Goal: Task Accomplishment & Management: Complete application form

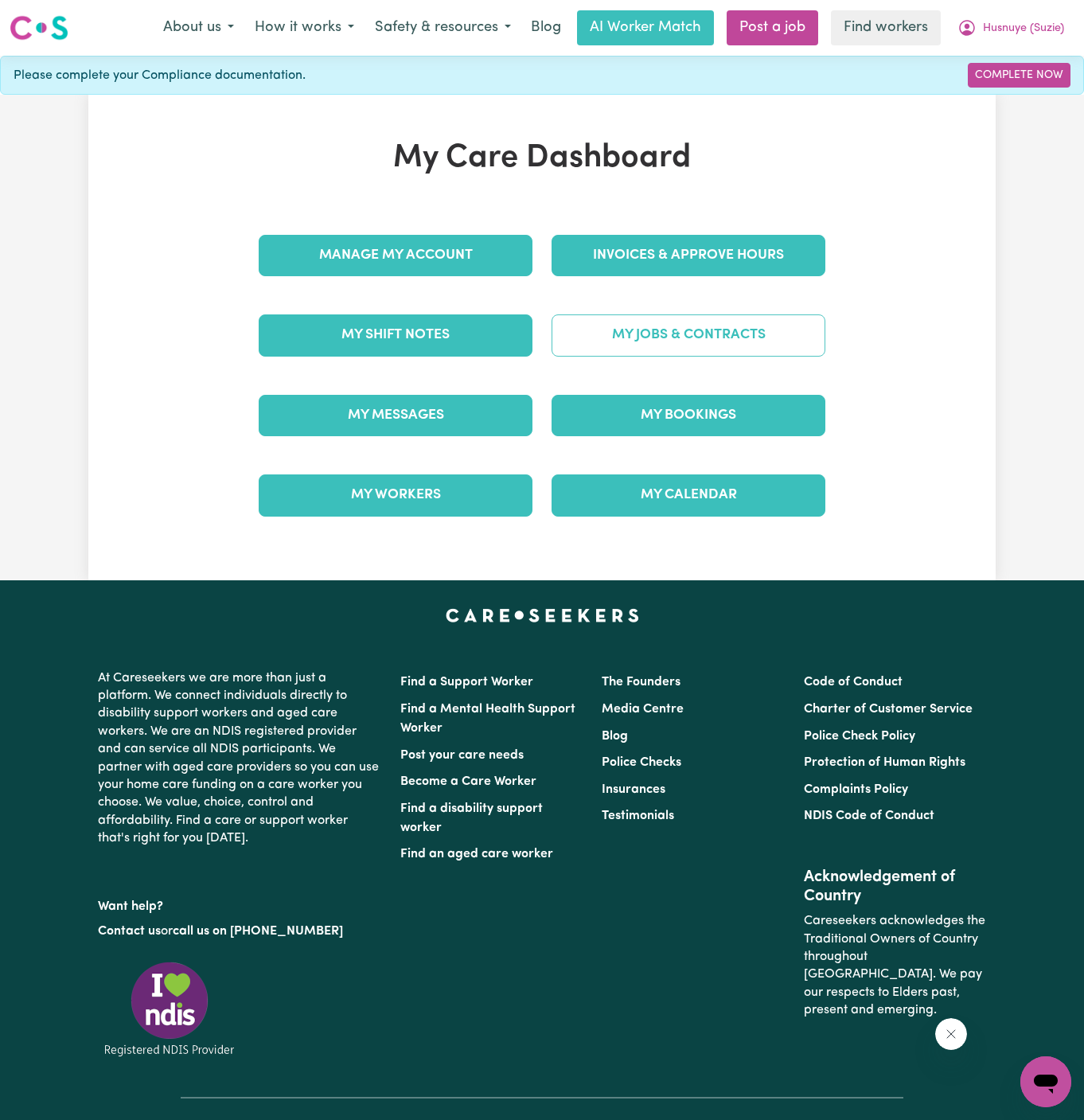
click at [779, 325] on link "My Jobs & Contracts" at bounding box center [688, 335] width 274 height 42
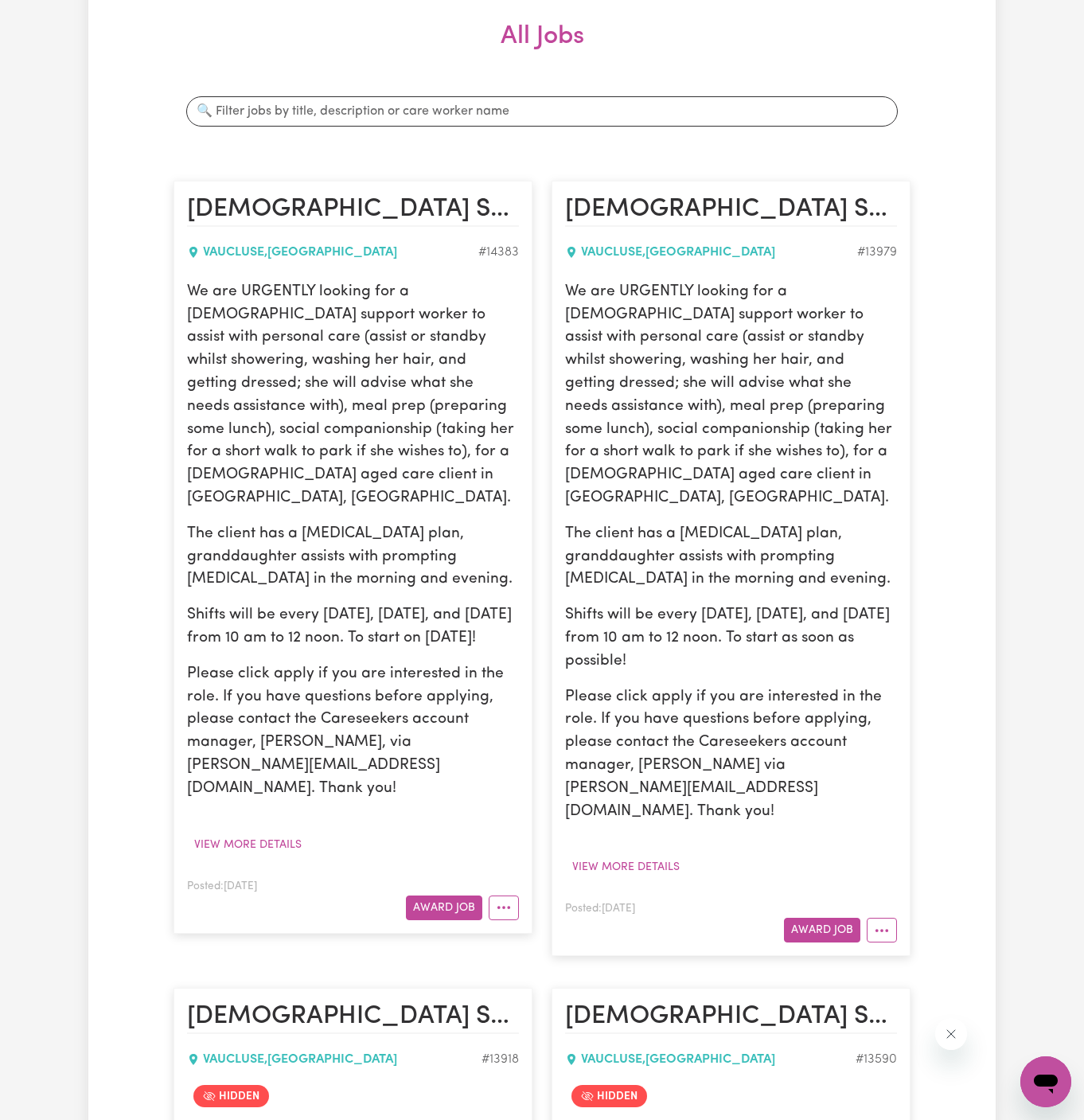
scroll to position [431, 0]
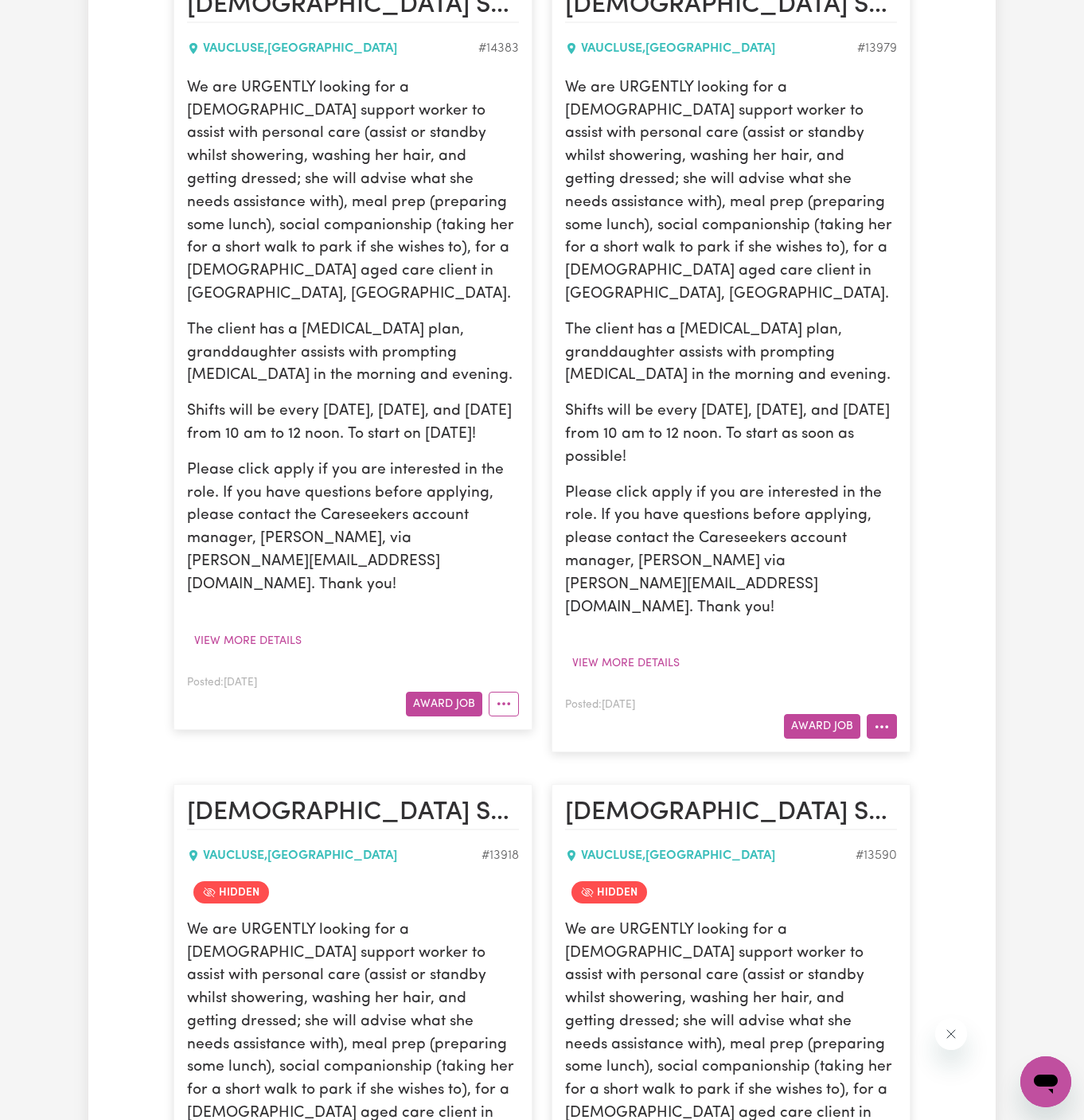
click at [885, 718] on icon "More options" at bounding box center [882, 726] width 16 height 16
click at [919, 748] on link "Hide Job" at bounding box center [931, 764] width 126 height 32
click at [505, 692] on button "More options" at bounding box center [504, 704] width 30 height 25
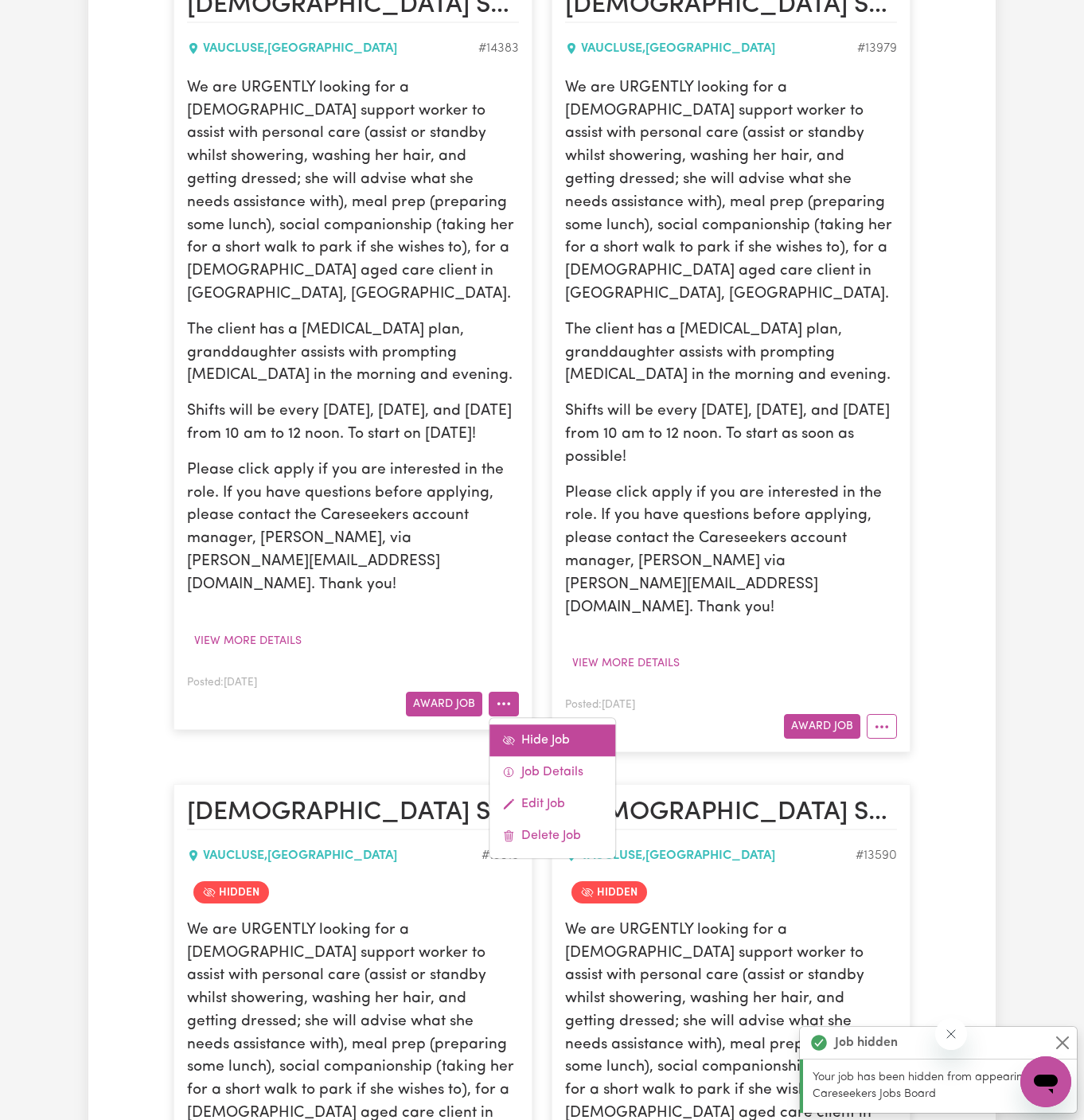
click at [549, 724] on link "Hide Job" at bounding box center [553, 740] width 126 height 32
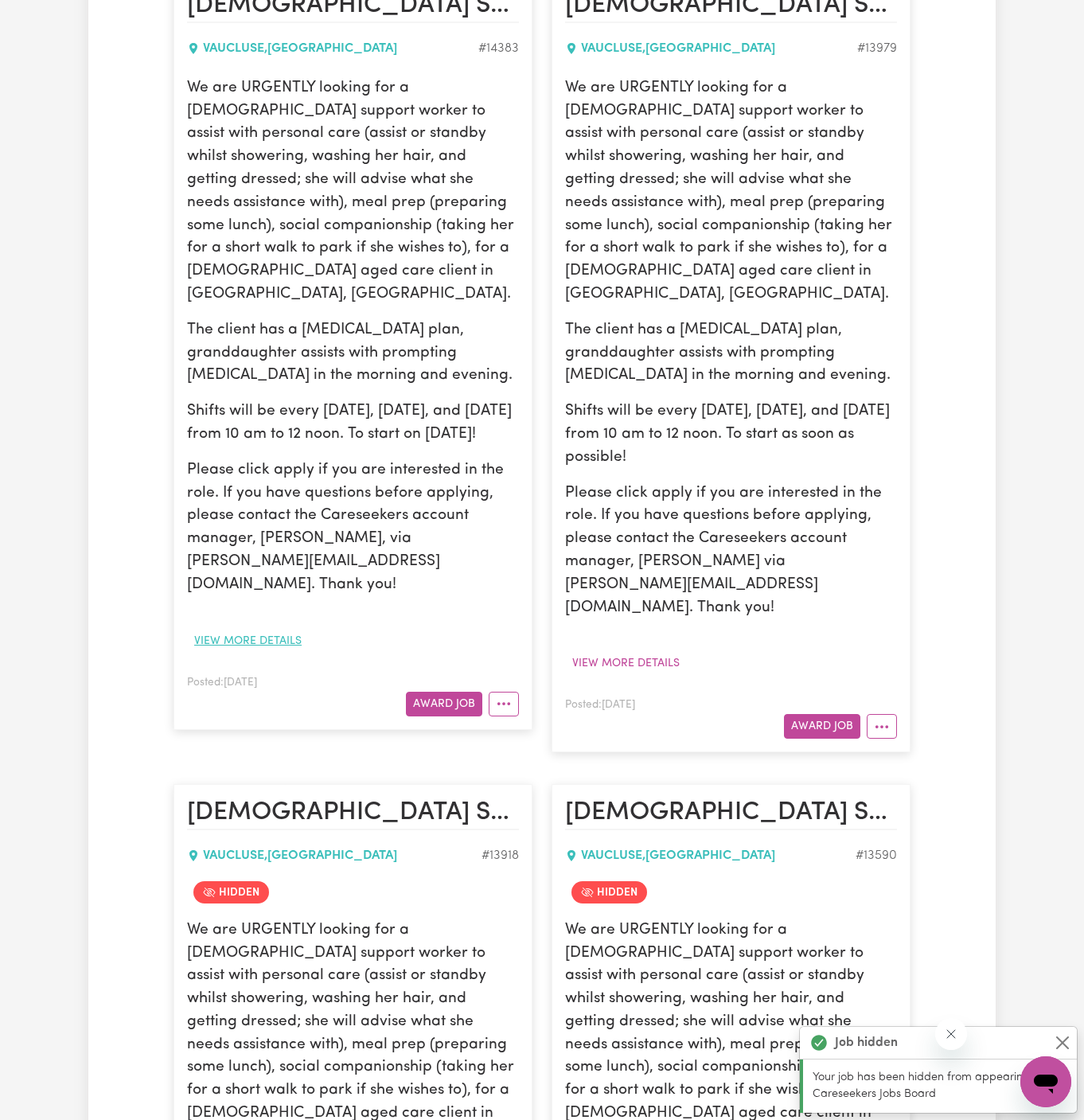
click at [252, 629] on button "View more details" at bounding box center [247, 641] width 122 height 25
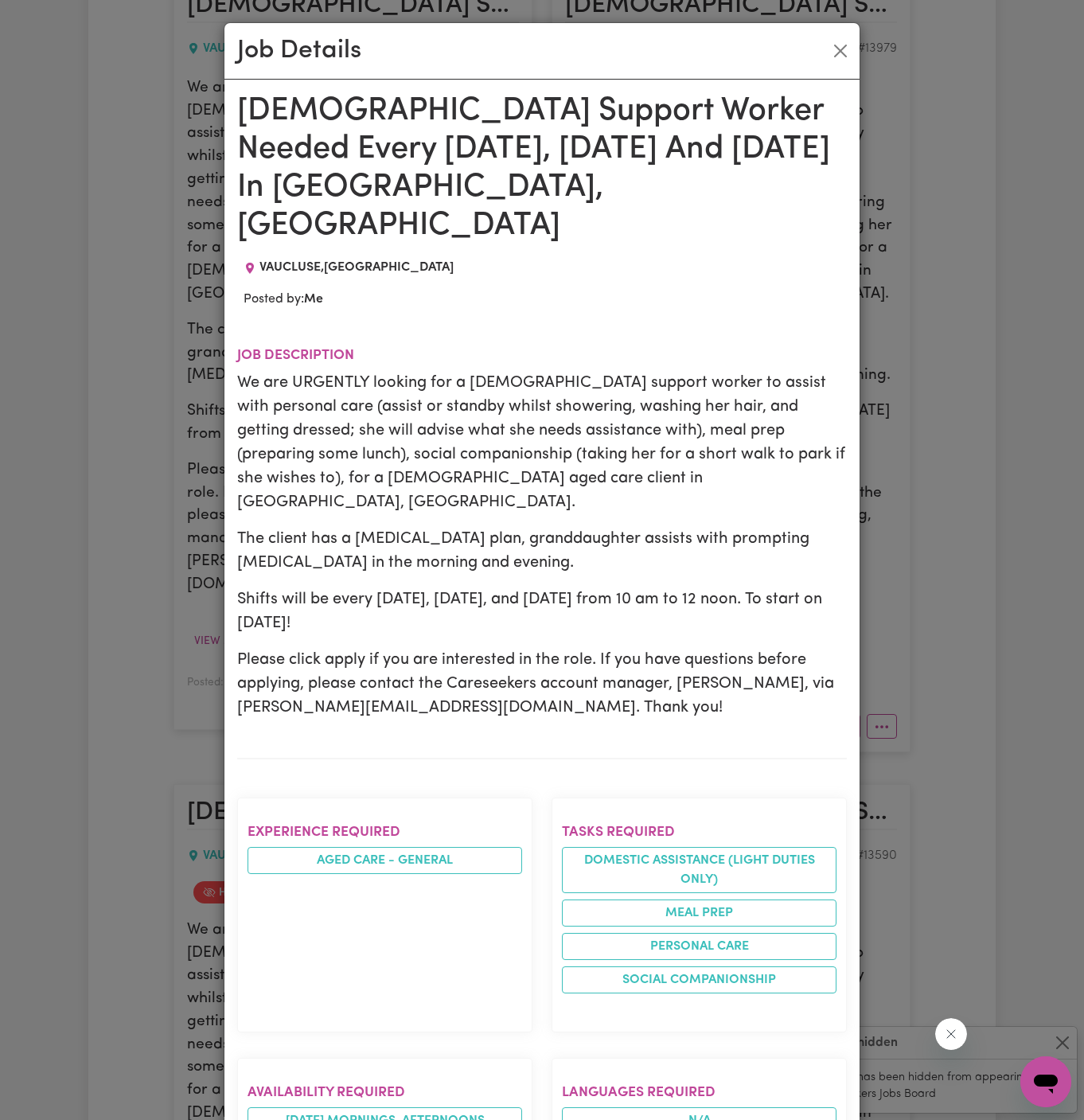
drag, startPoint x: 242, startPoint y: 106, endPoint x: 313, endPoint y: 752, distance: 649.9
click at [313, 752] on div "Female Support Worker Needed Every Monday, Wednesday And Friday In Vaucluse, NS…" at bounding box center [541, 1015] width 609 height 1847
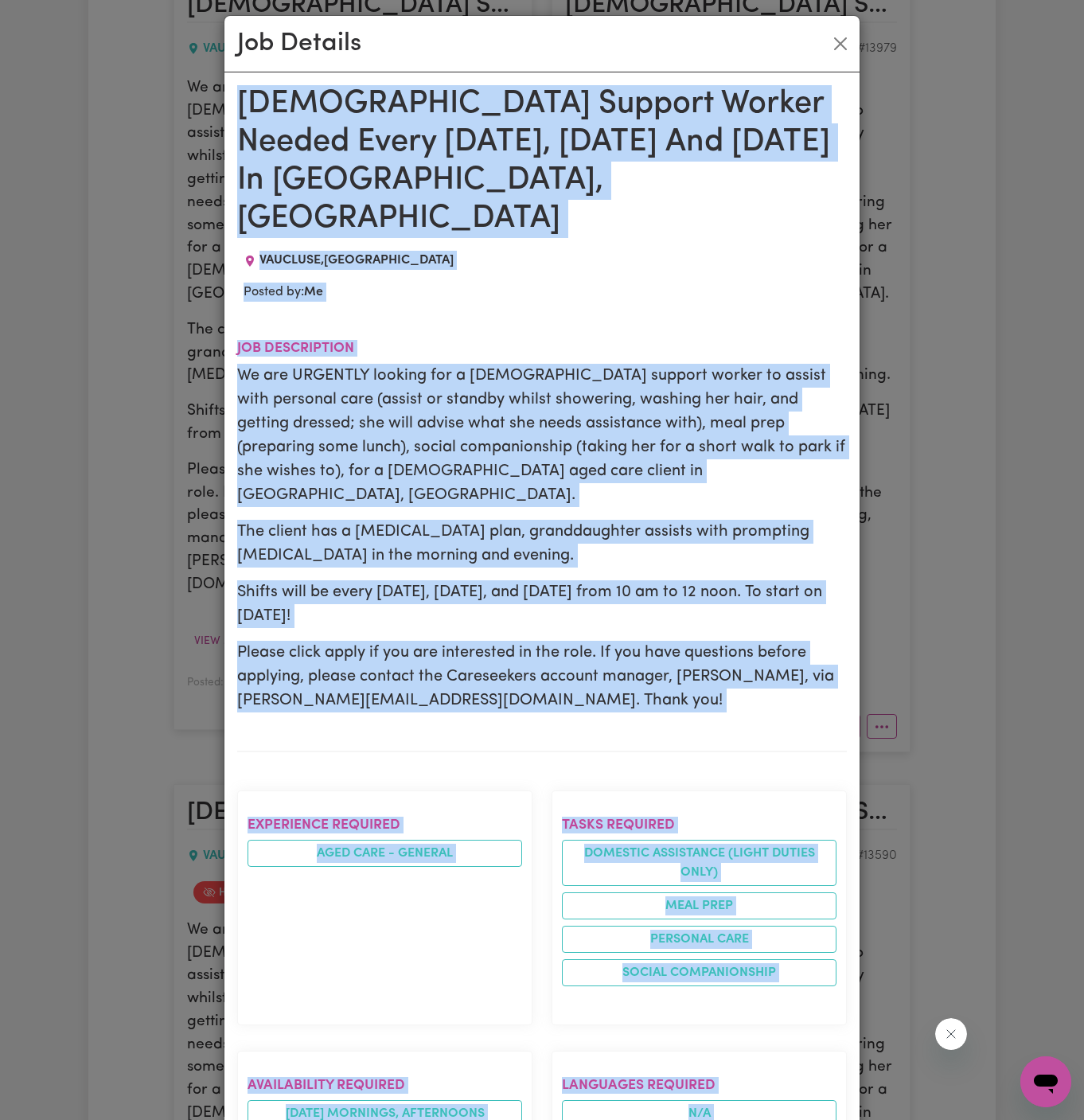
scroll to position [673, 0]
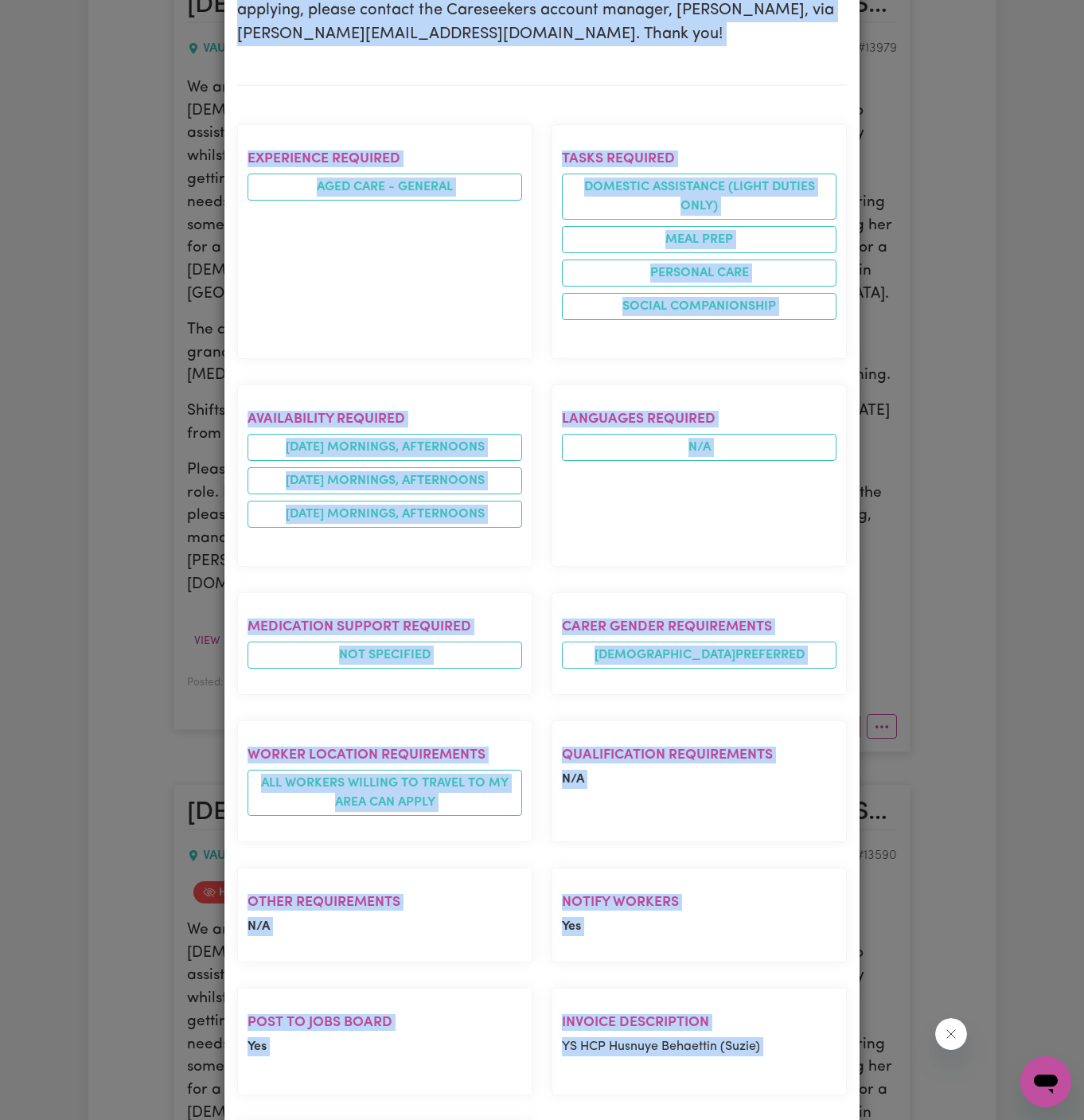
copy div "Female Support Worker Needed Every Monday, Wednesday And Friday In Vaucluse, NS…"
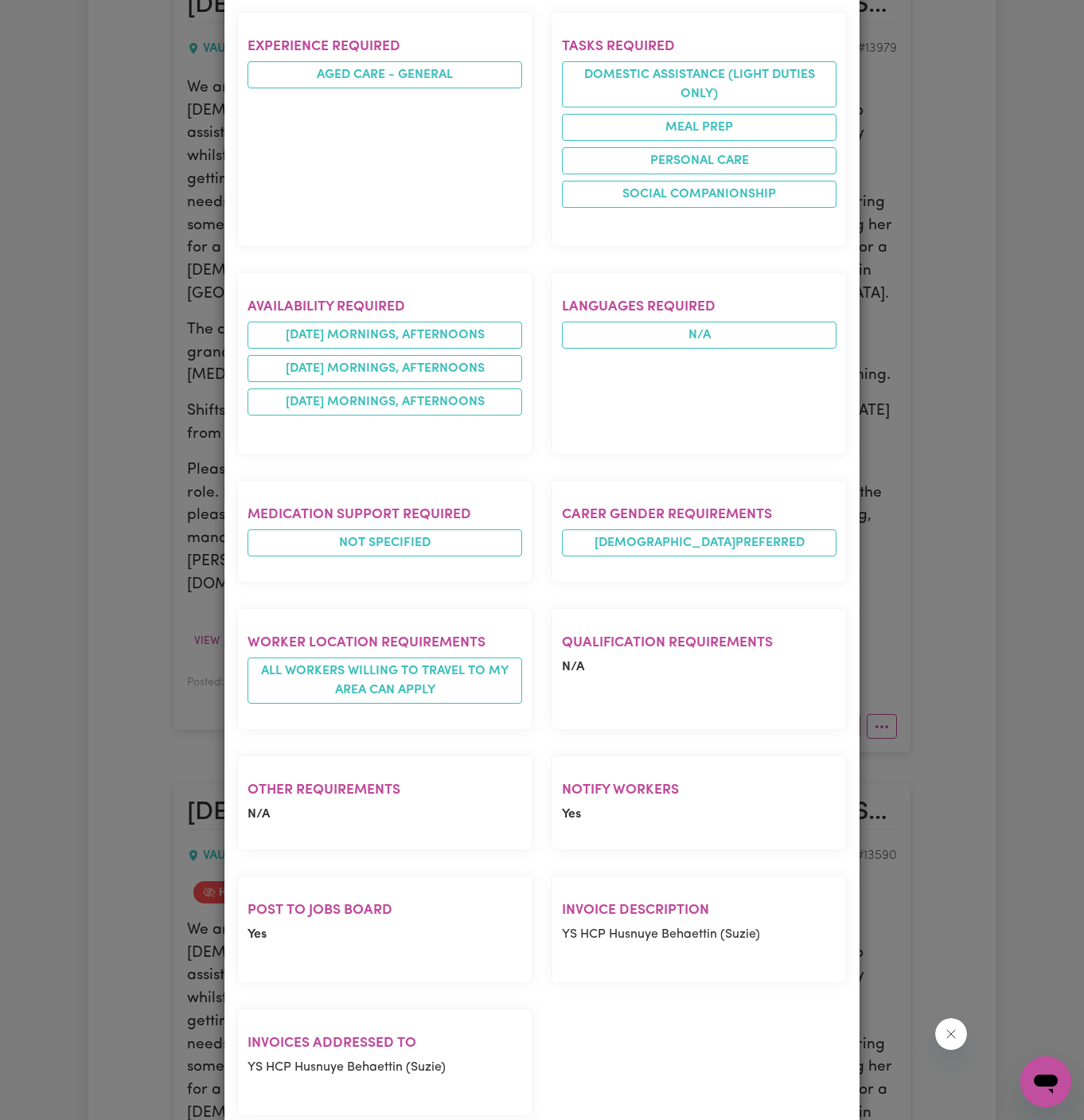
click at [950, 593] on div "Job Details Female Support Worker Needed Every Monday, Wednesday And Friday In …" at bounding box center [542, 560] width 1084 height 1120
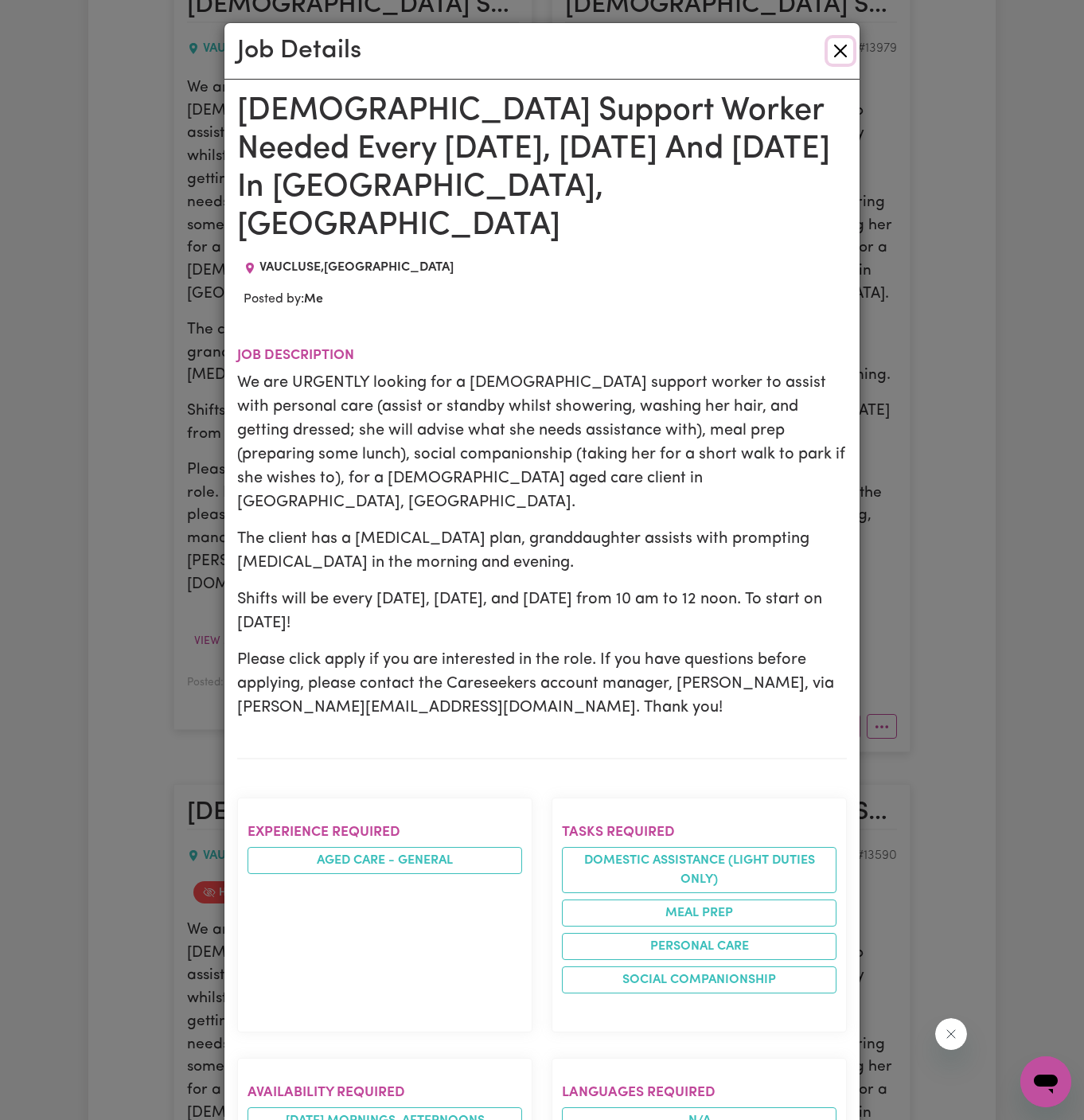
click at [837, 53] on button "Close" at bounding box center [840, 51] width 26 height 26
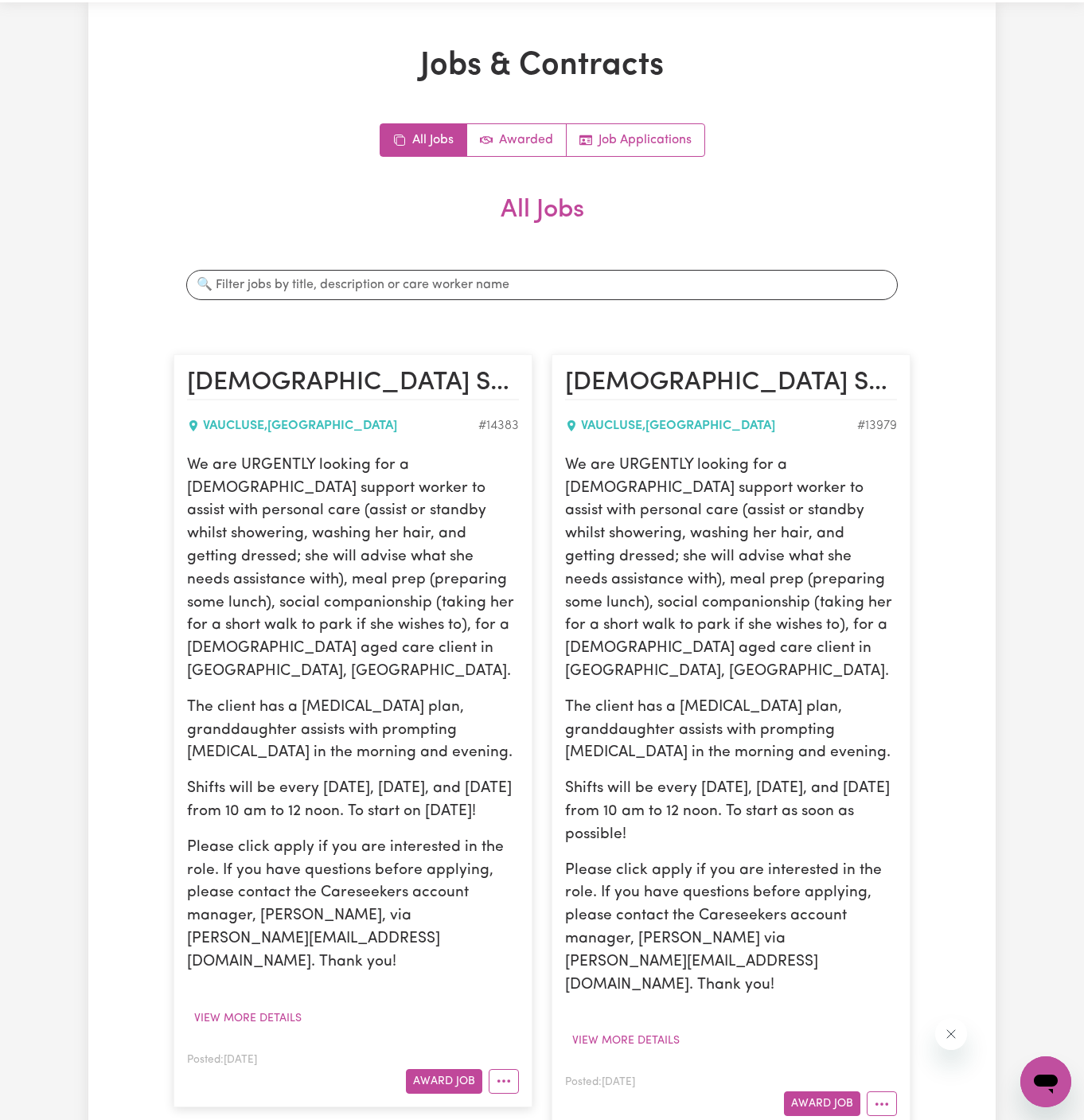
scroll to position [7, 0]
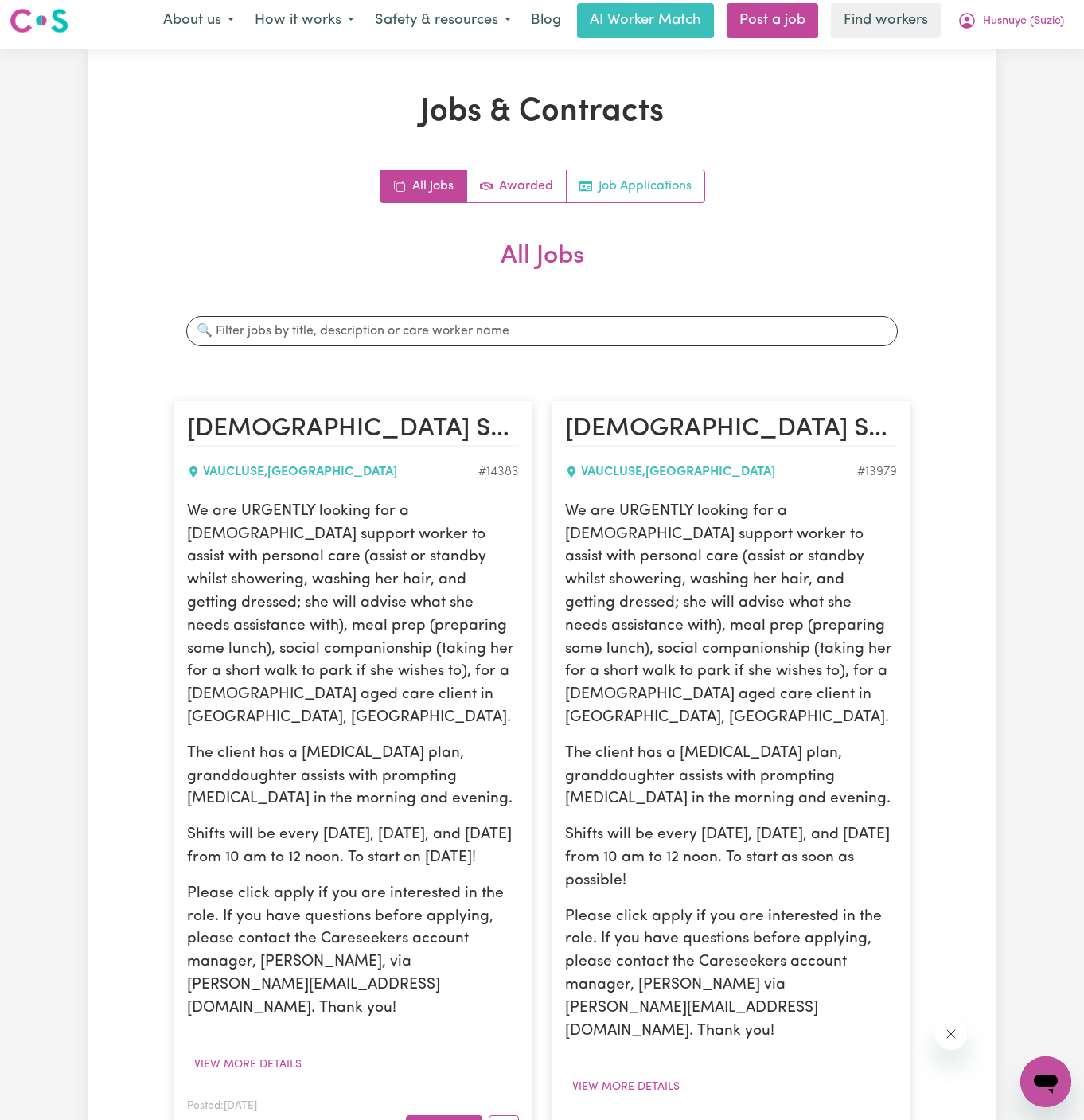
click at [660, 188] on link "Job Applications" at bounding box center [635, 186] width 137 height 32
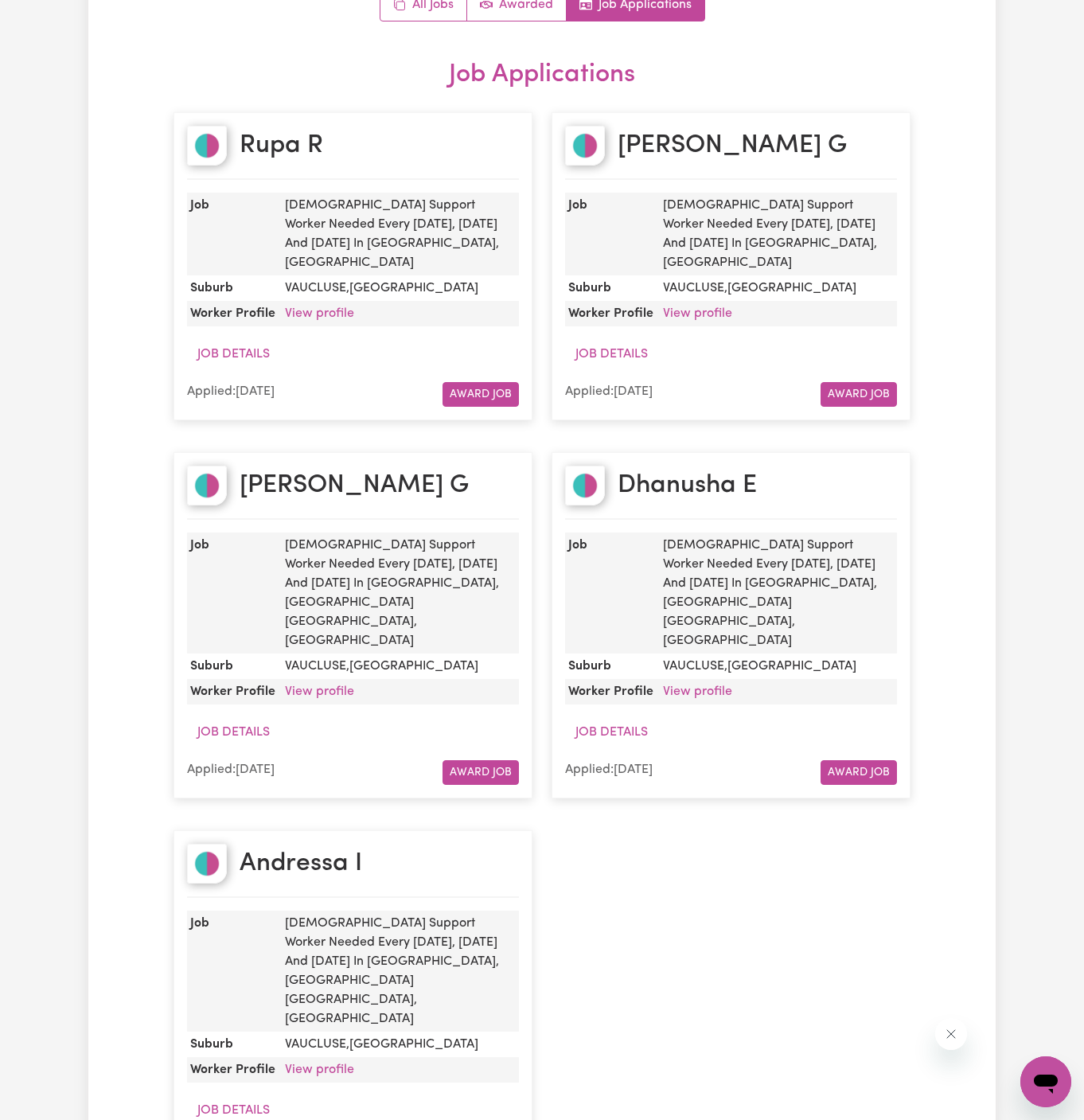
scroll to position [270, 0]
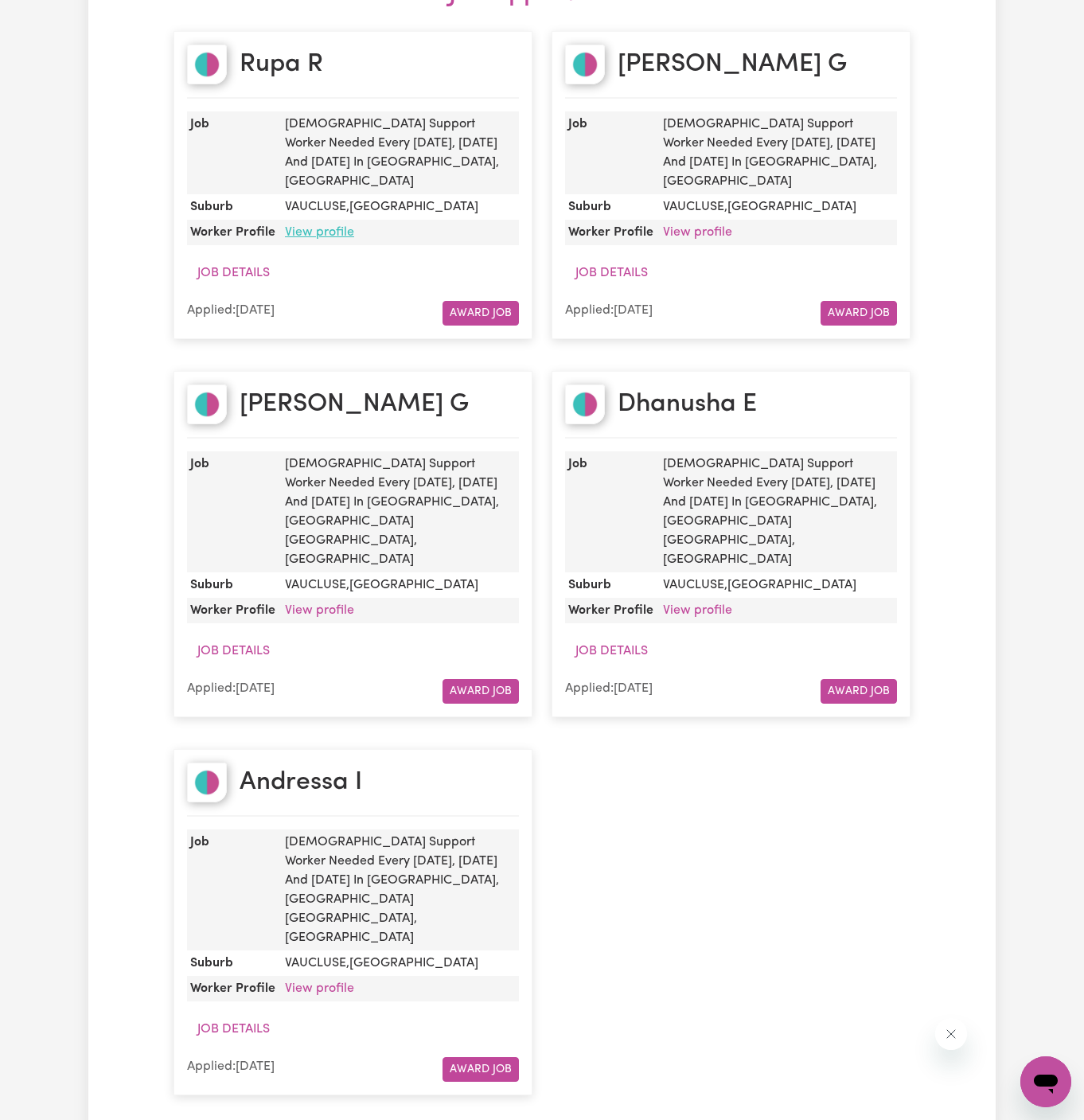
click at [296, 226] on link "View profile" at bounding box center [319, 232] width 69 height 12
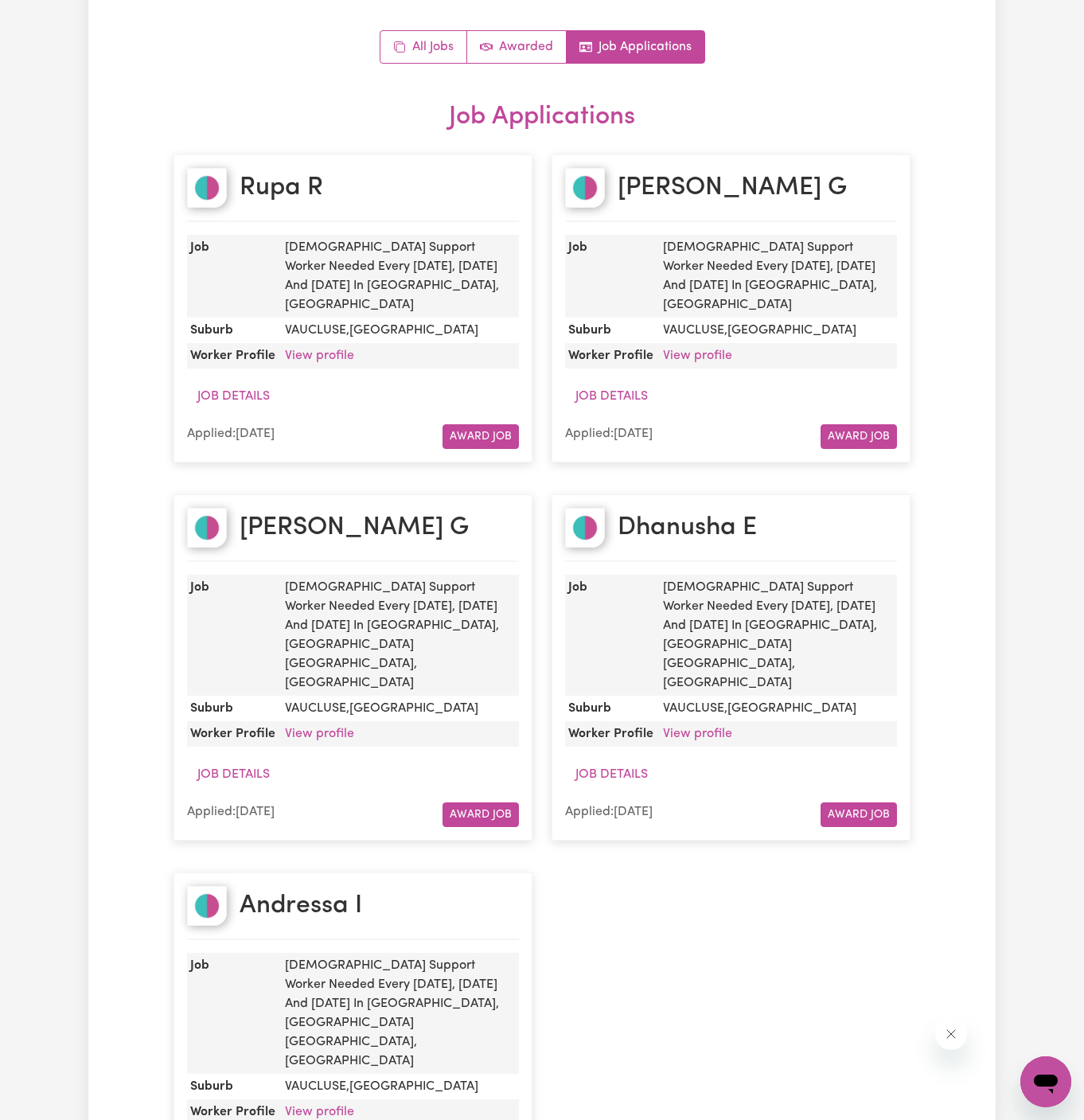
scroll to position [113, 0]
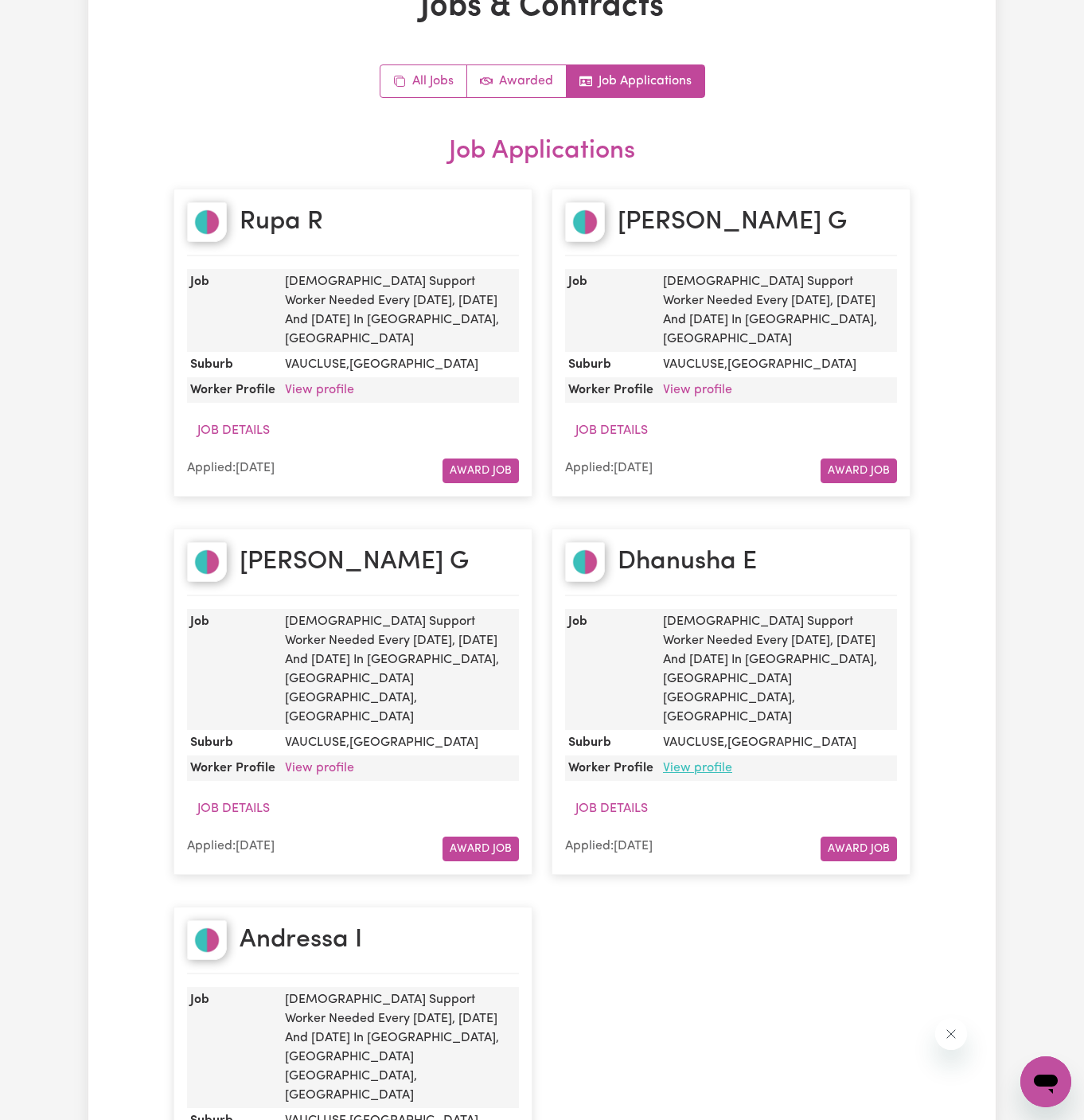
click at [706, 762] on link "View profile" at bounding box center [698, 768] width 69 height 12
click at [419, 86] on link "All Jobs" at bounding box center [424, 82] width 87 height 32
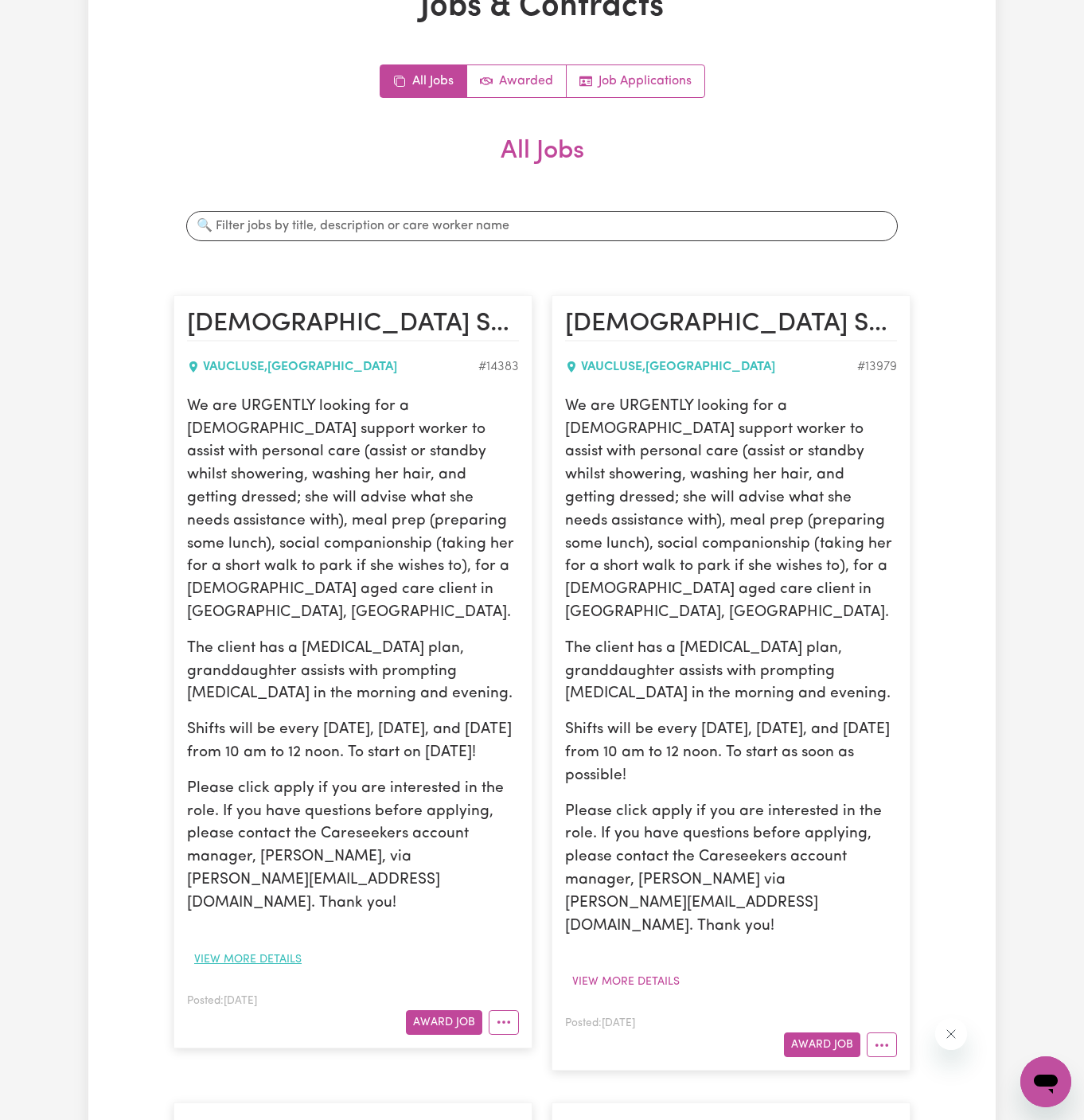
click at [250, 947] on button "View more details" at bounding box center [247, 959] width 122 height 25
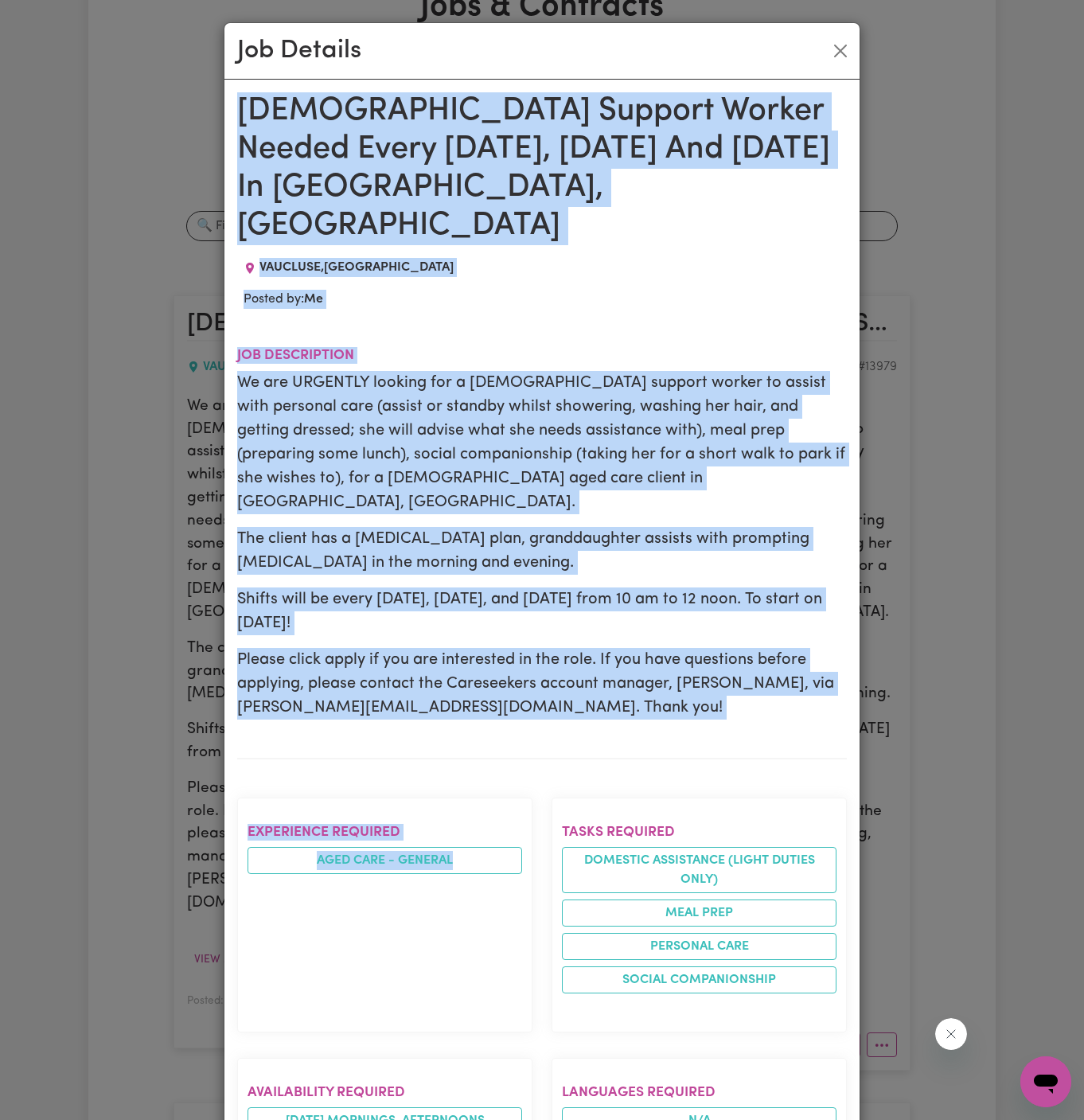
drag, startPoint x: 239, startPoint y: 112, endPoint x: 324, endPoint y: 983, distance: 875.1
click at [324, 983] on div "Female Support Worker Needed Every Monday, Wednesday And Friday In Vaucluse, NS…" at bounding box center [541, 1015] width 609 height 1847
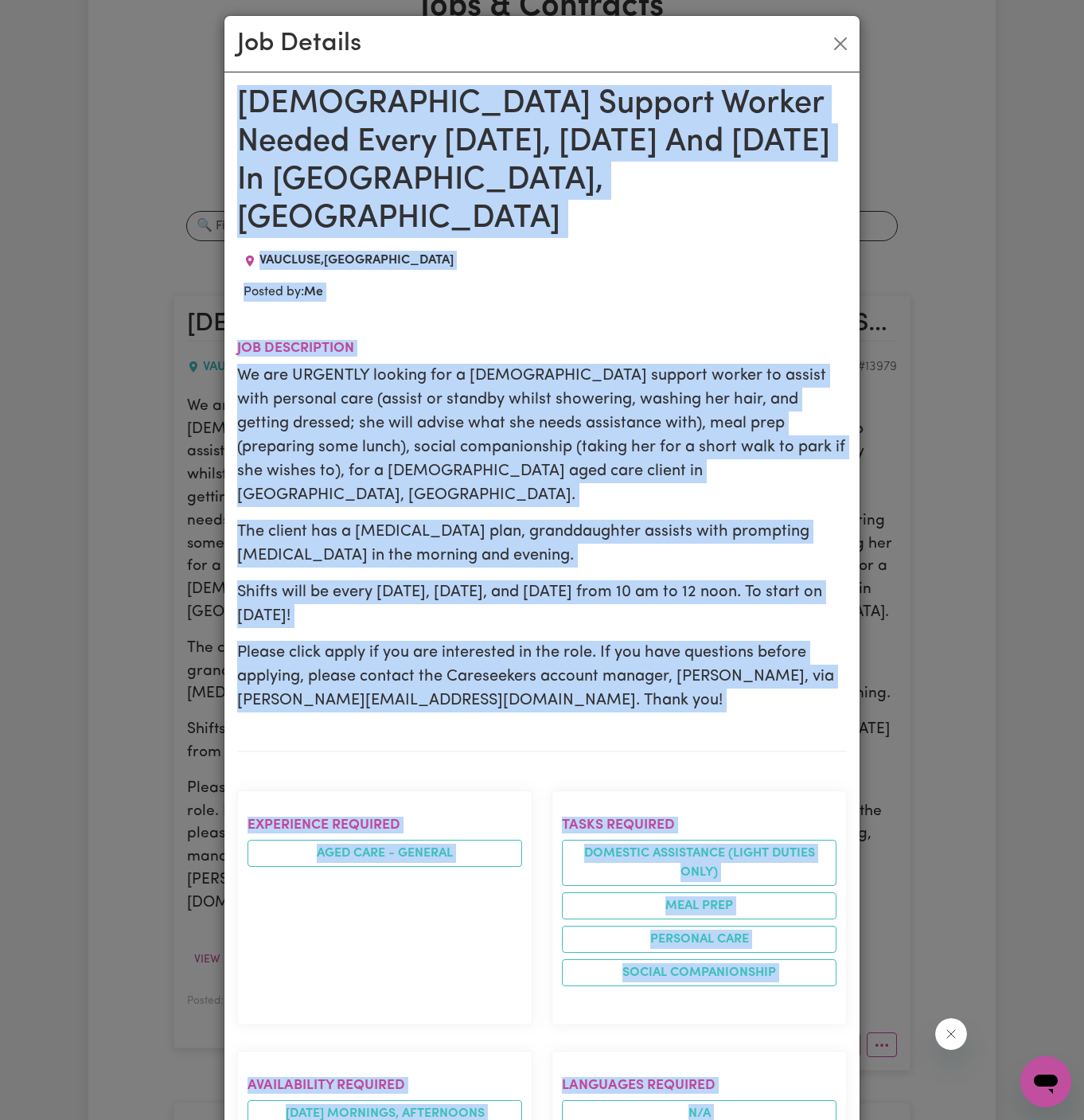
scroll to position [673, 0]
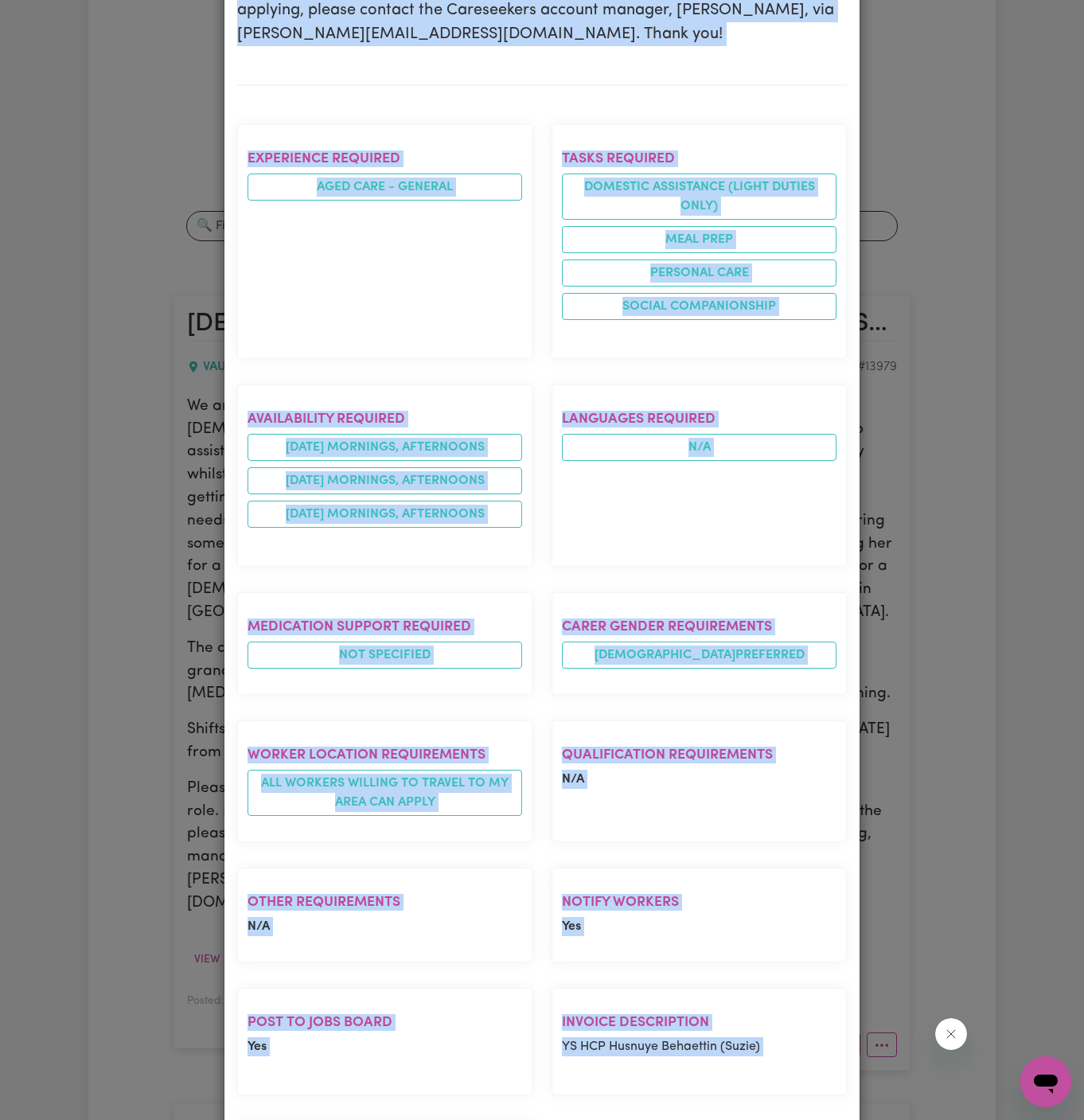
copy div "Female Support Worker Needed Every Monday, Wednesday And Friday In Vaucluse, NS…"
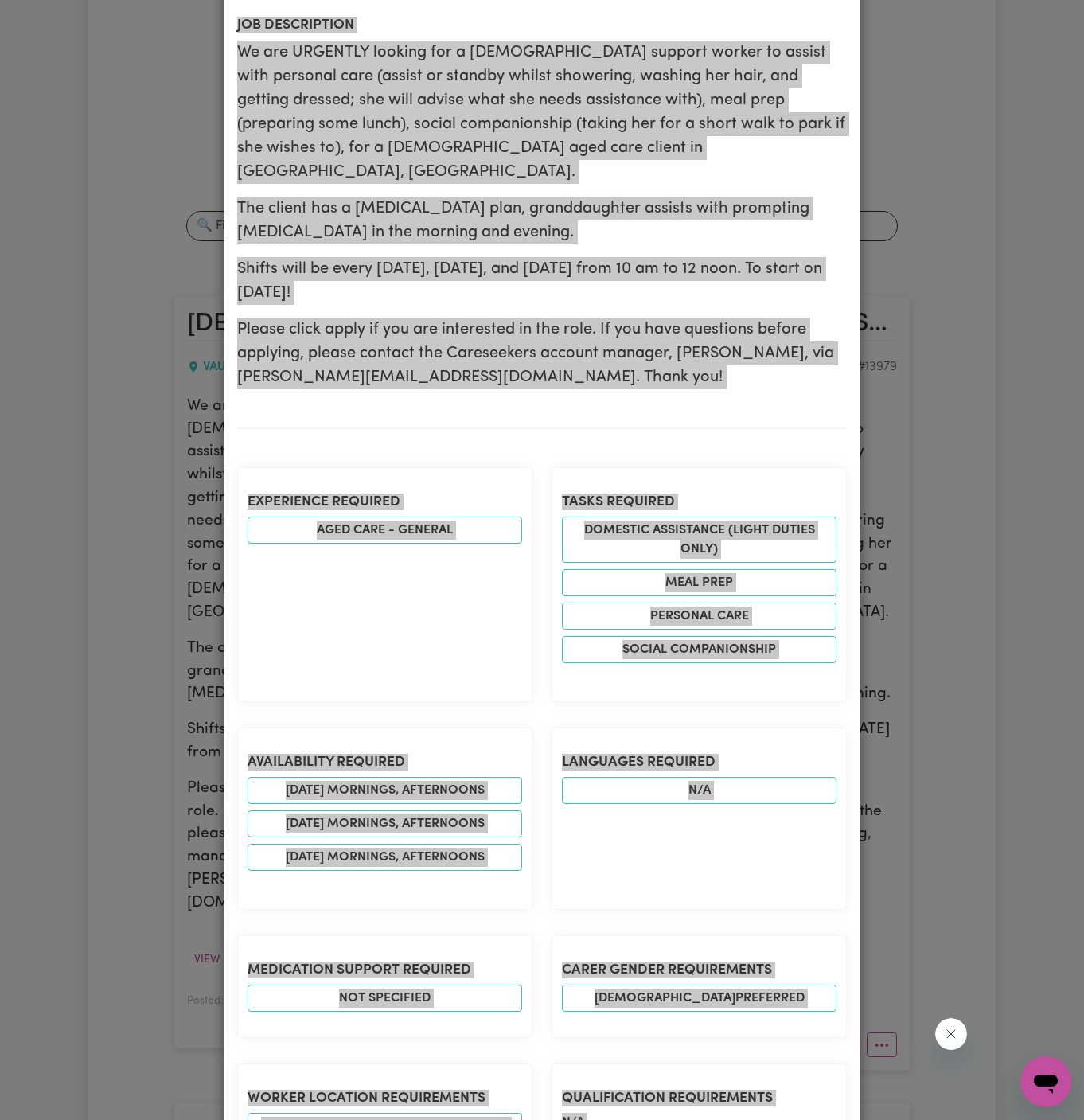
scroll to position [0, 0]
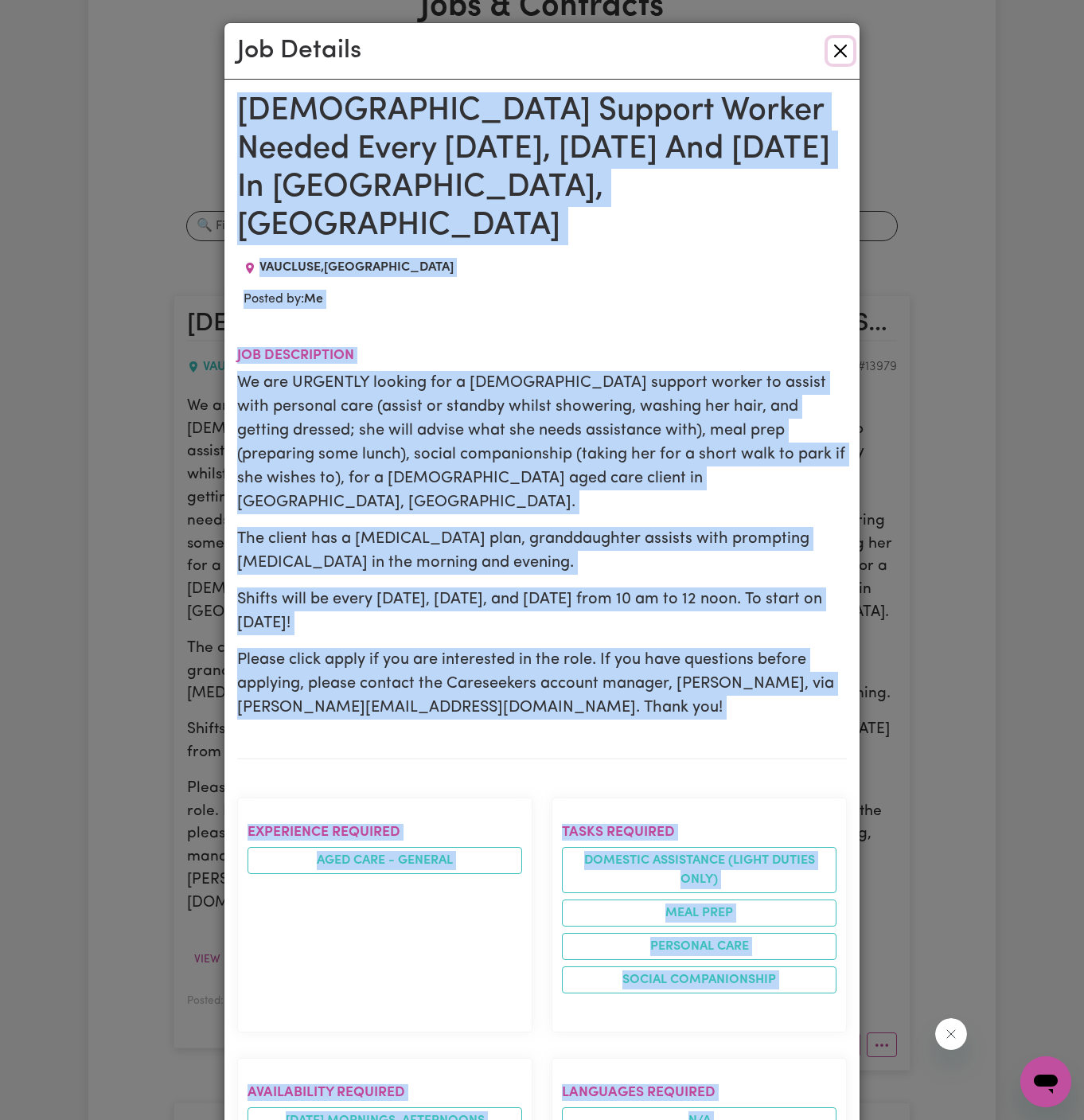
click at [839, 59] on button "Close" at bounding box center [840, 51] width 26 height 26
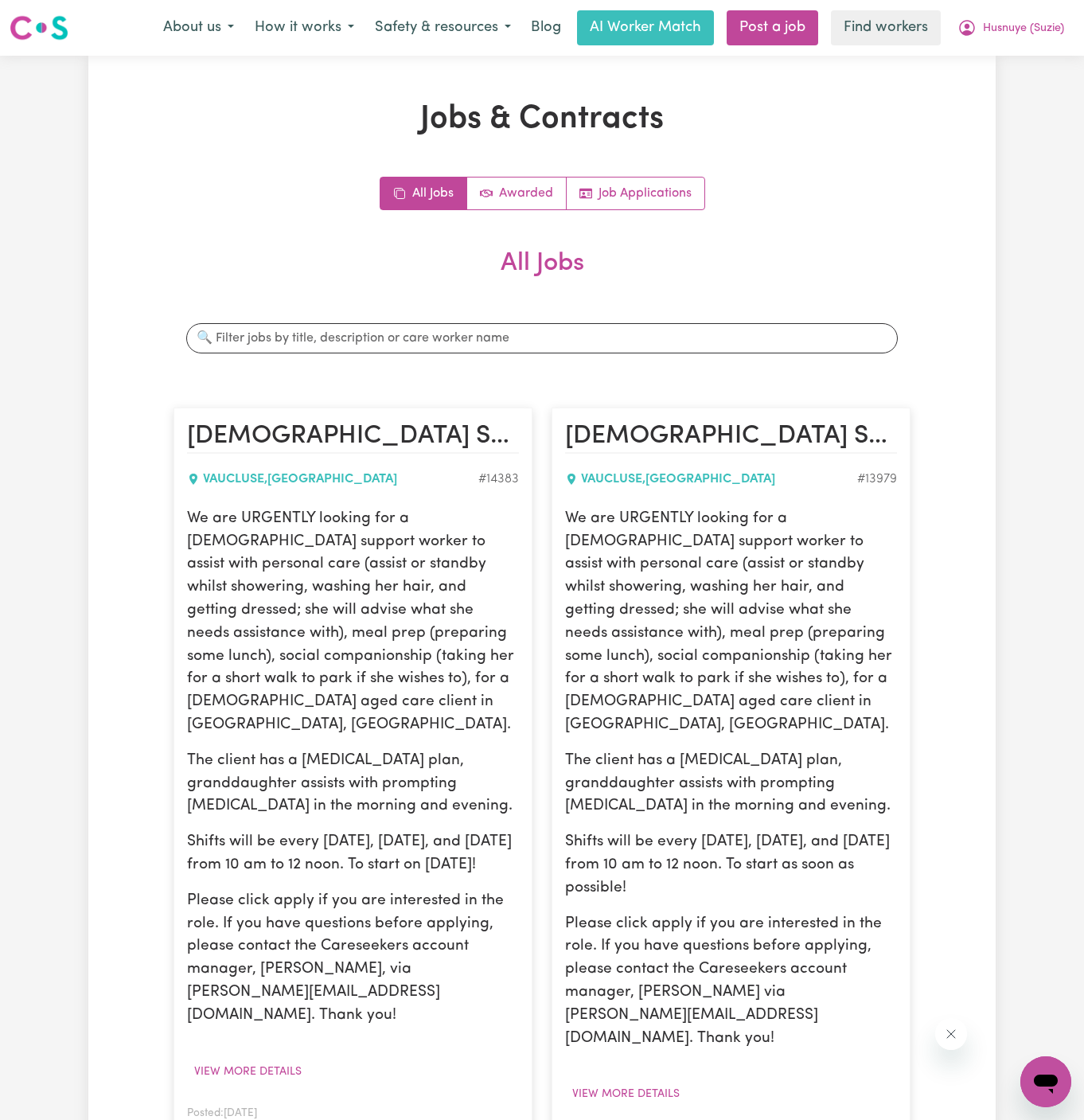
click at [760, 8] on nav "Menu About us How it works Safety & resources Blog AI Worker Match Post a job F…" at bounding box center [542, 27] width 1084 height 56
click at [758, 25] on link "Post a job" at bounding box center [772, 27] width 91 height 35
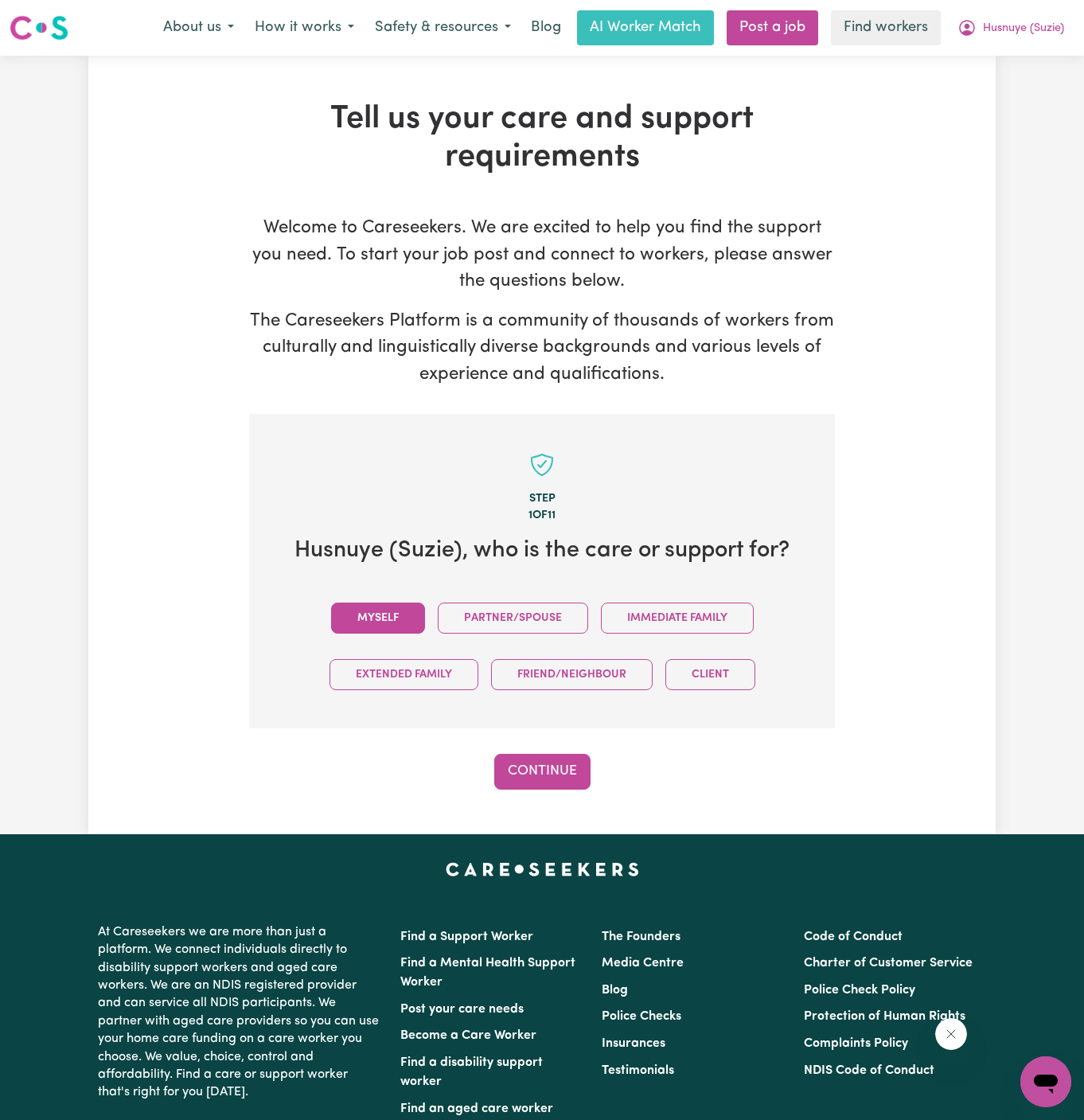
click at [377, 603] on button "Myself" at bounding box center [378, 617] width 94 height 31
click at [564, 760] on button "Continue" at bounding box center [542, 771] width 97 height 35
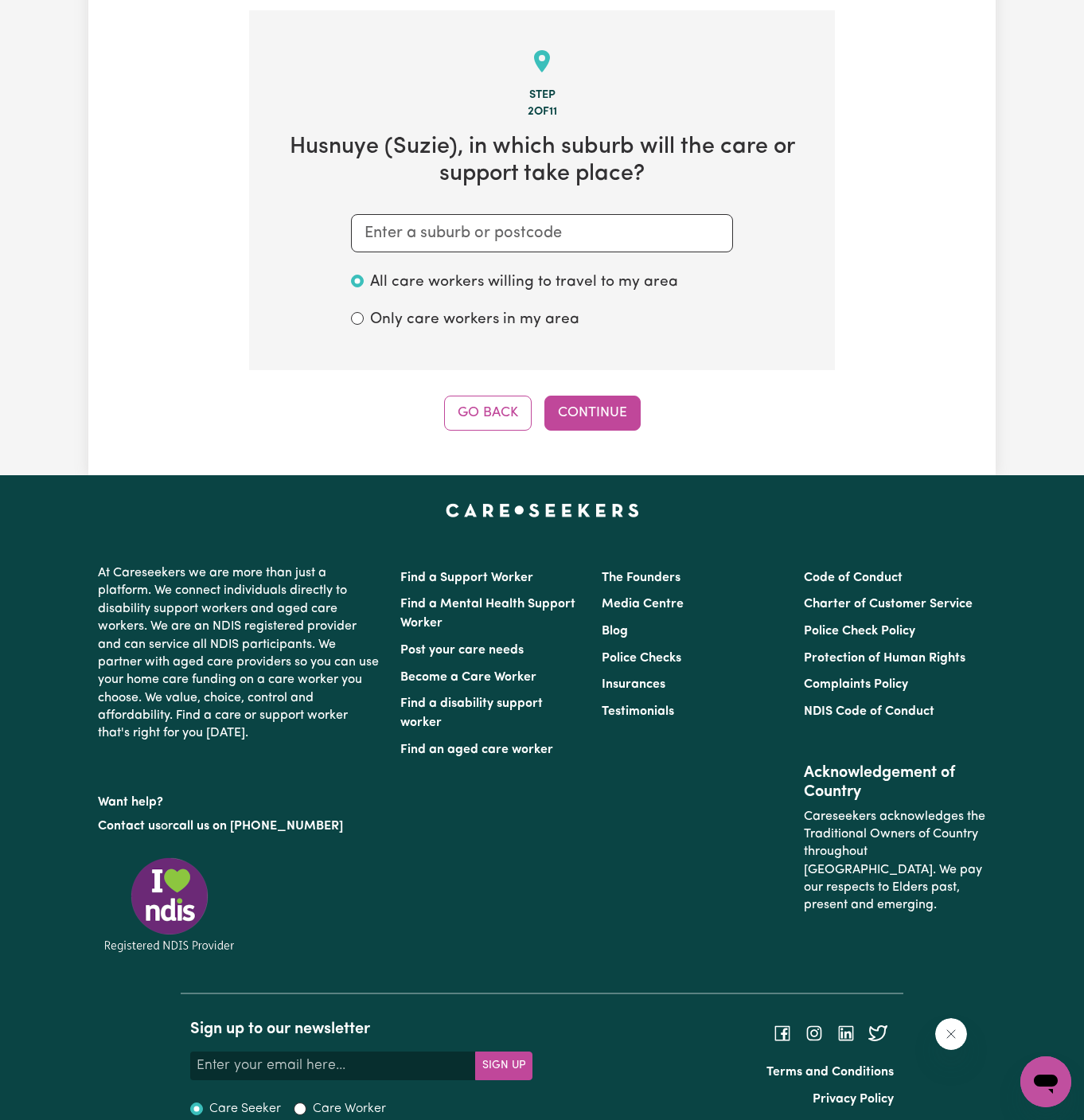
scroll to position [413, 0]
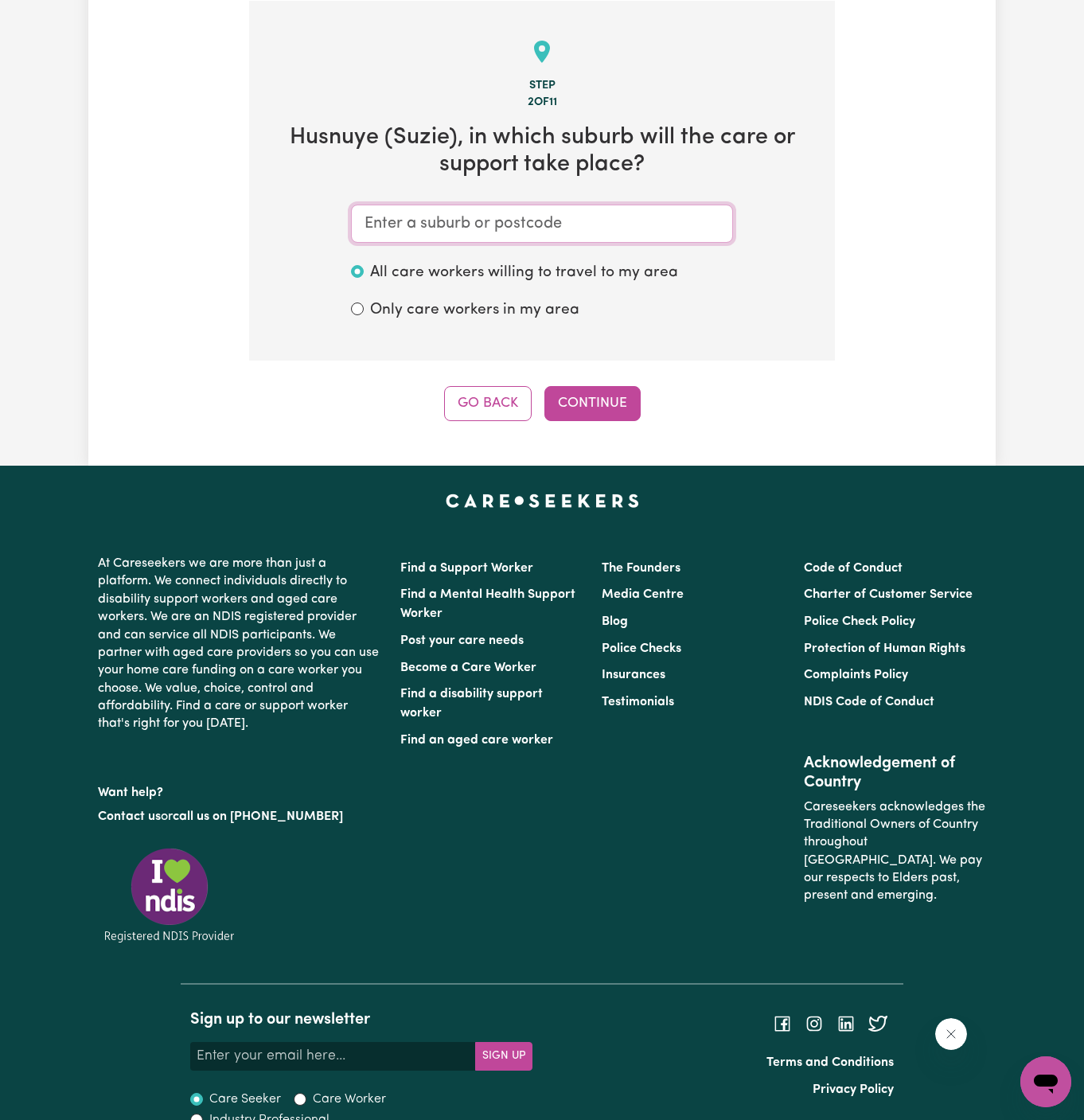
click at [515, 213] on input "text" at bounding box center [542, 223] width 382 height 38
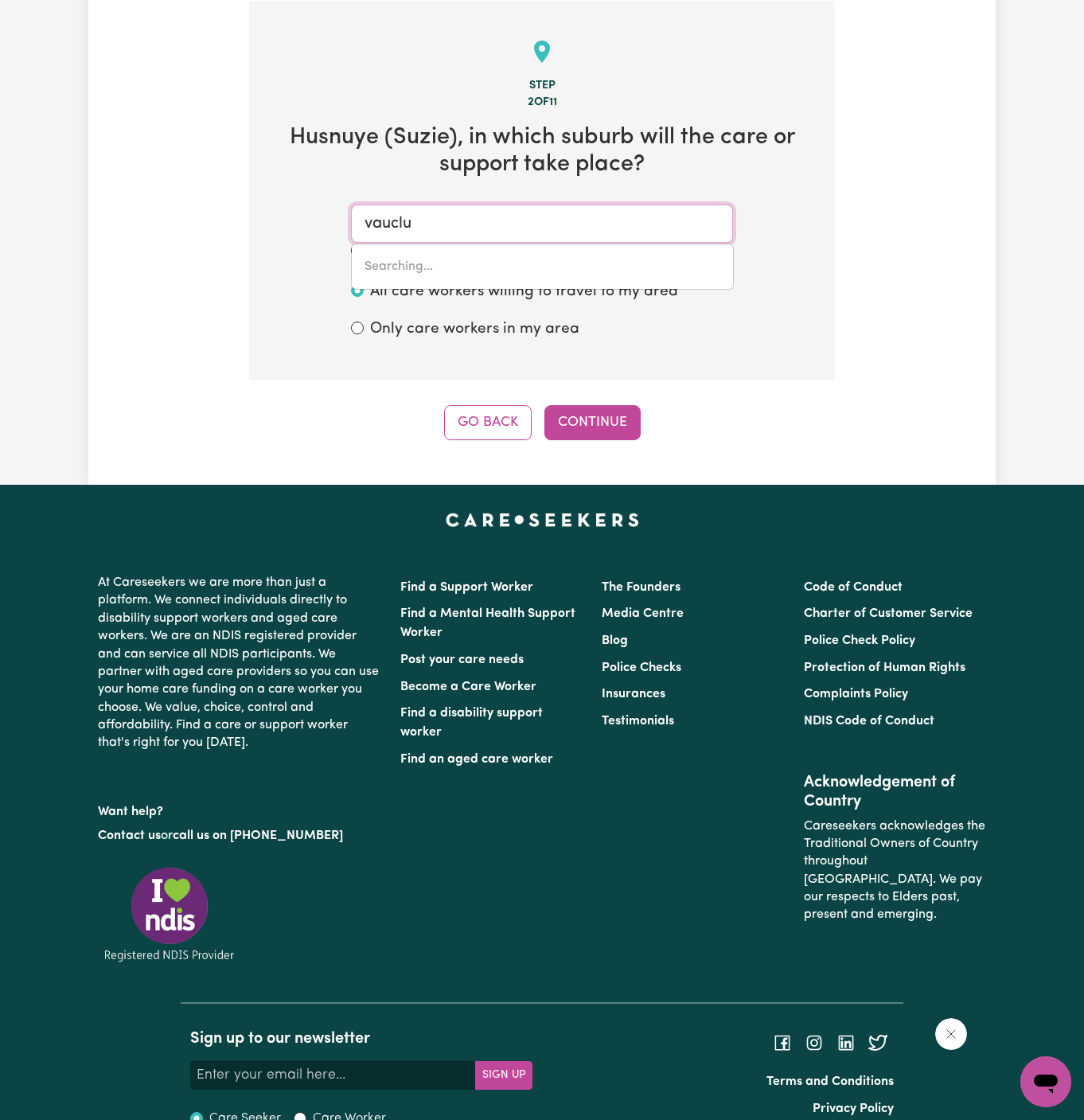
type input "vauclus"
type input "vauclusE, New South Wales, 2030"
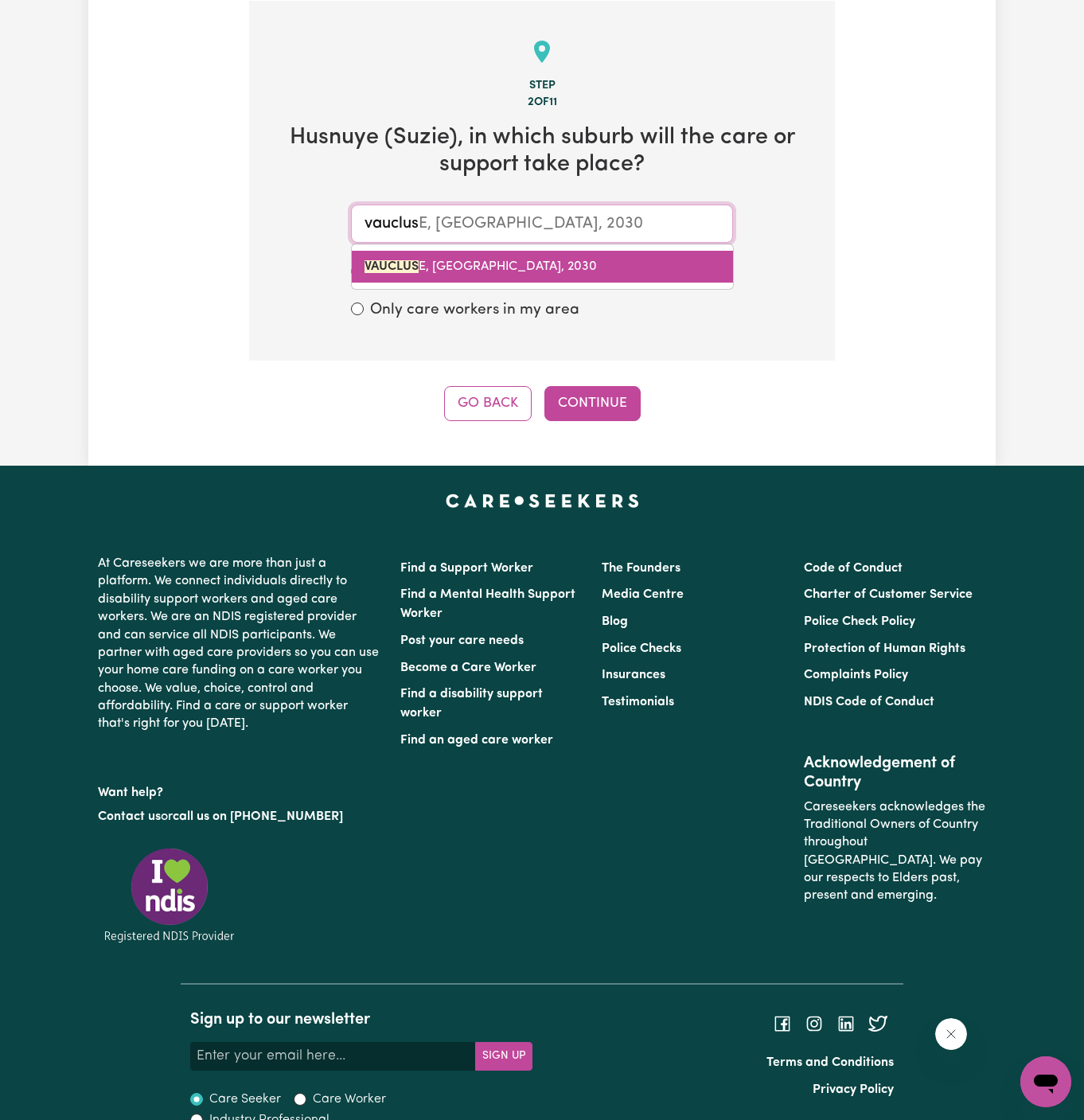
click at [547, 267] on span "VAUCLUS E, New South Wales, 2030" at bounding box center [481, 266] width 232 height 12
type input "VAUCLUSE, New South Wales, 2030"
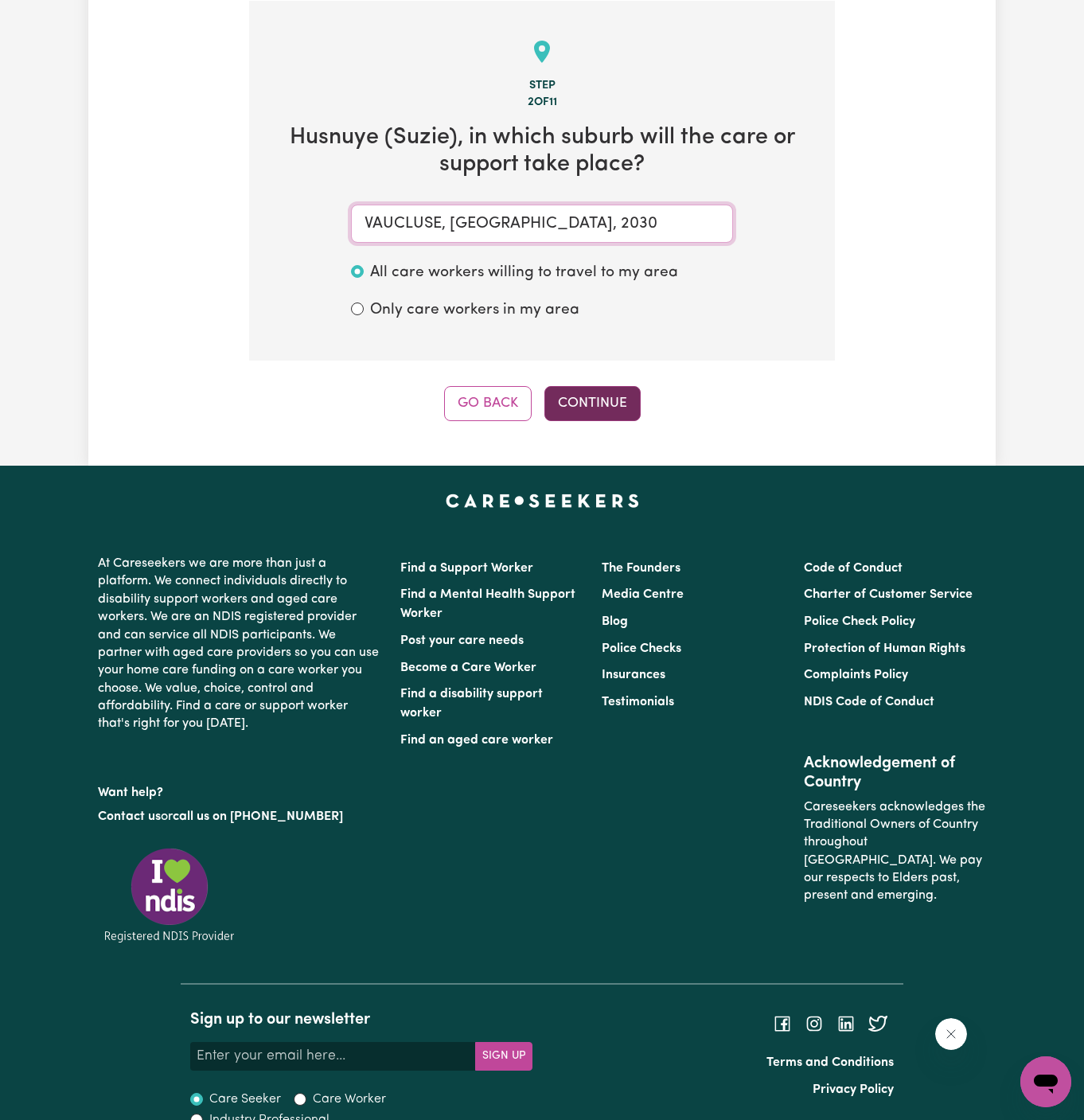
type input "VAUCLUSE, New South Wales, 2030"
click at [562, 408] on button "Continue" at bounding box center [593, 403] width 97 height 35
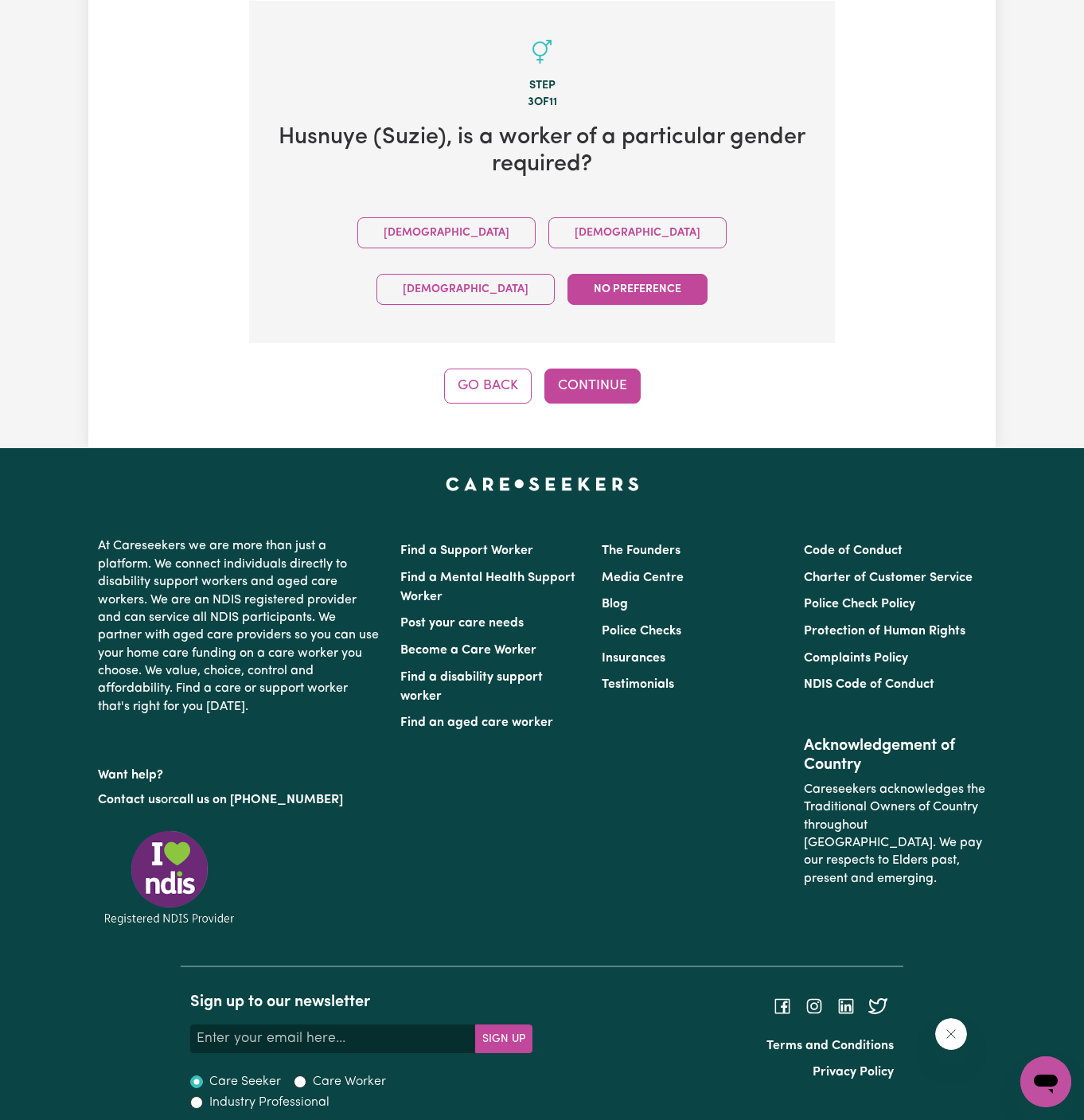
scroll to position [368, 0]
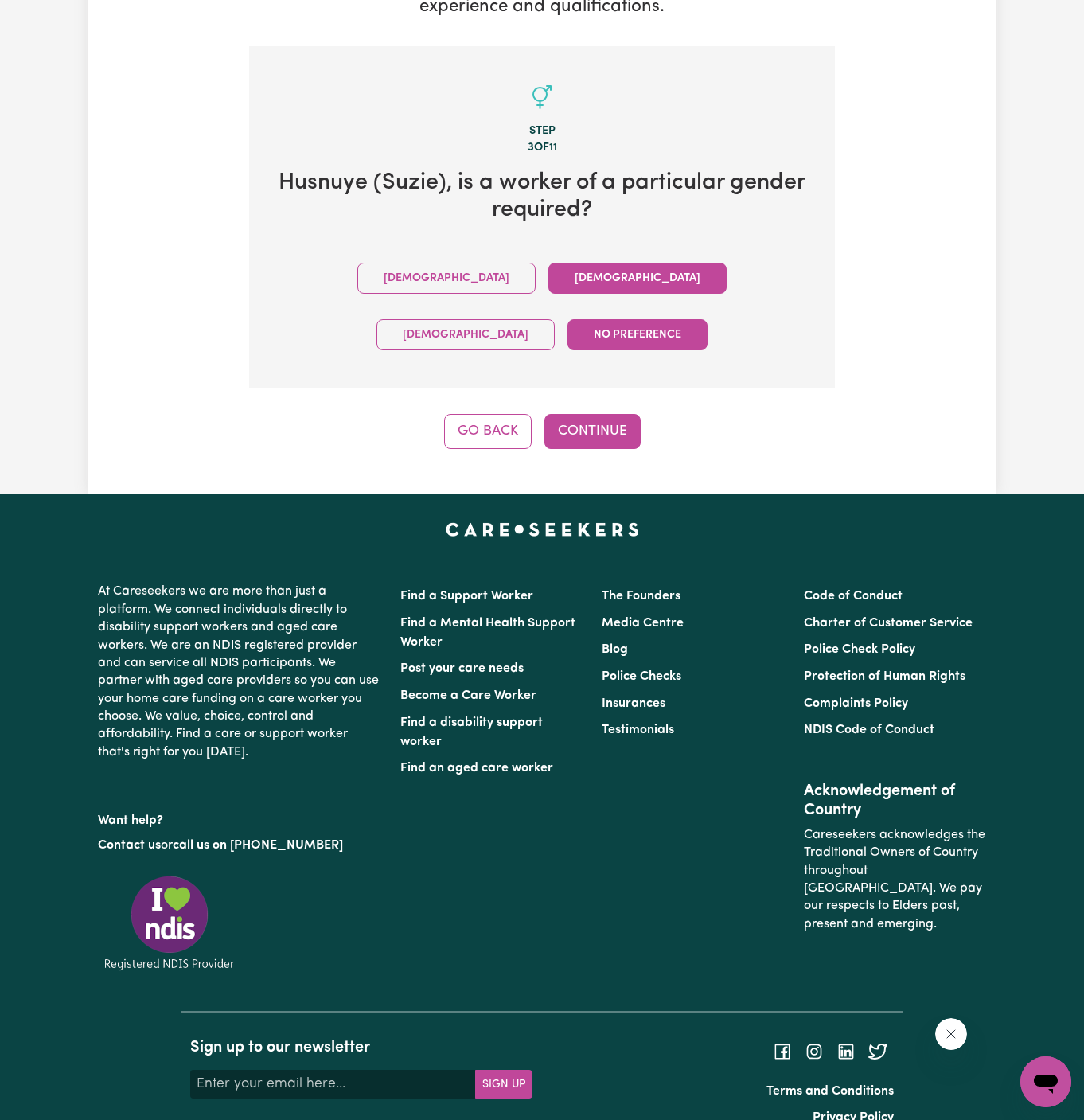
click at [548, 286] on button "Female" at bounding box center [637, 278] width 178 height 31
click at [611, 414] on button "Continue" at bounding box center [593, 431] width 97 height 35
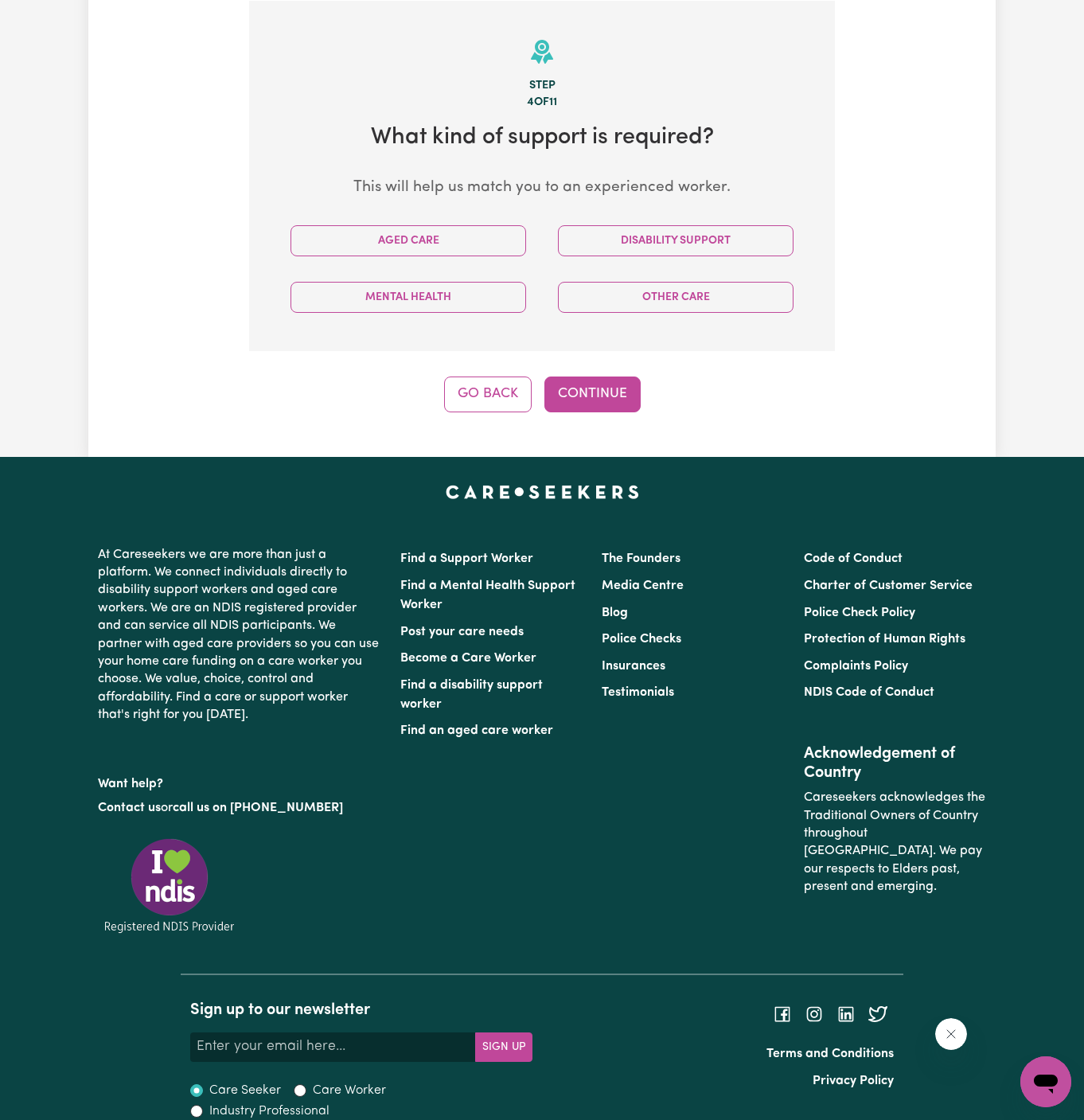
scroll to position [413, 0]
click at [470, 258] on div "Aged Care" at bounding box center [409, 241] width 268 height 57
click at [462, 243] on button "Aged Care" at bounding box center [409, 240] width 236 height 31
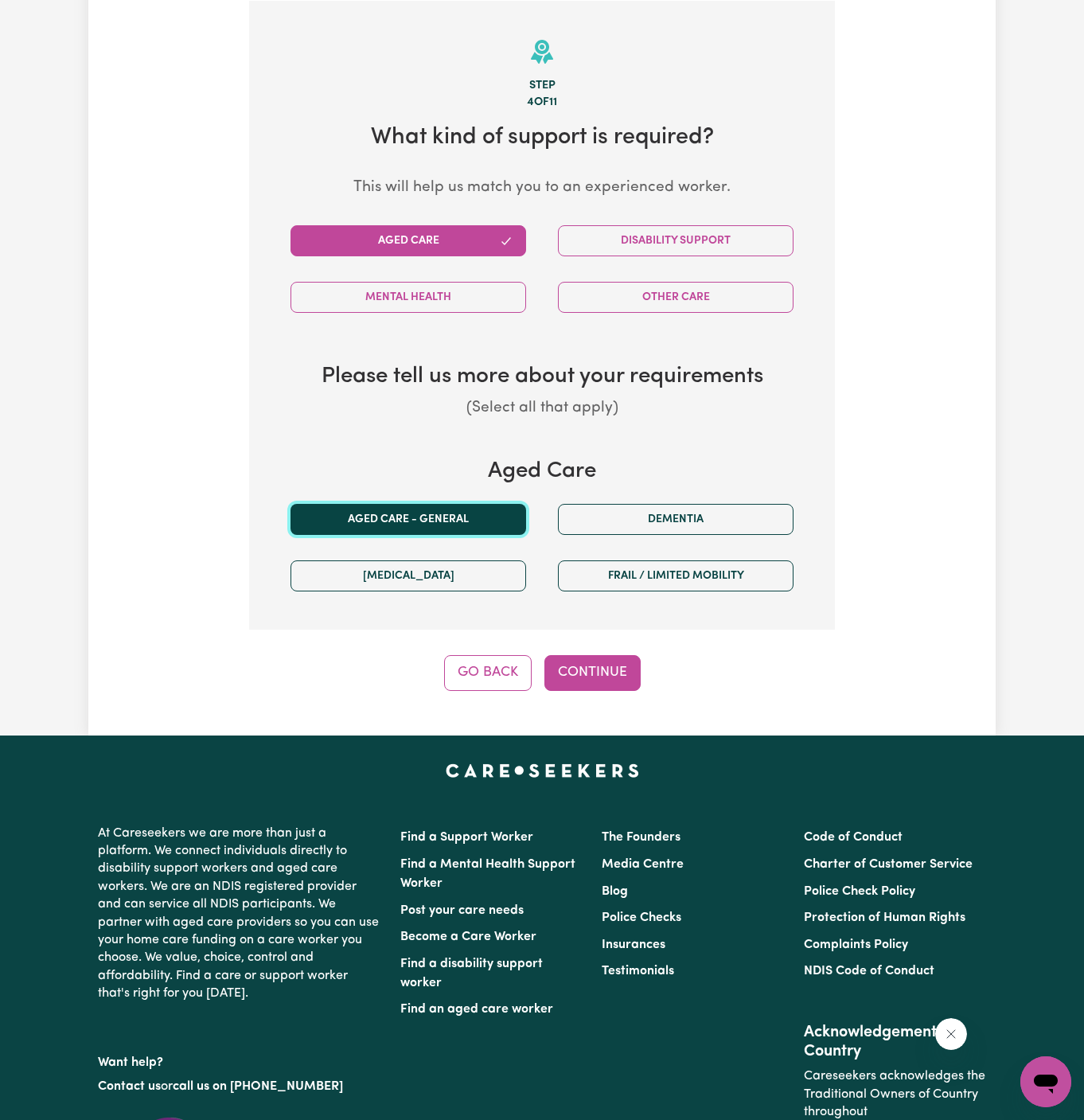
click at [418, 529] on button "Aged care - General" at bounding box center [409, 519] width 236 height 31
click at [583, 672] on button "Continue" at bounding box center [593, 672] width 97 height 35
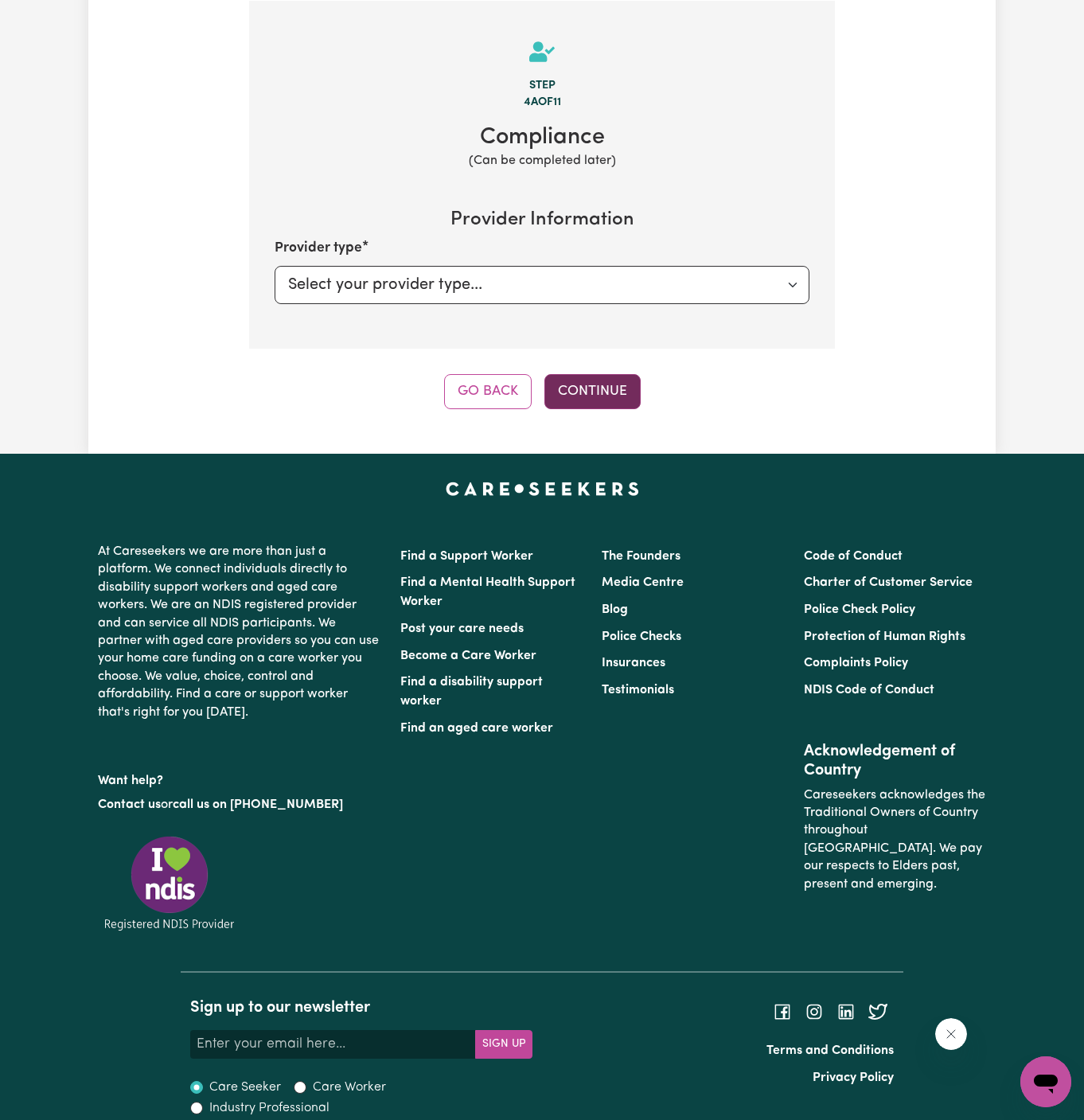
click at [591, 400] on button "Continue" at bounding box center [593, 391] width 97 height 35
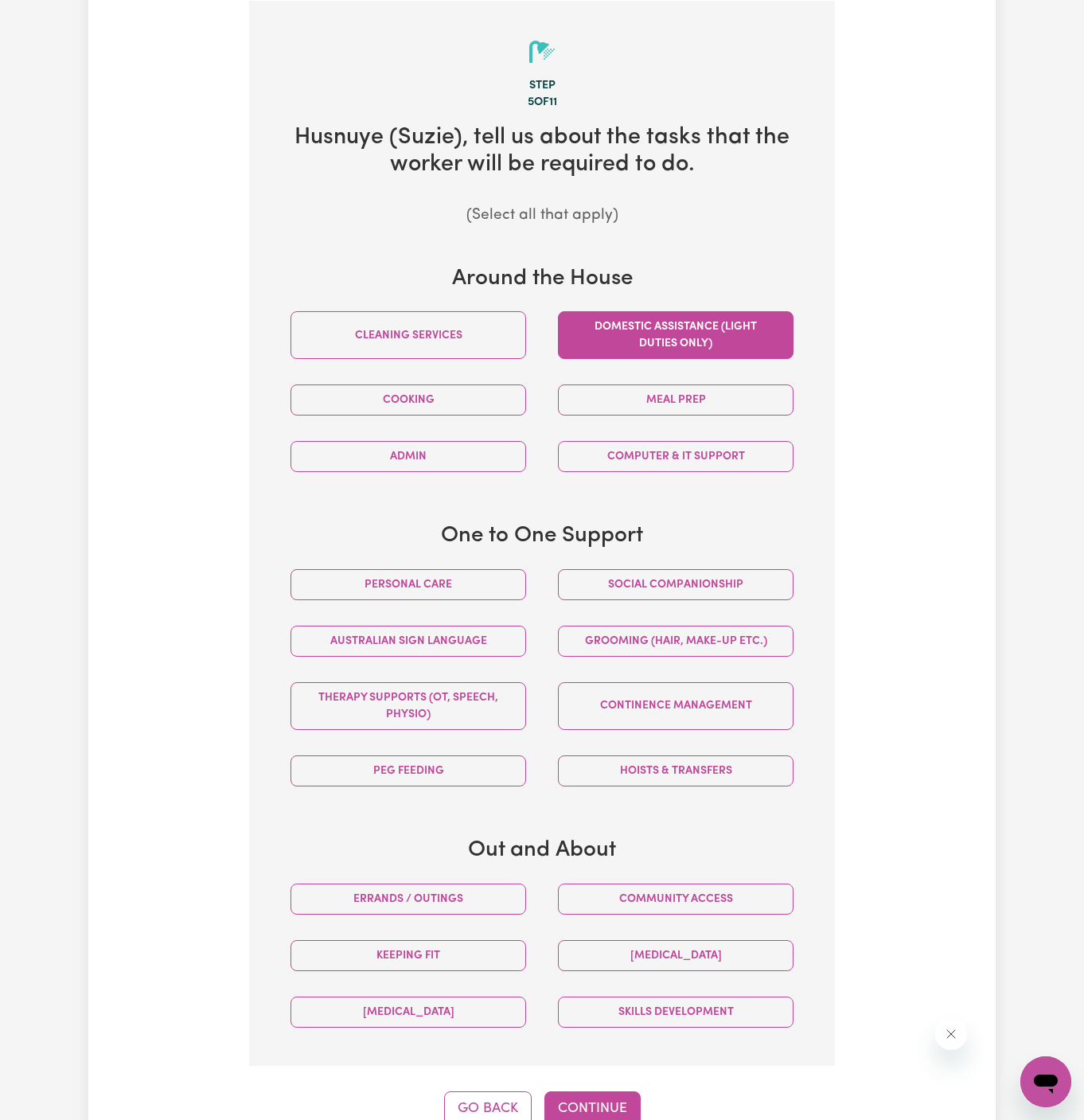
click at [640, 346] on button "Domestic assistance (light duties only)" at bounding box center [676, 335] width 236 height 48
click at [631, 569] on button "Social companionship" at bounding box center [676, 584] width 236 height 31
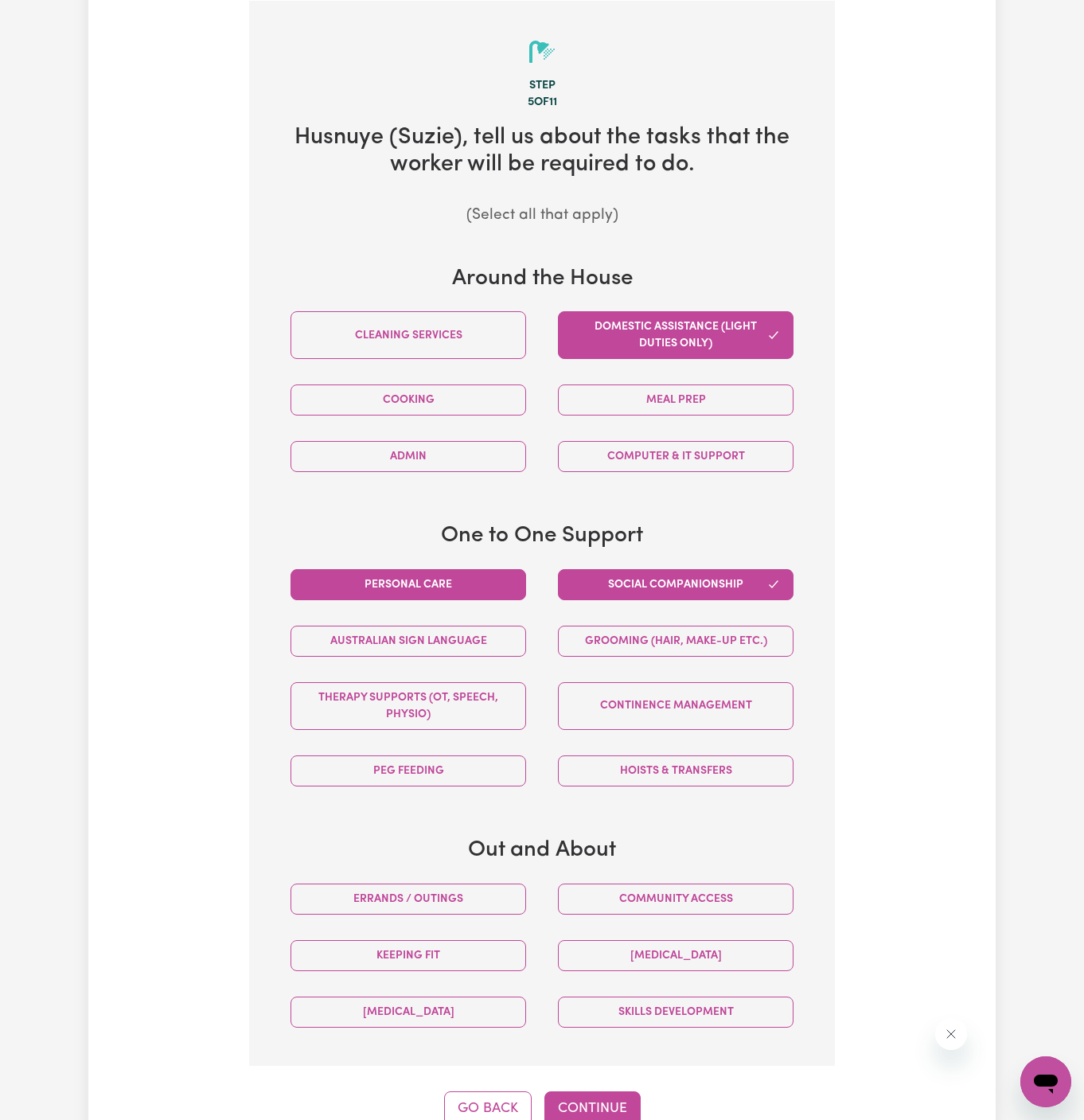
click at [460, 578] on button "Personal care" at bounding box center [409, 584] width 236 height 31
click at [695, 888] on button "Community access" at bounding box center [676, 898] width 236 height 31
click at [674, 889] on button "Community access" at bounding box center [676, 898] width 236 height 31
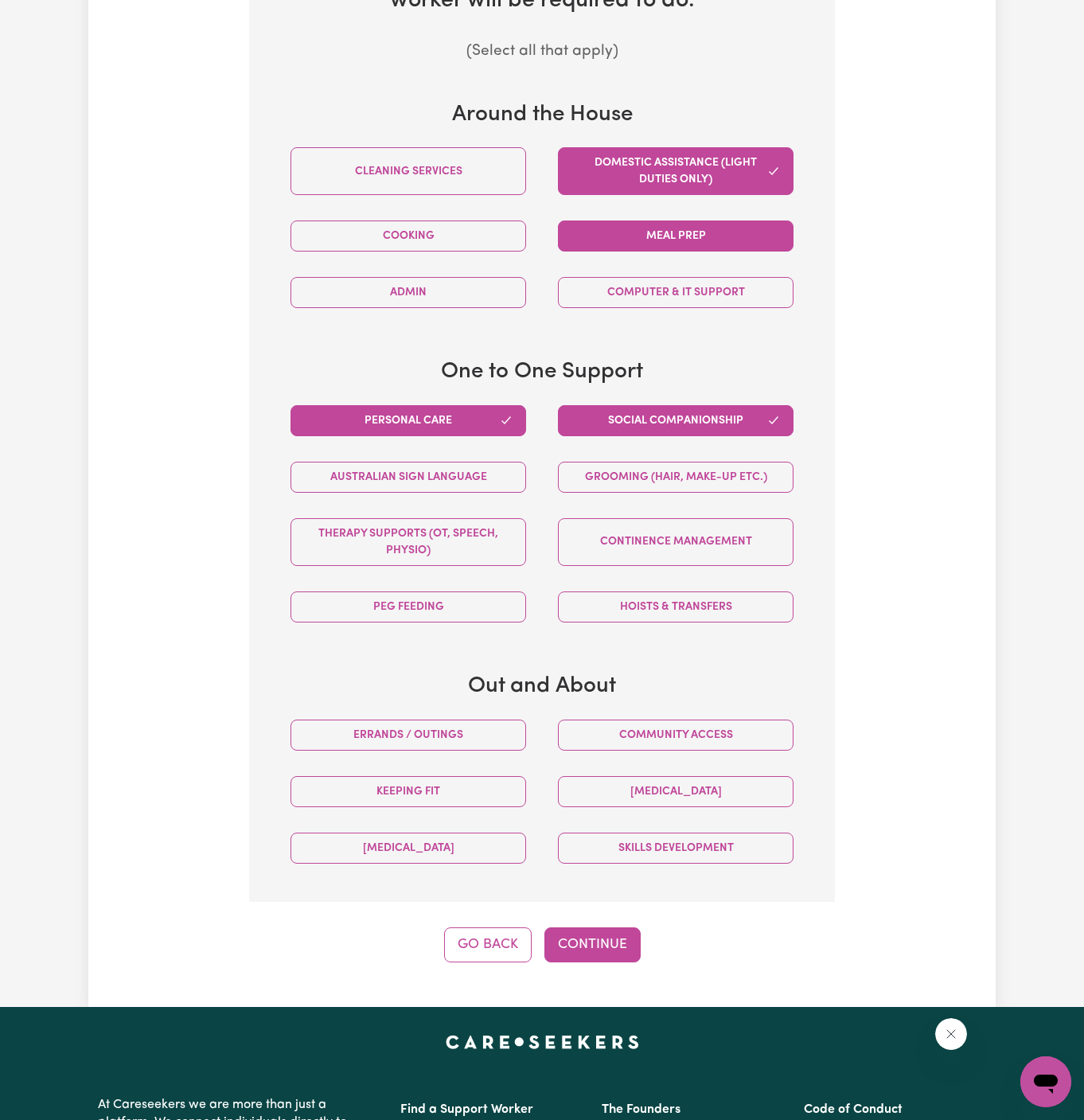
click at [646, 239] on button "Meal prep" at bounding box center [676, 236] width 236 height 31
click at [597, 935] on button "Continue" at bounding box center [593, 944] width 97 height 35
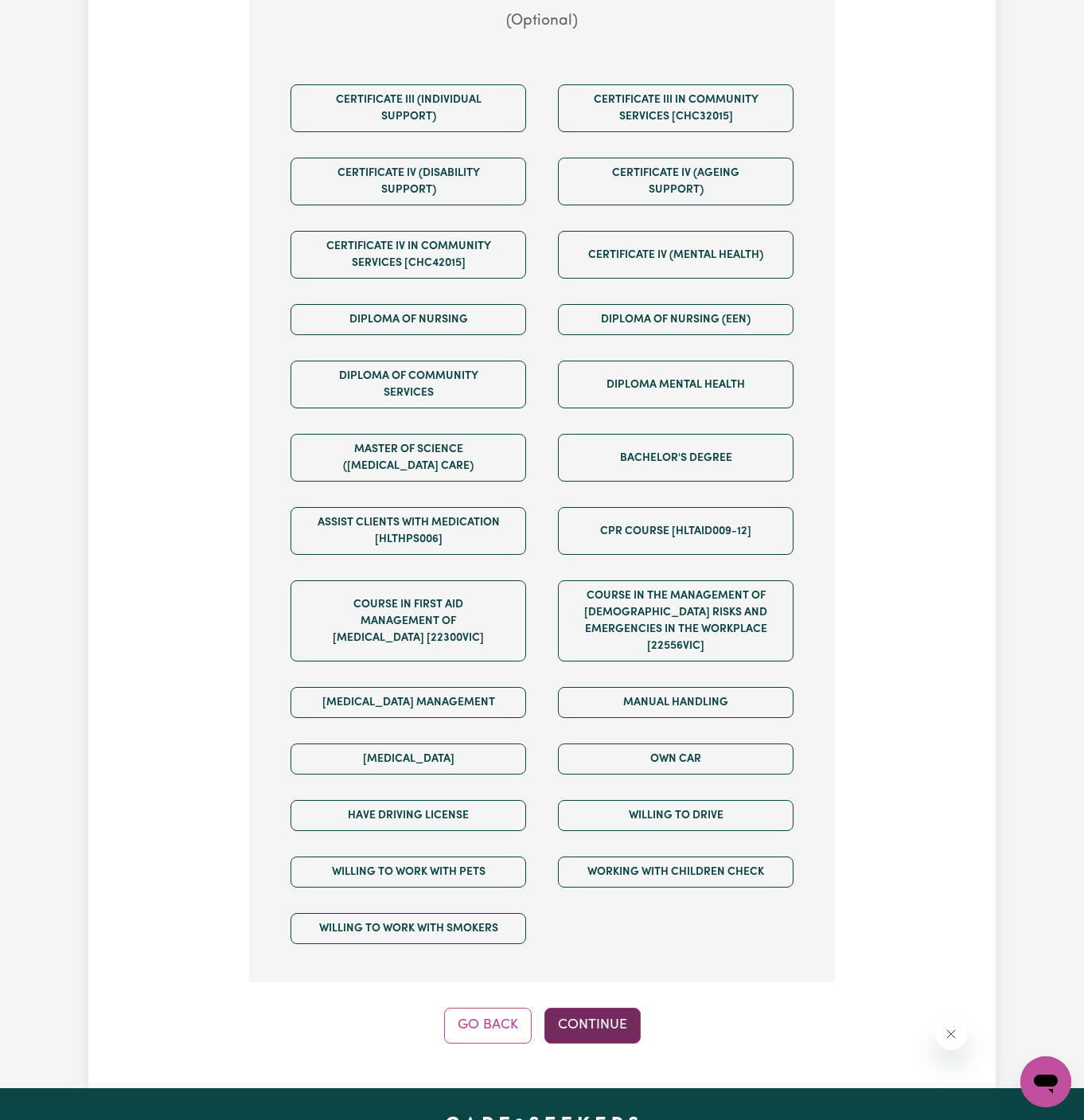
click at [604, 1007] on button "Continue" at bounding box center [593, 1024] width 97 height 35
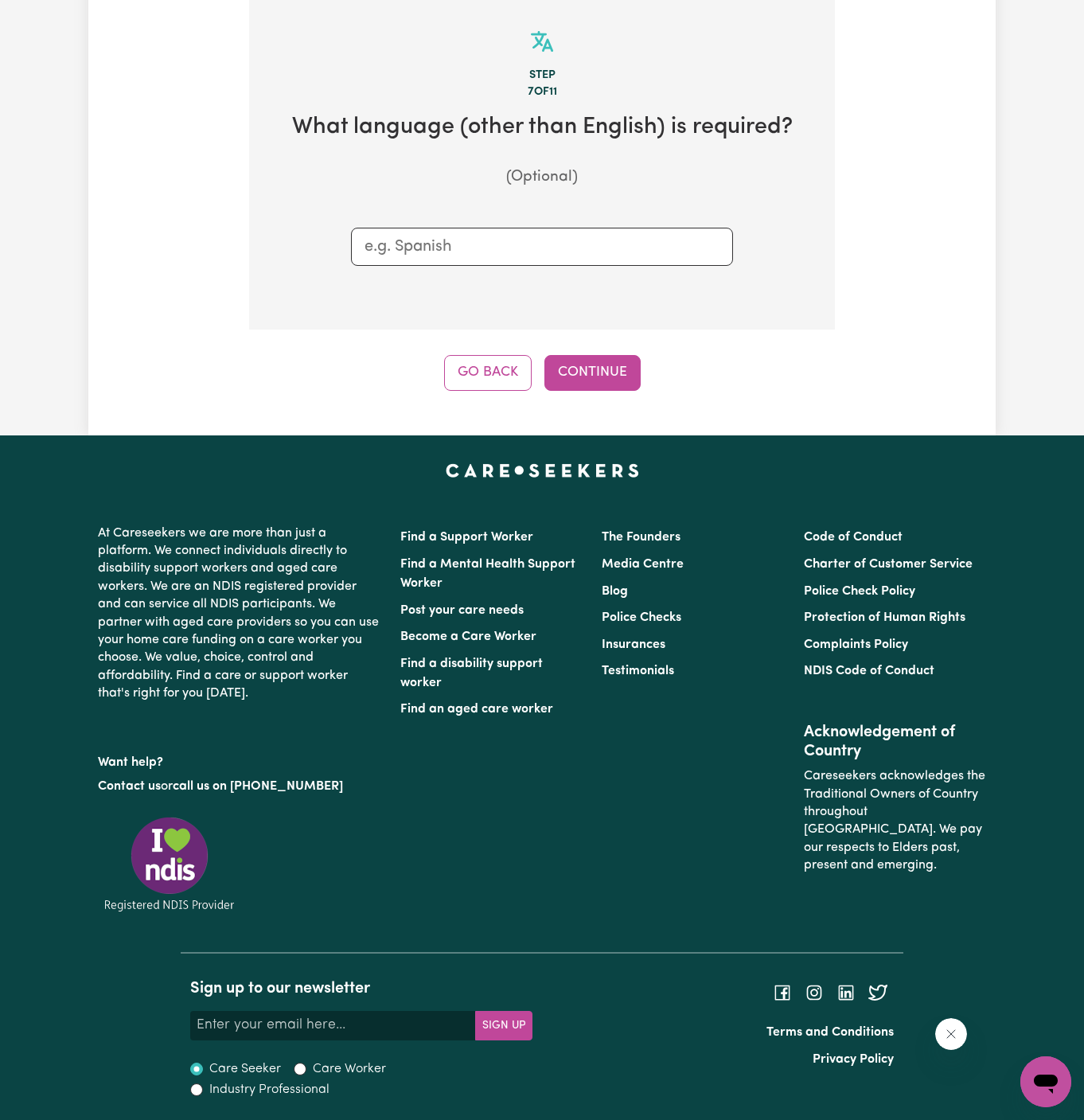
scroll to position [413, 0]
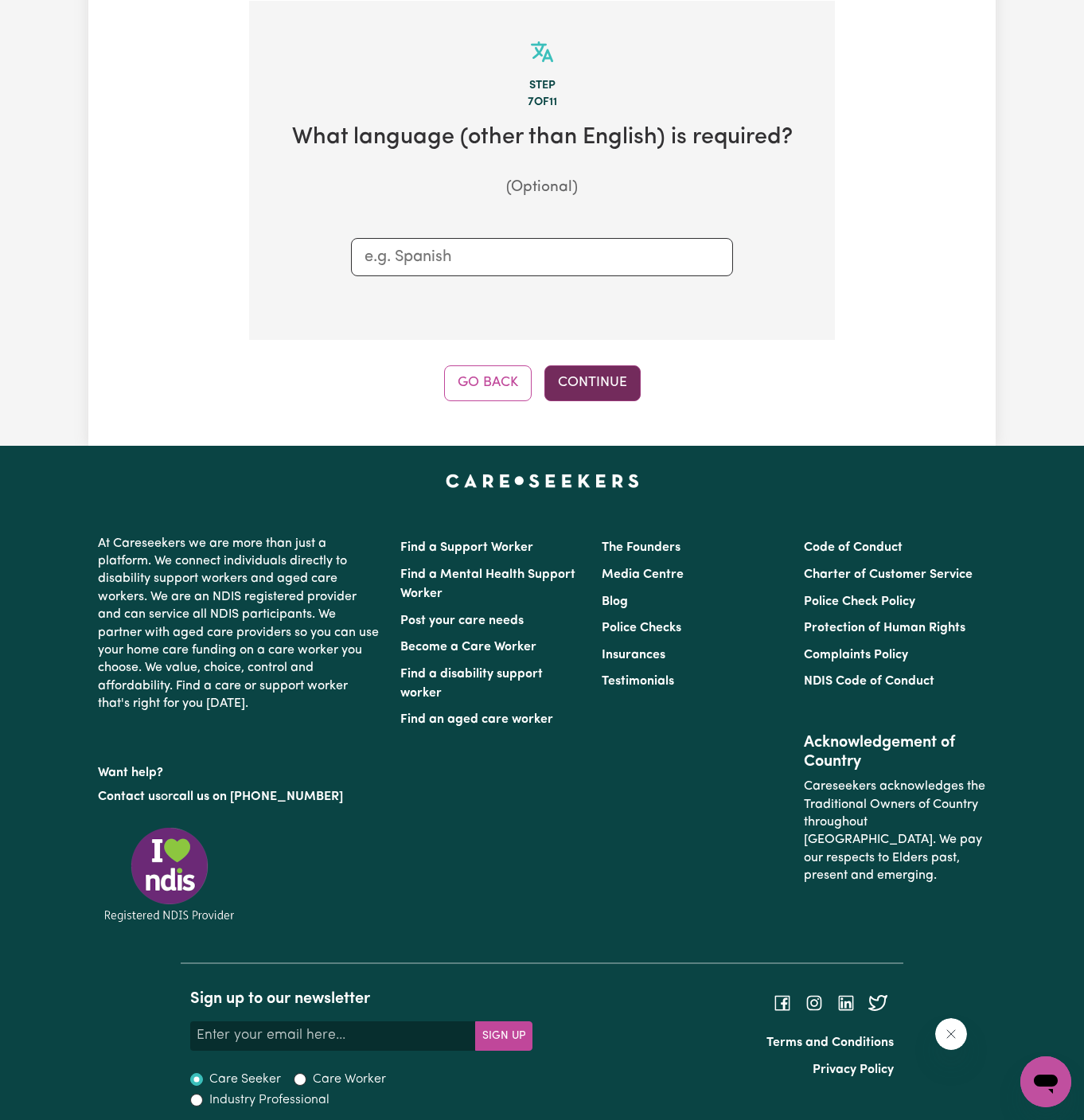
click at [572, 377] on button "Continue" at bounding box center [593, 382] width 97 height 35
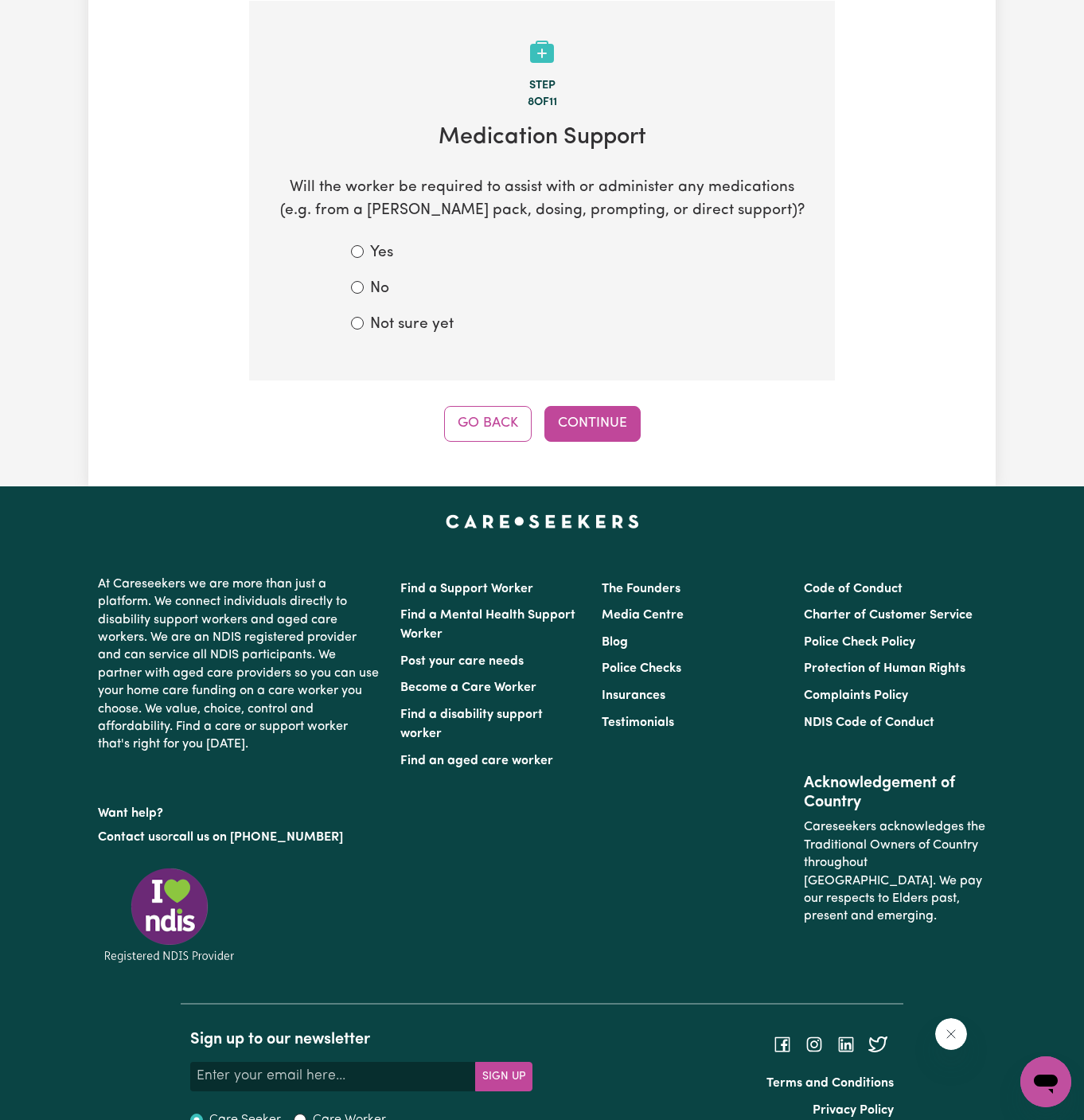
click at [370, 274] on form "Yes No Not sure yet" at bounding box center [542, 289] width 382 height 94
click at [374, 296] on label "No" at bounding box center [380, 289] width 20 height 23
click at [364, 294] on input "No" at bounding box center [357, 287] width 12 height 12
radio input "true"
click at [559, 402] on div "Step 8 of 11 Medication Support Will the worker be required to assist with or a…" at bounding box center [542, 221] width 586 height 441
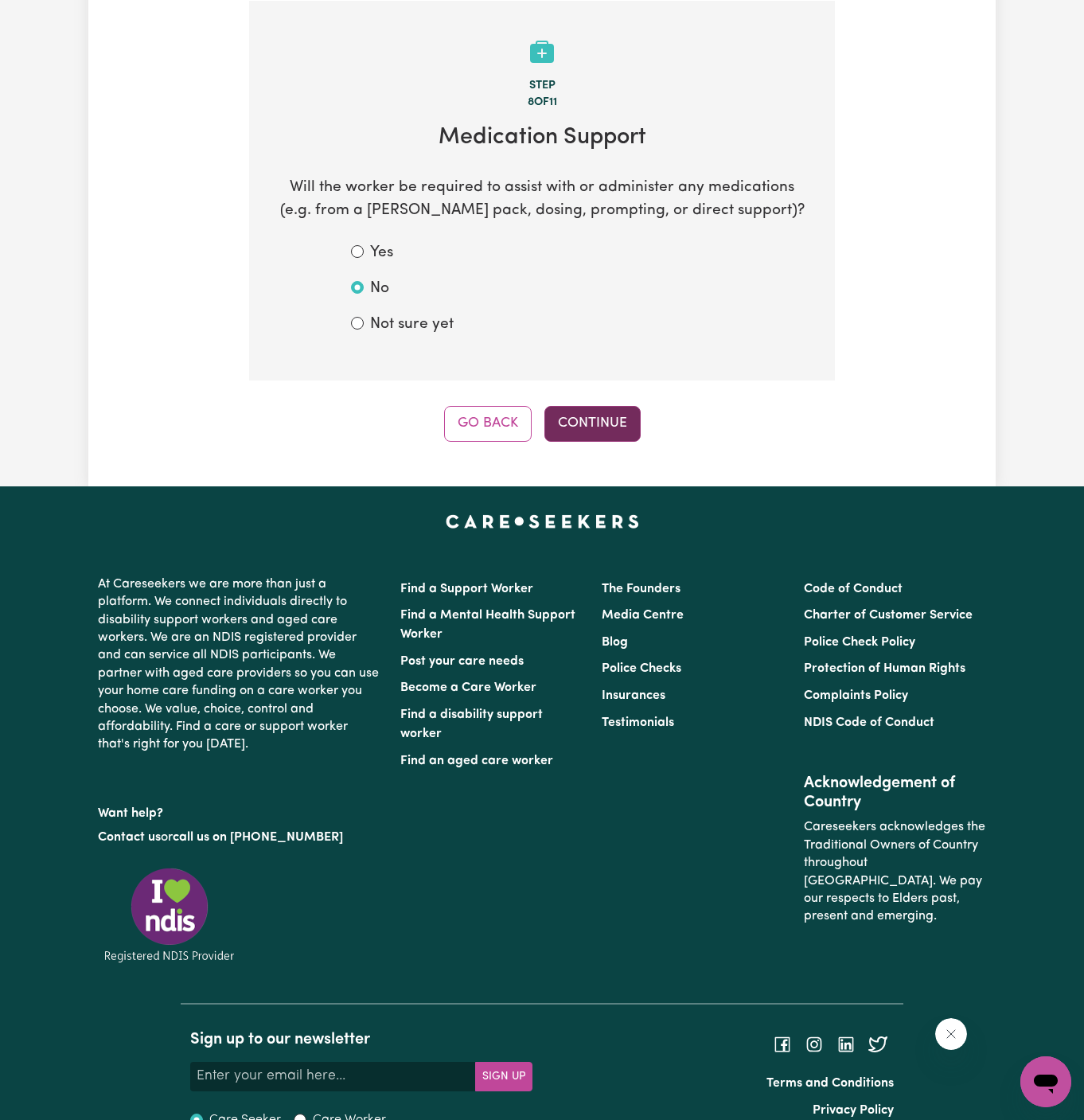
click at [605, 424] on button "Continue" at bounding box center [593, 423] width 97 height 35
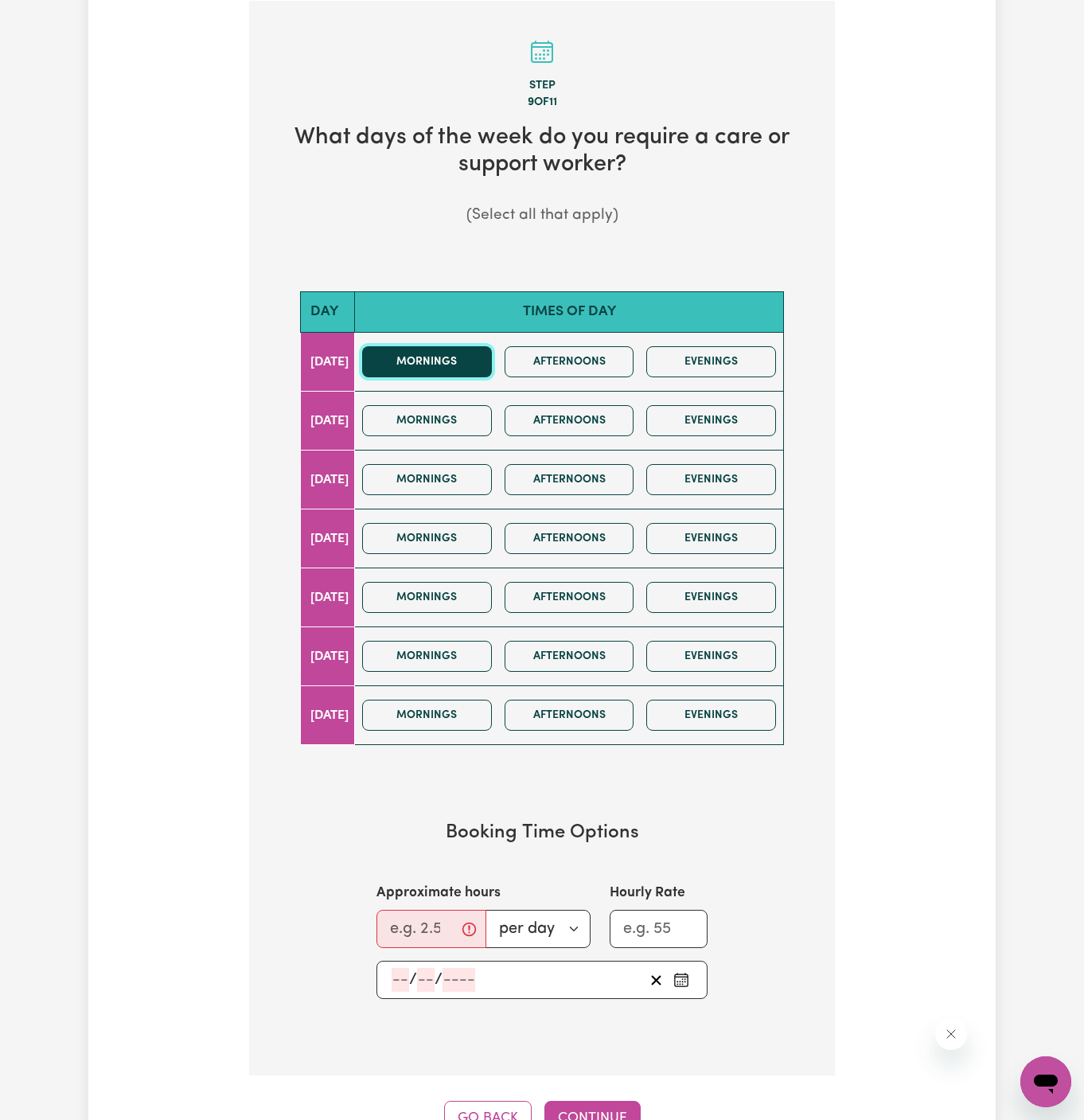
click at [474, 361] on button "Mornings" at bounding box center [427, 361] width 130 height 31
click at [468, 485] on button "Mornings" at bounding box center [427, 479] width 130 height 31
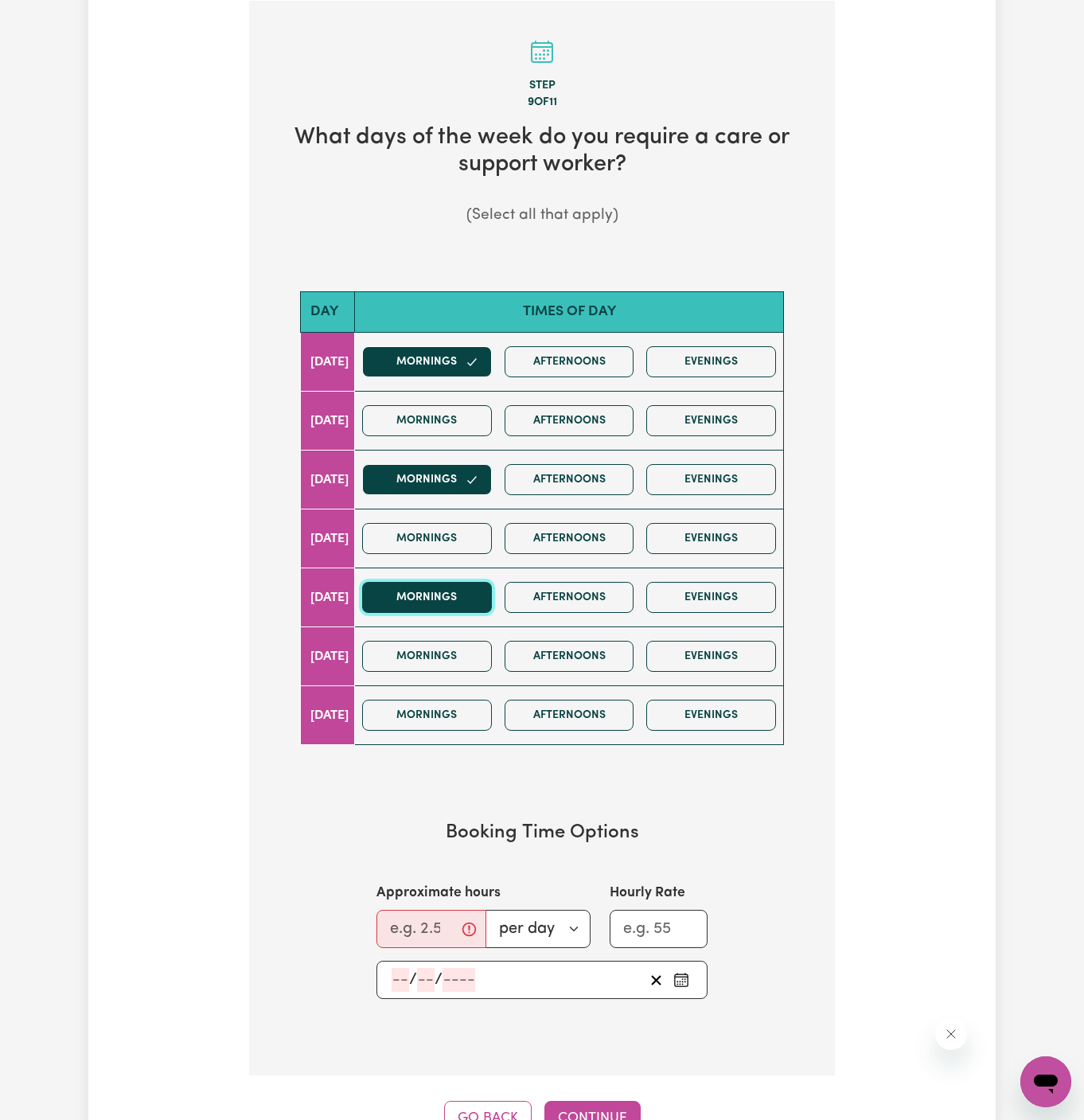
click at [459, 603] on button "Mornings" at bounding box center [427, 597] width 130 height 31
click at [425, 928] on input "Approximate hours" at bounding box center [432, 928] width 110 height 38
type input "2"
click at [403, 971] on input "number" at bounding box center [401, 979] width 18 height 24
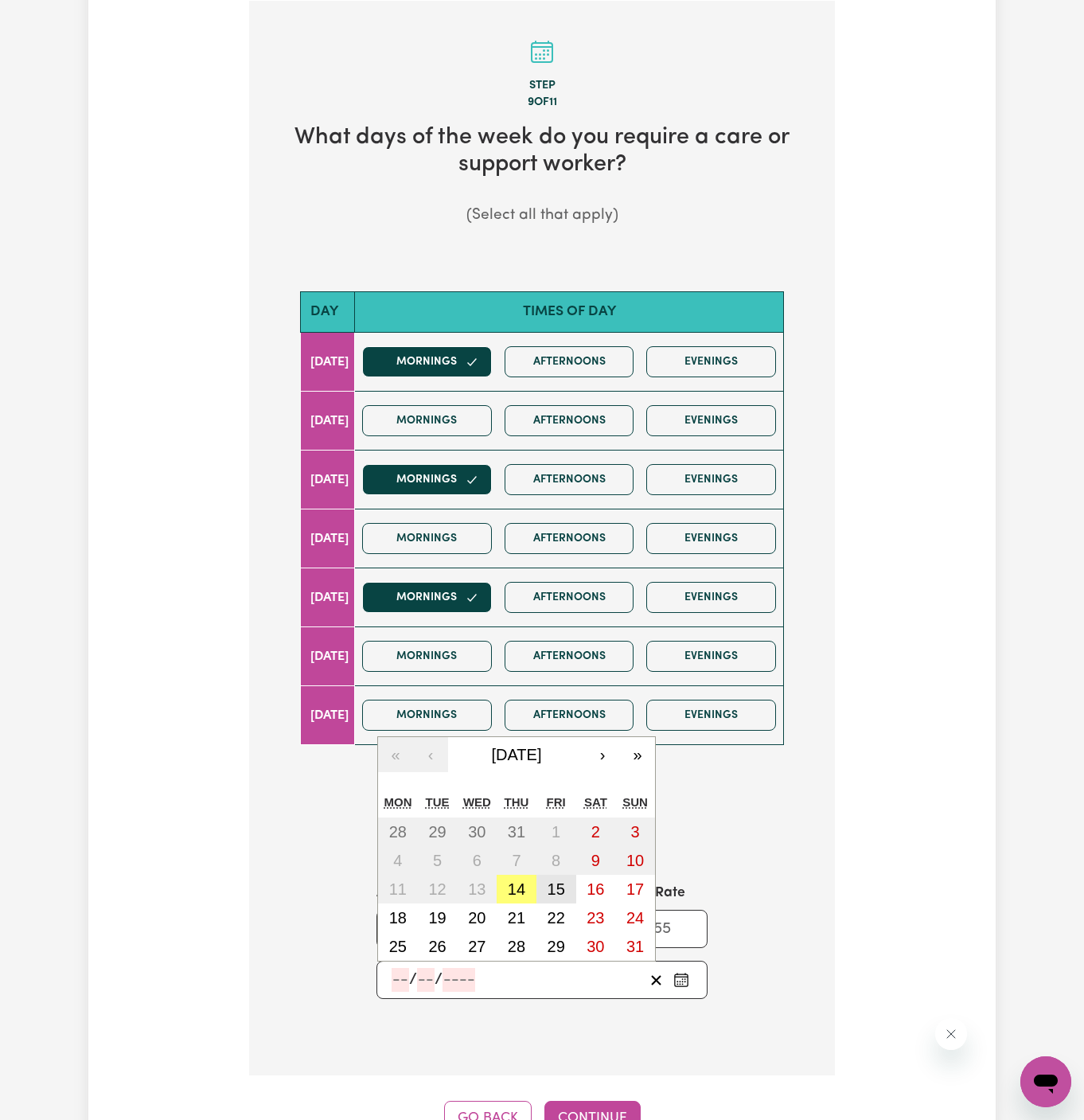
click at [551, 881] on abbr "15" at bounding box center [556, 889] width 18 height 18
type input "2025-08-15"
type input "15"
type input "8"
type input "2025"
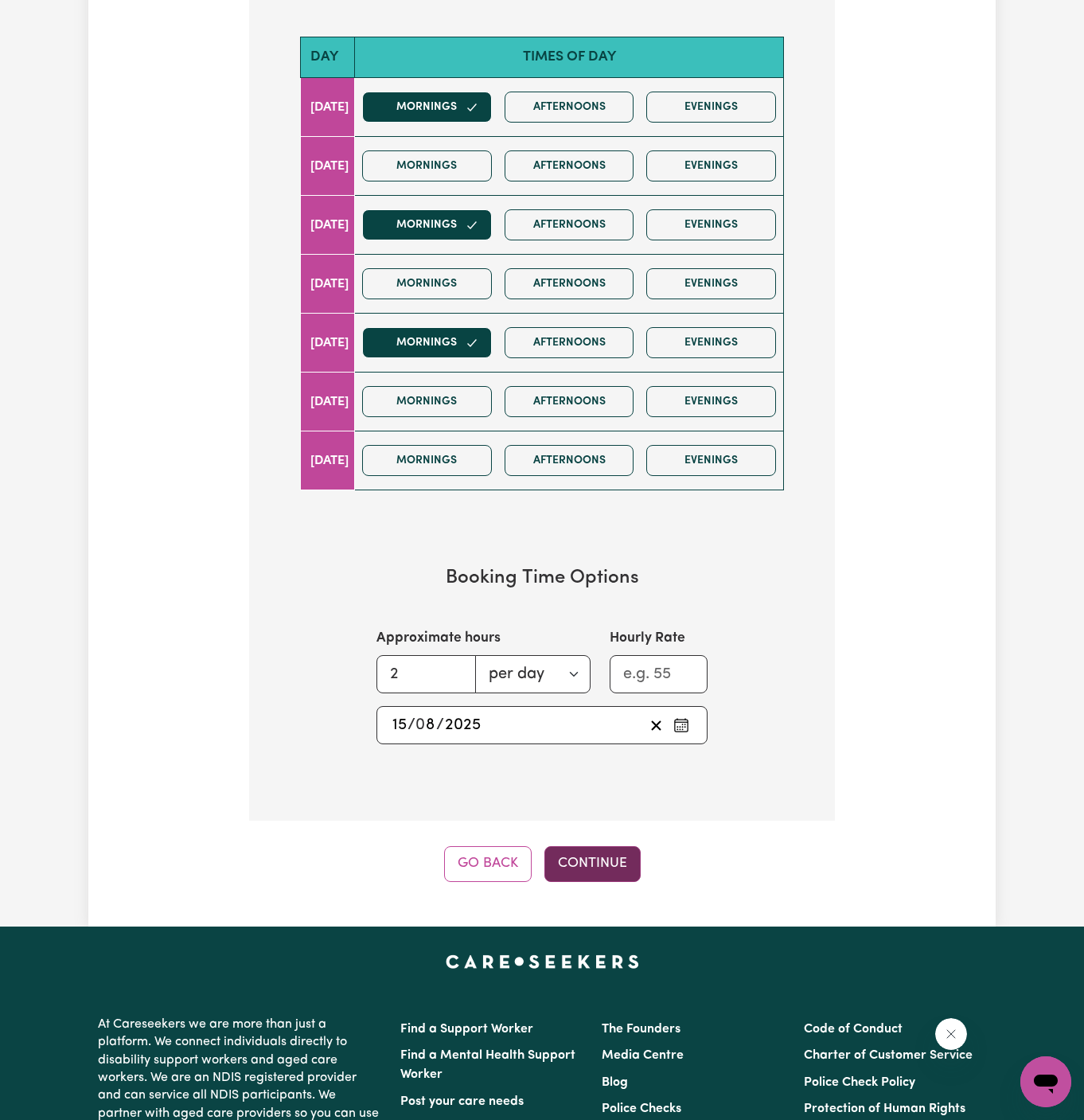
click at [608, 851] on button "Continue" at bounding box center [593, 863] width 97 height 35
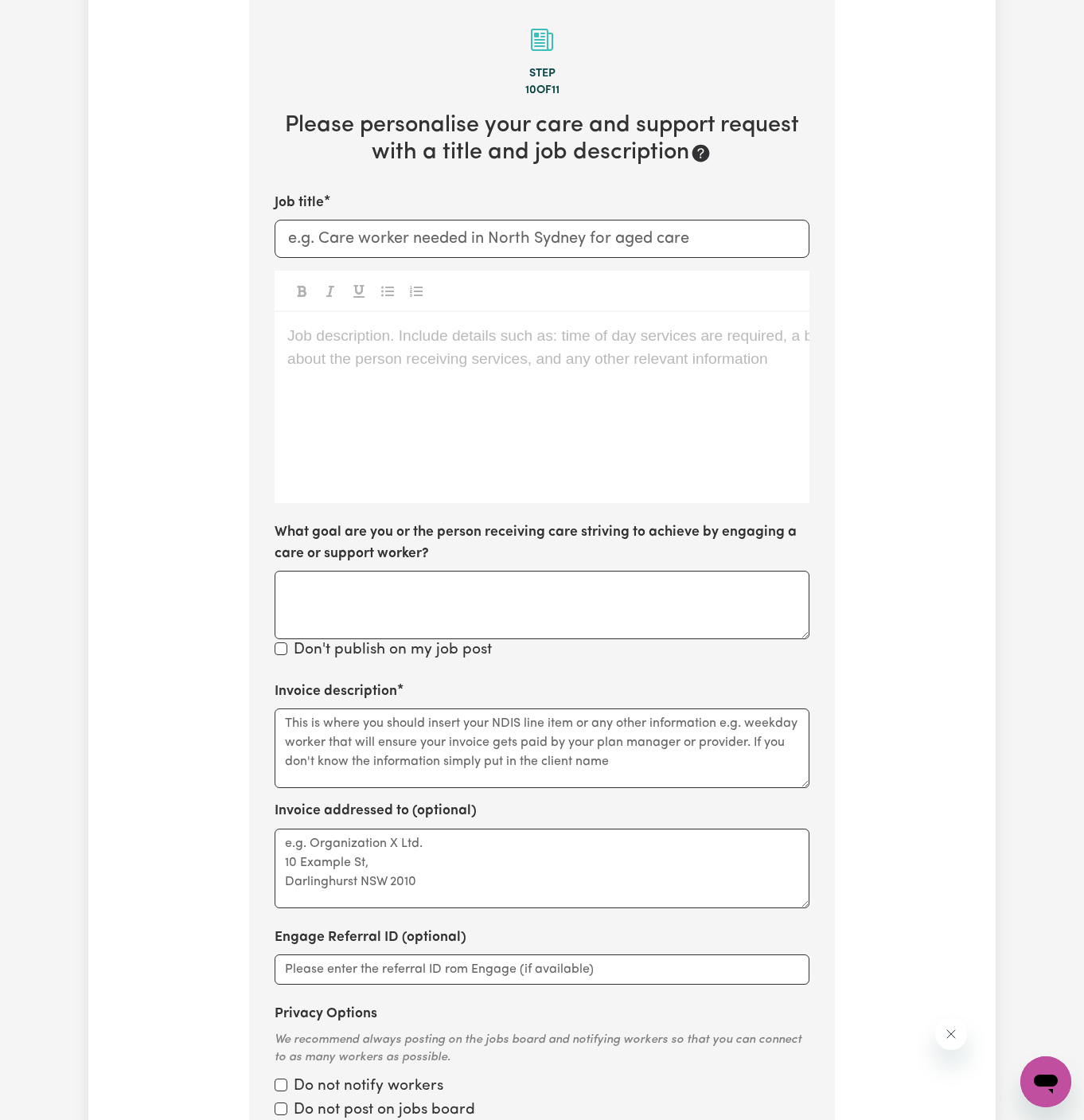
scroll to position [413, 0]
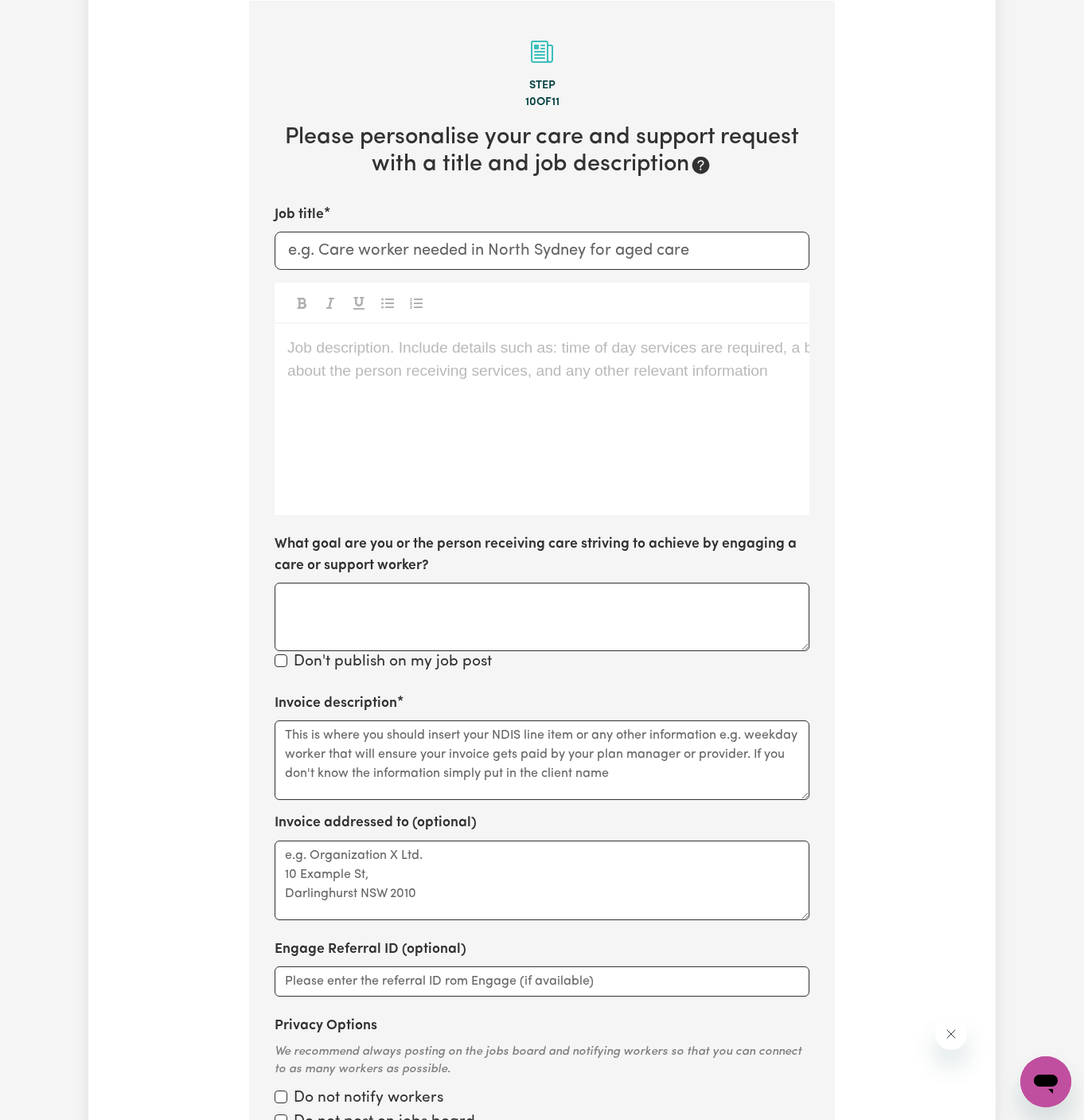
drag, startPoint x: 537, startPoint y: 404, endPoint x: 750, endPoint y: 406, distance: 213.0
click at [543, 404] on div "Job description. Include details such as: time of day services are required, a …" at bounding box center [542, 419] width 535 height 191
click at [420, 369] on div "Job description. Include details such as: time of day services are required, a …" at bounding box center [542, 419] width 535 height 191
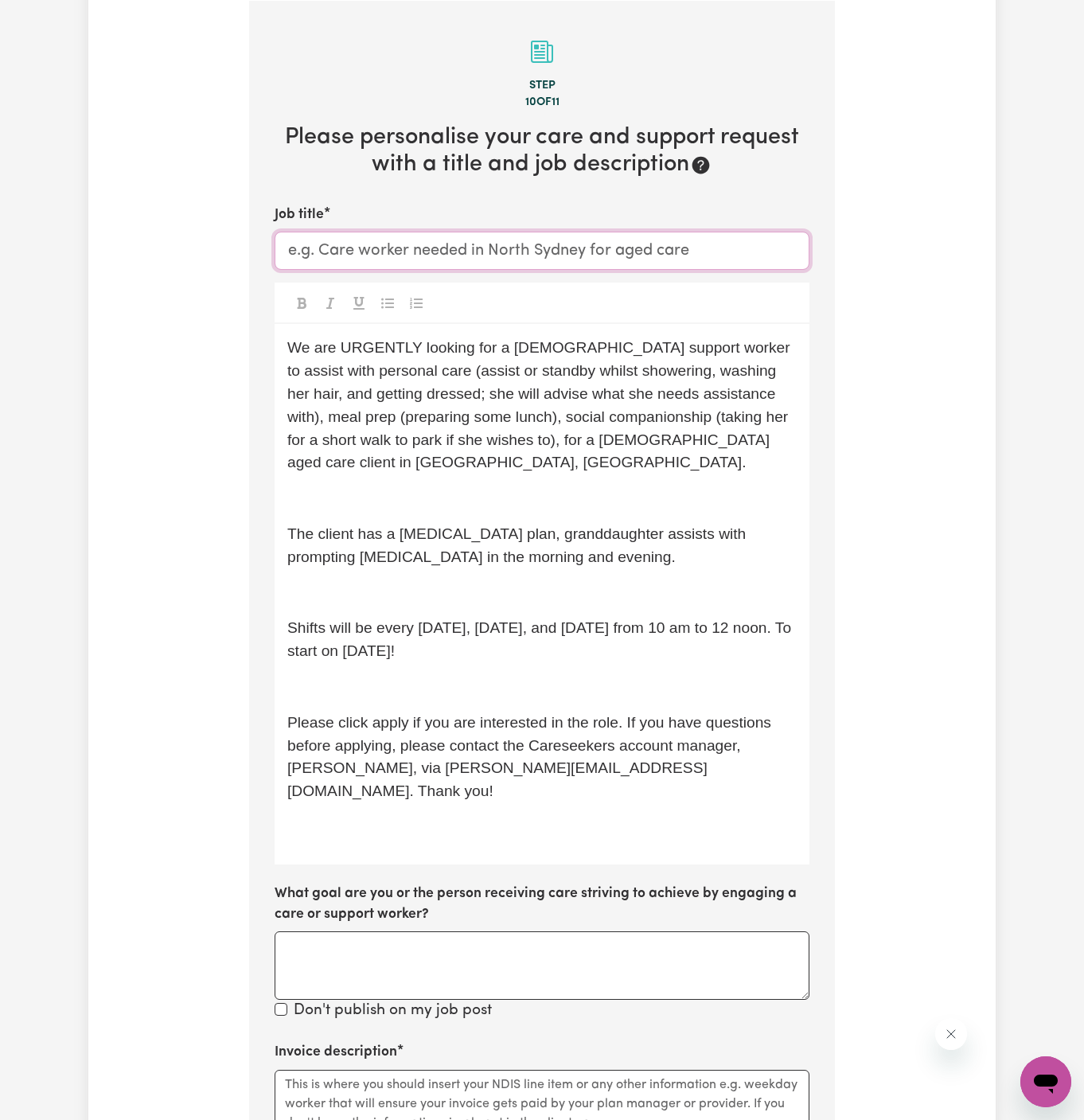
click at [569, 249] on input "Job title" at bounding box center [542, 250] width 535 height 38
paste input "Female Support Worker Needed Every Monday, Wednesday And Friday In Vaucluse, NSW"
type input "Female Support Worker Needed Every Monday, Wednesday And Friday In Vaucluse, NSW"
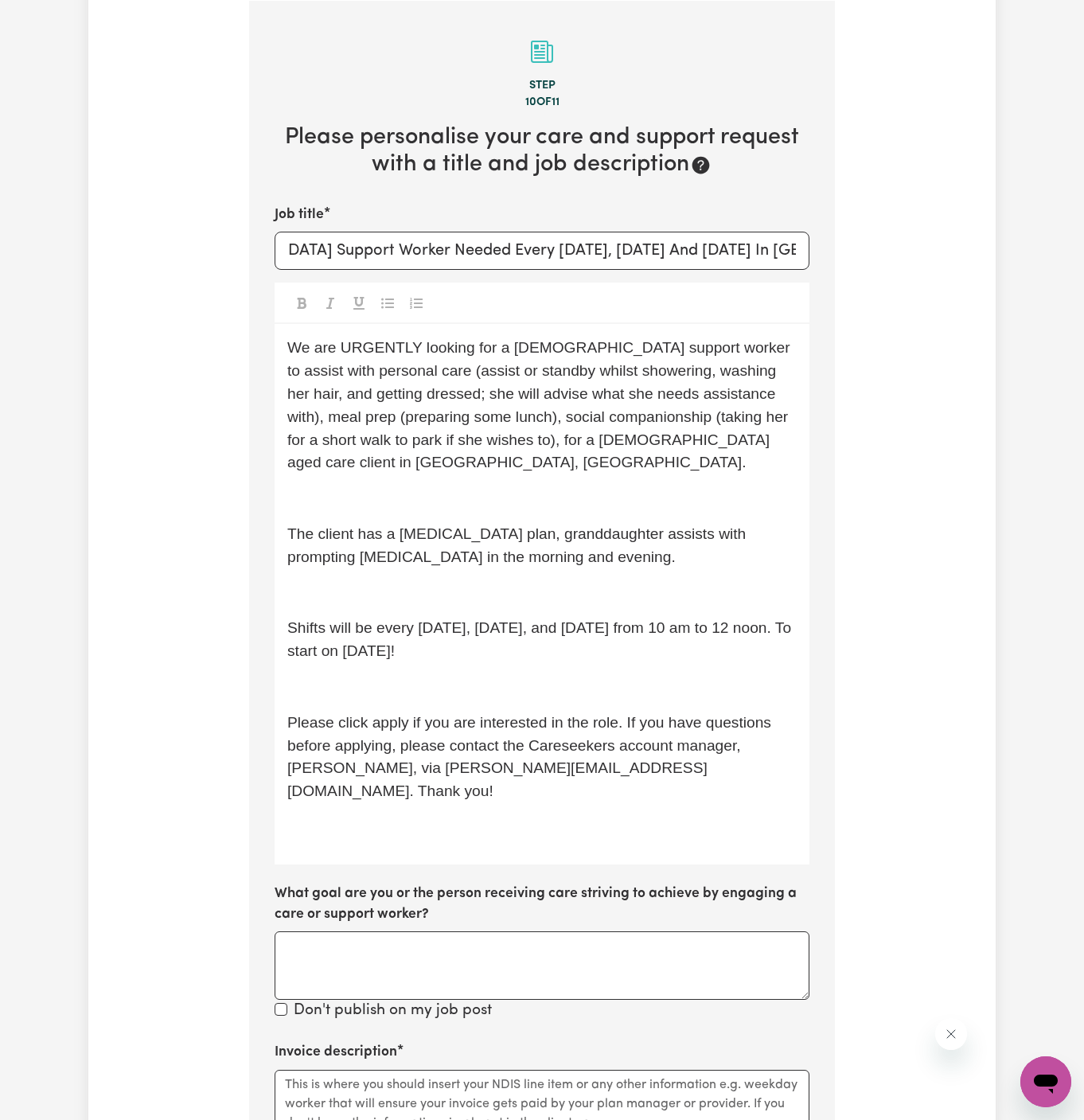
click at [546, 475] on div "We are URGENTLY looking for a female support worker to assist with personal car…" at bounding box center [542, 593] width 535 height 540
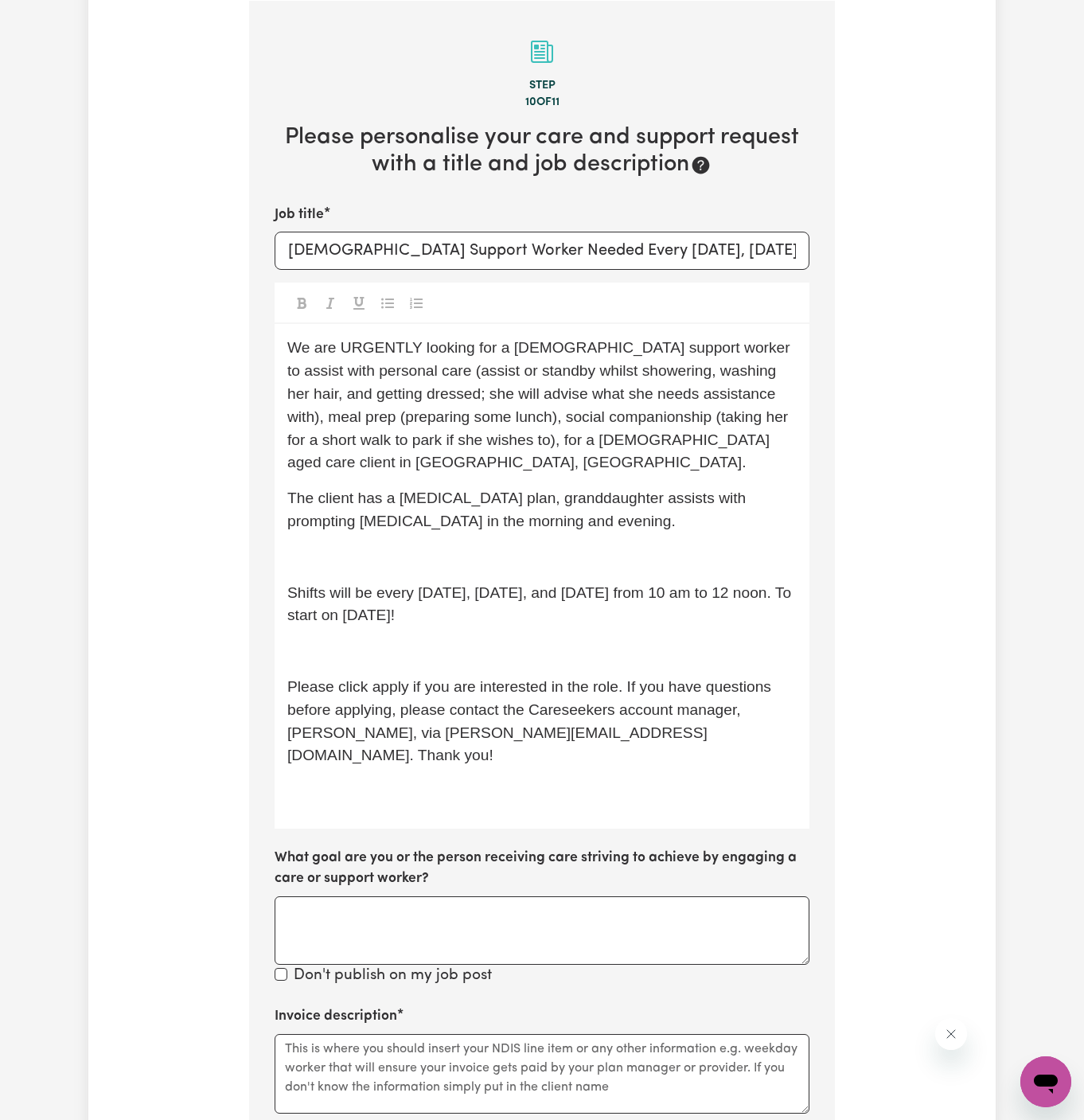
click at [550, 562] on p "﻿" at bounding box center [542, 558] width 509 height 23
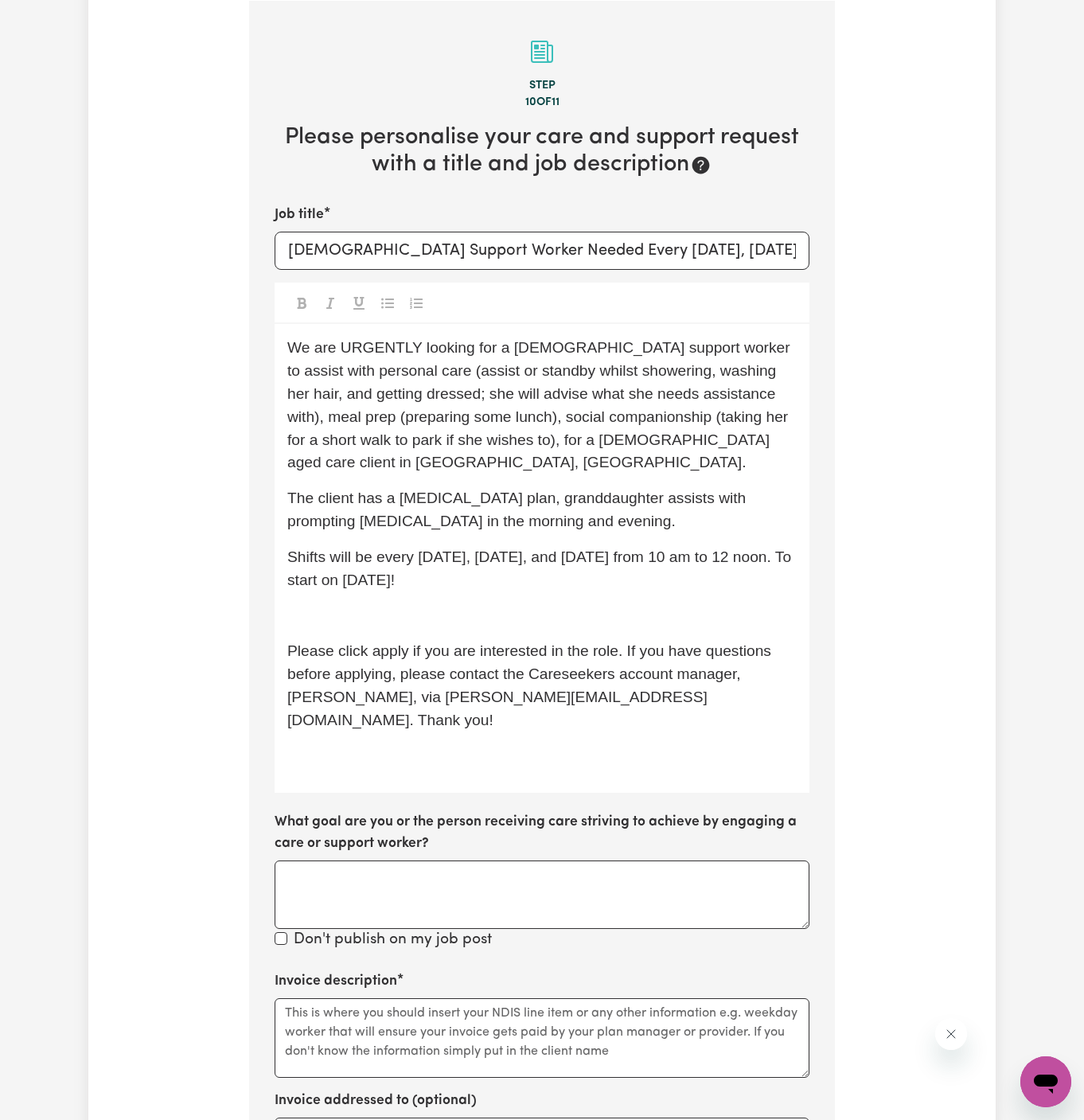
click at [550, 604] on p "﻿" at bounding box center [542, 615] width 509 height 23
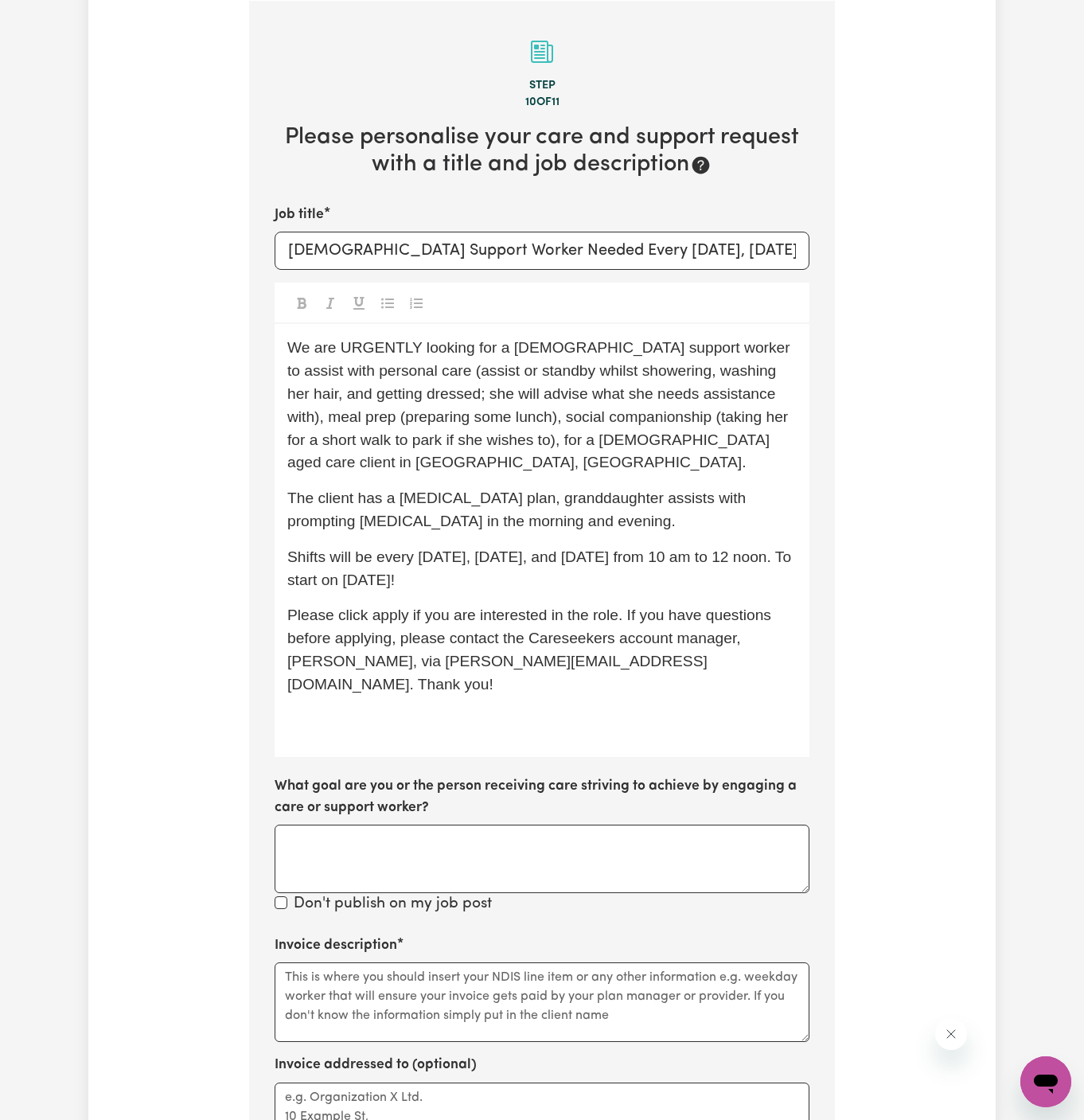
click at [392, 709] on p "﻿" at bounding box center [542, 721] width 509 height 23
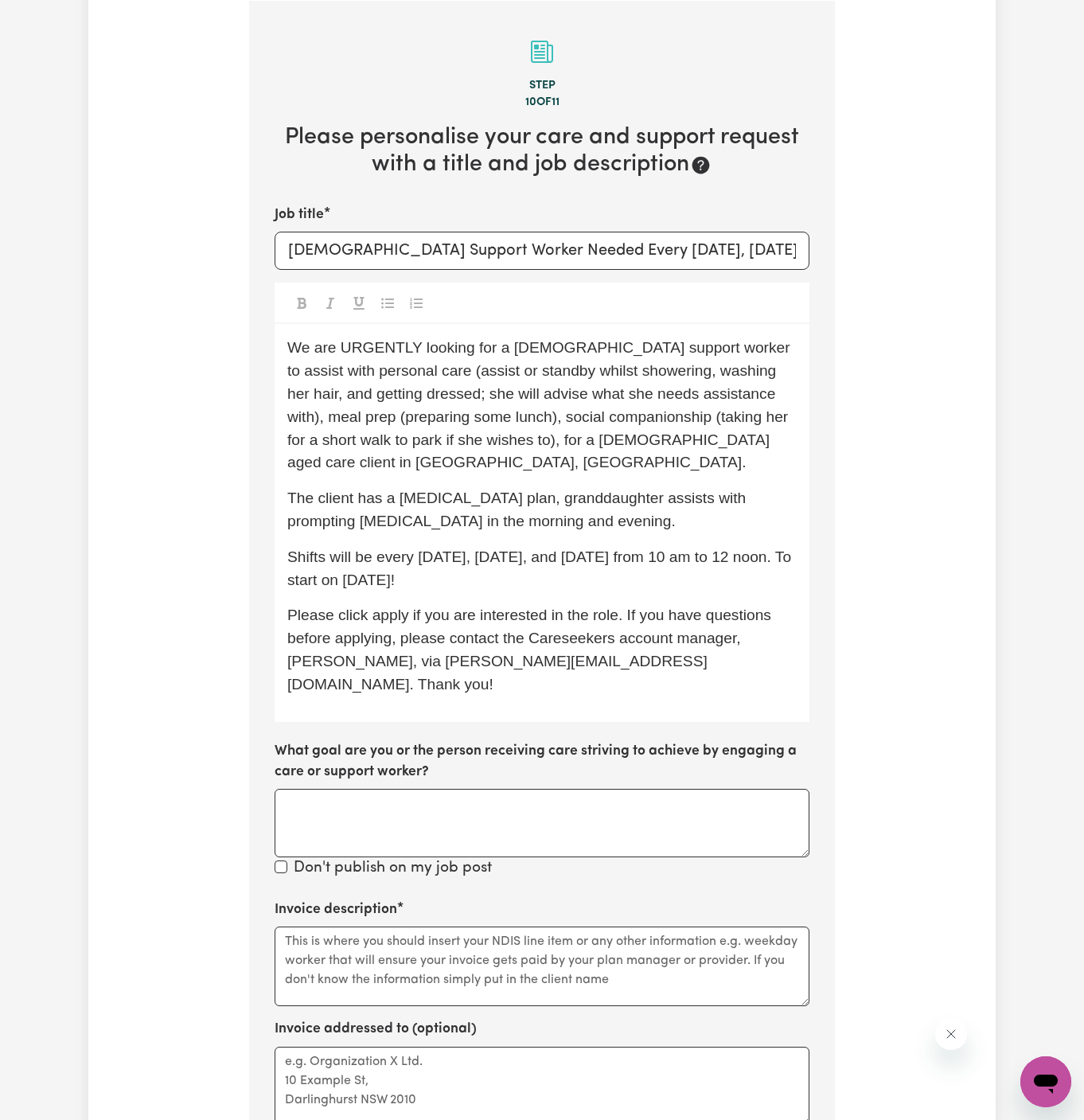
click at [365, 564] on span "Shifts will be every Monday, Wednesday, and Friday from 10 am to 12 noon. To st…" at bounding box center [541, 568] width 508 height 40
click at [370, 587] on span "Shifts will be every Monday, Wednesday, and Friday from 10 am to 12 noon. To st…" at bounding box center [541, 568] width 508 height 40
click at [405, 580] on span "Shifts will be every Monday, Wednesday, and Friday from 10 am to 12 noon. To st…" at bounding box center [541, 568] width 508 height 40
click at [436, 581] on span "Shifts will be every Monday, Wednesday, and Friday from 10 am to 12 noon. To st…" at bounding box center [541, 568] width 508 height 40
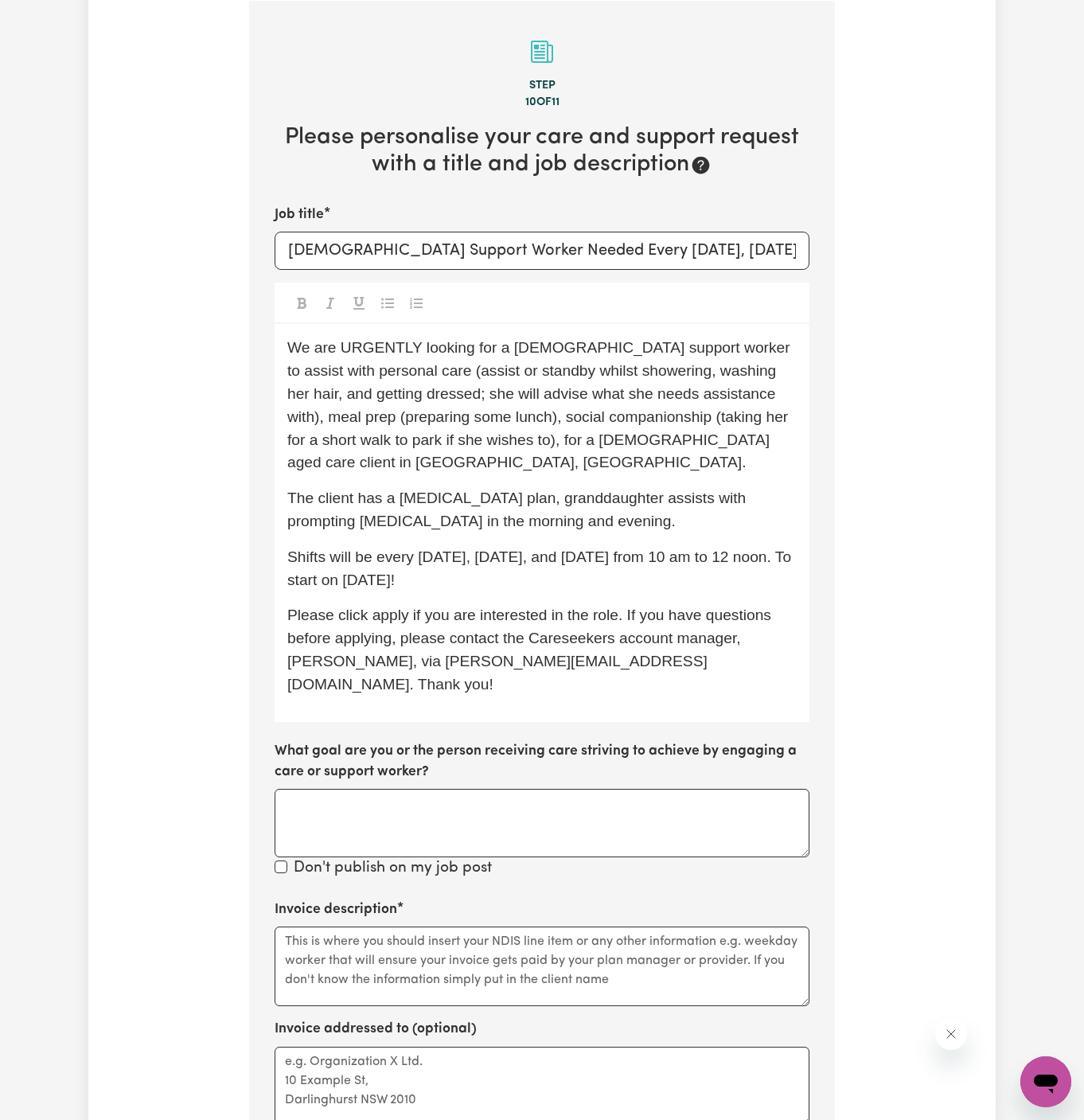
click at [436, 581] on span "Shifts will be every Monday, Wednesday, and Friday from 10 am to 12 noon. To st…" at bounding box center [541, 568] width 508 height 40
click at [591, 655] on p "Please click Apply if you are interested in the role. If you have questions bef…" at bounding box center [542, 649] width 509 height 91
click at [552, 932] on textarea "Invoice description" at bounding box center [542, 967] width 535 height 80
paste textarea "YS HCP Husnuye Behaettin (Suzie)"
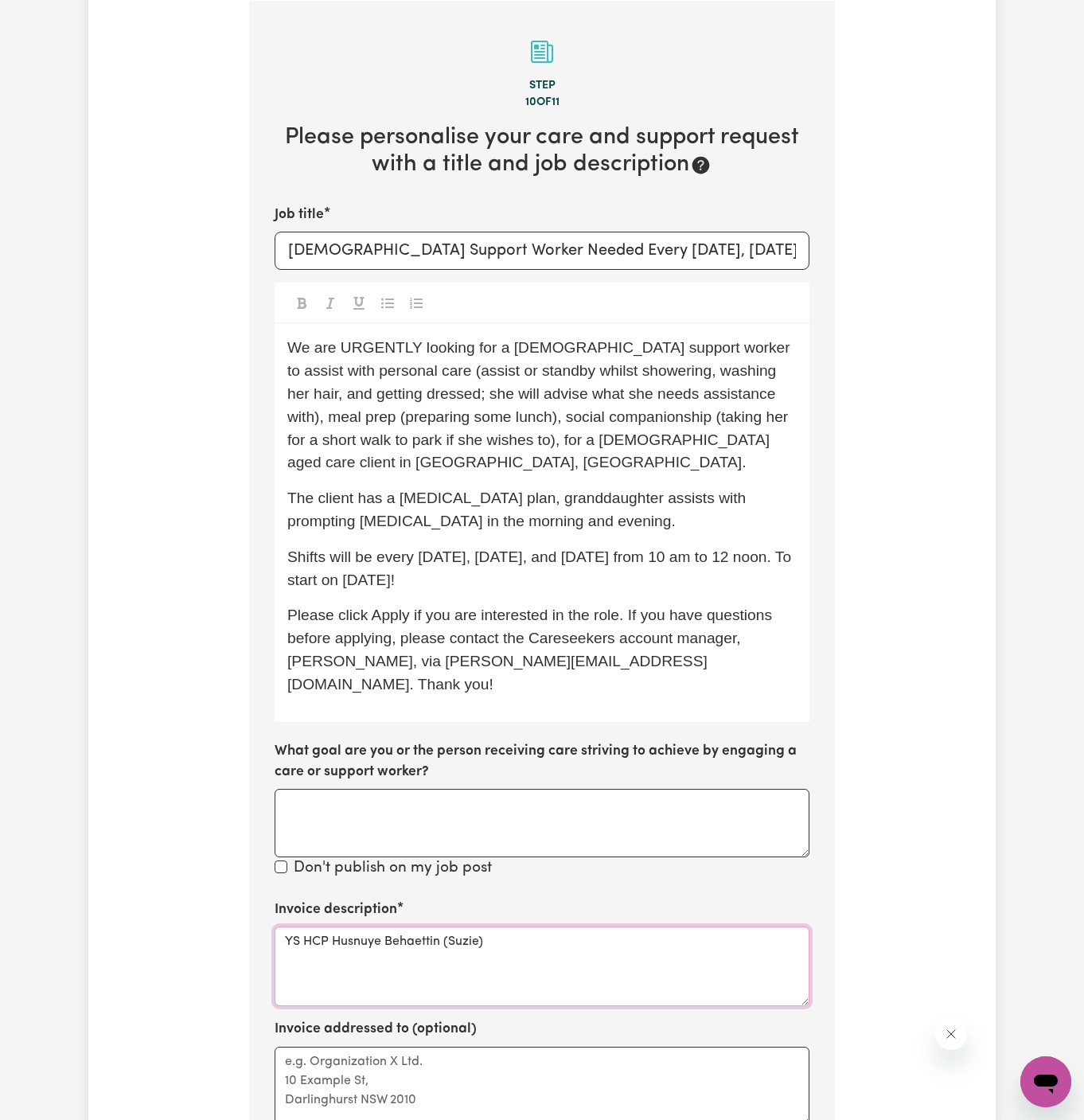
type textarea "YS HCP Husnuye Behaettin (Suzie)"
click at [561, 1019] on div "Invoice addressed to (optional)" at bounding box center [542, 1072] width 535 height 106
click at [541, 1048] on textarea "Invoice addressed to (optional)" at bounding box center [542, 1086] width 535 height 80
paste textarea "YS HCP Husnuye Behaettin (Suzie)"
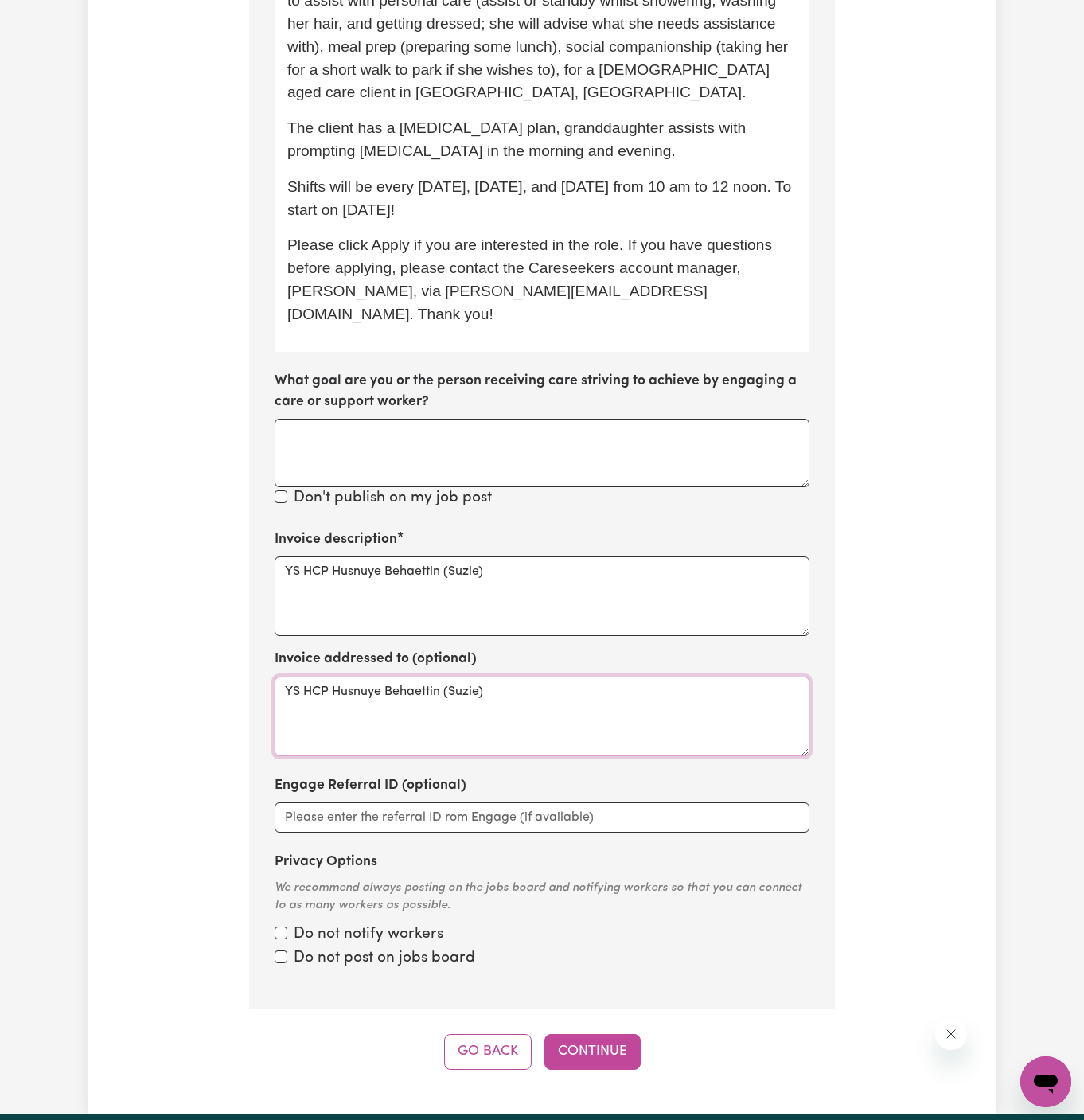
scroll to position [882, 0]
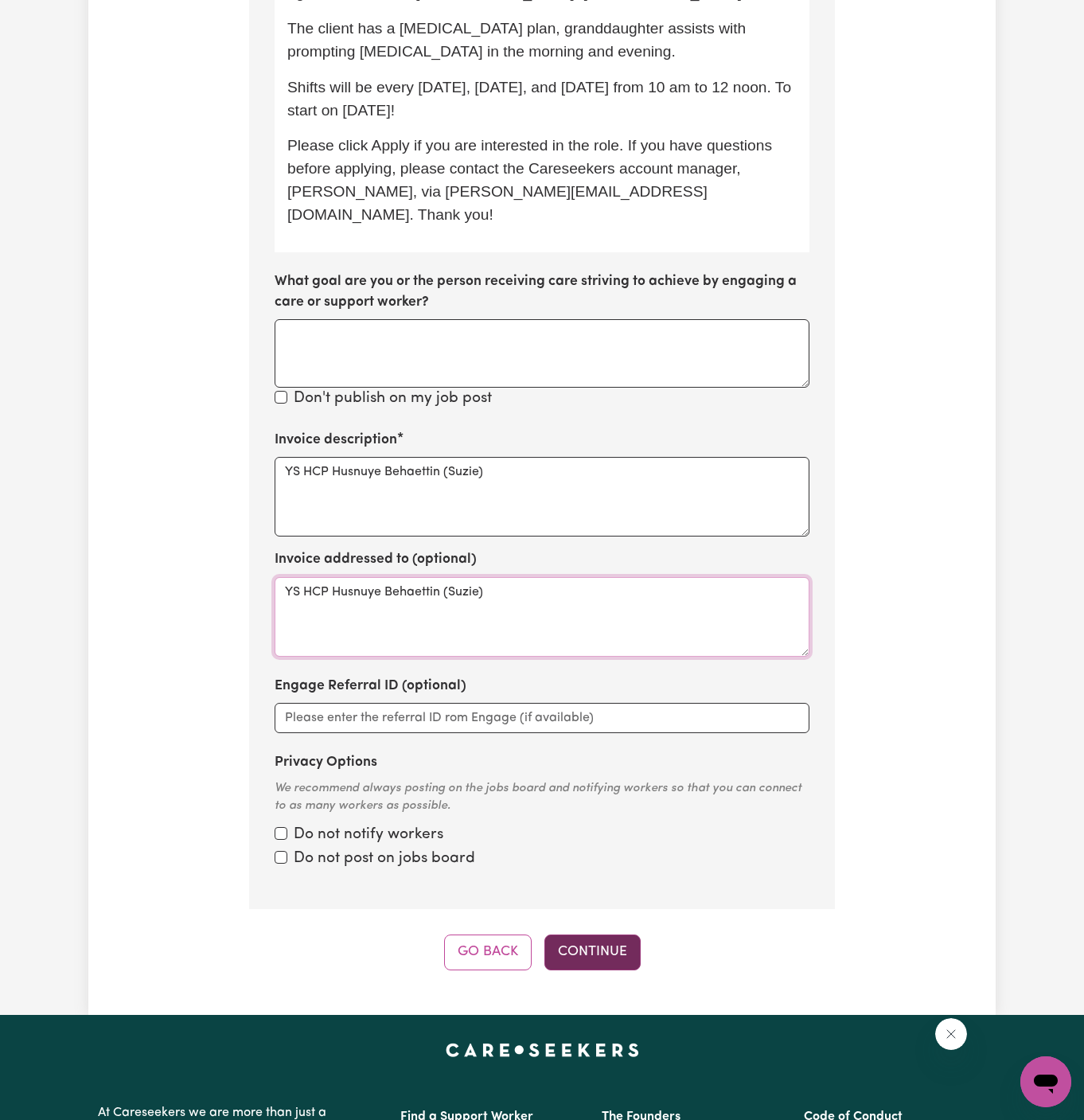
type textarea "YS HCP Husnuye Behaettin (Suzie)"
click at [592, 935] on button "Continue" at bounding box center [593, 952] width 97 height 35
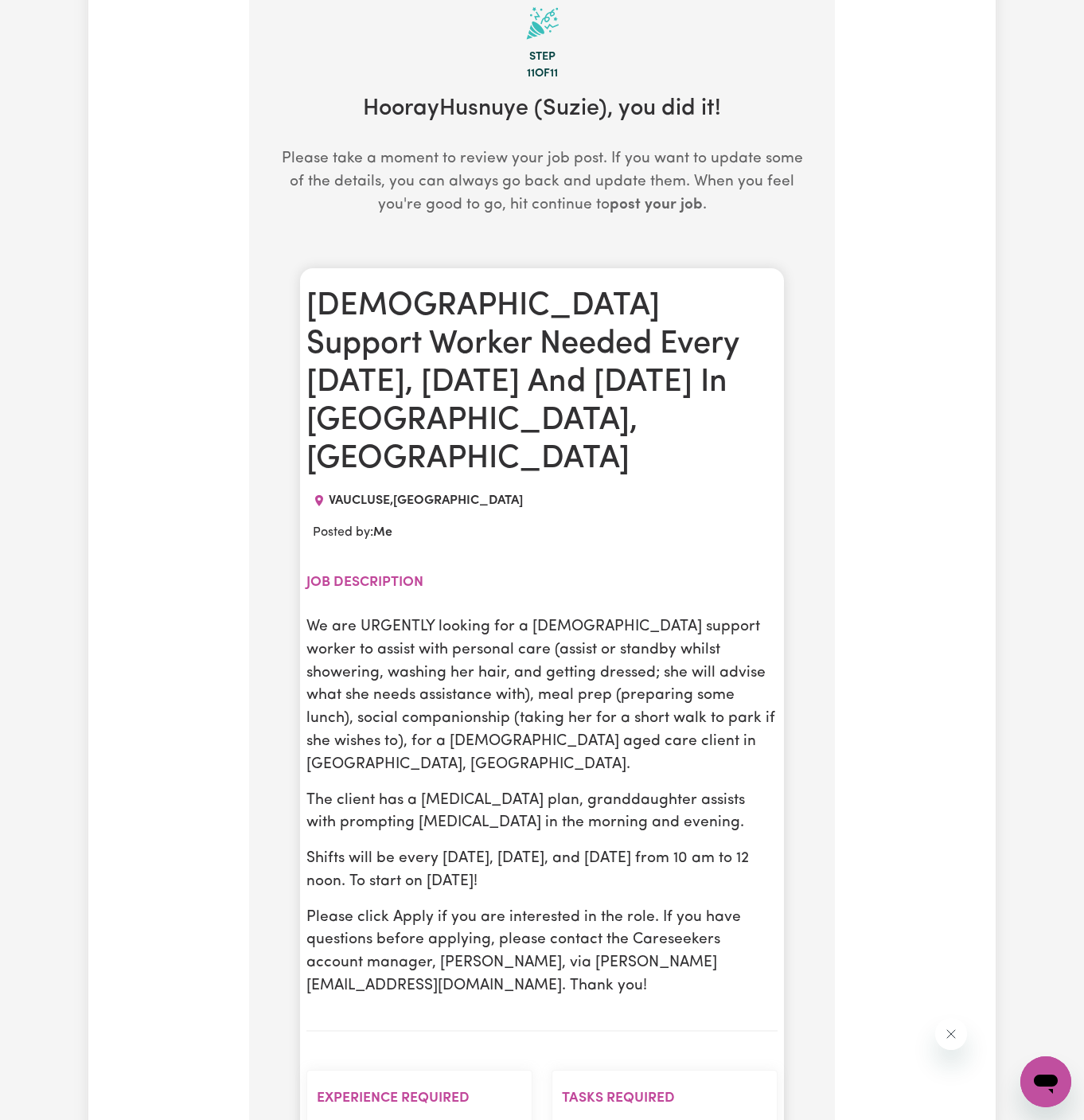
scroll to position [413, 0]
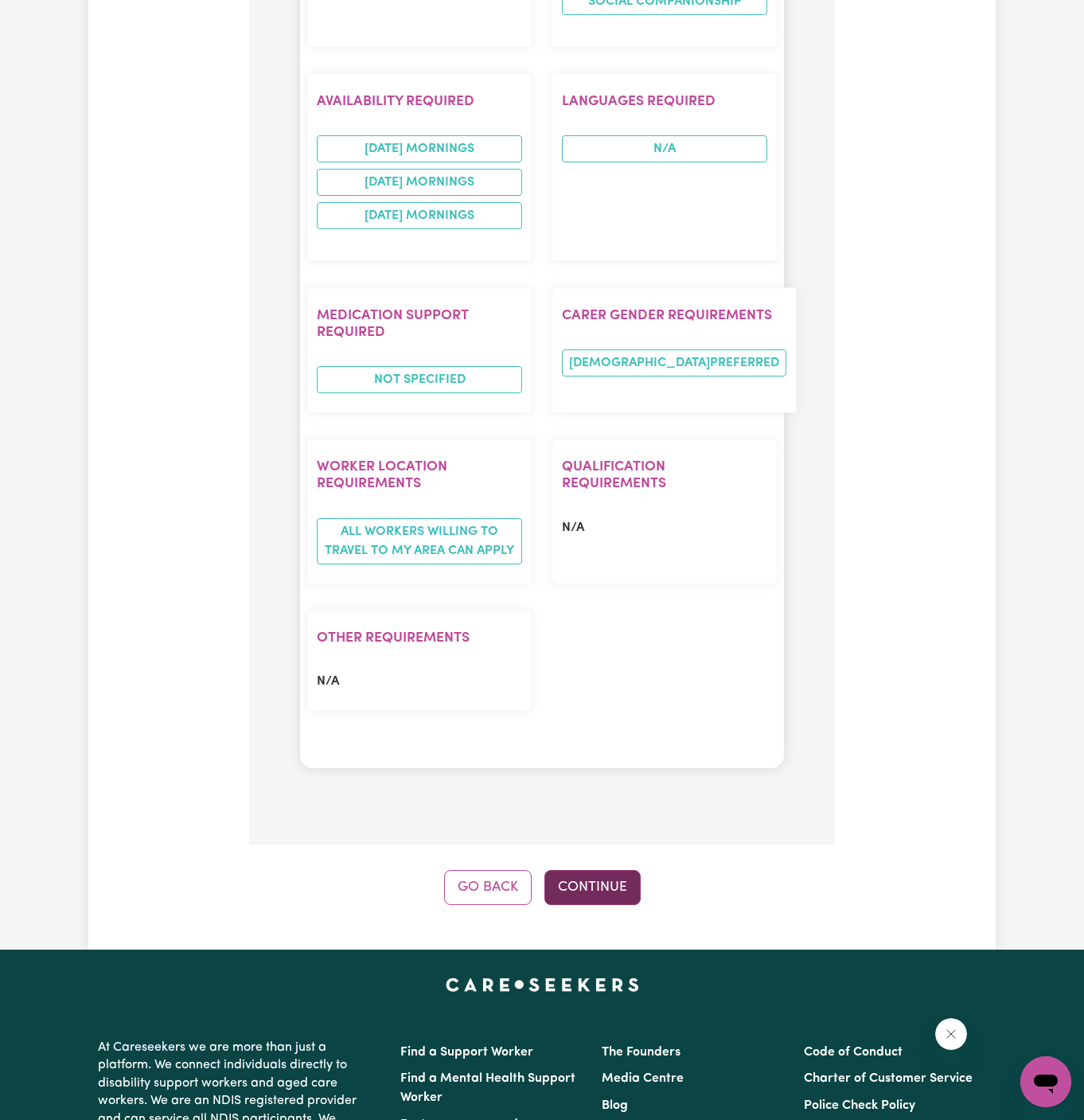
click at [585, 870] on button "Continue" at bounding box center [593, 887] width 97 height 35
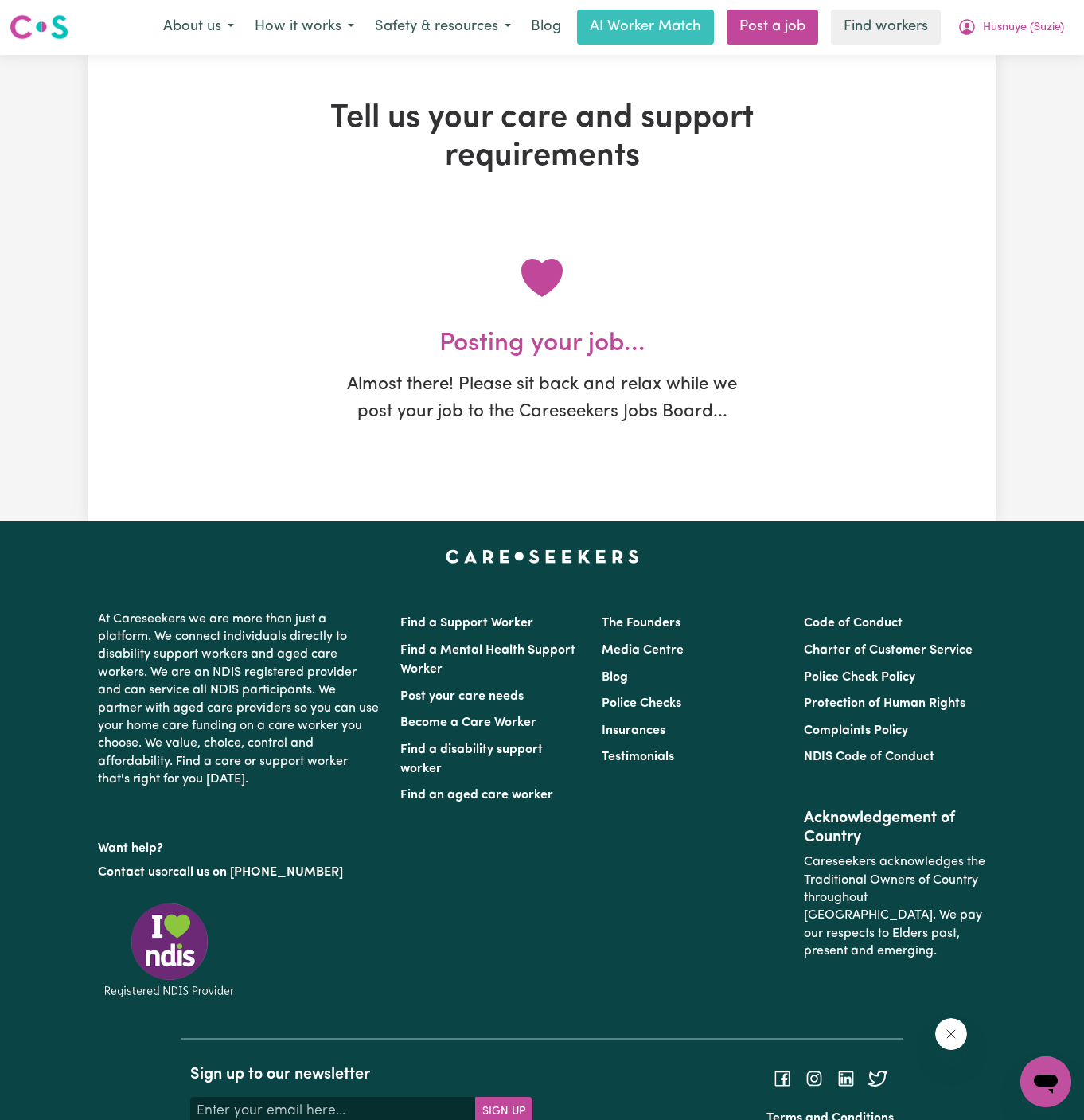
scroll to position [0, 0]
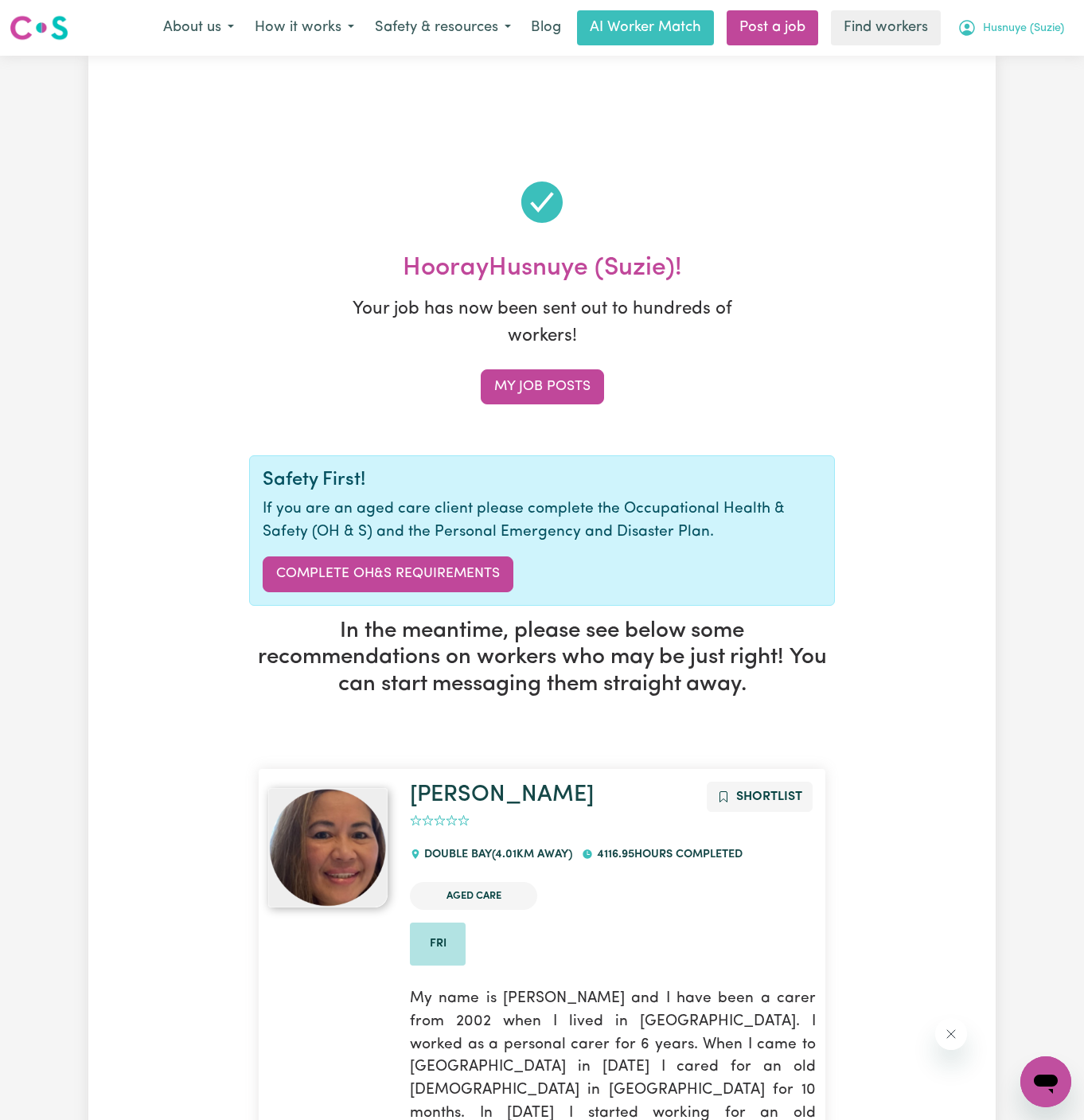
click at [1014, 42] on button "Husnuye (Suzie)" at bounding box center [1011, 28] width 128 height 34
click at [1009, 65] on link "My Dashboard" at bounding box center [1011, 62] width 126 height 30
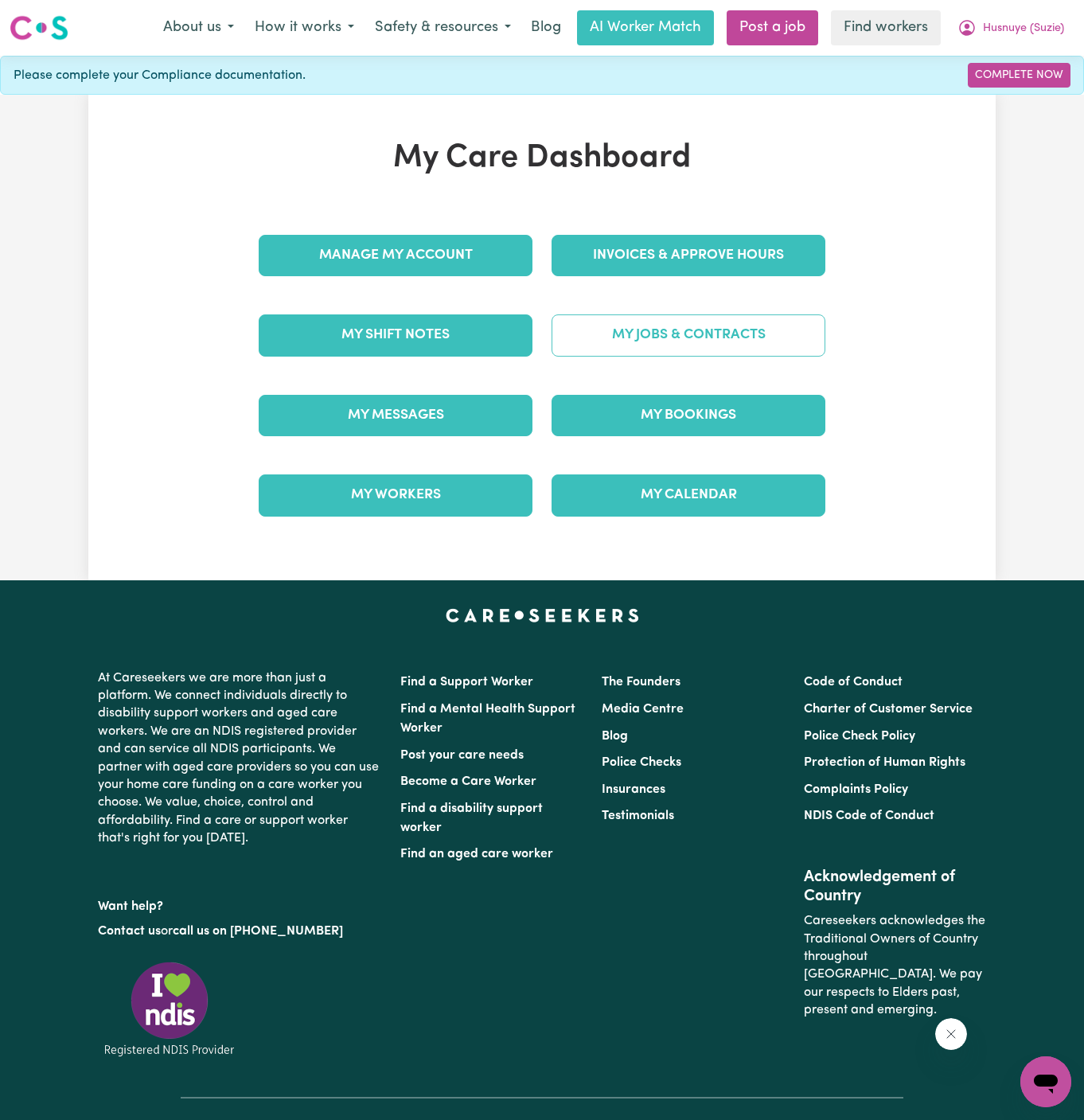
click at [632, 336] on link "My Jobs & Contracts" at bounding box center [688, 335] width 274 height 42
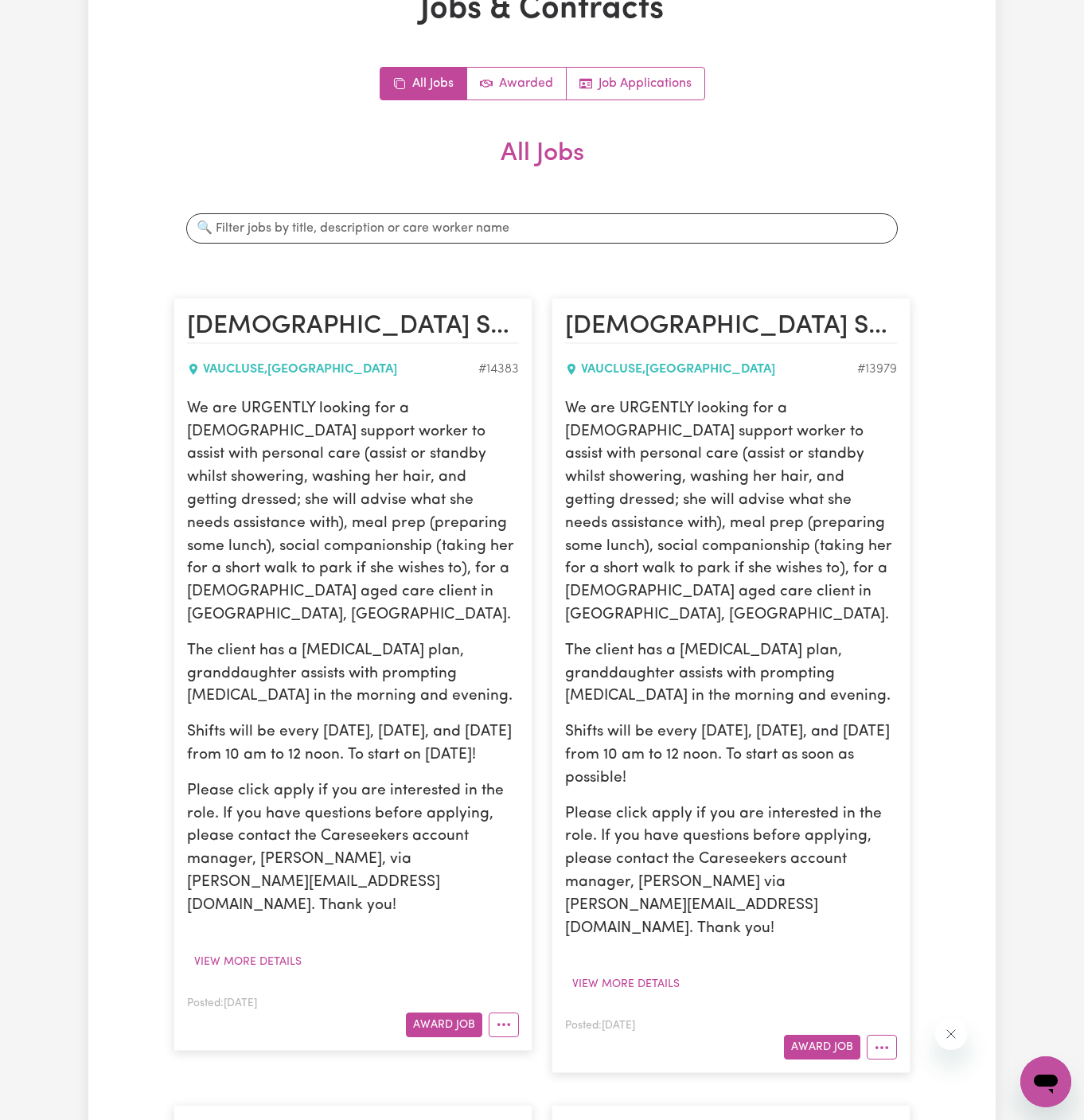
scroll to position [239, 0]
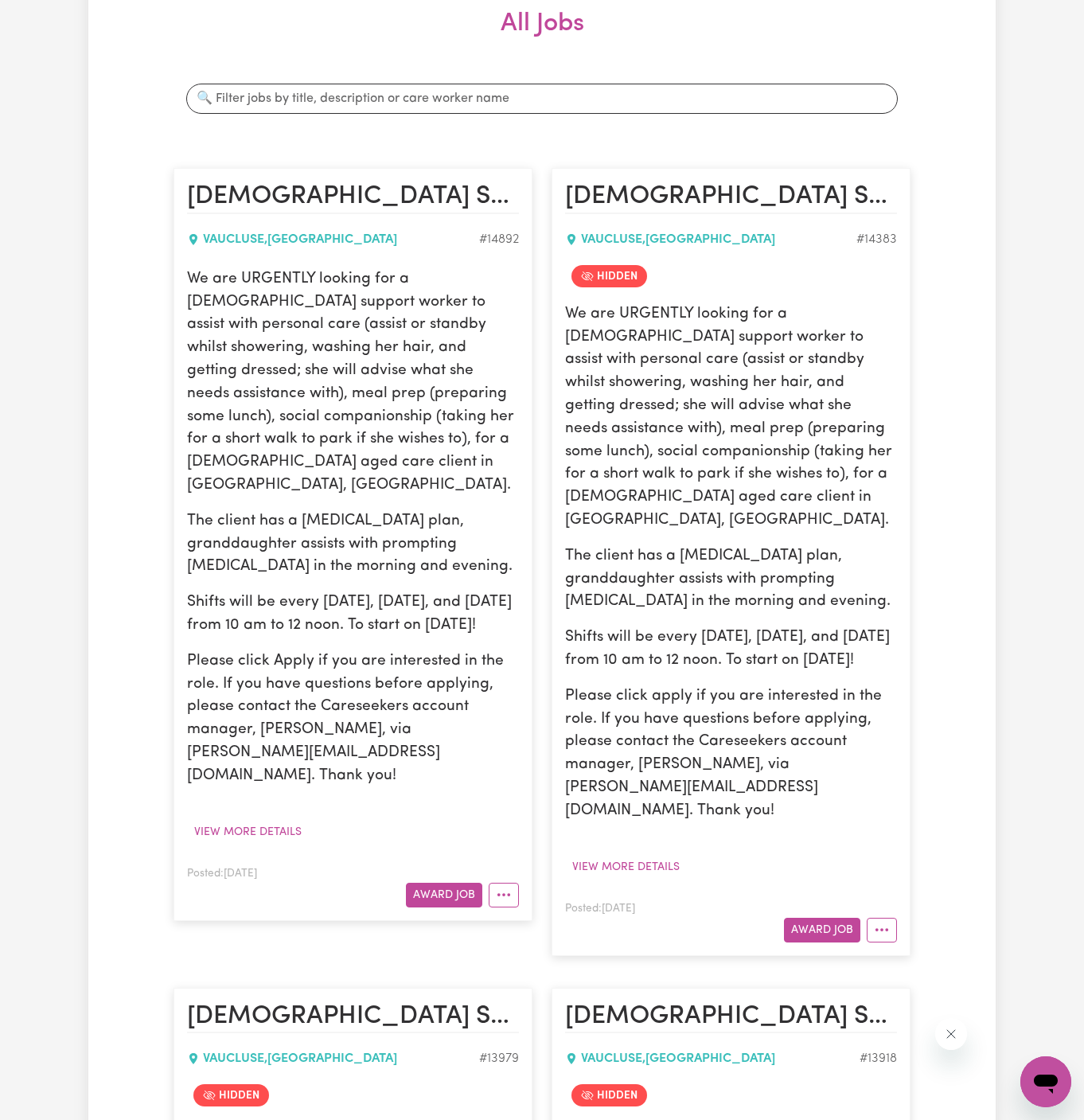
click at [447, 859] on article "Female Support Worker Needed Every Monday, Wednesday And Friday In Vaucluse, NS…" at bounding box center [353, 544] width 359 height 752
click at [452, 882] on button "Award Job" at bounding box center [444, 895] width 76 height 25
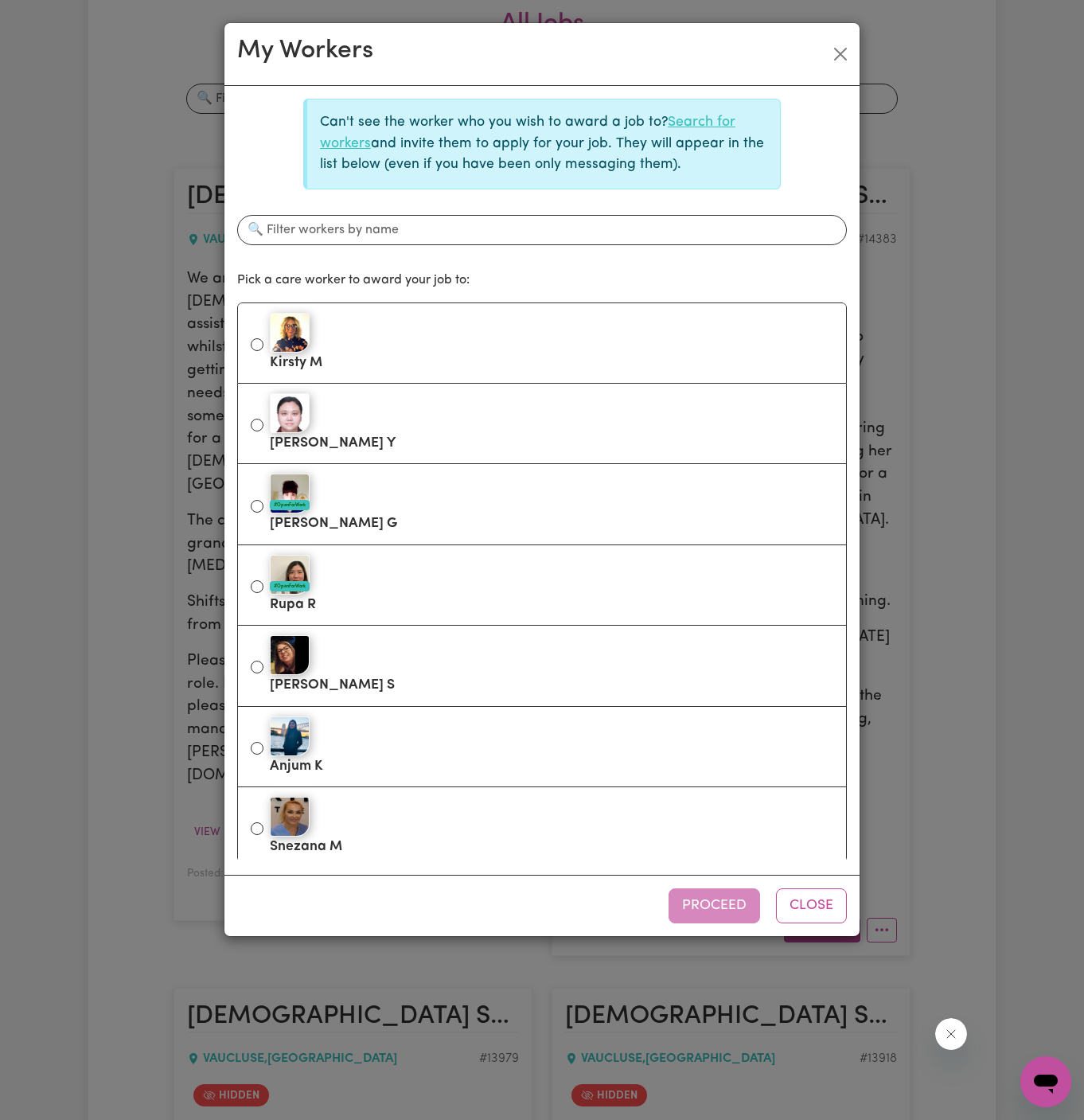
click at [703, 116] on link "Search for workers" at bounding box center [528, 132] width 416 height 35
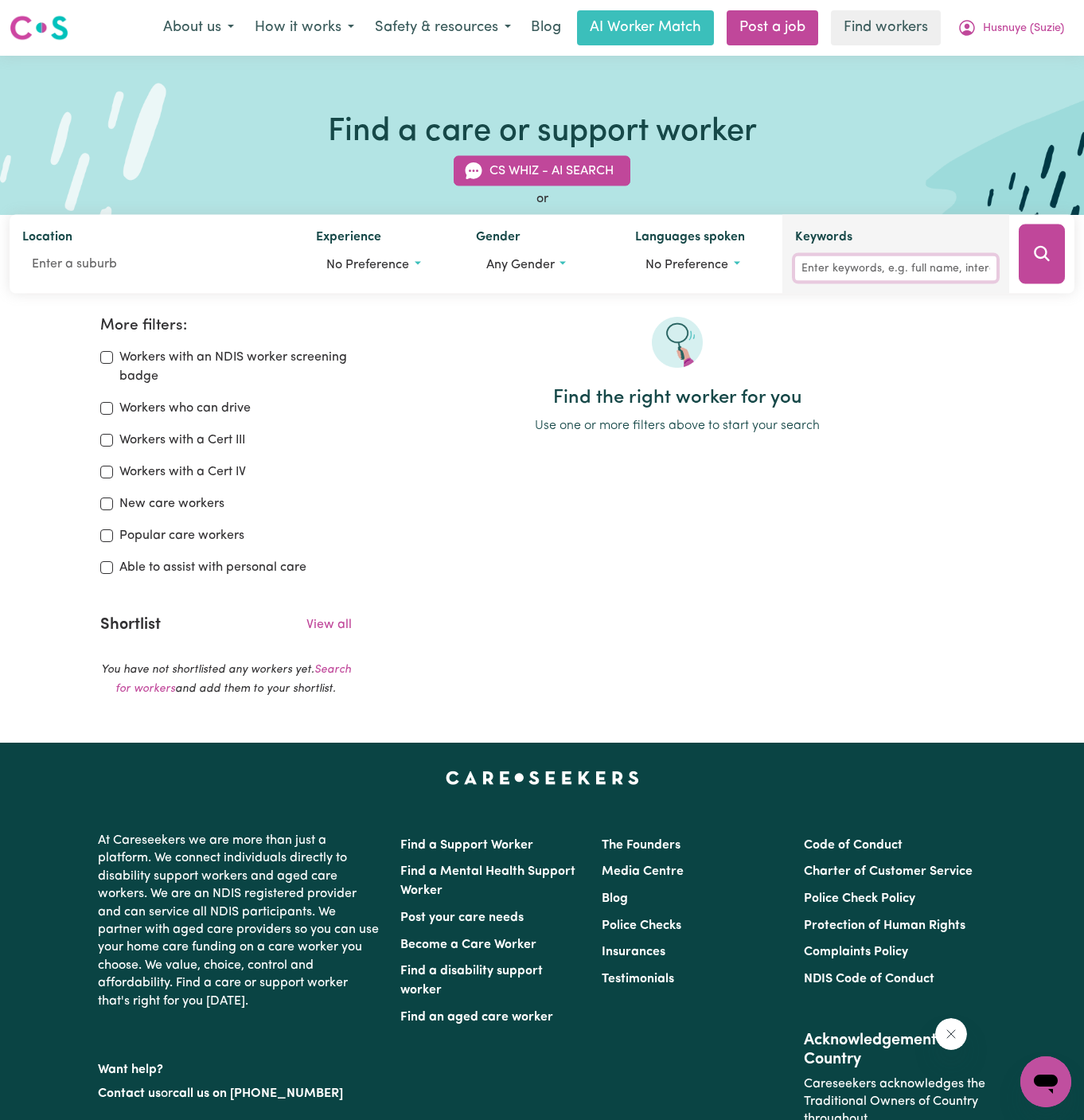
click at [824, 268] on input "Keywords" at bounding box center [896, 269] width 201 height 25
type input "natasha"
click at [1029, 260] on button "Search" at bounding box center [1042, 254] width 46 height 59
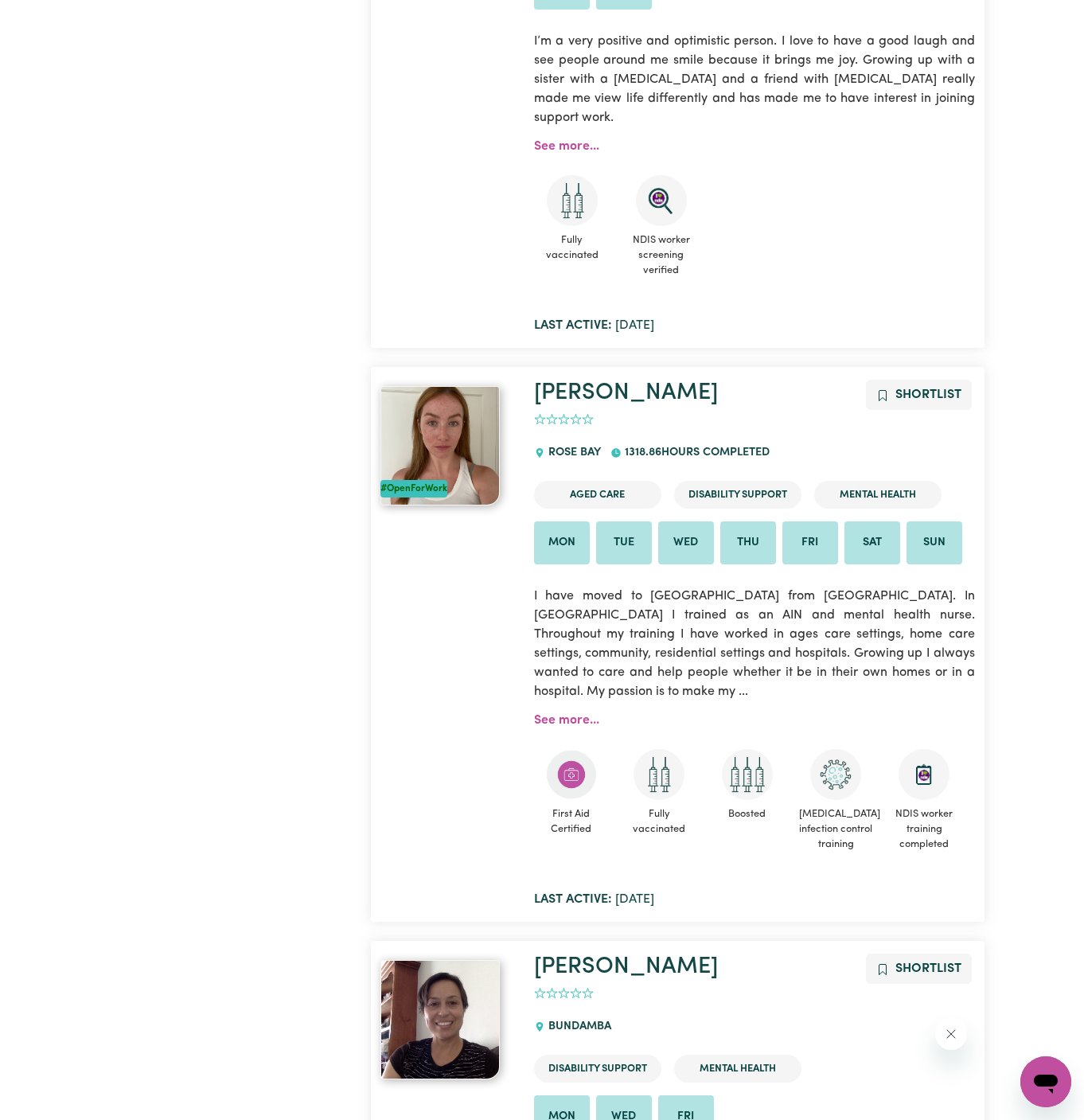
scroll to position [1747, 0]
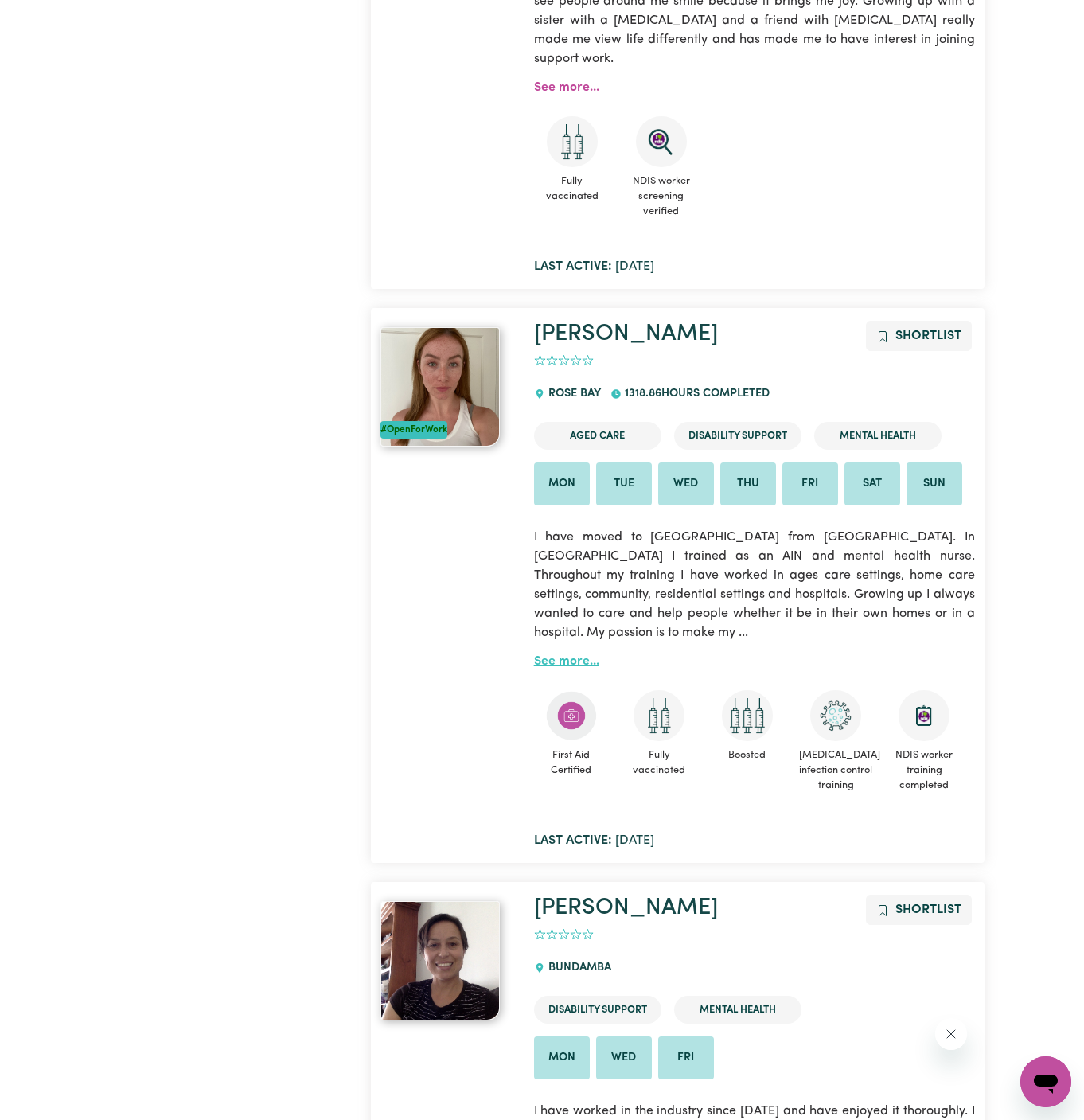
click at [560, 655] on link "See more..." at bounding box center [567, 662] width 66 height 12
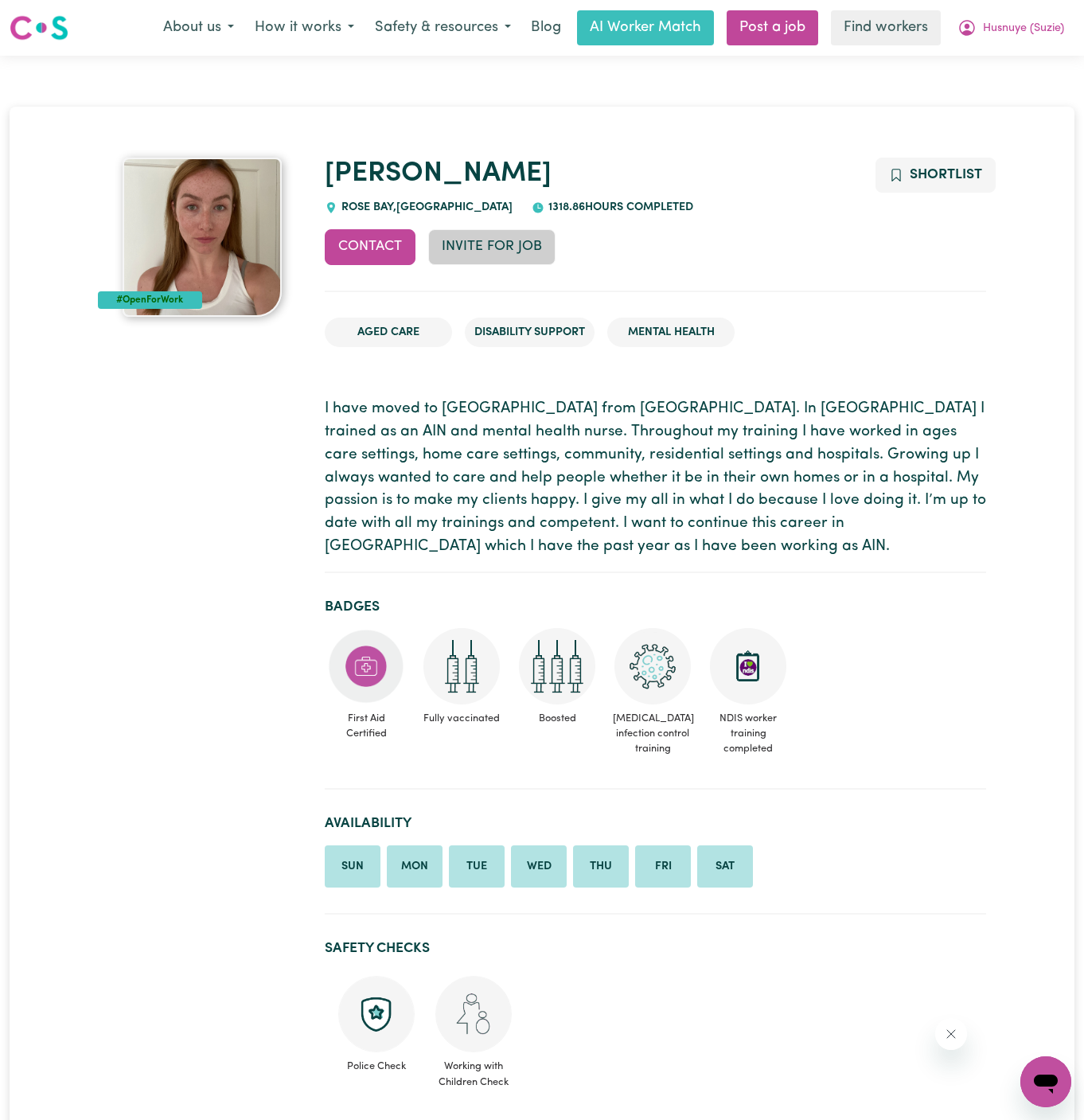
click at [511, 247] on button "Invite for Job" at bounding box center [492, 246] width 128 height 35
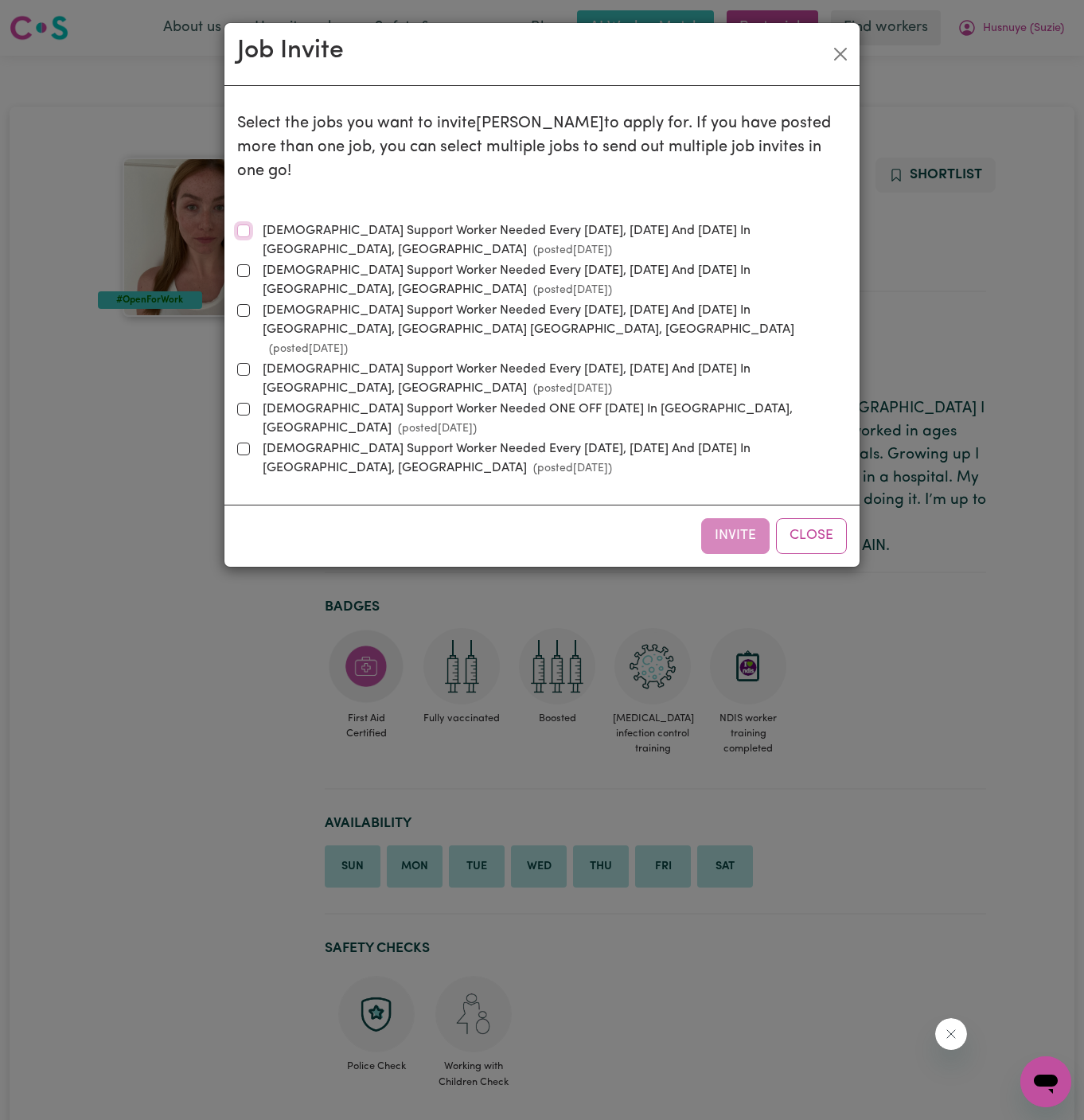
click at [247, 224] on input "Female Support Worker Needed Every Monday, Wednesday And Friday In Vaucluse, NS…" at bounding box center [243, 231] width 12 height 12
checkbox input "true"
click at [742, 518] on button "Invite" at bounding box center [735, 535] width 68 height 35
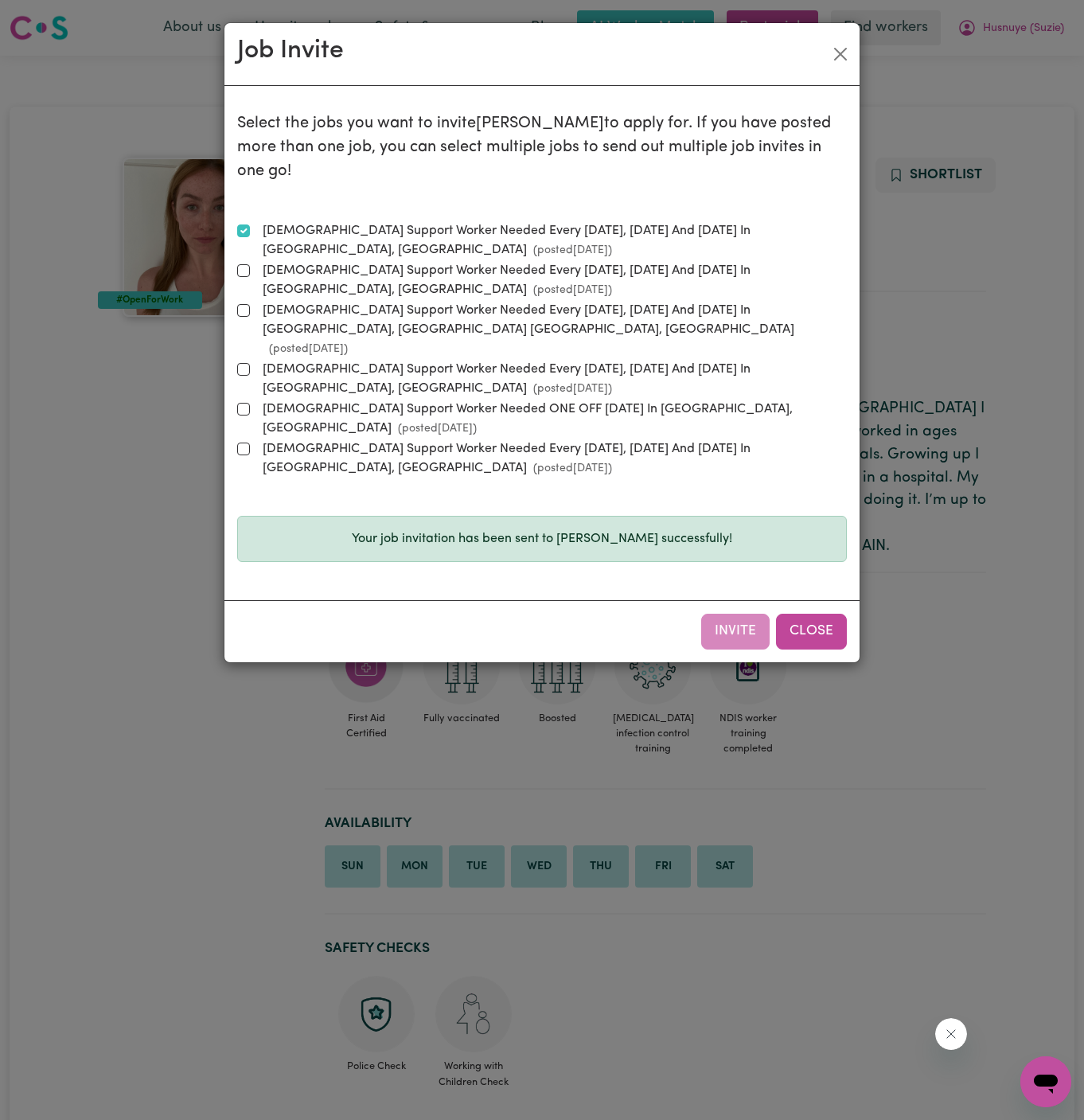
click at [812, 614] on button "Close" at bounding box center [812, 630] width 71 height 35
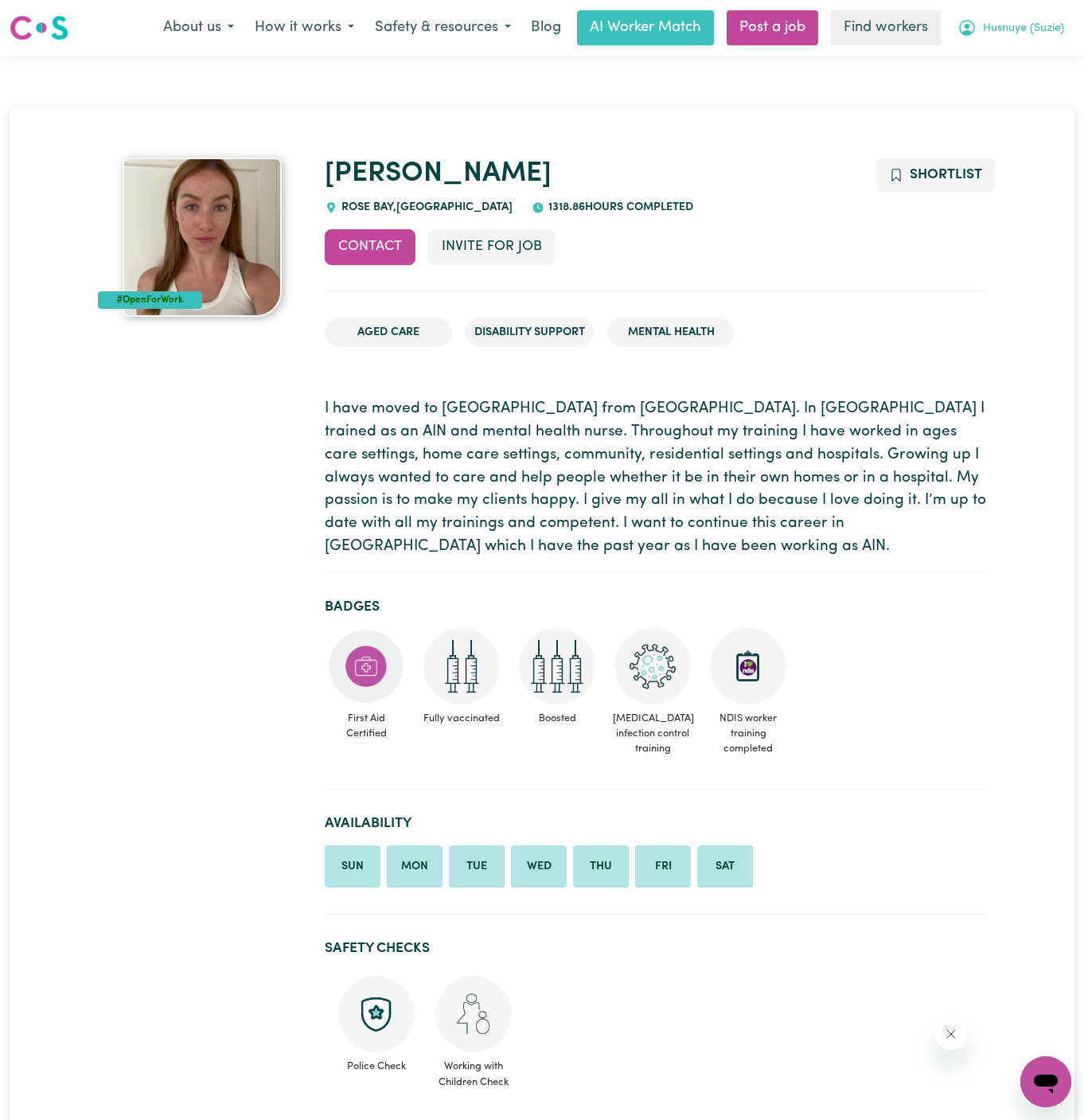
click at [1007, 35] on span "Husnuye (Suzie)" at bounding box center [1024, 28] width 82 height 18
click at [1007, 47] on link "My Dashboard" at bounding box center [1011, 62] width 126 height 30
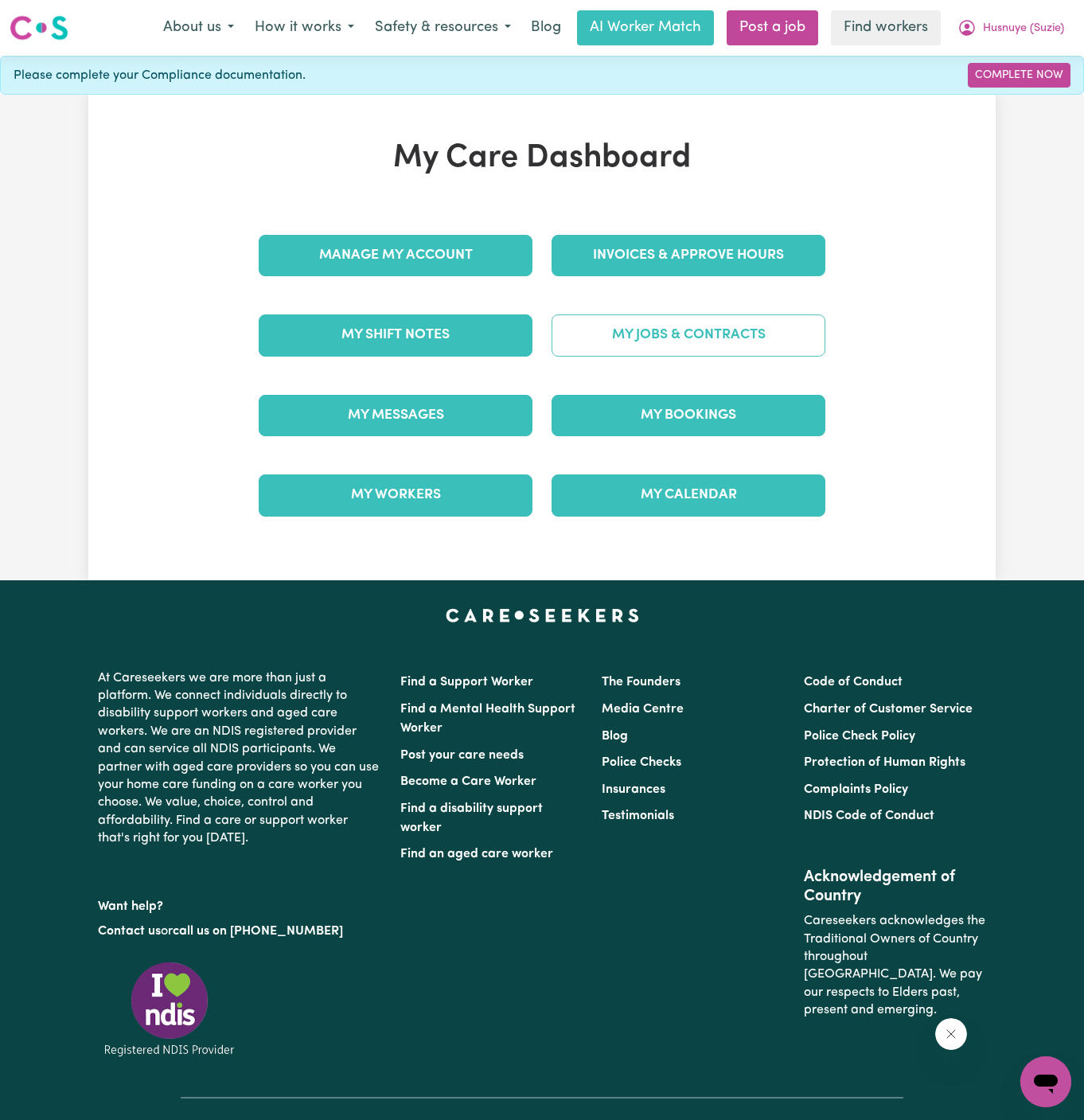
click at [657, 338] on link "My Jobs & Contracts" at bounding box center [688, 335] width 274 height 42
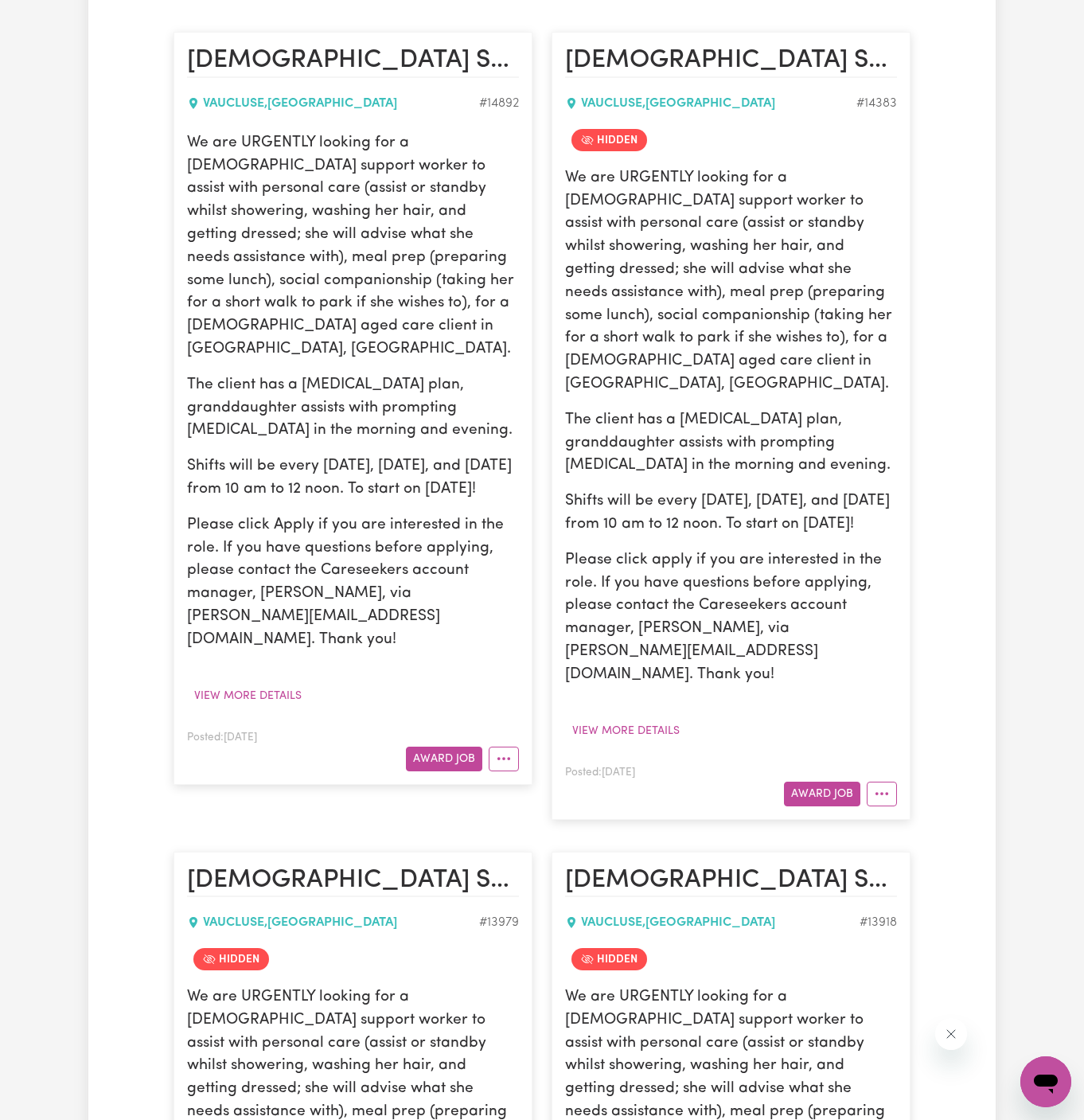
scroll to position [392, 0]
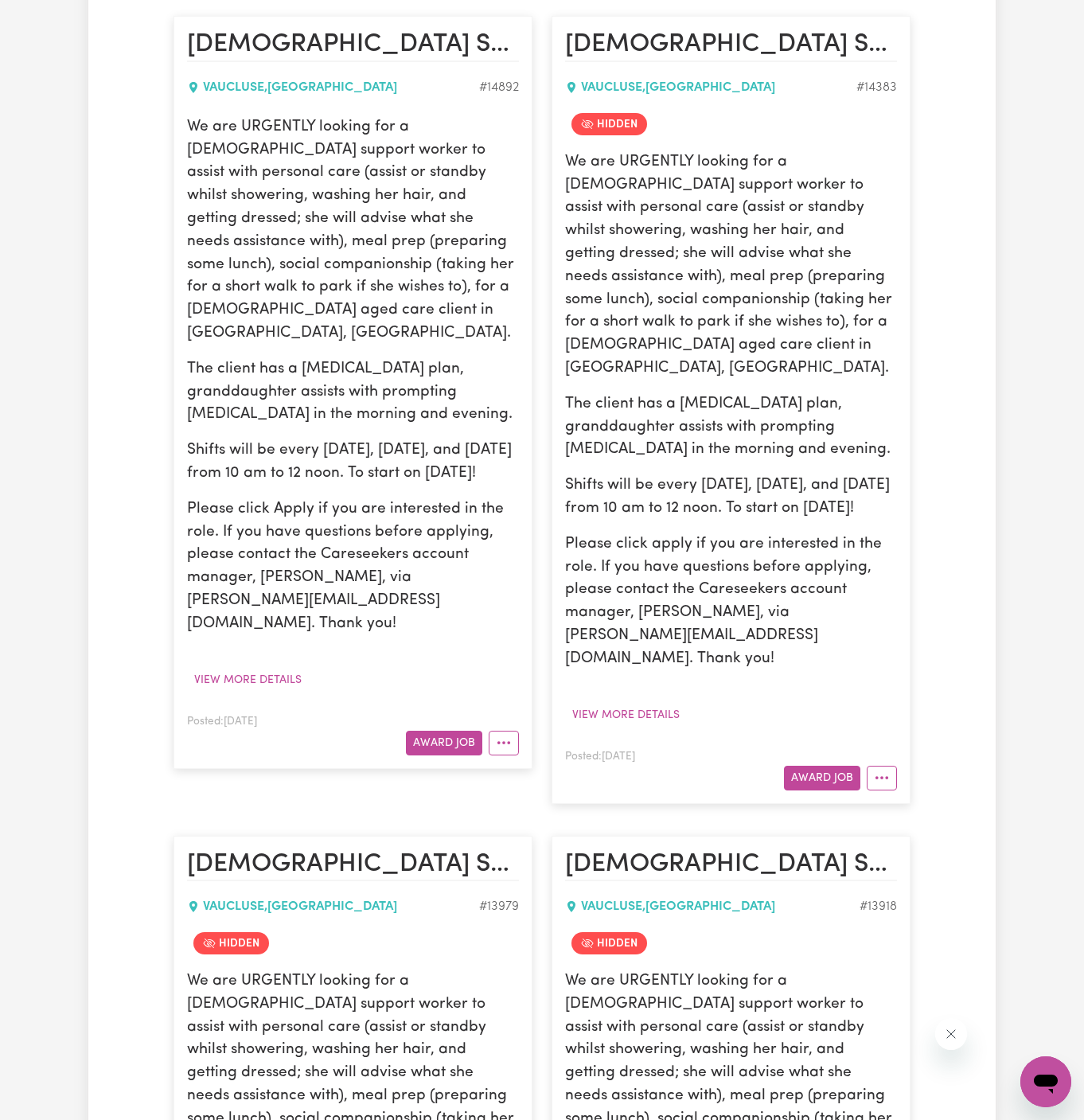
click at [454, 711] on div "Posted: Aug 14, 2025 Award Job" at bounding box center [353, 732] width 332 height 43
click at [451, 731] on button "Award Job" at bounding box center [444, 743] width 76 height 25
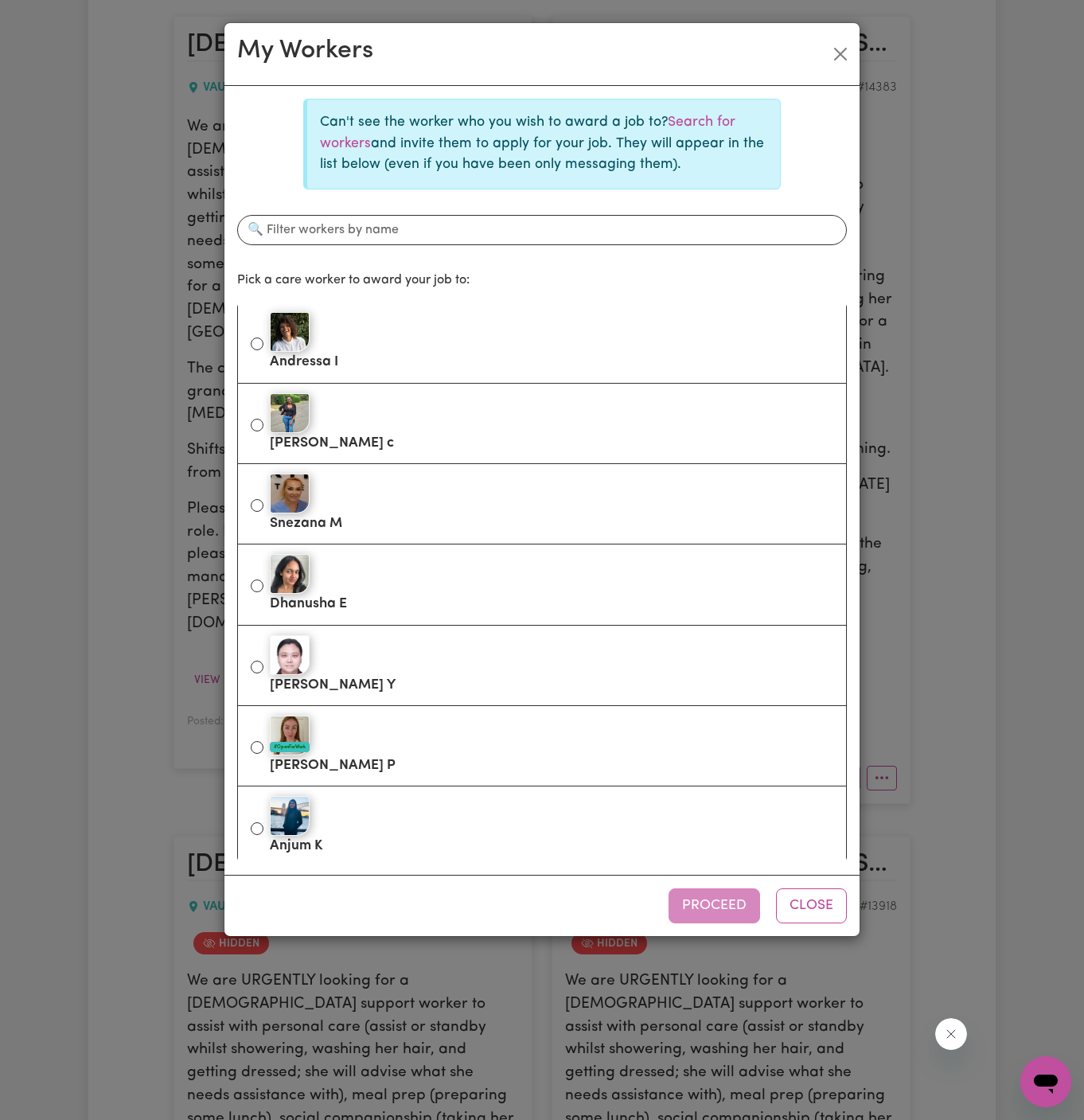
scroll to position [406, 0]
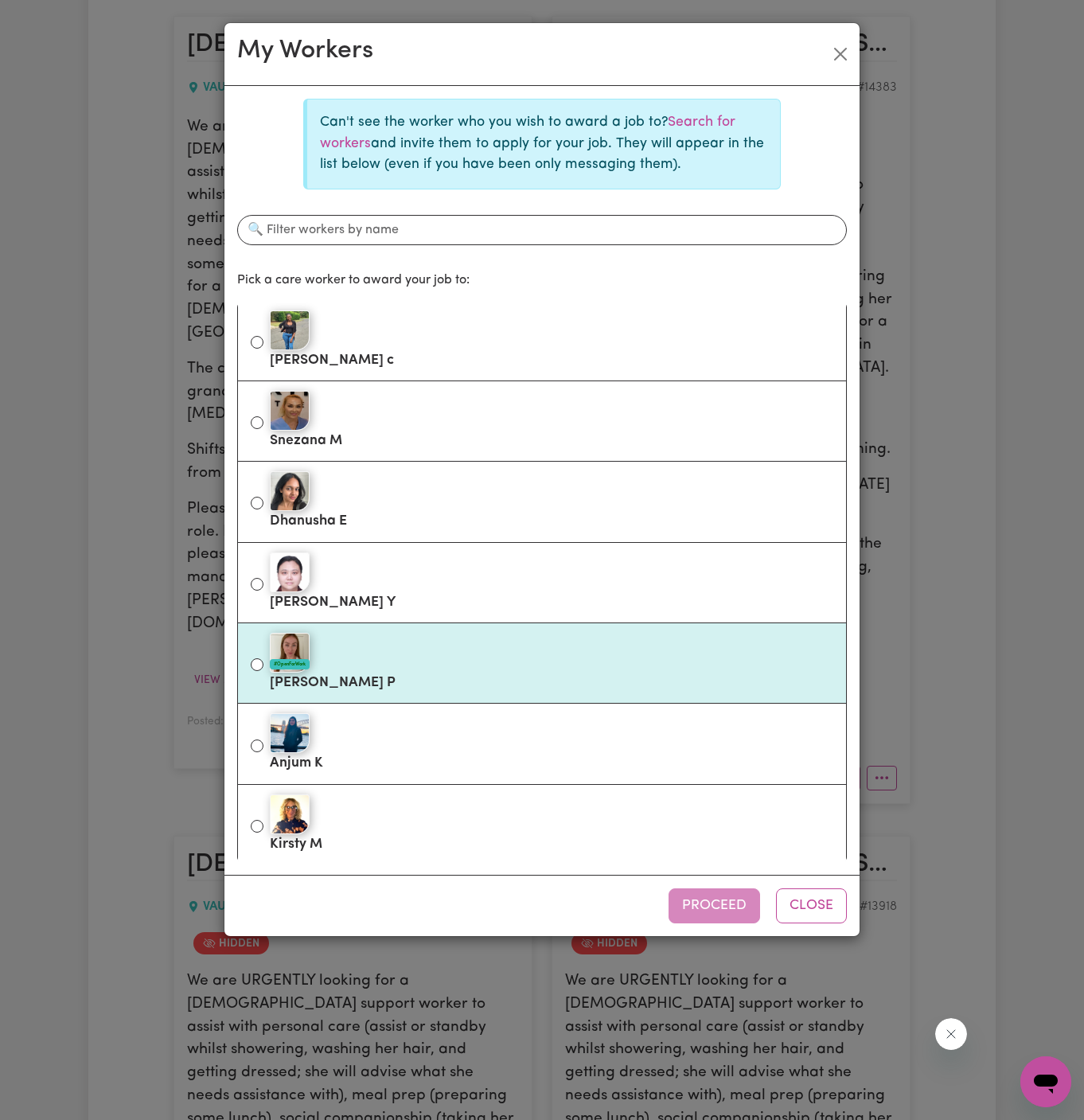
click at [526, 654] on div "#OpenForWork" at bounding box center [551, 653] width 563 height 40
click at [263, 658] on input "#OpenForWork Natasha P" at bounding box center [257, 664] width 12 height 12
radio input "true"
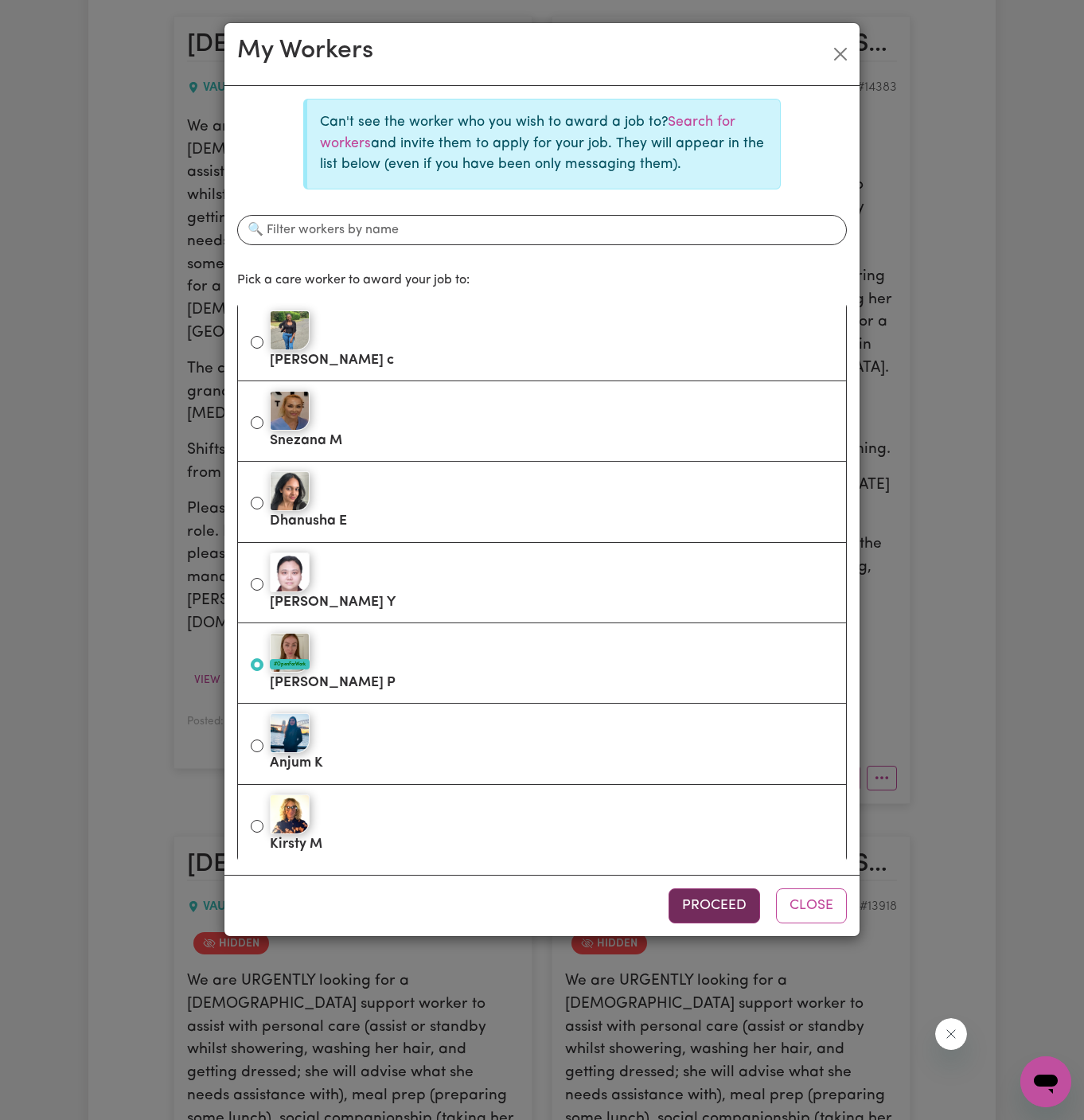
click at [713, 889] on button "Proceed" at bounding box center [714, 905] width 91 height 35
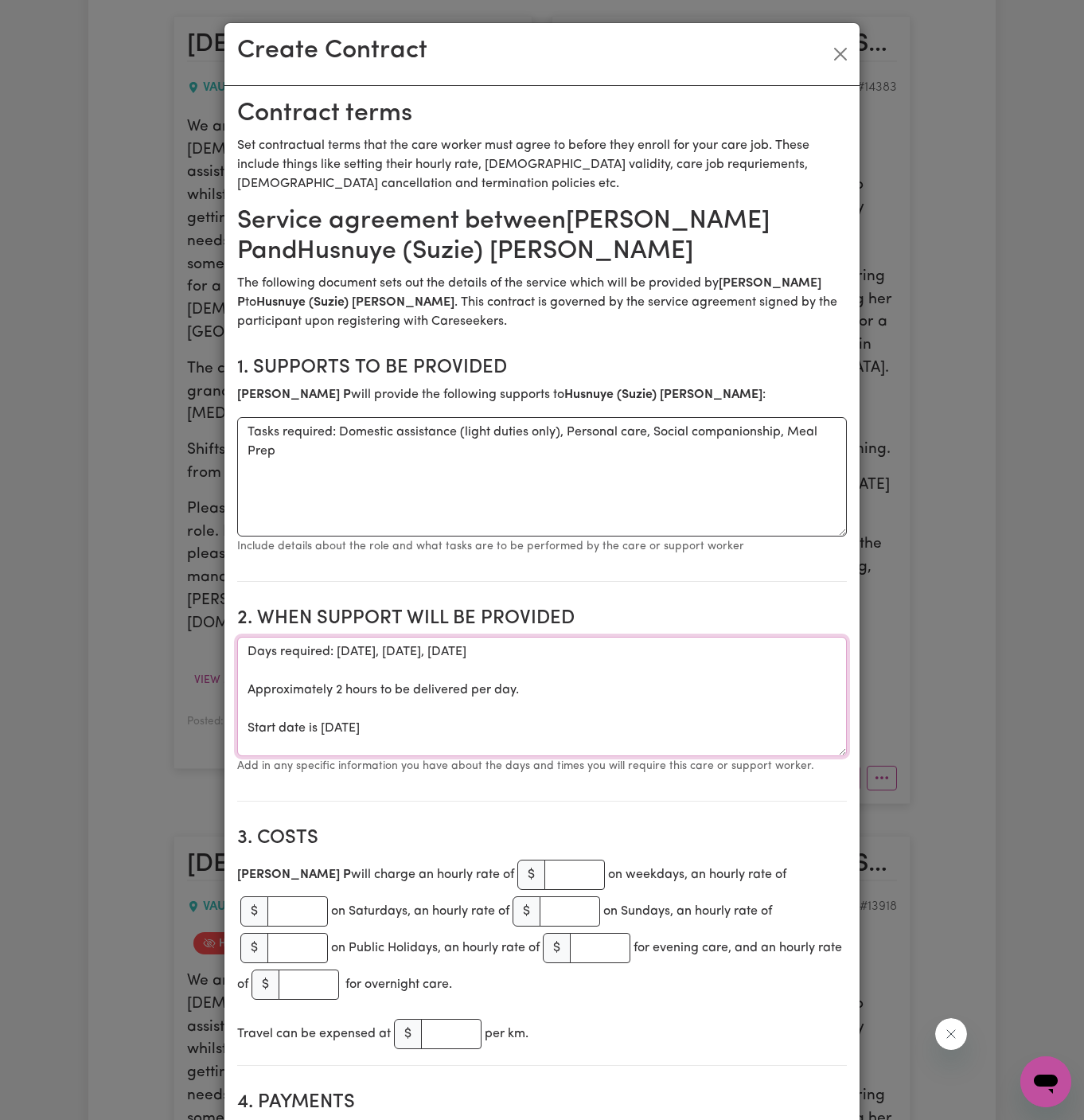
click at [338, 748] on textarea "Days required: monday, wednesday, friday Approximately 2 hours to be delivered …" at bounding box center [541, 696] width 609 height 120
drag, startPoint x: 248, startPoint y: 730, endPoint x: 227, endPoint y: 632, distance: 100.2
type textarea "Start date is Friday 15 August 2025"
click at [348, 505] on textarea "Tasks required: Domestic assistance (light duties only), Personal care, Social …" at bounding box center [541, 476] width 609 height 120
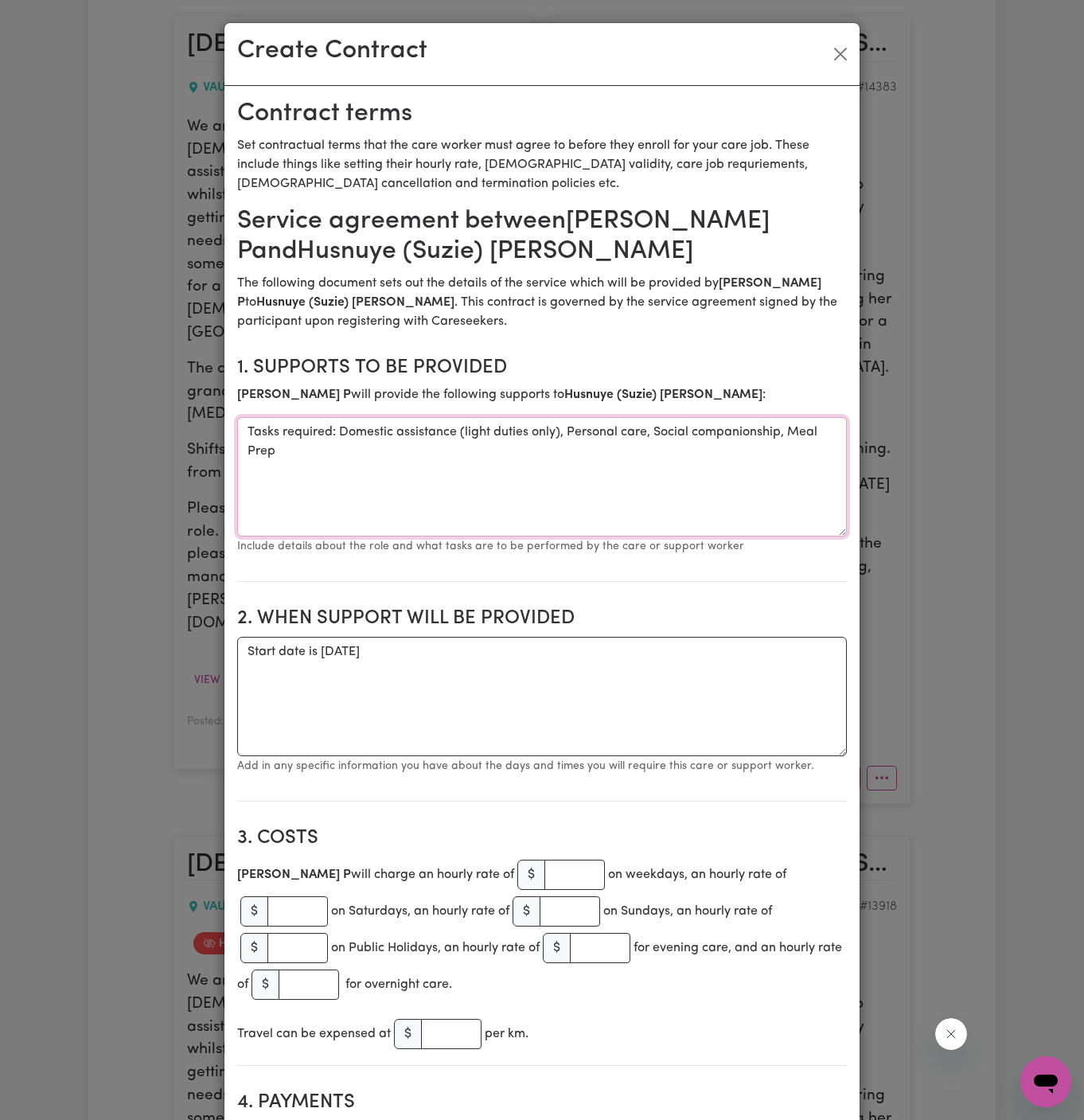
drag, startPoint x: 339, startPoint y: 433, endPoint x: 125, endPoint y: 432, distance: 214.0
click at [125, 432] on div "Create Contract Contract terms Set contractual terms that the care worker must …" at bounding box center [542, 560] width 1084 height 1120
type textarea "Domestic assistance (light duties only), Personal care, Social companionship, M…"
click at [580, 674] on textarea "Start date is Friday 15 August 2025" at bounding box center [541, 696] width 609 height 120
click at [465, 681] on textarea "Start date is Friday, 15 August 2025 from 10 am to 12 pm" at bounding box center [541, 696] width 609 height 120
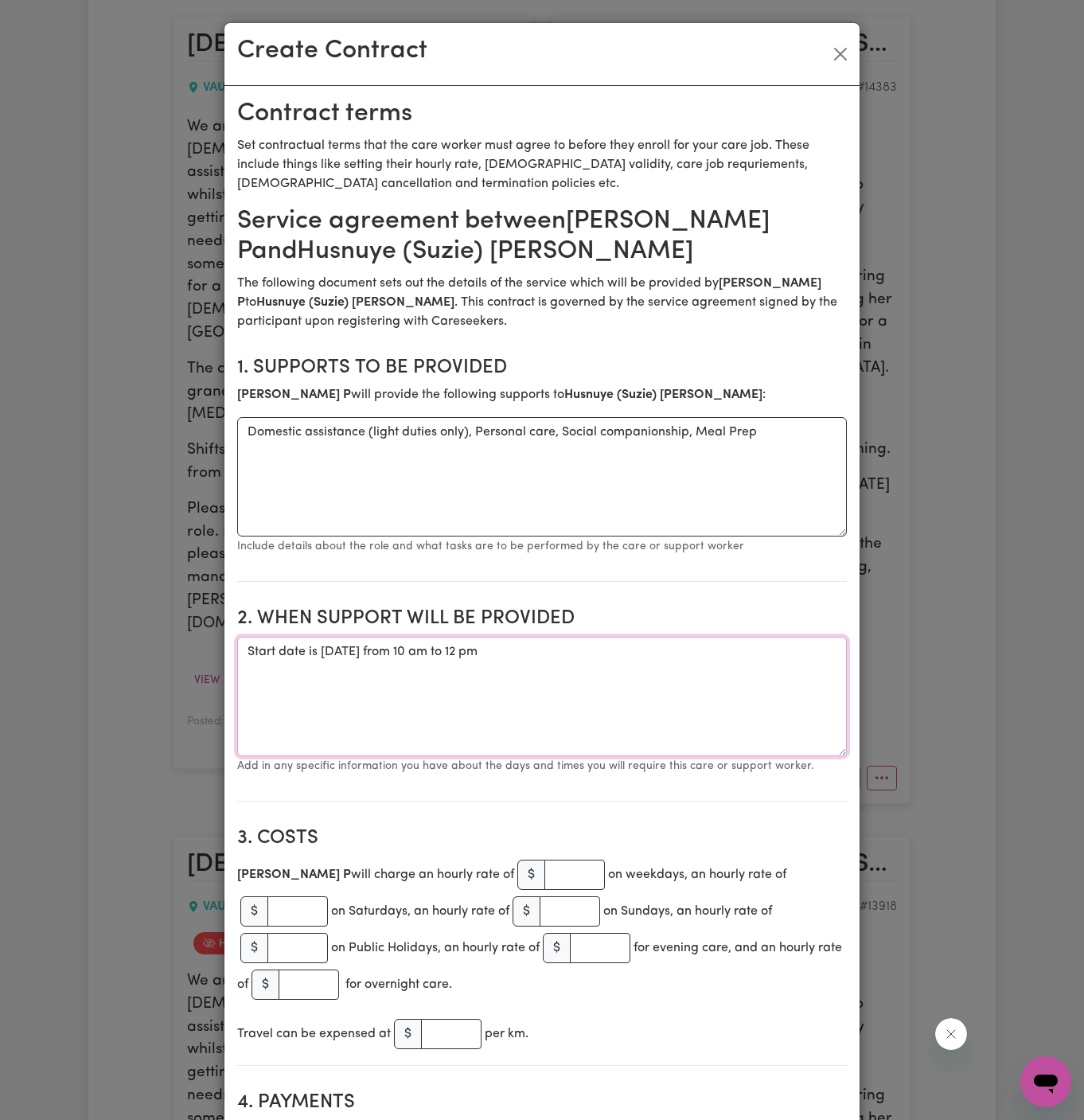
click at [586, 658] on textarea "Start date is Friday, 15 August 2025 from 10 am to 12 pm" at bounding box center [541, 696] width 609 height 120
click at [507, 642] on textarea "Start date is Friday, 15 August 2025, from 10 am to 12 pm Weekly Monday, Wednes…" at bounding box center [541, 696] width 609 height 120
drag, startPoint x: 458, startPoint y: 654, endPoint x: 659, endPoint y: 666, distance: 201.4
click at [659, 666] on textarea "Start date is Friday, 15 August 2025, from 10 am to 12 pm Weekly Monday, Wednes…" at bounding box center [541, 696] width 609 height 120
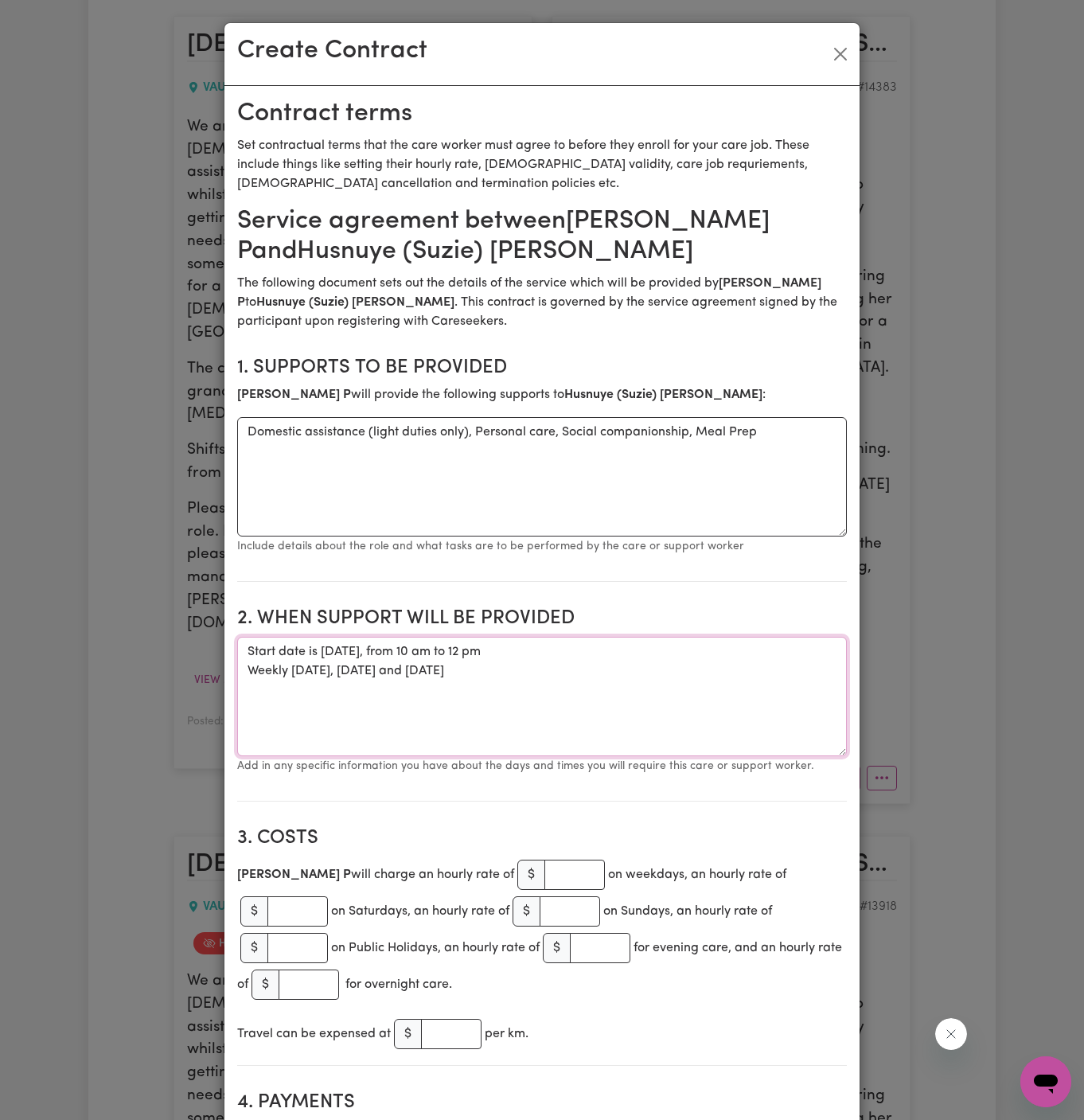
drag, startPoint x: 594, startPoint y: 648, endPoint x: 457, endPoint y: 649, distance: 137.0
click at [457, 649] on textarea "Start date is Friday, 15 August 2025, from 10 am to 12 pm Weekly Monday, Wednes…" at bounding box center [541, 696] width 609 height 120
click at [487, 669] on textarea "Start date is Friday, 15 August 2025, from 10 am to 12 pm Weekly Monday, Wednes…" at bounding box center [541, 696] width 609 height 120
paste textarea "from 10 am to 12 pm"
click at [325, 672] on textarea "Start date is Friday, 15 August 2025, from 10 am to 12 pm Weekly Monday, Wednes…" at bounding box center [541, 696] width 609 height 120
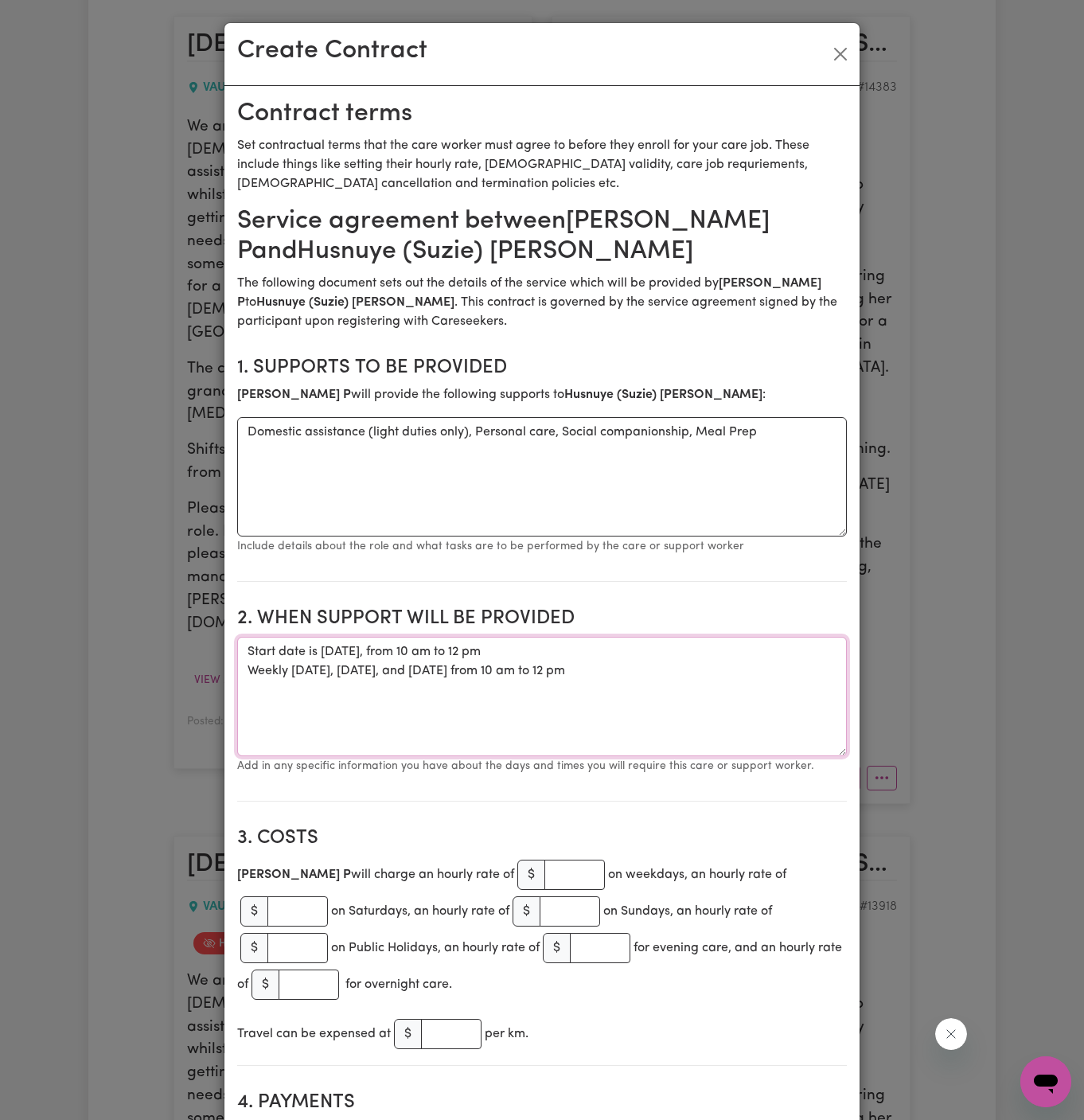
click at [561, 711] on textarea "Start date is Friday, 15 August 2025, from 10 am to 12 pm Weekly on Monday, Wed…" at bounding box center [541, 696] width 609 height 120
click at [648, 691] on textarea "Start date is Friday, 15 August 2025, from 10 am to 12 pm Weekly on Monday, Wed…" at bounding box center [541, 696] width 609 height 120
type textarea "Start date is Friday, 15 August 2025, from 10 am to 12 pm Weekly on Monday, Wed…"
click at [545, 864] on input "number" at bounding box center [575, 874] width 60 height 30
click at [545, 864] on input "55" at bounding box center [575, 874] width 60 height 30
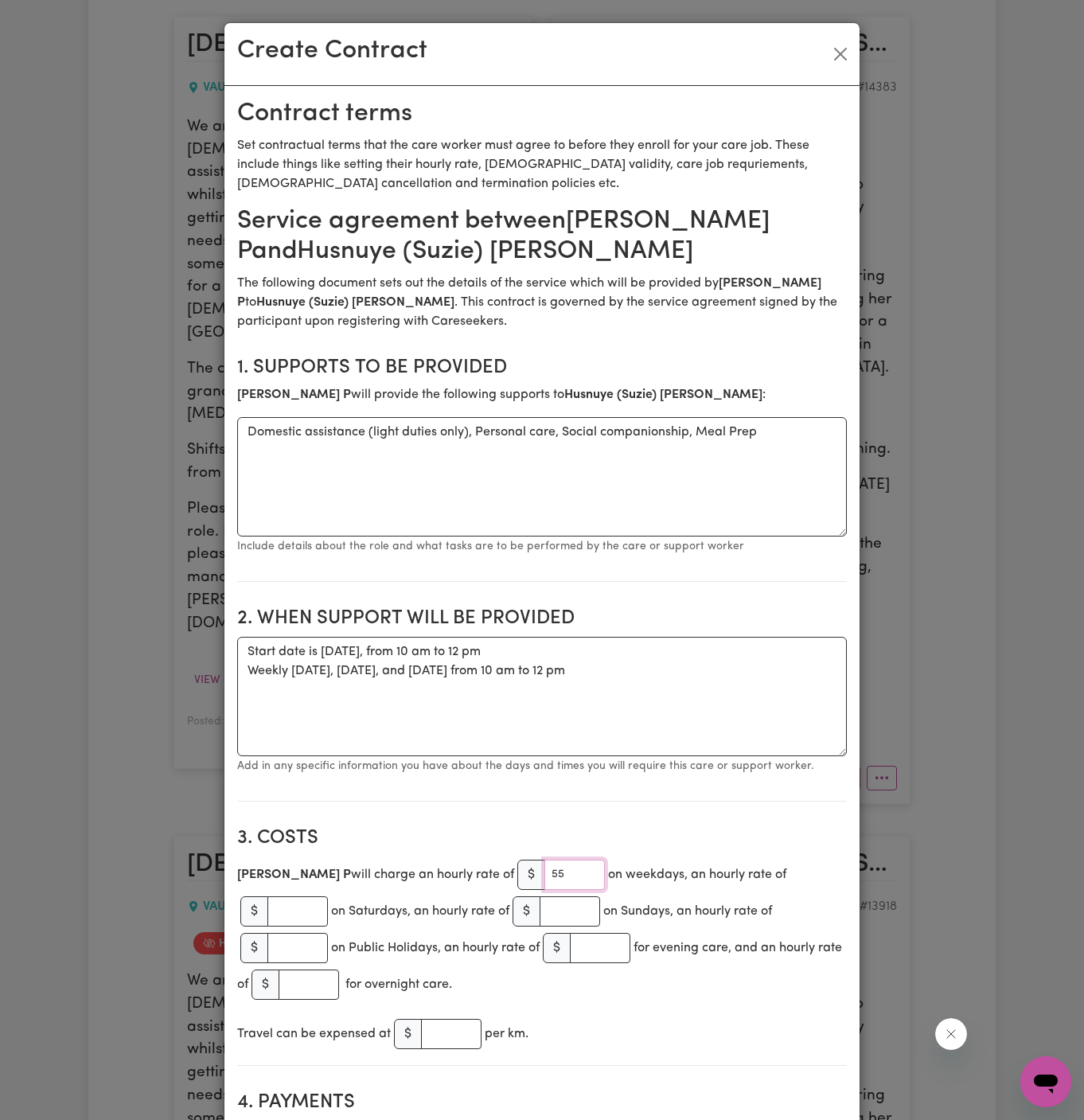
type input "55"
click at [635, 652] on textarea "Start date is Friday, 15 August 2025, from 10 am to 12 pm Weekly on Monday, Wed…" at bounding box center [541, 696] width 609 height 120
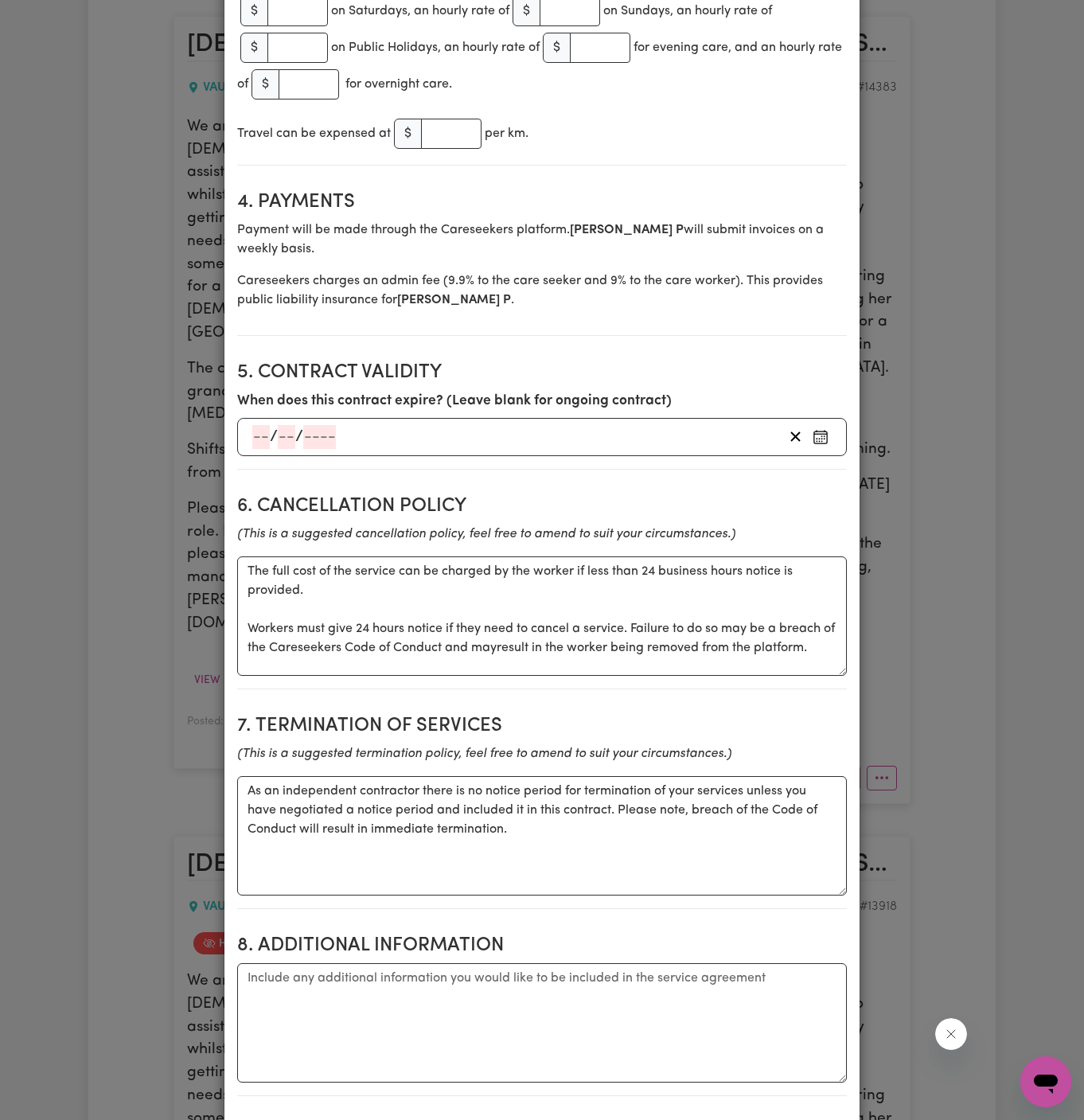
scroll to position [1175, 0]
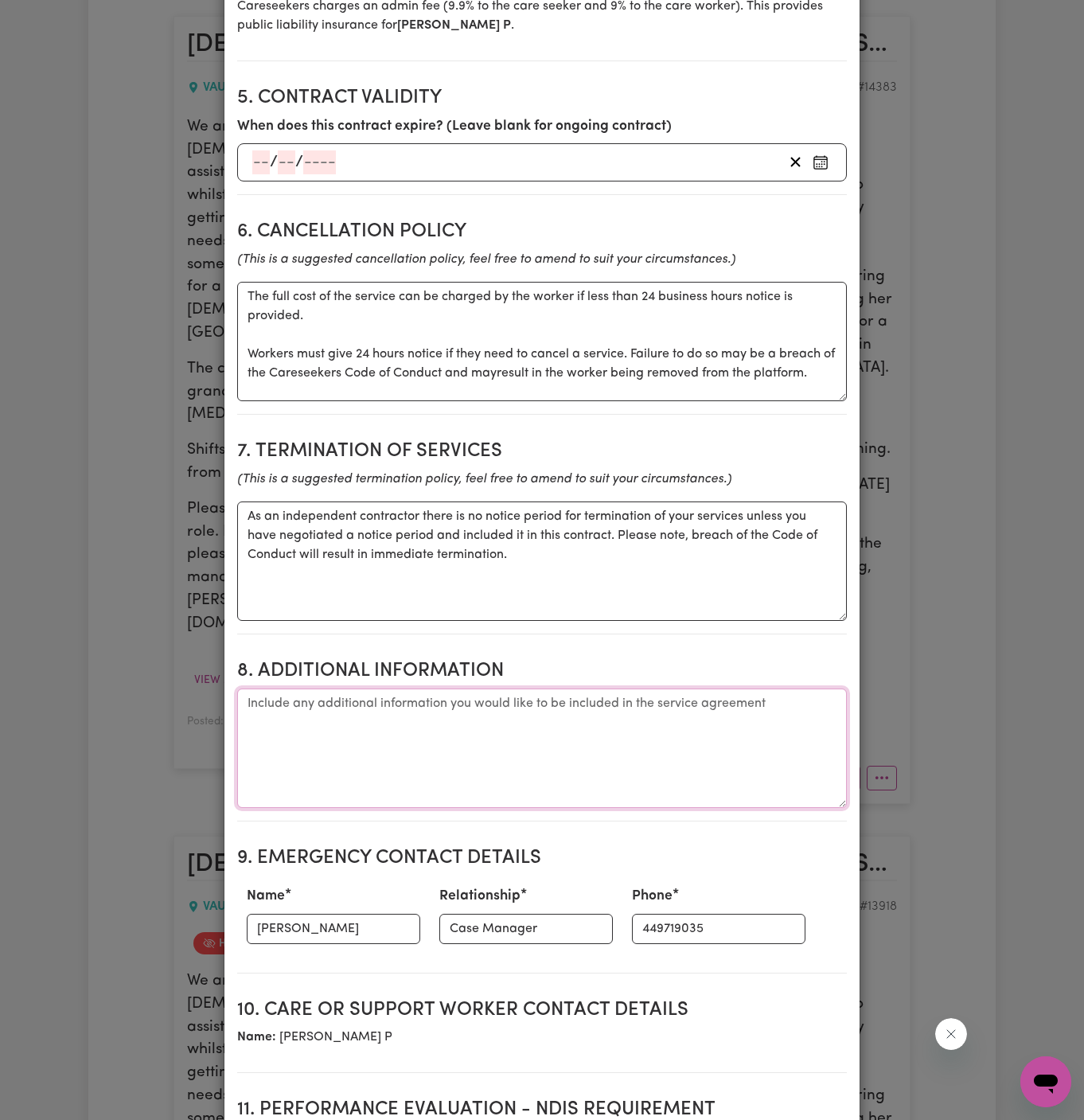
click at [480, 689] on textarea "Additional information" at bounding box center [541, 748] width 609 height 120
paste textarea "Address: #21 Gilliver Avenue, Vaucluse, NSW, 2030"
click at [363, 688] on textarea "Client's Address: Address: #21 Gilliver Avenue, Vaucluse, NSW, 2030" at bounding box center [541, 748] width 609 height 120
click at [466, 713] on textarea "Client's Address: #21 Gilliver Avenue, Vaucluse, NSW, 2030" at bounding box center [541, 748] width 609 height 120
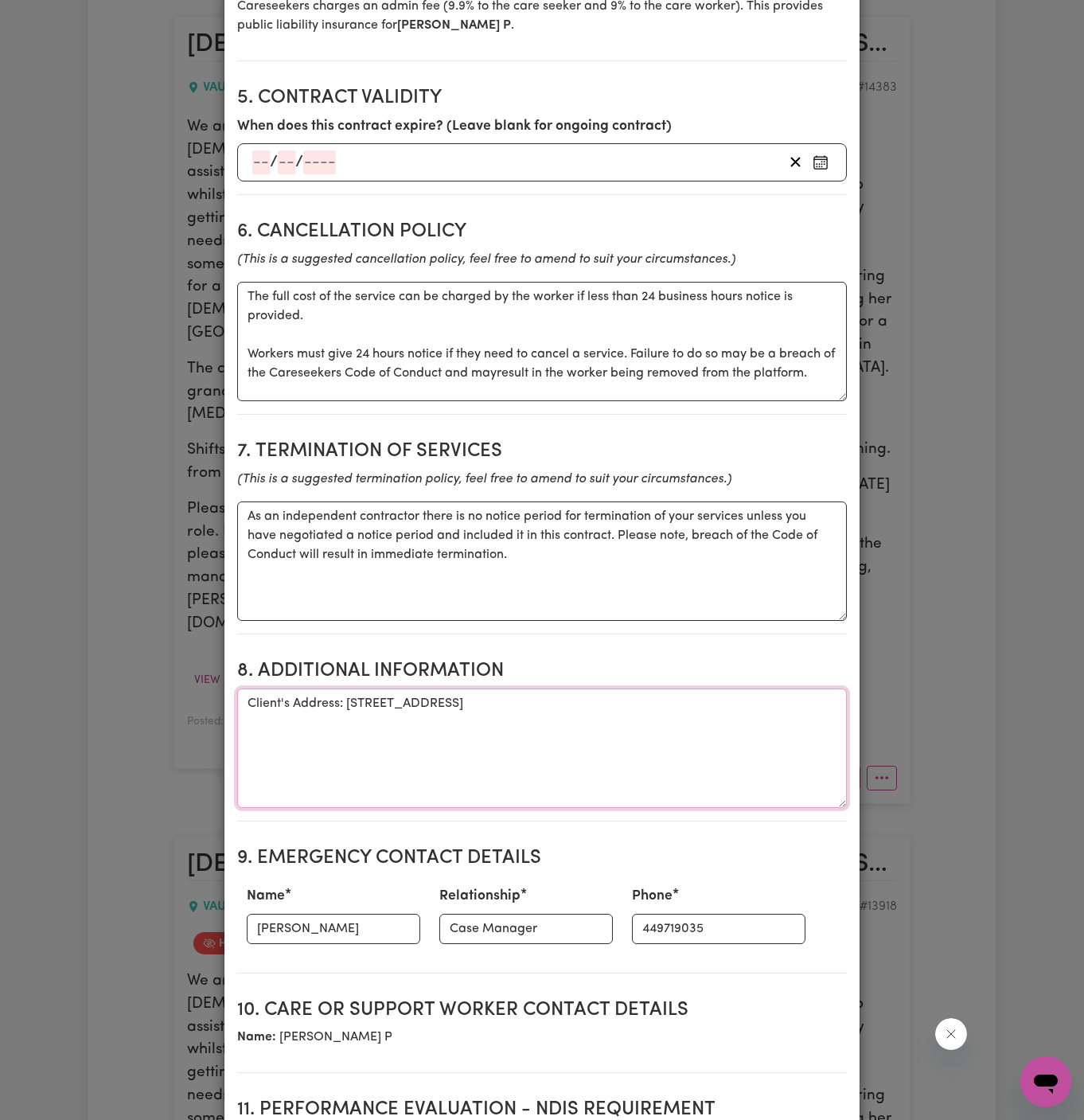
click at [580, 694] on textarea "Client's Address: #21 Gilliver Avenue, Vaucluse, NSW, 2030" at bounding box center [541, 748] width 609 height 120
click at [301, 922] on div "Name Kevin" at bounding box center [333, 914] width 192 height 70
click at [315, 920] on input "Kevin" at bounding box center [334, 928] width 174 height 30
click at [356, 913] on input "Kevin" at bounding box center [334, 928] width 174 height 30
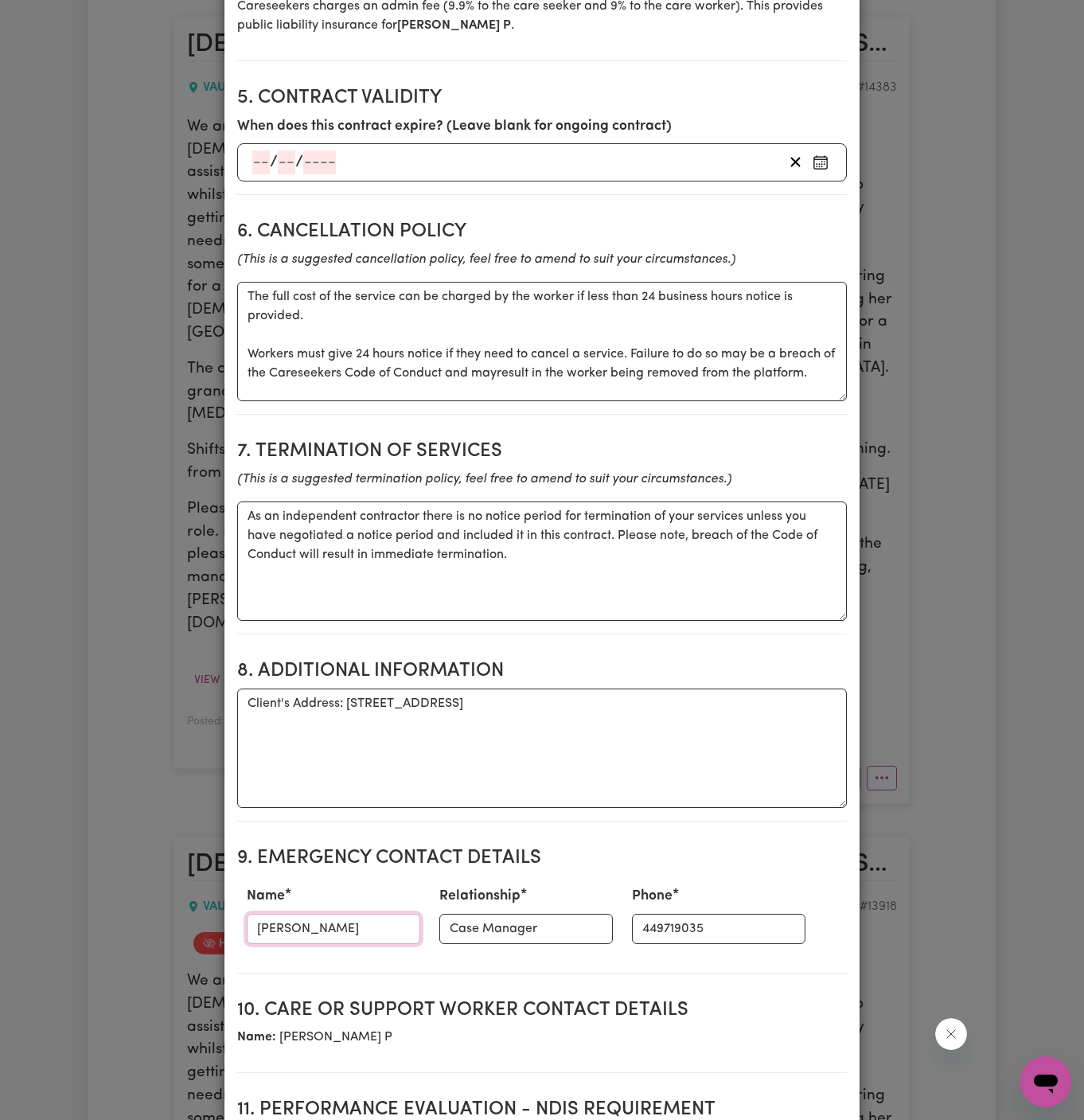
click at [356, 913] on input "Kevin" at bounding box center [334, 928] width 174 height 30
click at [435, 745] on textarea "Client's Address: #21 Gilliver Avenue, Vaucluse, NSW, 2030" at bounding box center [541, 748] width 609 height 120
paste textarea "YourSide Tina (HCP Scheduler): During work hours 1300 134 332 OR After hours 04…"
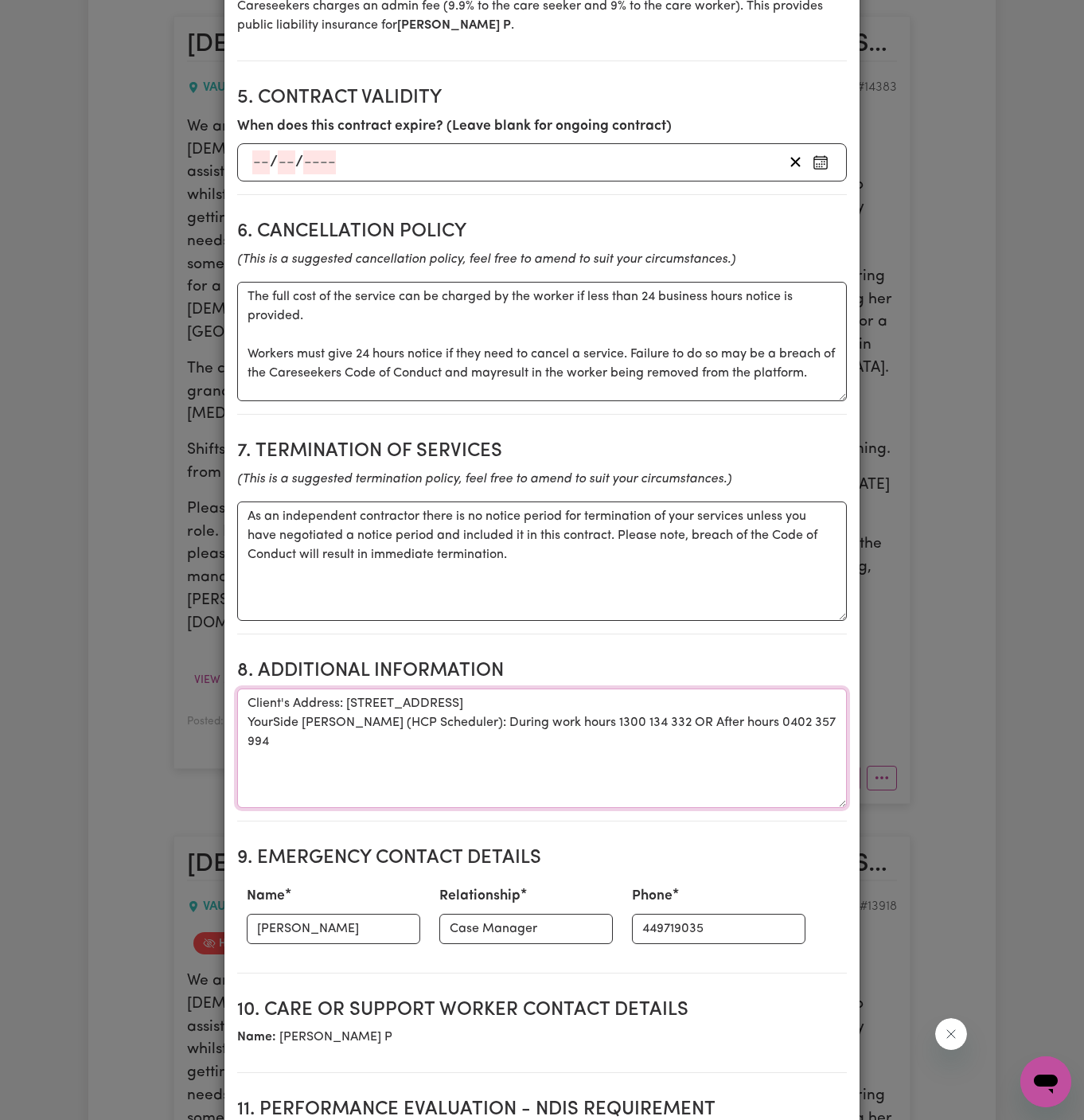
drag, startPoint x: 426, startPoint y: 701, endPoint x: 195, endPoint y: 701, distance: 231.0
click at [195, 701] on div "Create Contract Contract terms Set contractual terms that the care worker must …" at bounding box center [542, 560] width 1084 height 1120
type textarea "Client's Address: #21 Gilliver Avenue, Vaucluse, NSW, 2030 : During work hours …"
click at [307, 913] on input "Kevin" at bounding box center [334, 928] width 174 height 30
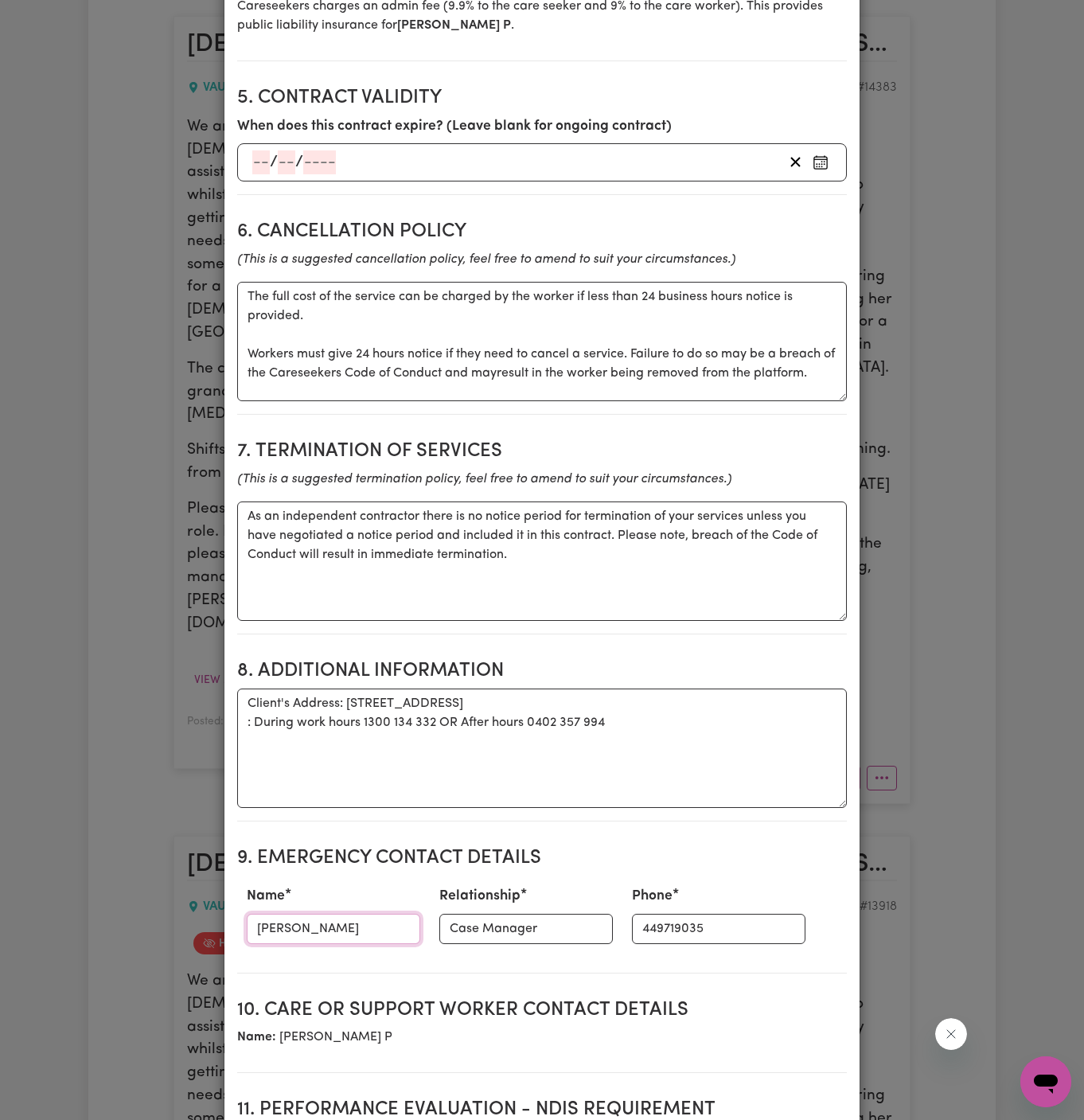
click at [307, 913] on input "Kevin" at bounding box center [334, 928] width 174 height 30
paste input "YourSide Tina (HCP Scheduler)"
drag, startPoint x: 291, startPoint y: 907, endPoint x: 547, endPoint y: 904, distance: 256.0
click at [547, 904] on div "Name YourSide Tina (HCP Scheduler) Relationship Case Manager Phone 449719035" at bounding box center [541, 914] width 609 height 70
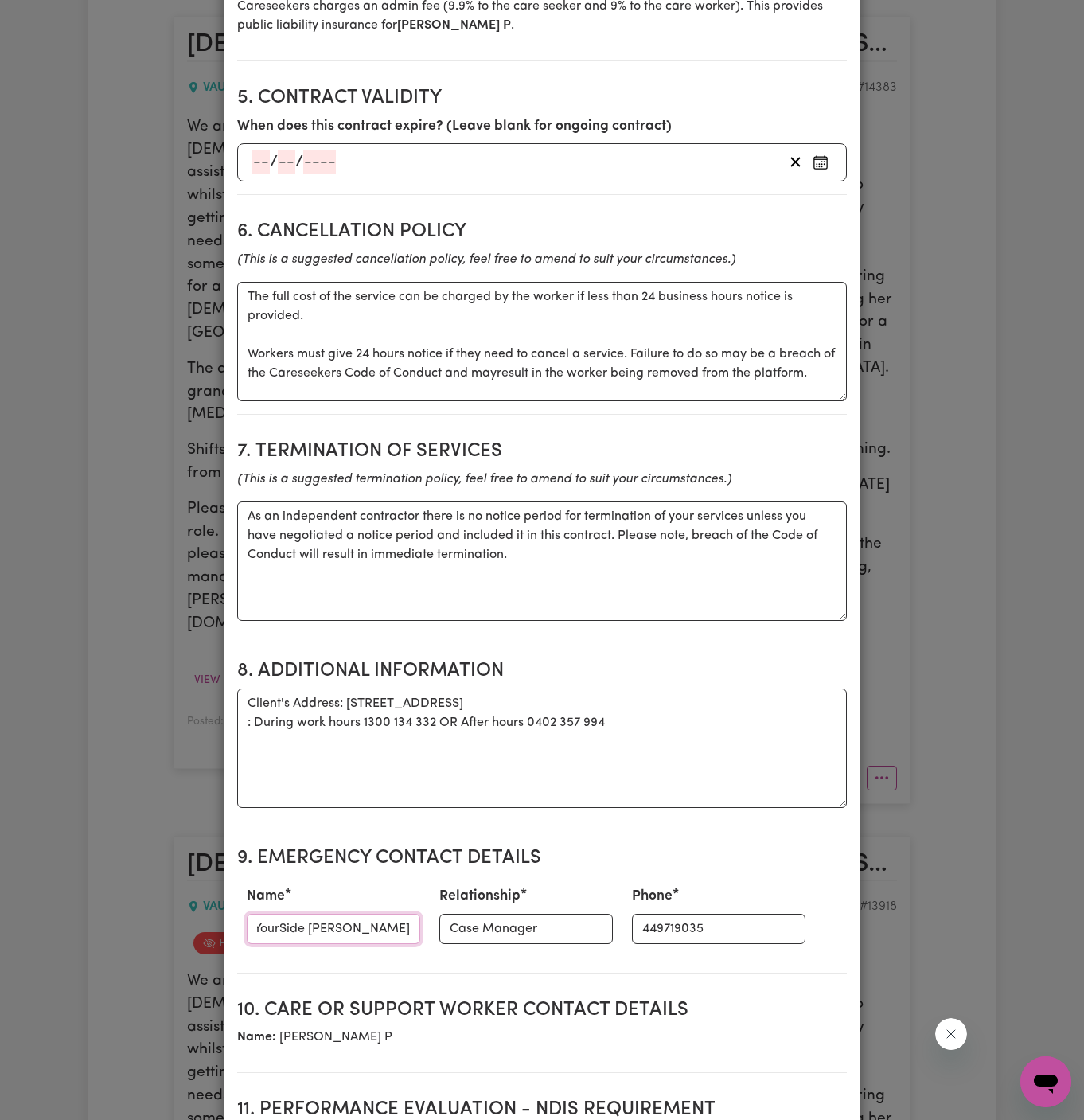
scroll to position [0, 0]
type input "YourSide Tina"
click at [488, 918] on input "Case Manager" at bounding box center [526, 928] width 174 height 30
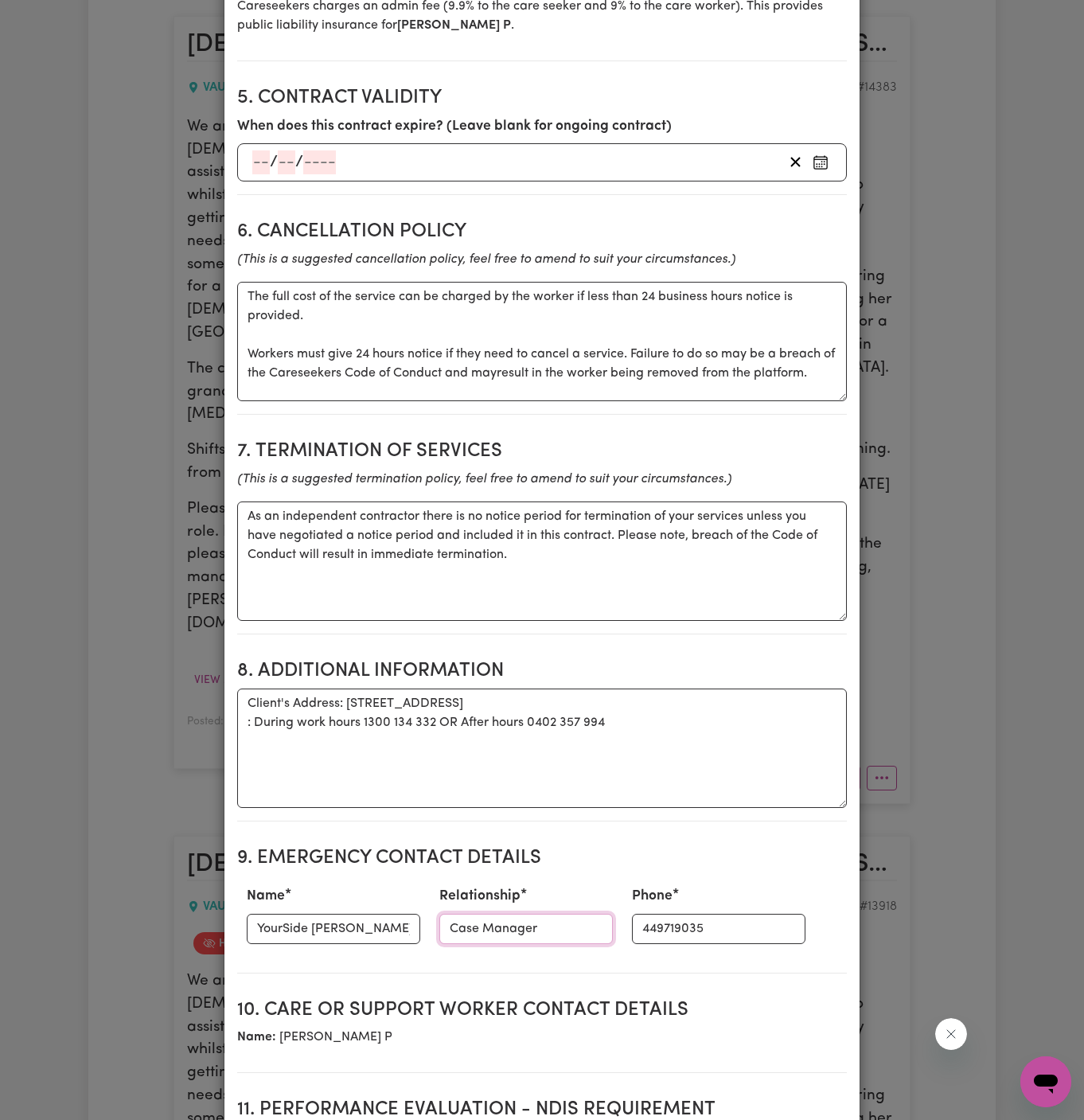
paste input "(HCP Scheduler)"
click at [439, 913] on input "(HCP Scheduler)" at bounding box center [526, 928] width 174 height 30
click at [623, 903] on div "Phone 449719035" at bounding box center [719, 914] width 192 height 70
click at [547, 913] on input "YS HCP Scheduler)" at bounding box center [526, 928] width 174 height 30
type input "YS HCP Scheduler"
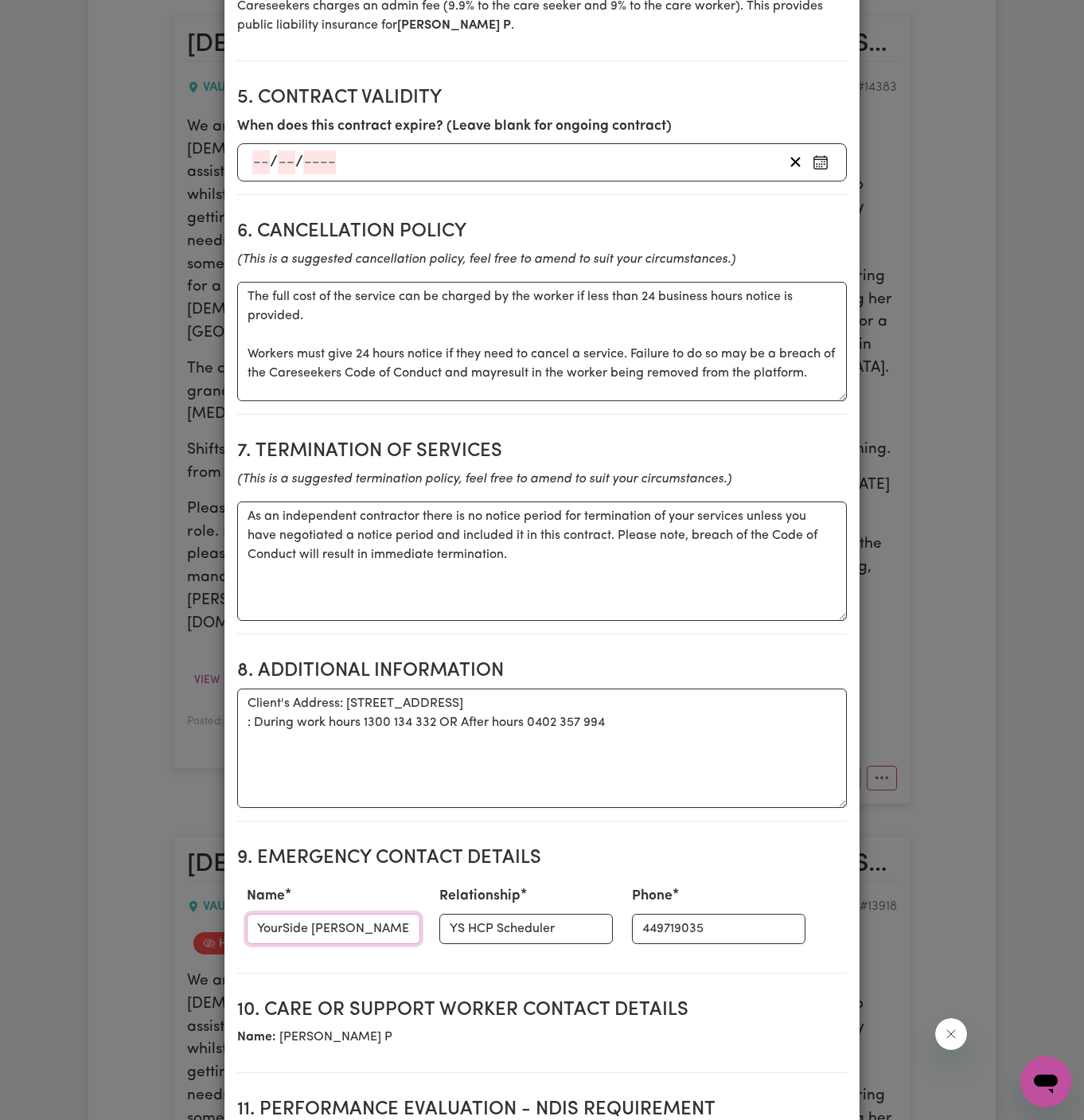
drag, startPoint x: 310, startPoint y: 908, endPoint x: 140, endPoint y: 908, distance: 170.0
click at [140, 908] on div "Create Contract Contract terms Set contractual terms that the care worker must …" at bounding box center [542, 560] width 1084 height 1120
type input "Tina"
click at [329, 699] on textarea "Client's Address: #21 Gilliver Avenue, Vaucluse, NSW, 2030 : During work hours …" at bounding box center [541, 748] width 609 height 120
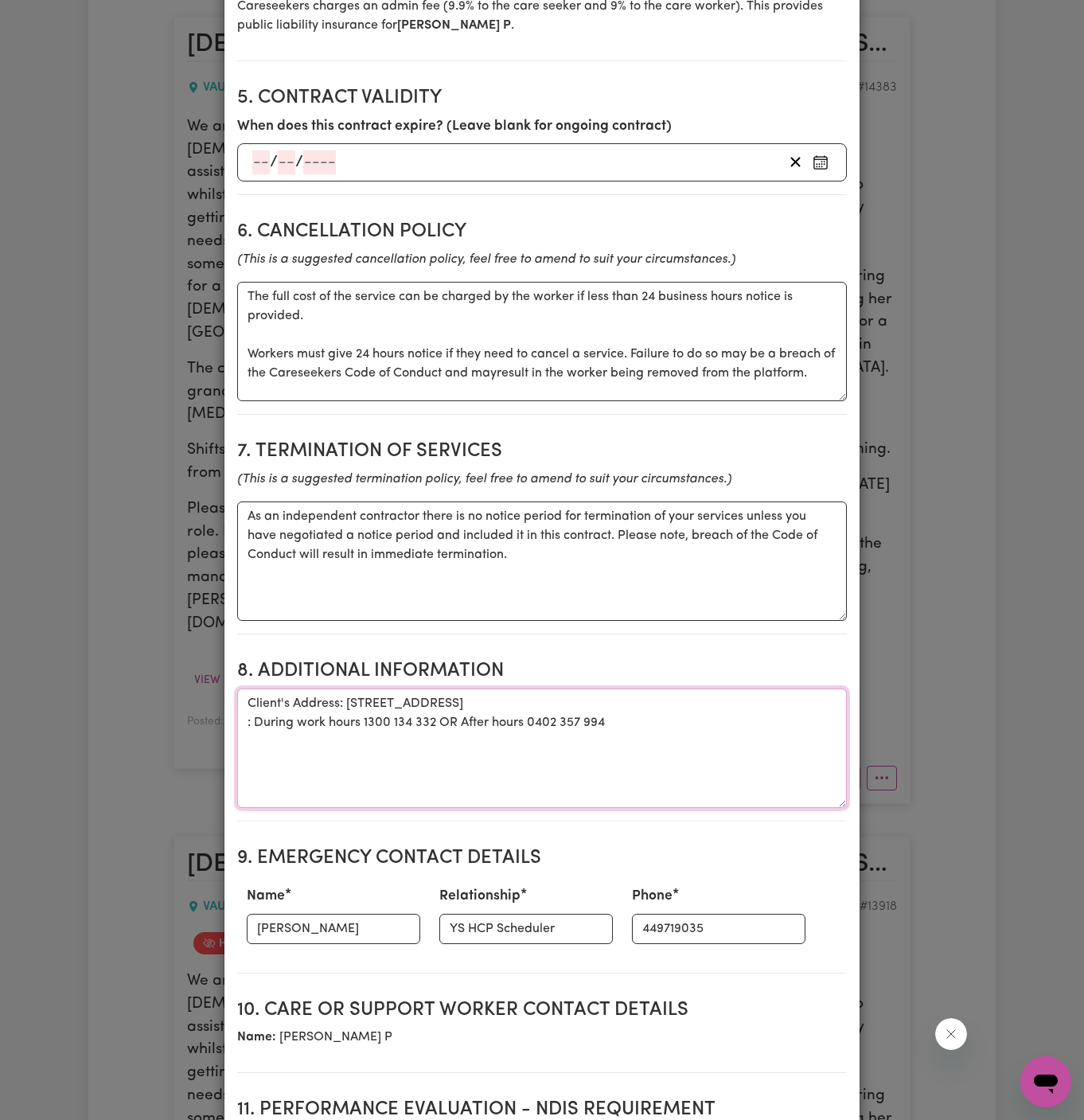
click at [329, 699] on textarea "Client's Address: #21 Gilliver Avenue, Vaucluse, NSW, 2030 : During work hours …" at bounding box center [541, 748] width 609 height 120
type textarea "Client's Address: #21 Gilliver Avenue, Vaucluse, NSW, 2030"
click at [636, 913] on input "449719035" at bounding box center [719, 928] width 174 height 30
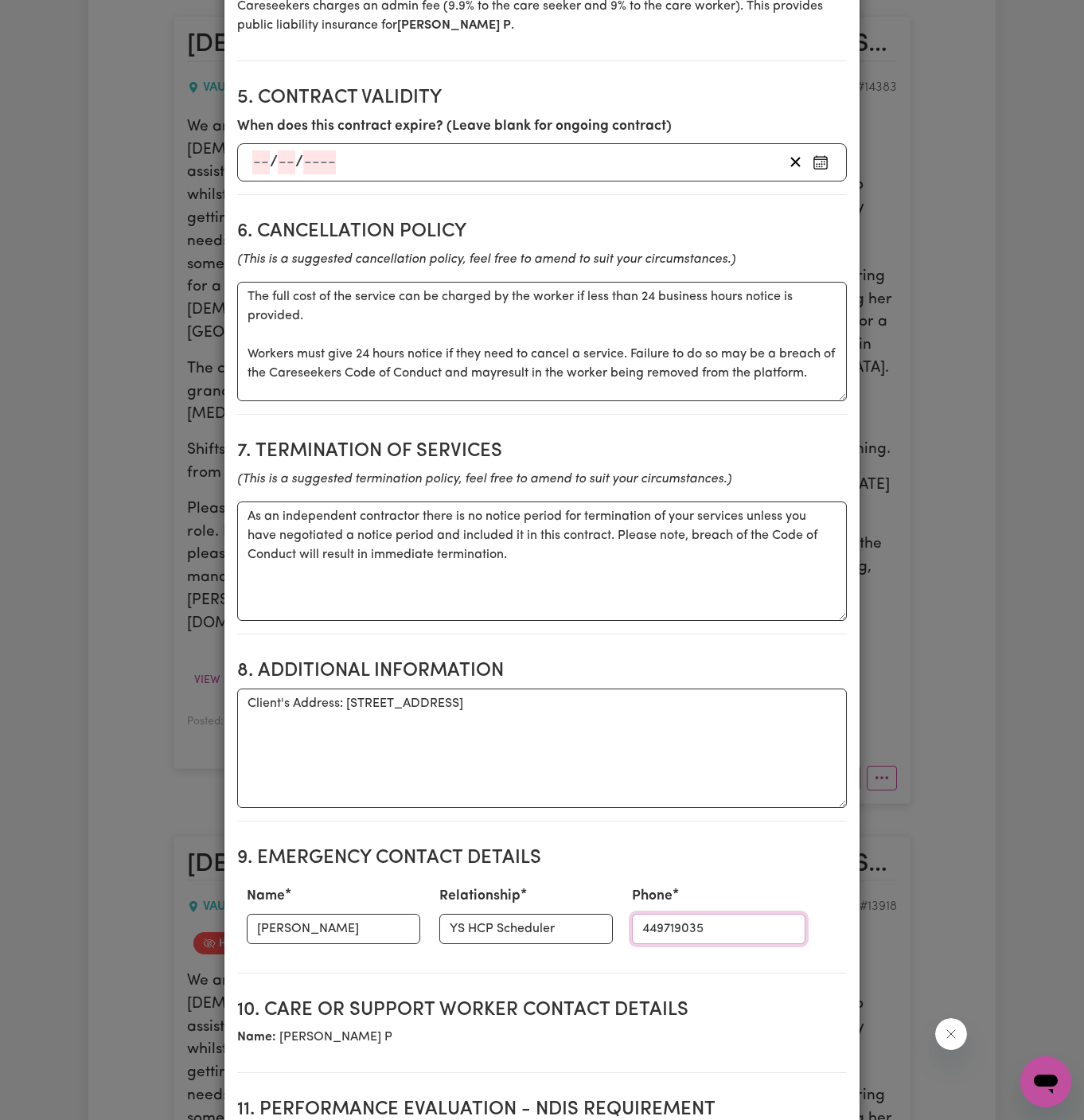
paste input ": During work hours 1300 134 332 OR After hours 0402 357 994"
drag, startPoint x: 647, startPoint y: 905, endPoint x: 507, endPoint y: 905, distance: 140.0
click at [507, 905] on div "Name Tina Relationship YS HCP Scheduler Phone : During work hours 1300 134 332 …" at bounding box center [541, 914] width 609 height 70
click at [680, 913] on input ": During work hours 1300 134 332 OR After hours 0402 357 994" at bounding box center [719, 928] width 174 height 30
click at [632, 913] on input ": During work hours 1300 134 332 OR After hours 0402 357 994" at bounding box center [719, 928] width 174 height 30
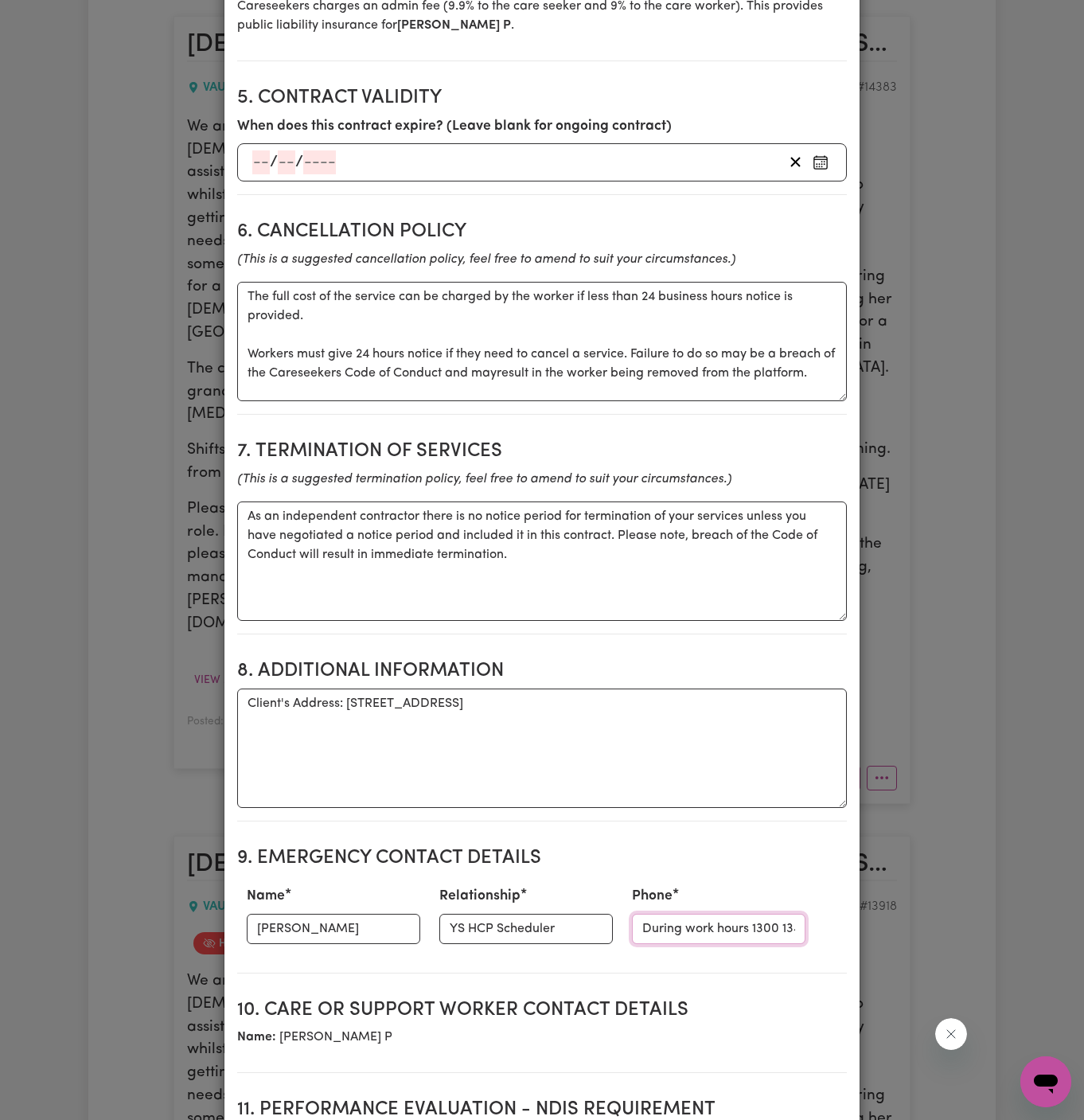
type input "During work hours 1300 134 332 OR After hours 0402 357 994"
click at [589, 647] on section "8. Additional Information Additional information Client's Address: #21 Gilliver…" at bounding box center [541, 734] width 609 height 175
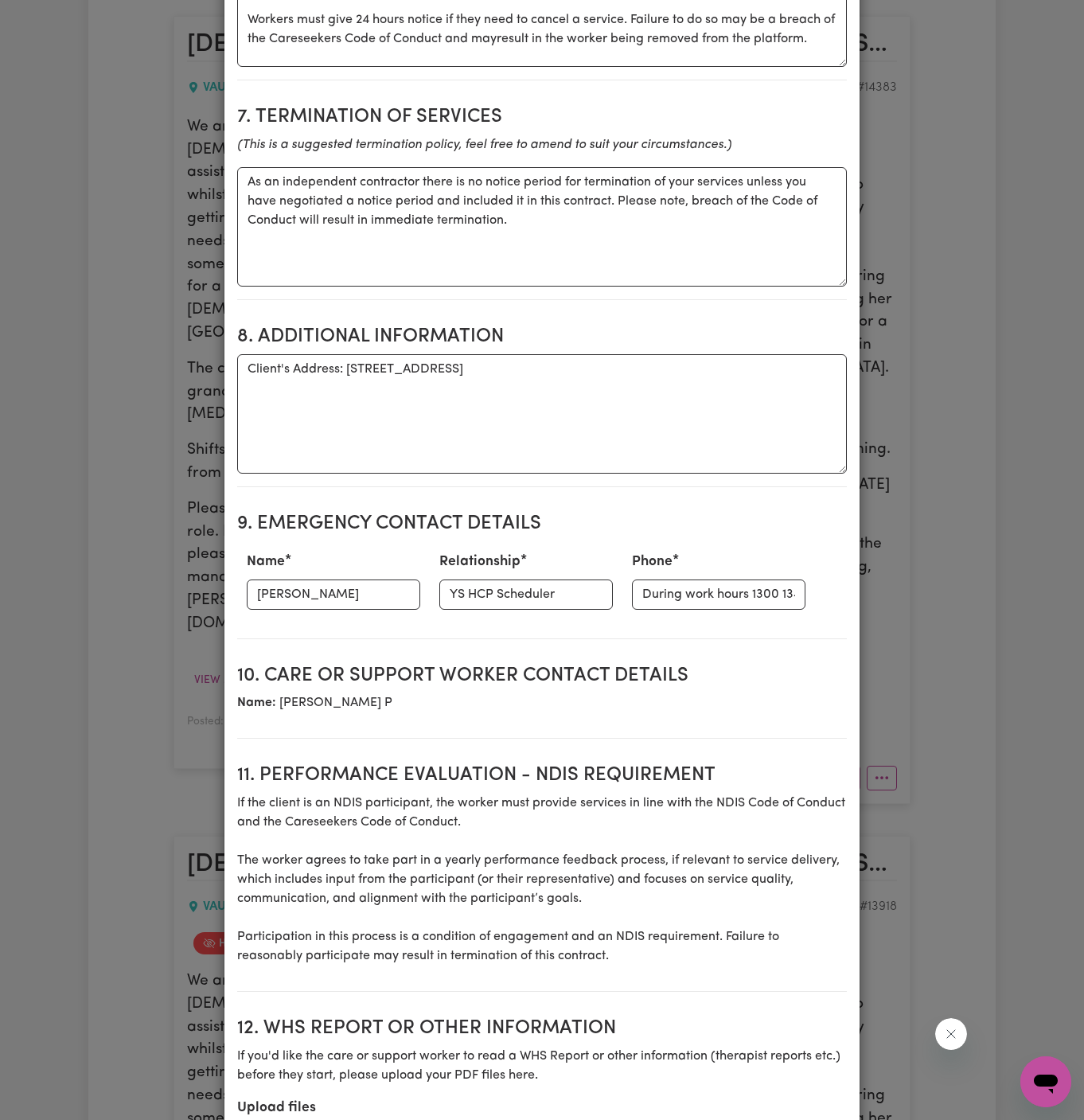
scroll to position [1672, 0]
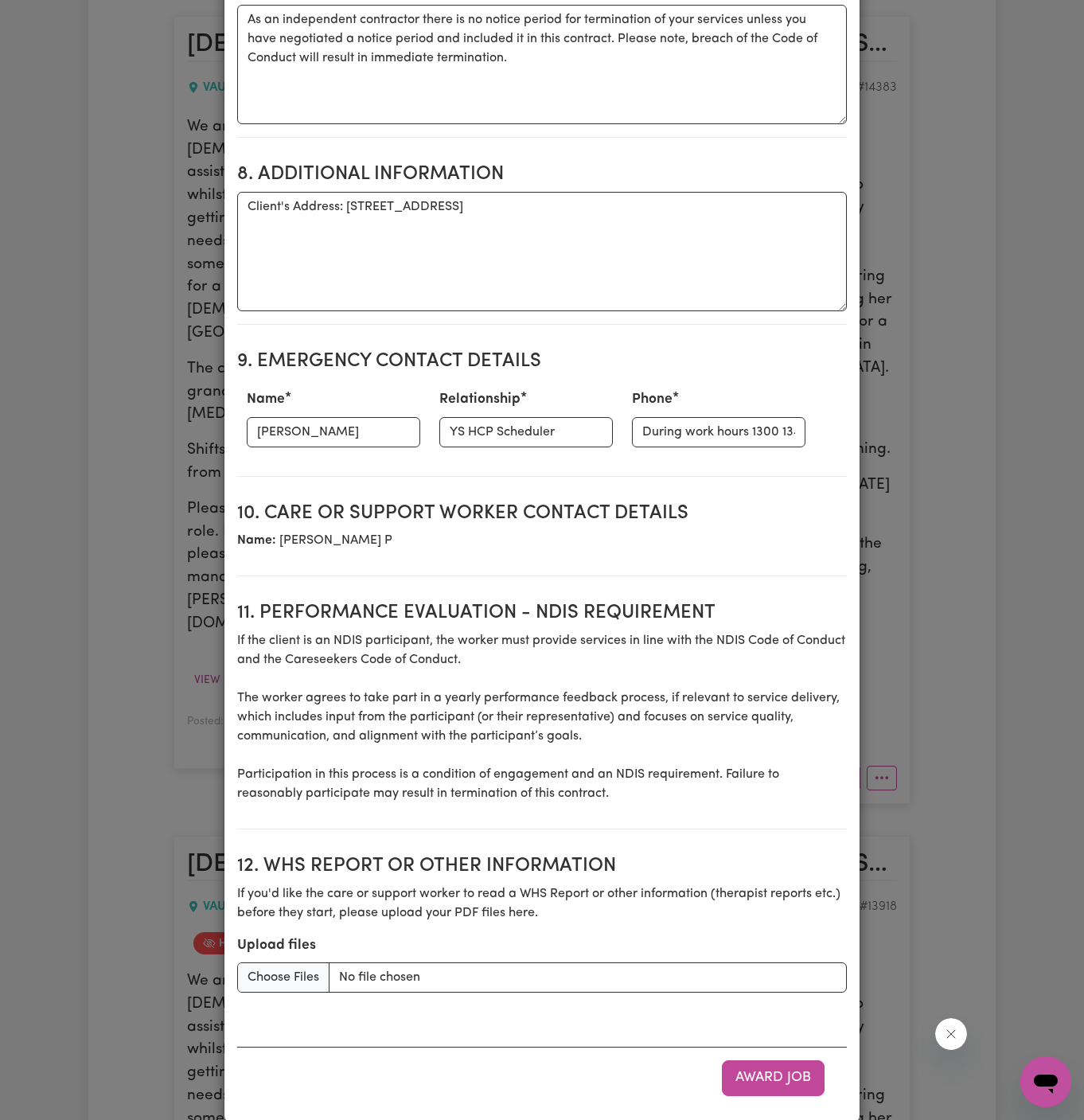
click at [594, 490] on section "10. Care or support worker contact details Name: Natasha P" at bounding box center [541, 533] width 609 height 88
click at [637, 507] on section "10. Care or support worker contact details Name: Natasha P" at bounding box center [541, 533] width 609 height 88
click at [760, 1060] on button "Award Job" at bounding box center [774, 1077] width 103 height 35
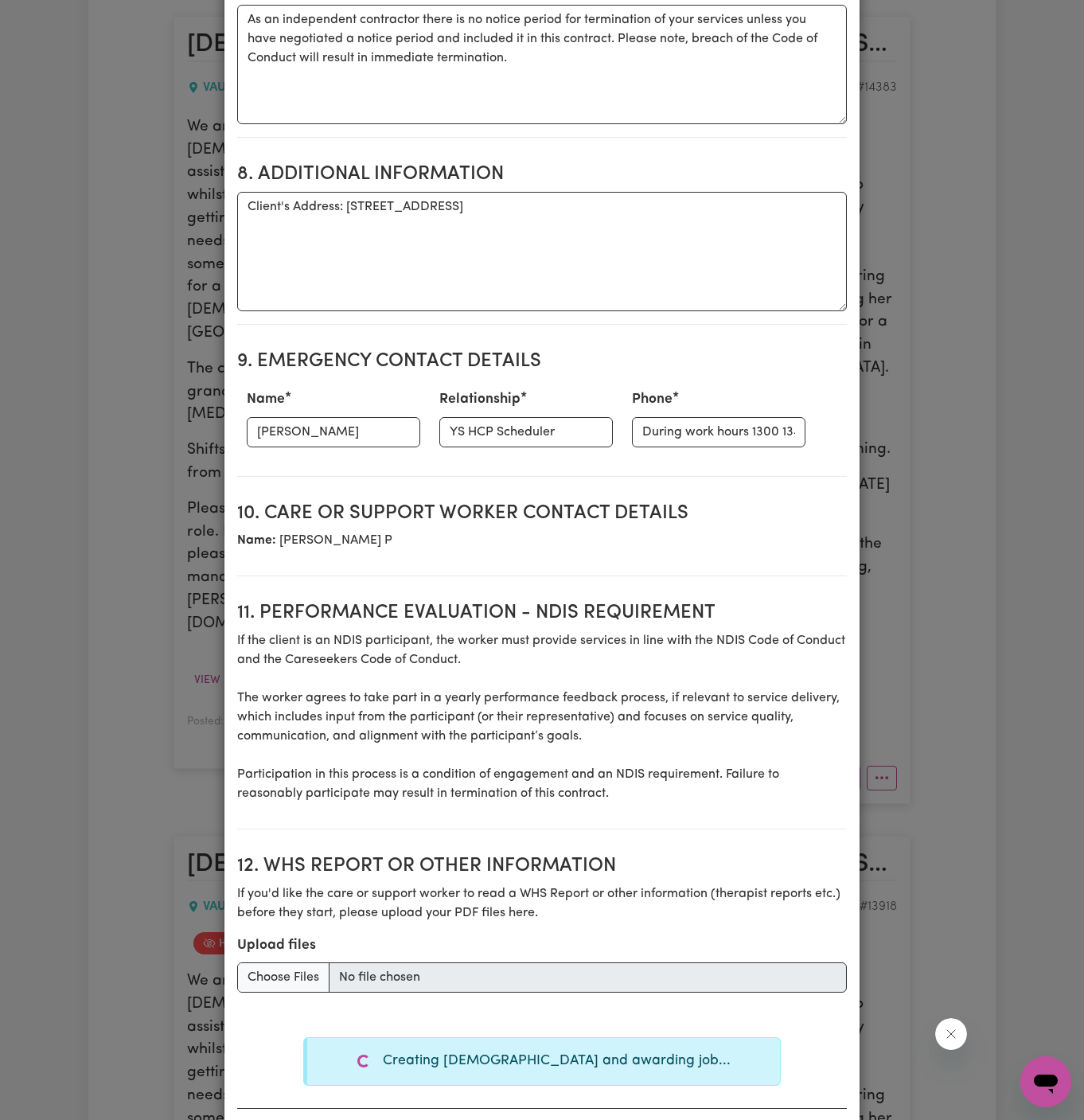
type textarea "Tasks required: Domestic assistance (light duties only), Personal care, Social …"
type textarea "Days required: monday, wednesday, friday Approximately 2 hours to be delivered …"
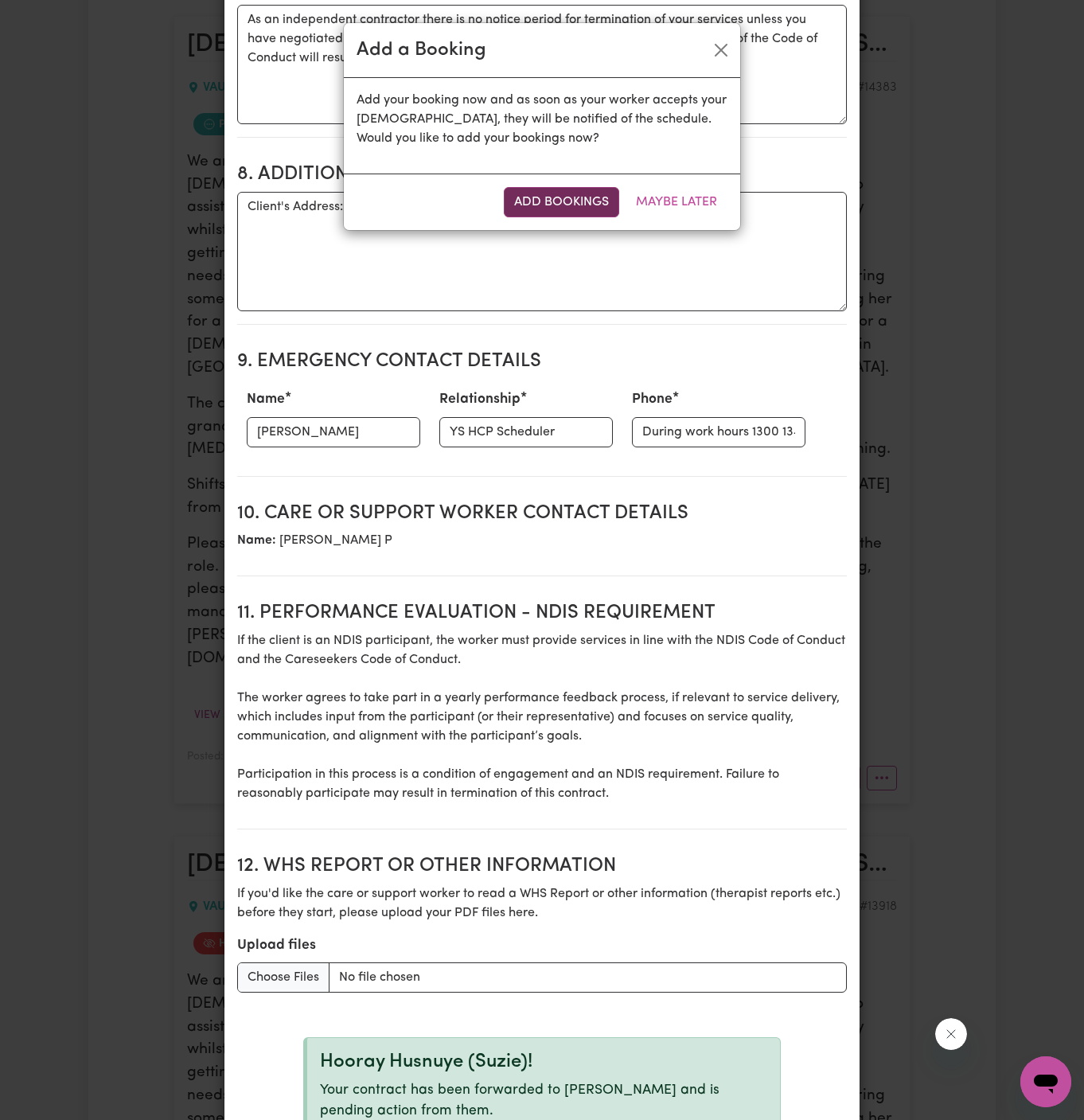
click at [577, 211] on button "Add Bookings" at bounding box center [562, 202] width 115 height 30
type textarea "Tasks required: Domestic assistance (light duties only), Personal care, Social …"
type textarea "Days required: monday, wednesday, friday Approximately 2 hours to be delivered …"
type textarea "The full cost of the service can be charged by the worker if less than 24 busin…"
type textarea "As an independent contractor there is no notice period for termination of your …"
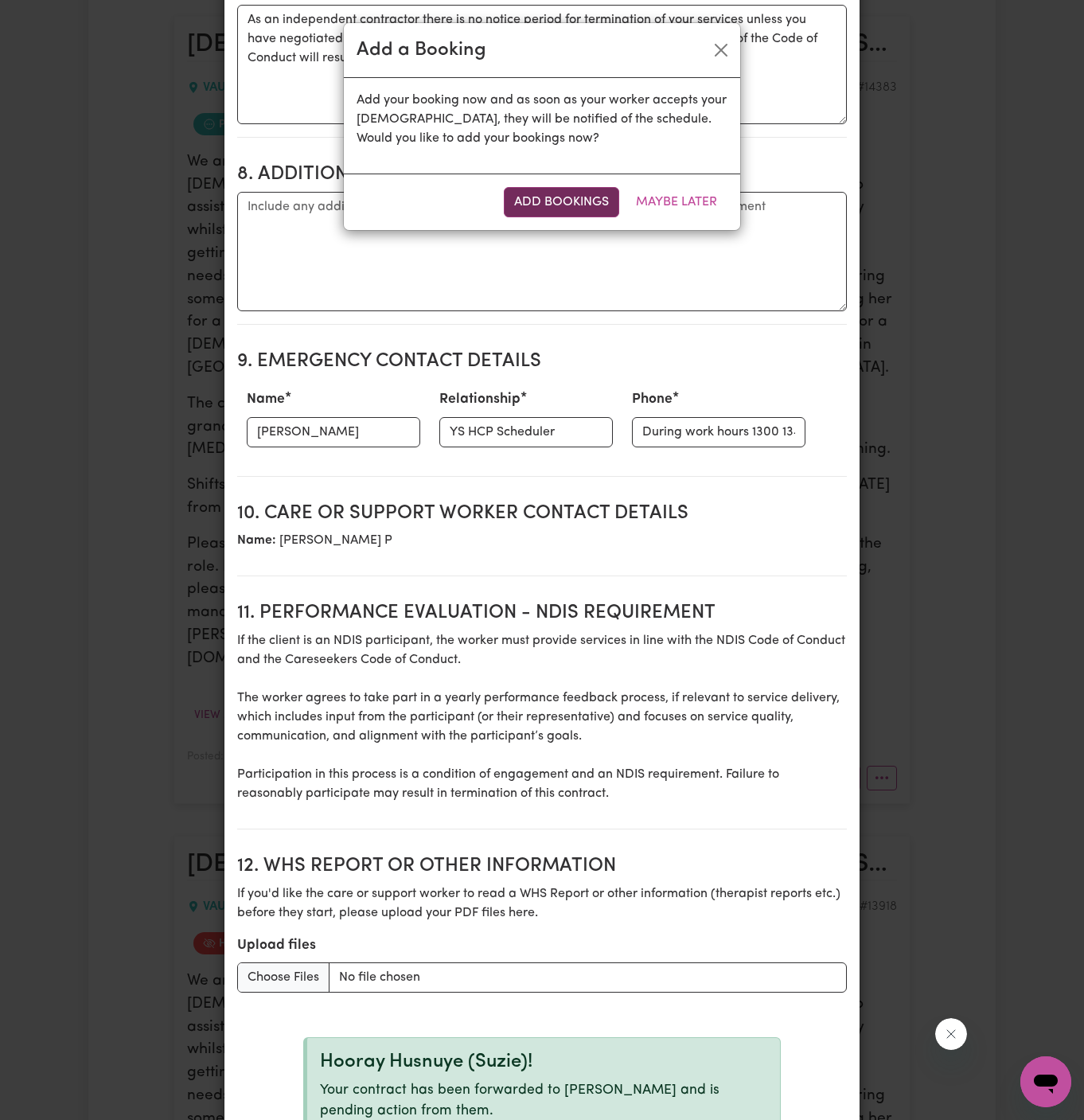
select select "pm"
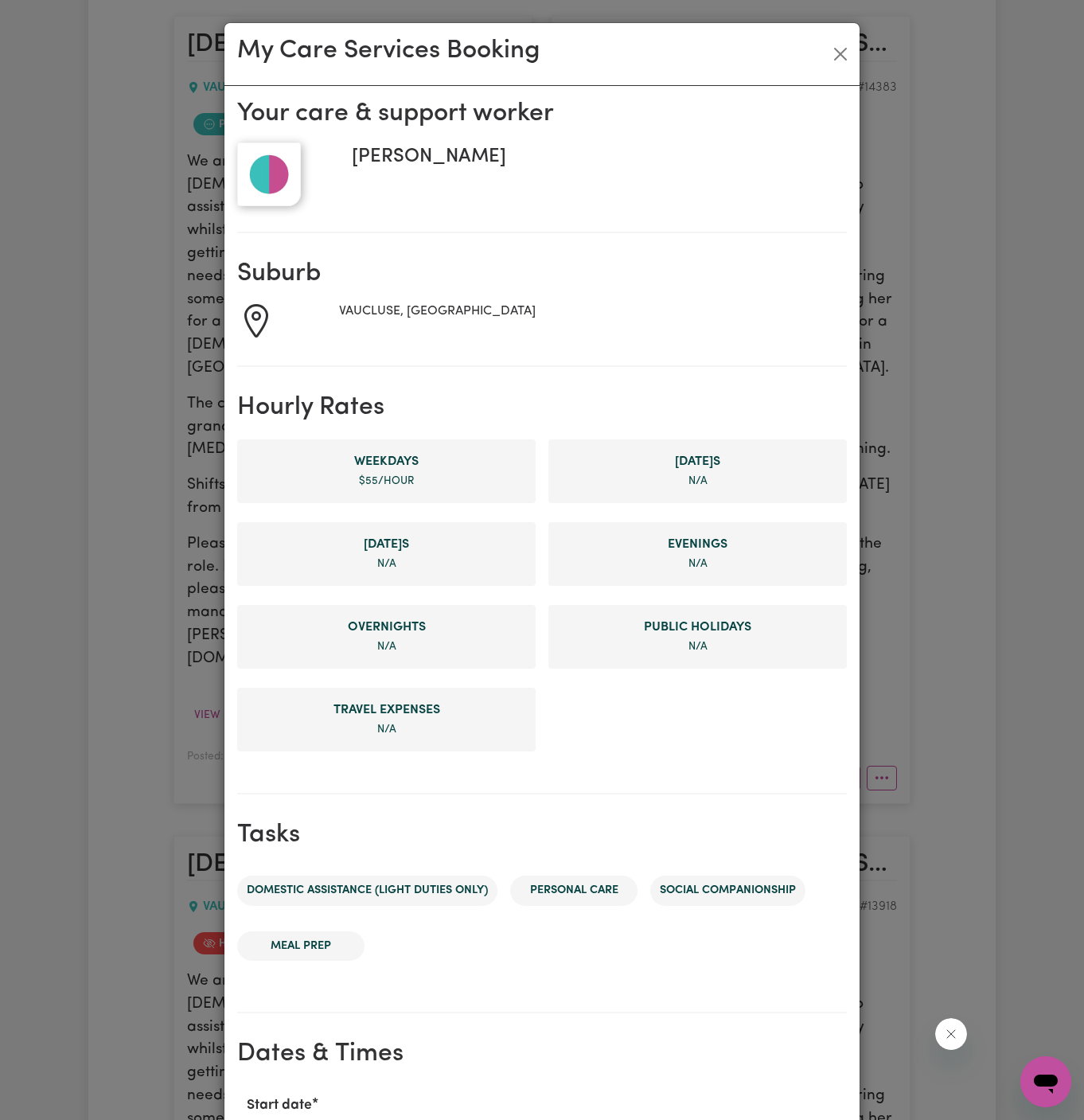
scroll to position [356, 0]
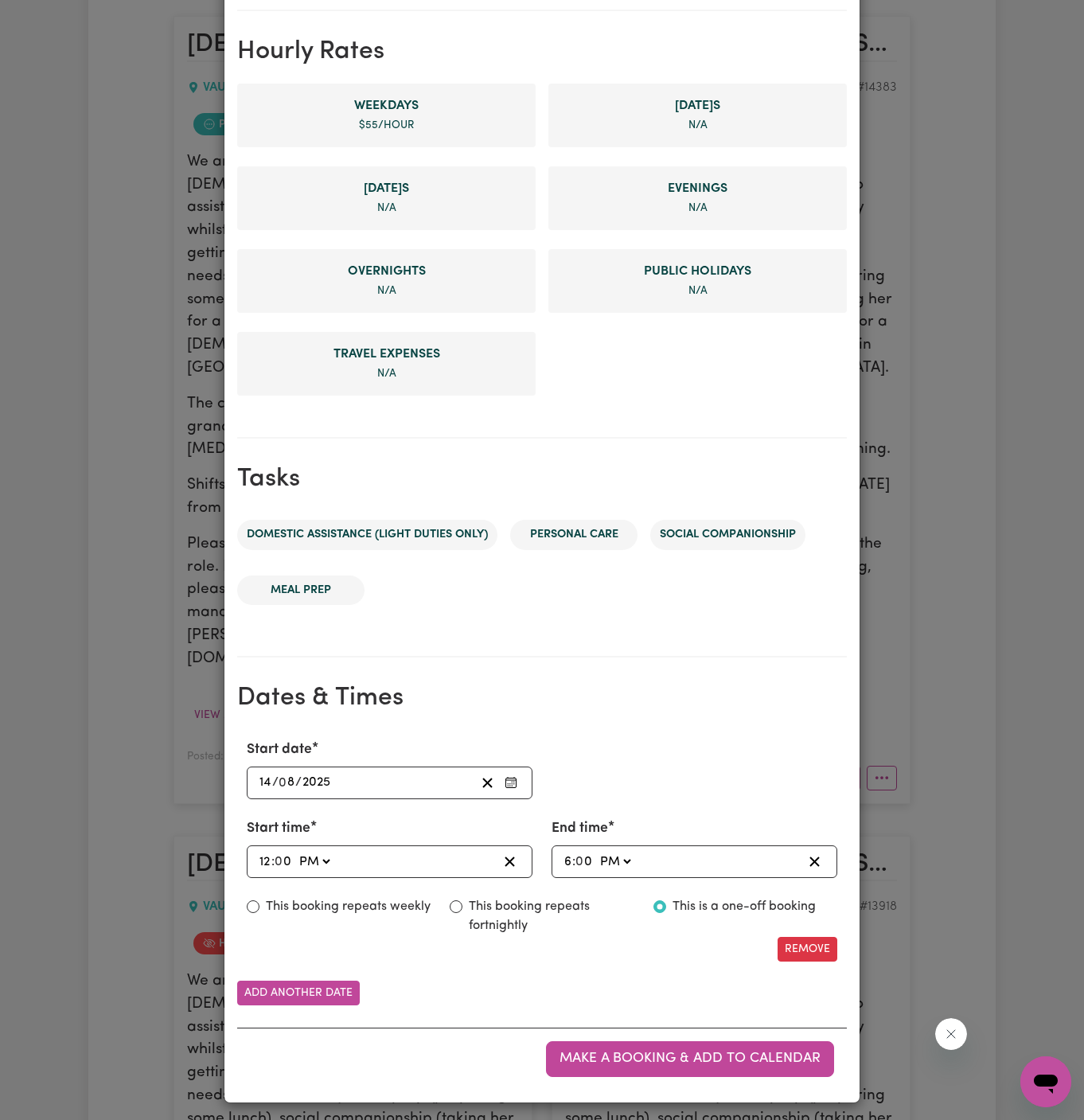
click at [263, 785] on input "14" at bounding box center [265, 783] width 13 height 21
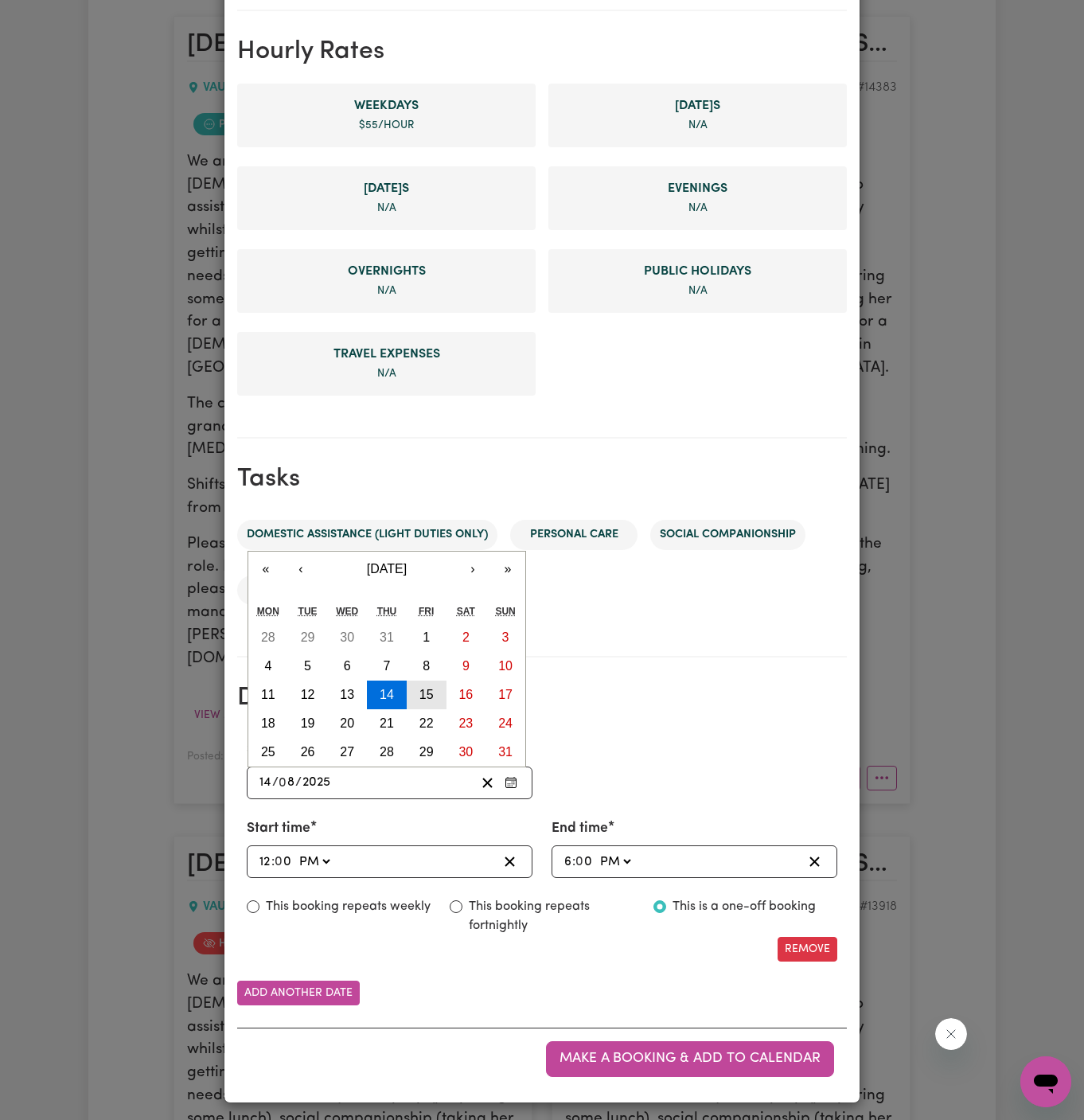
click at [429, 692] on abbr "15" at bounding box center [427, 693] width 14 height 13
type input "2025-08-15"
type input "15"
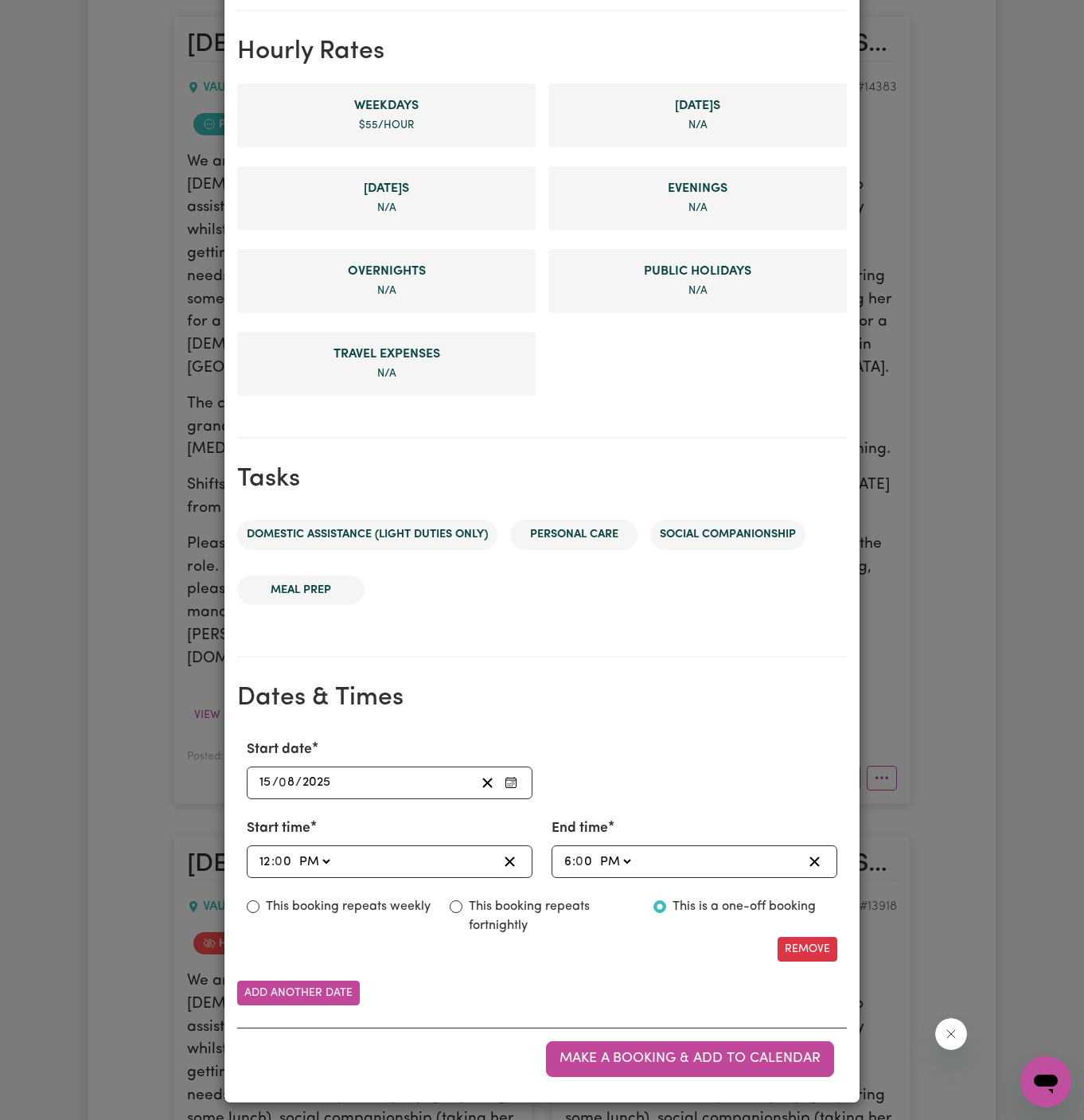
click at [259, 858] on input "12" at bounding box center [265, 861] width 12 height 21
click at [264, 859] on input "12" at bounding box center [265, 861] width 12 height 21
click at [268, 858] on input "12" at bounding box center [265, 861] width 12 height 21
type input "13:00"
type input "1"
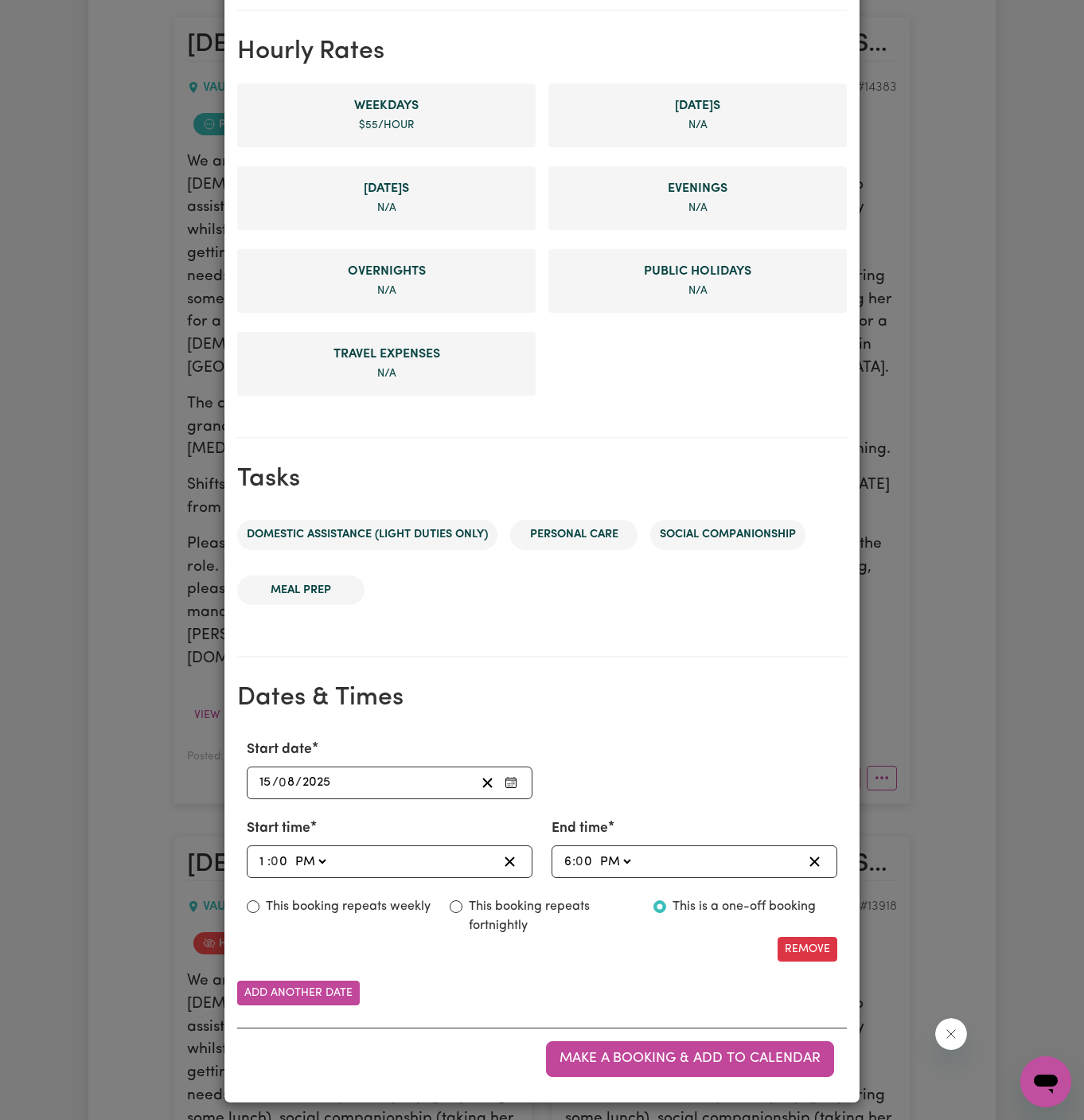
type input "22:00"
type input "10"
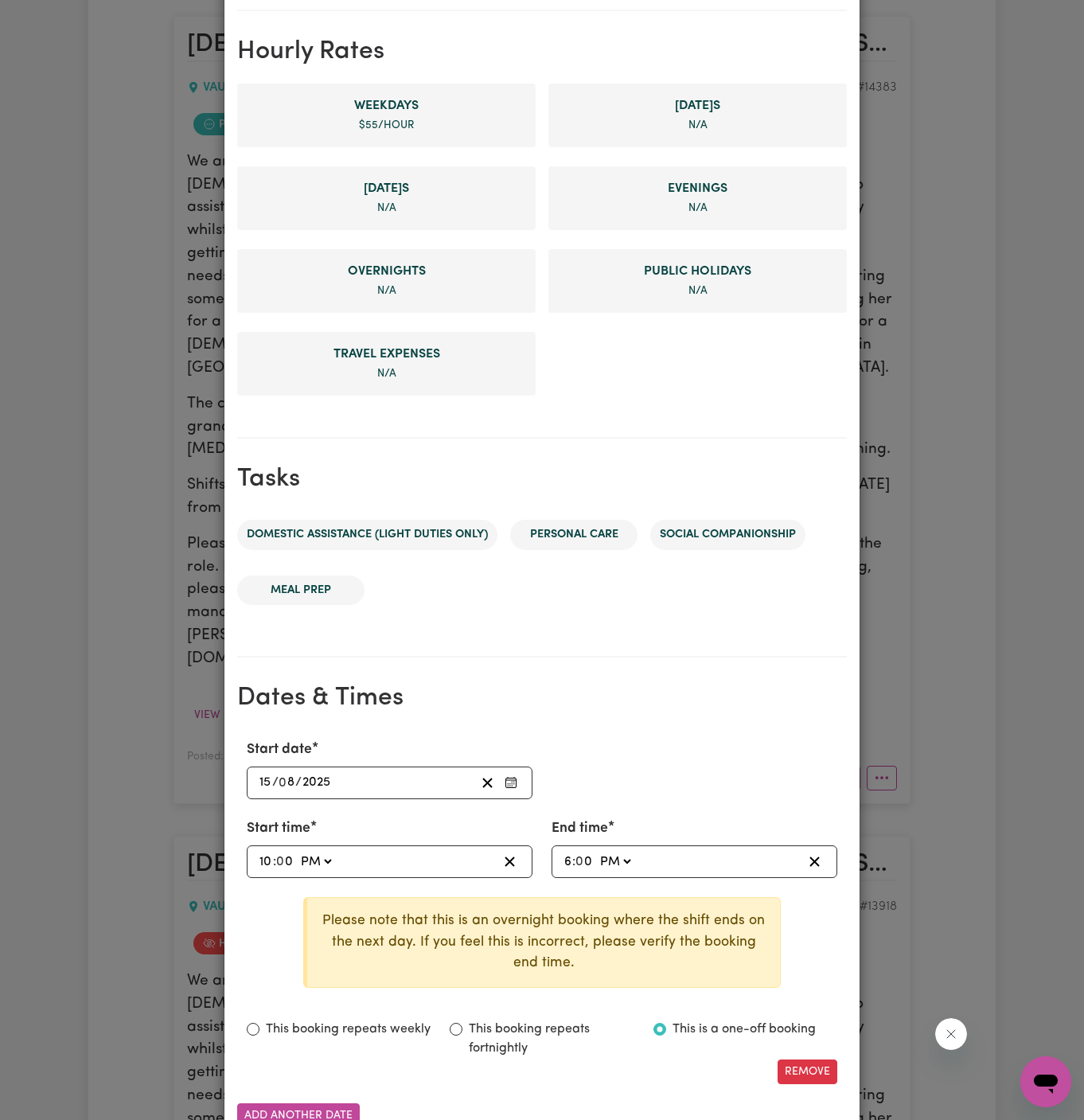
click at [307, 862] on select "AM PM" at bounding box center [316, 861] width 37 height 21
select select "am"
click at [297, 850] on select "AM PM" at bounding box center [316, 861] width 37 height 21
type input "10:00"
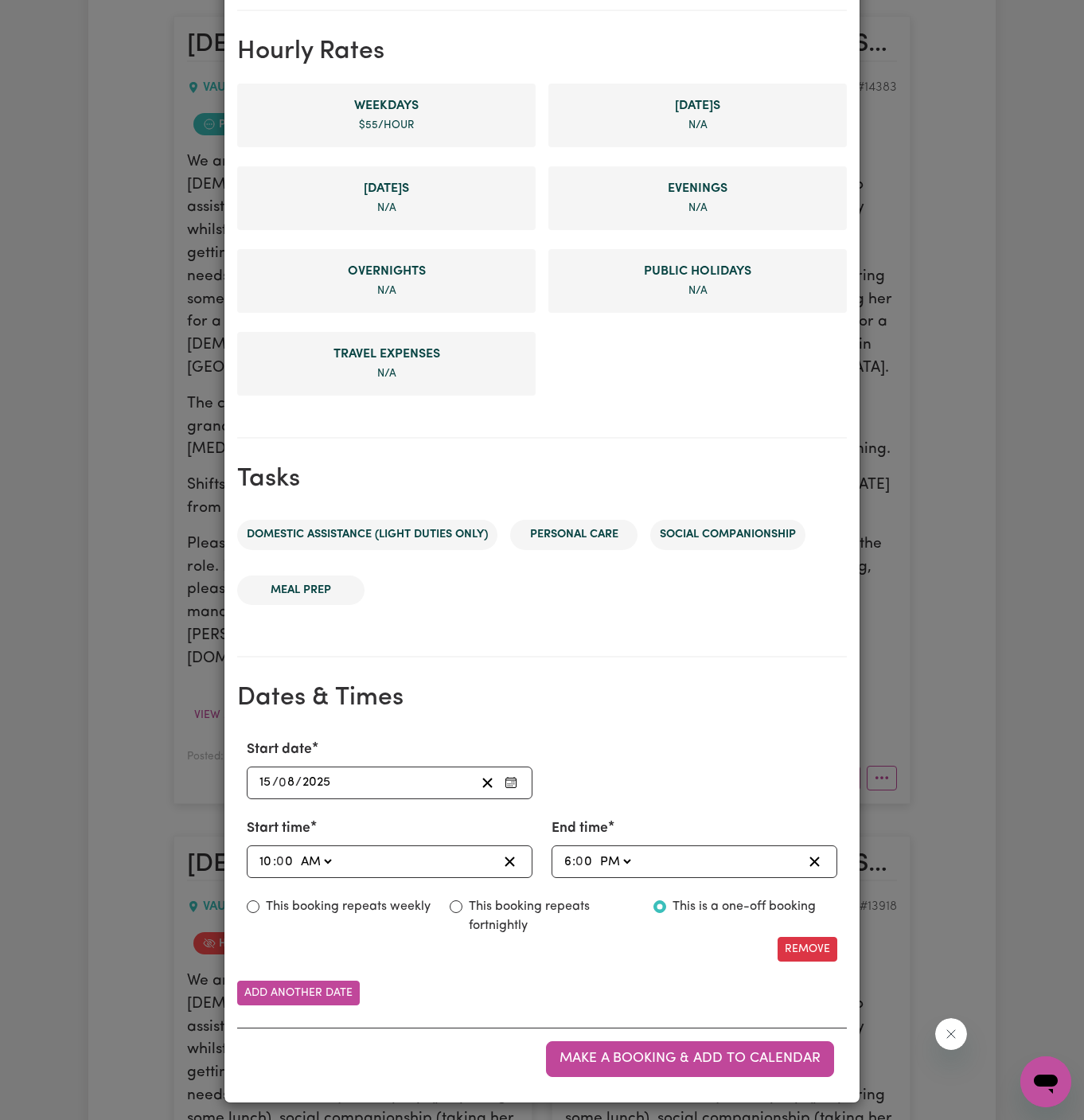
click at [569, 858] on input "6" at bounding box center [568, 861] width 9 height 21
type input "13:00"
type input "1"
type input "12:00"
type input "12"
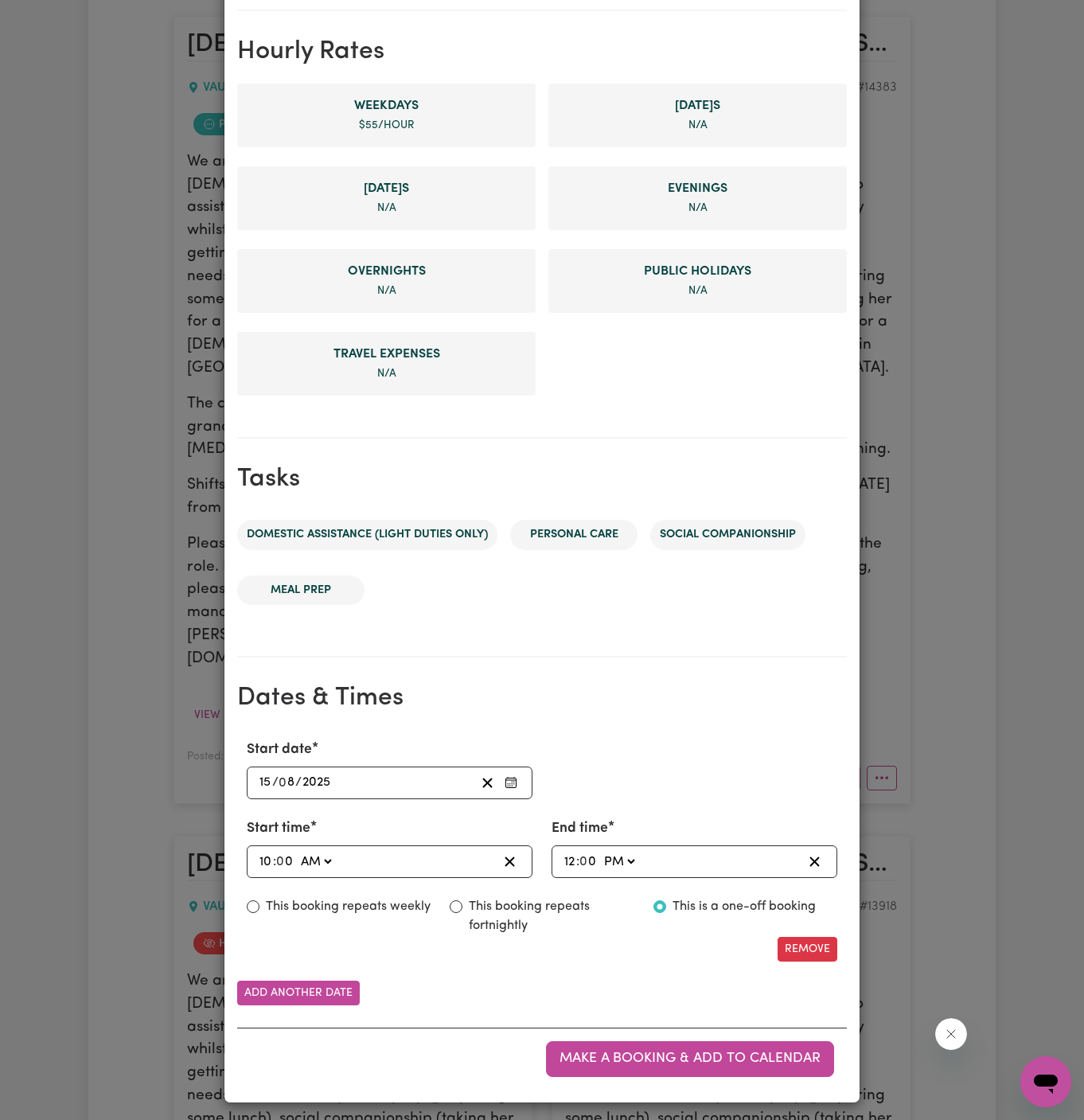
click at [361, 900] on label "This booking repeats weekly" at bounding box center [349, 907] width 165 height 20
click at [260, 900] on input "This booking repeats weekly" at bounding box center [253, 906] width 12 height 12
radio input "true"
click at [306, 994] on button "Add another date" at bounding box center [298, 993] width 122 height 25
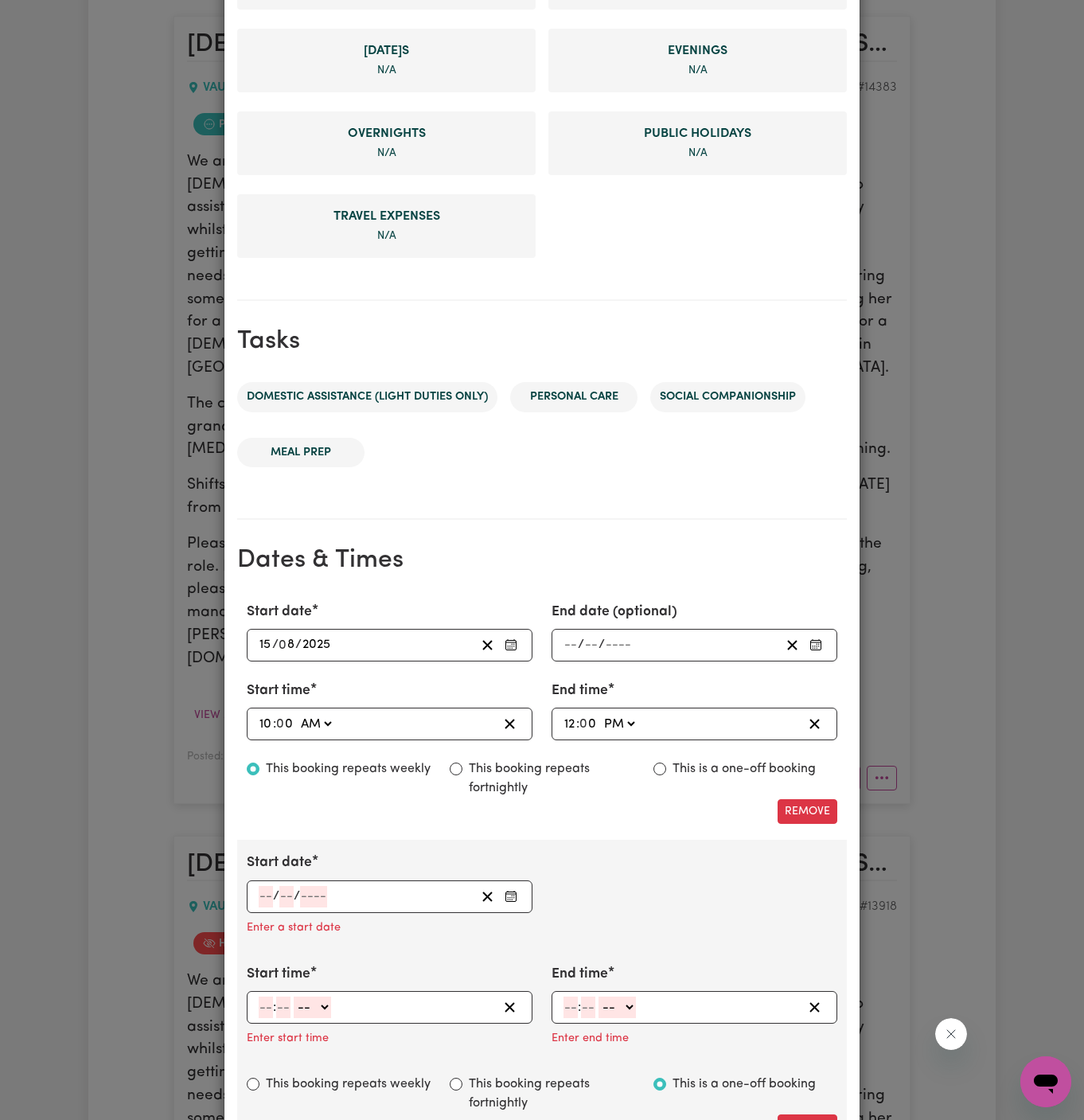
scroll to position [563, 0]
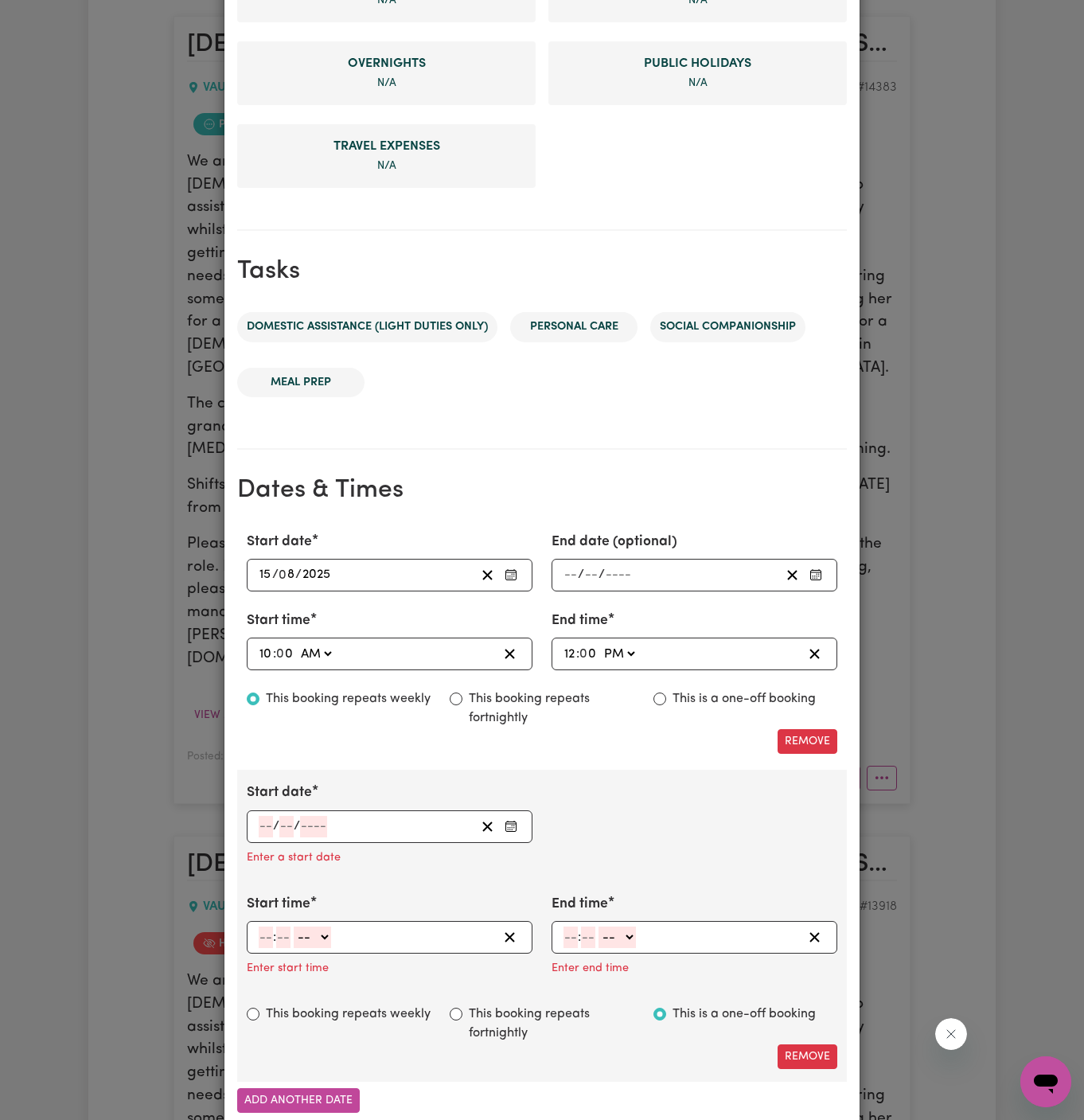
click at [263, 826] on input "number" at bounding box center [266, 826] width 14 height 21
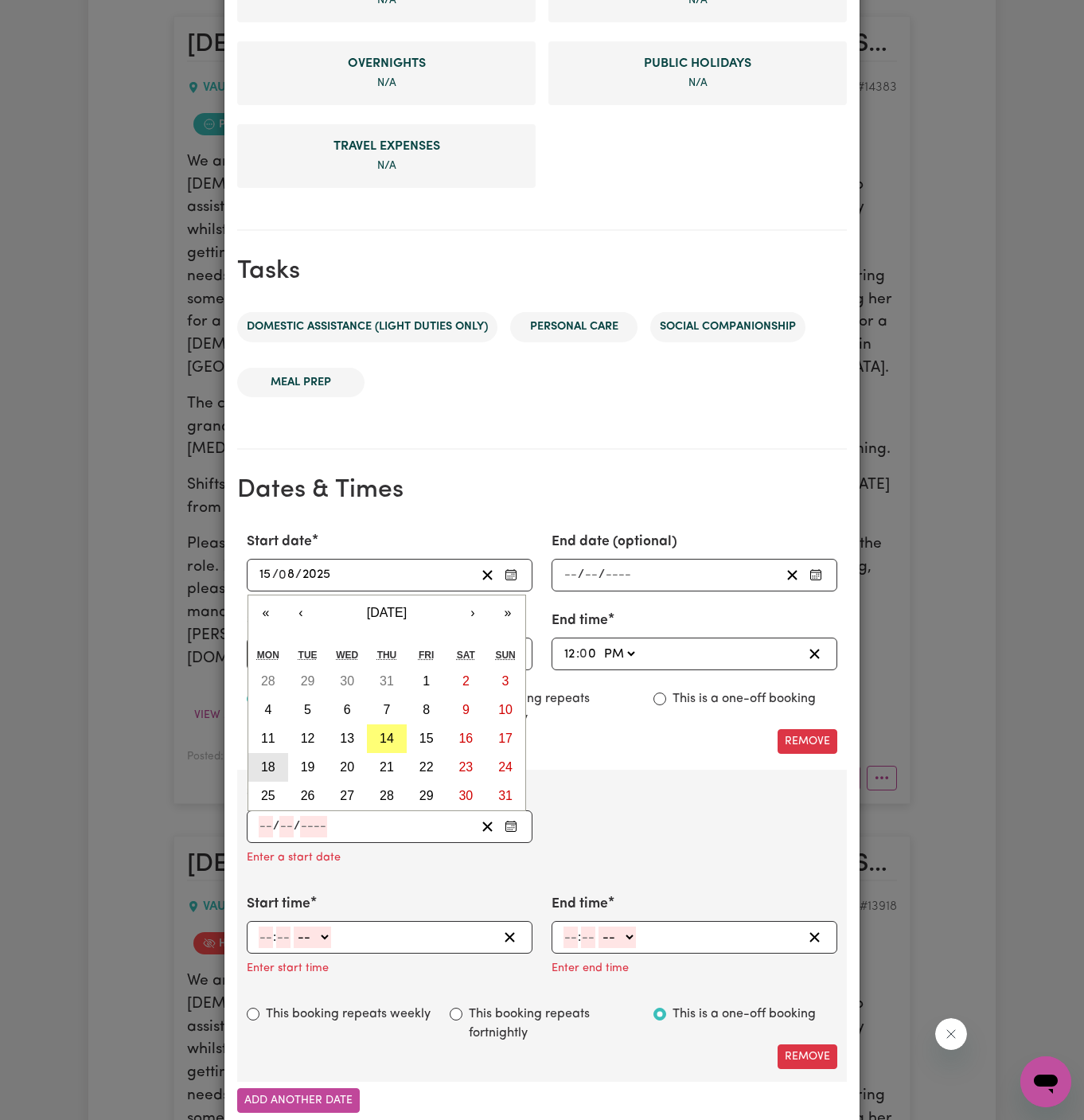
click at [270, 765] on abbr "18" at bounding box center [268, 766] width 14 height 13
type input "2025-08-18"
type input "18"
type input "8"
type input "2025"
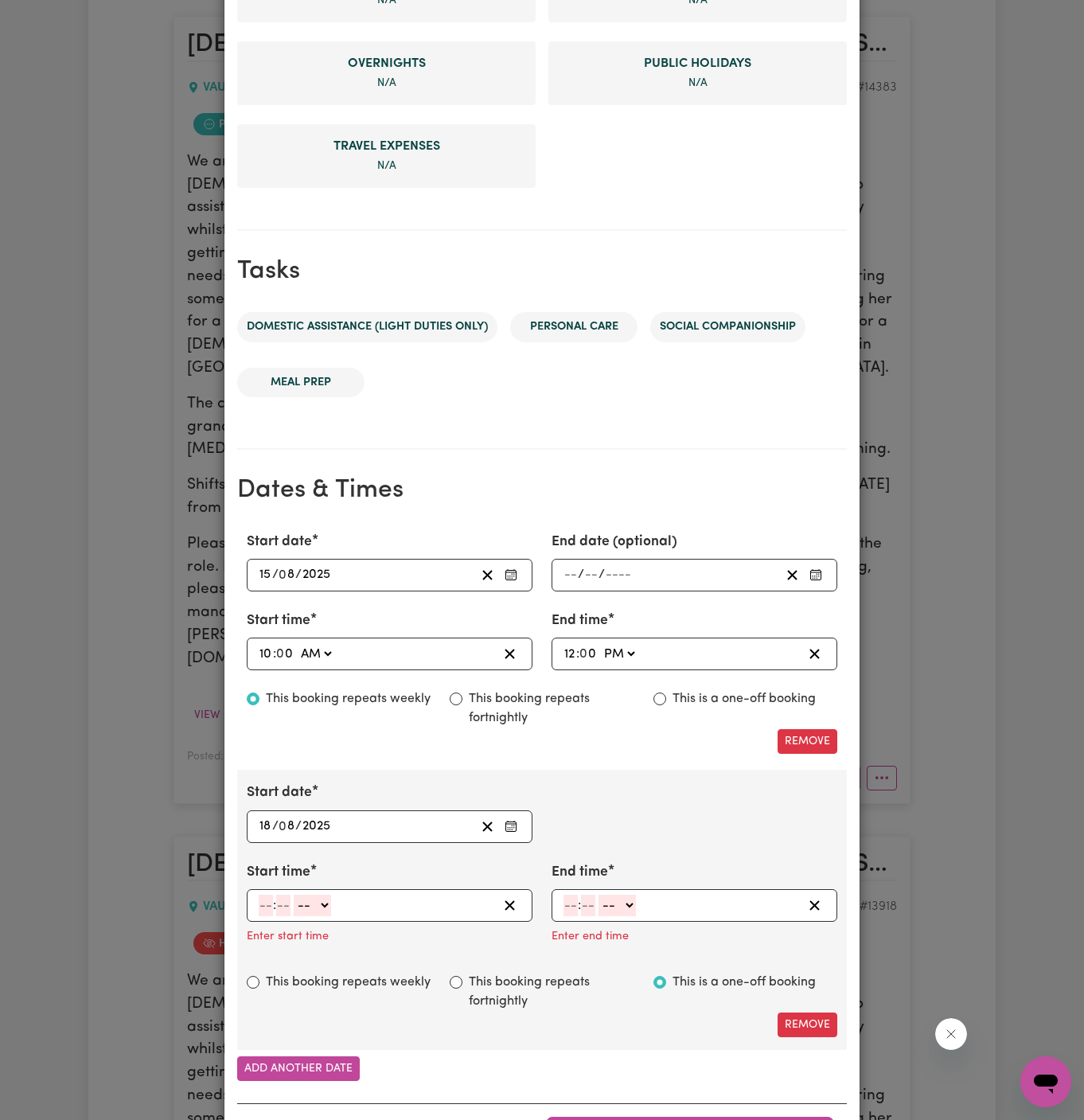
click at [262, 900] on input "number" at bounding box center [266, 905] width 14 height 21
type input "10"
type input "00"
click at [325, 898] on select "-- AM PM" at bounding box center [316, 905] width 37 height 21
select select "am"
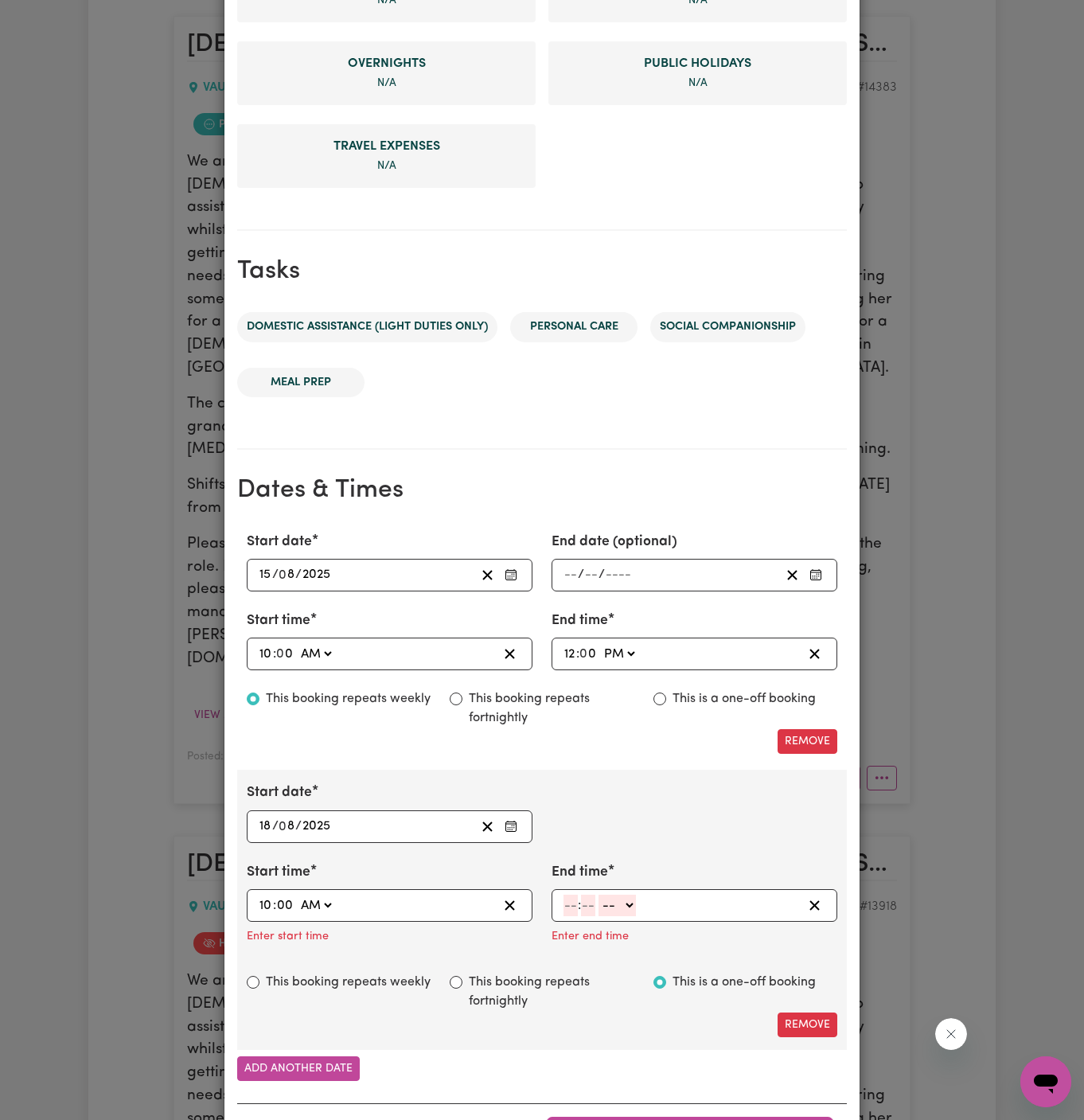
click at [297, 895] on select "-- AM PM" at bounding box center [316, 905] width 37 height 21
type input "10:00"
type input "0"
click at [571, 903] on input "number" at bounding box center [570, 905] width 14 height 21
type input "12"
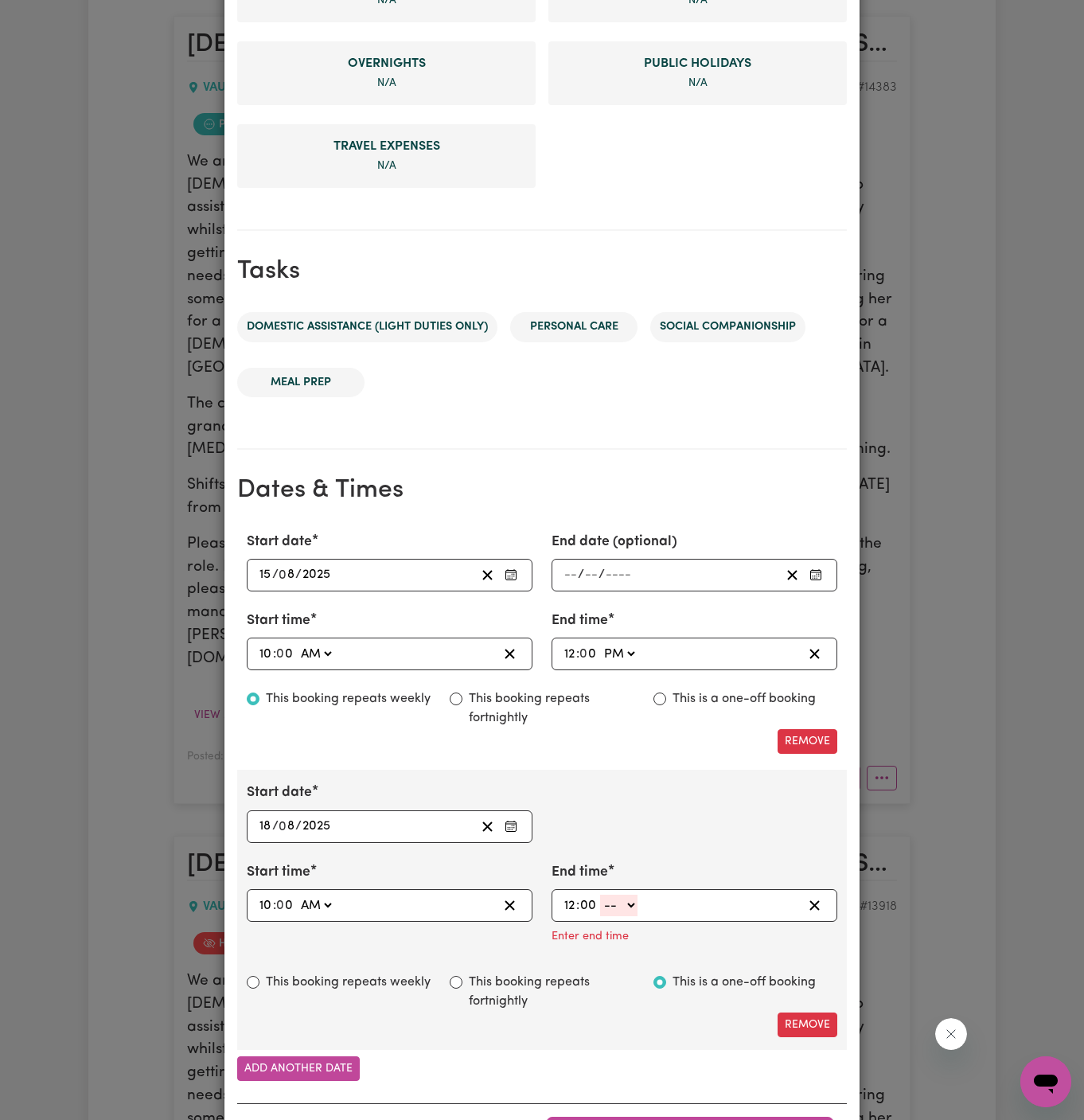
type input "00"
click at [631, 904] on select "-- AM PM" at bounding box center [619, 905] width 37 height 21
select select "am"
click at [601, 895] on select "-- AM PM" at bounding box center [619, 905] width 37 height 21
type input "00:00"
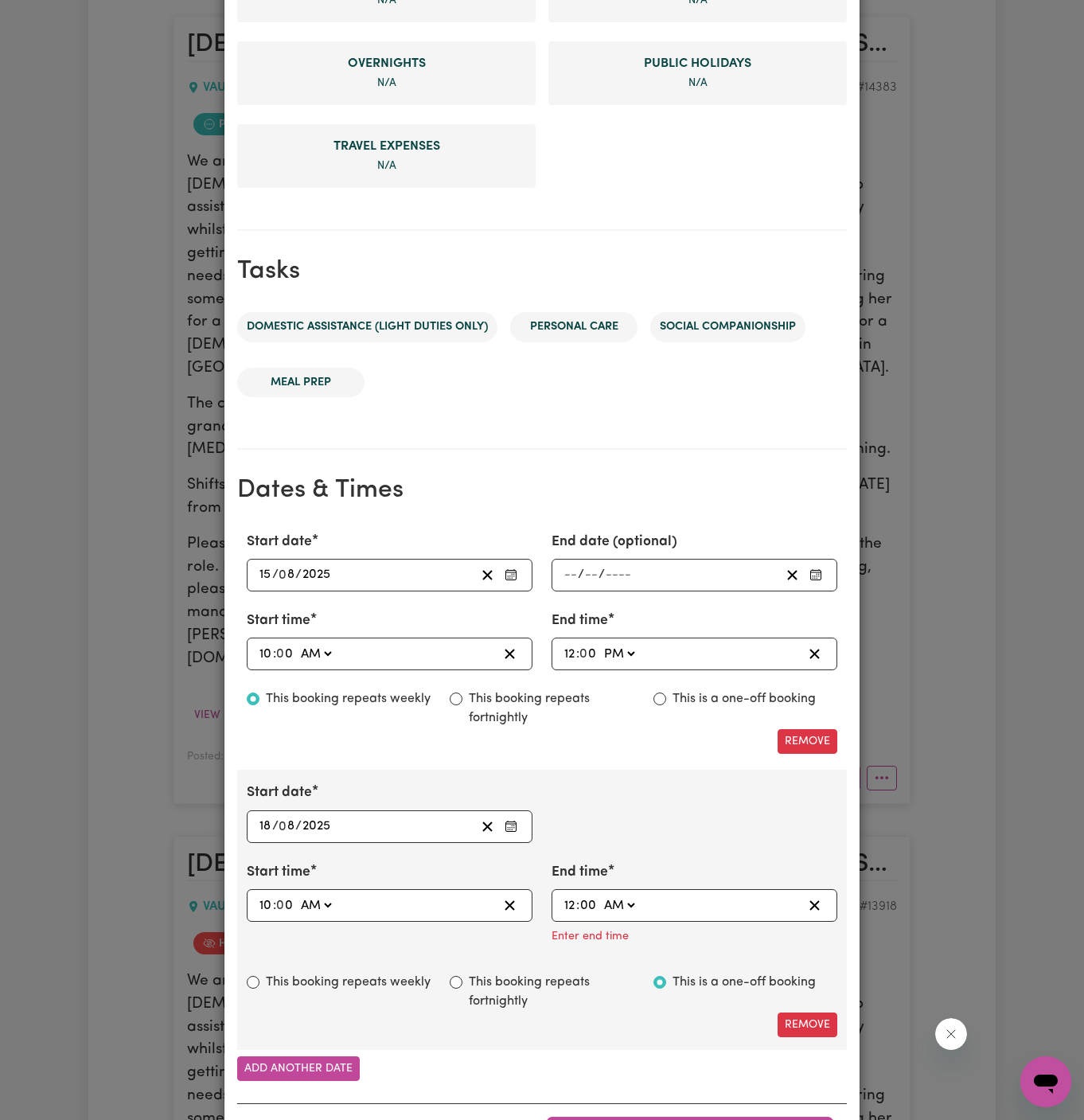
type input "0"
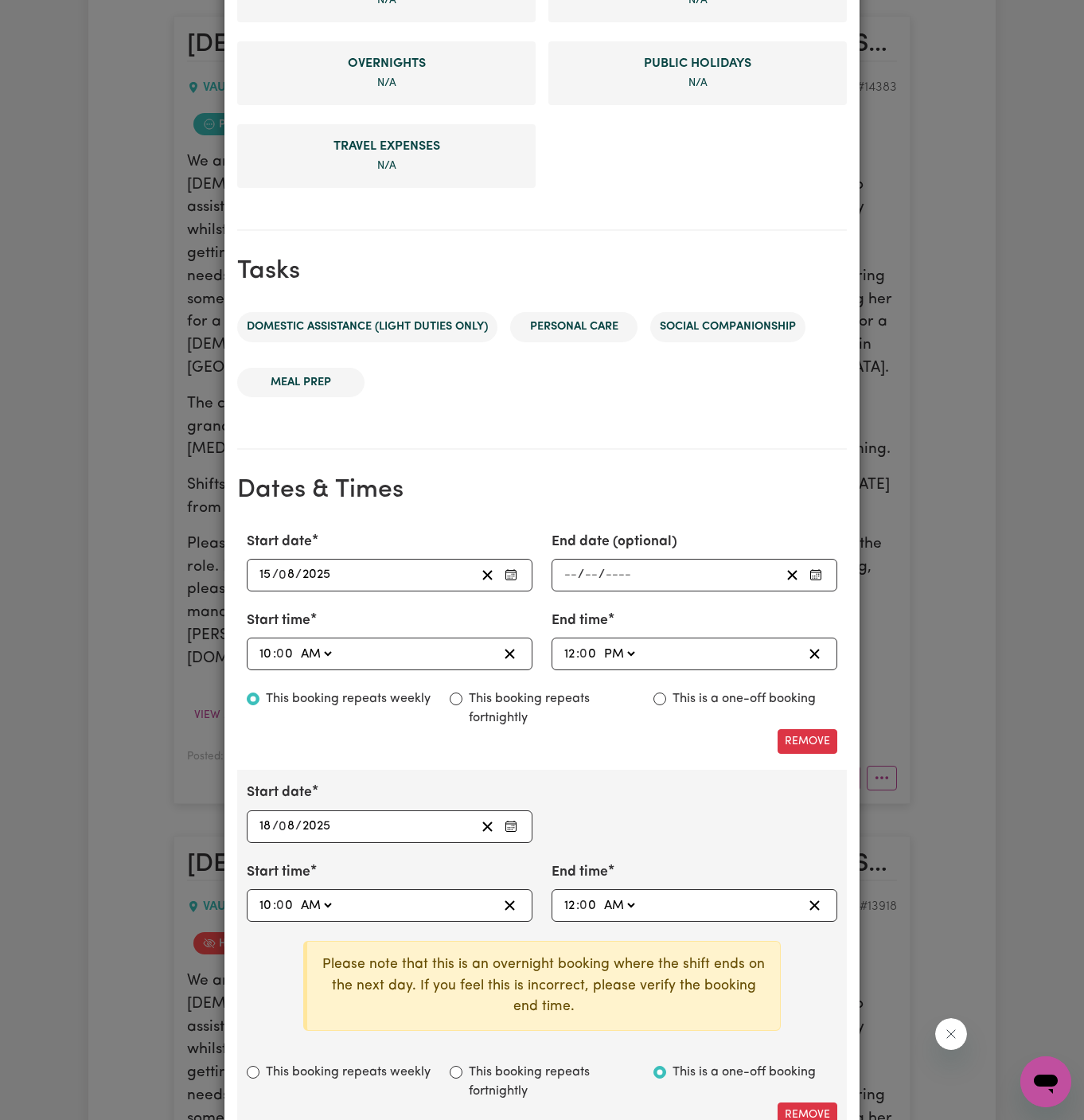
click at [631, 901] on select "AM PM" at bounding box center [619, 905] width 37 height 21
select select "pm"
click at [601, 895] on select "AM PM" at bounding box center [619, 905] width 37 height 21
type input "12:00"
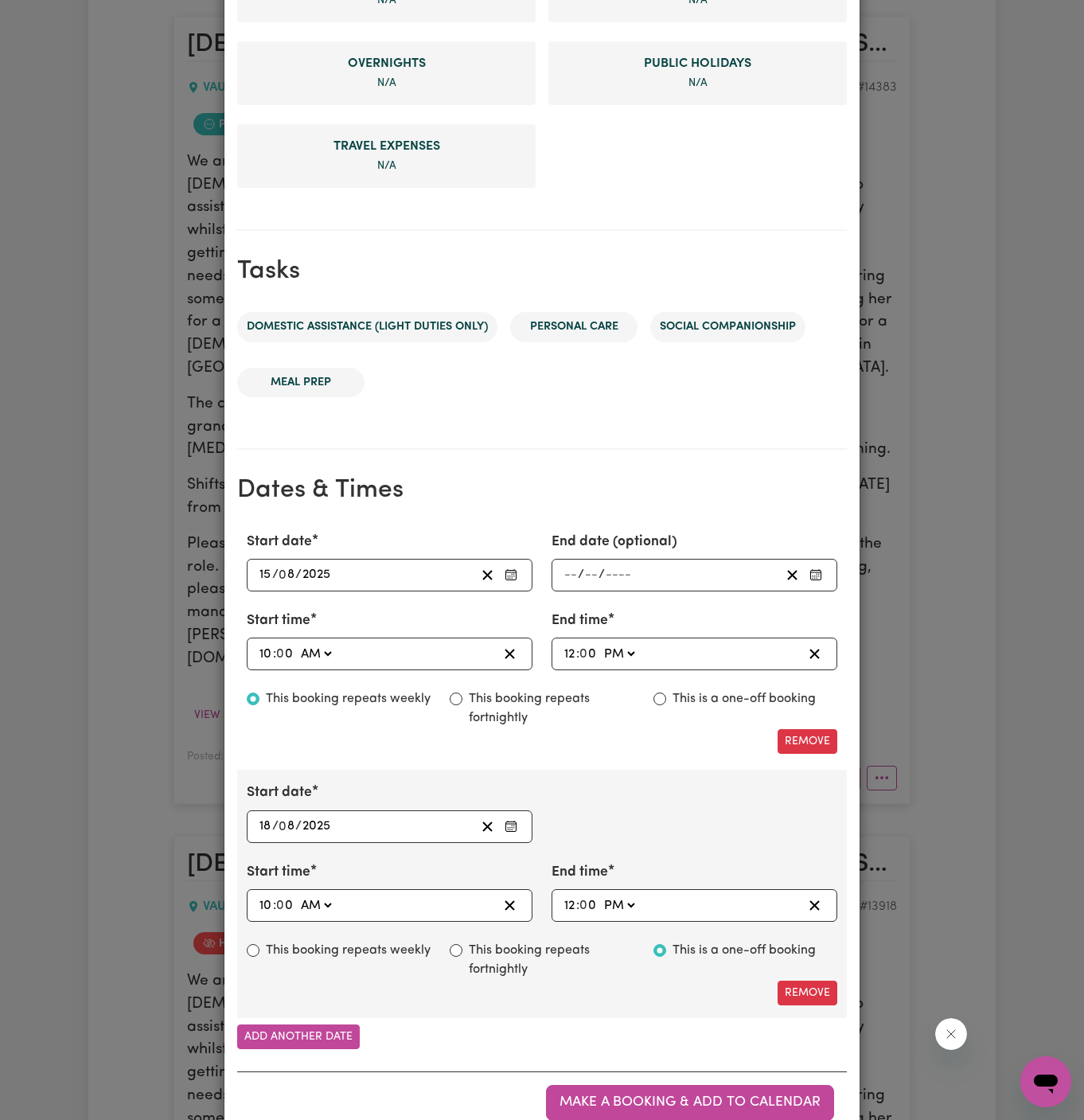
click at [349, 944] on label "This booking repeats weekly" at bounding box center [349, 951] width 165 height 20
click at [260, 944] on input "This booking repeats weekly" at bounding box center [253, 950] width 12 height 12
radio input "true"
click at [313, 1030] on button "Add another date" at bounding box center [298, 1037] width 122 height 25
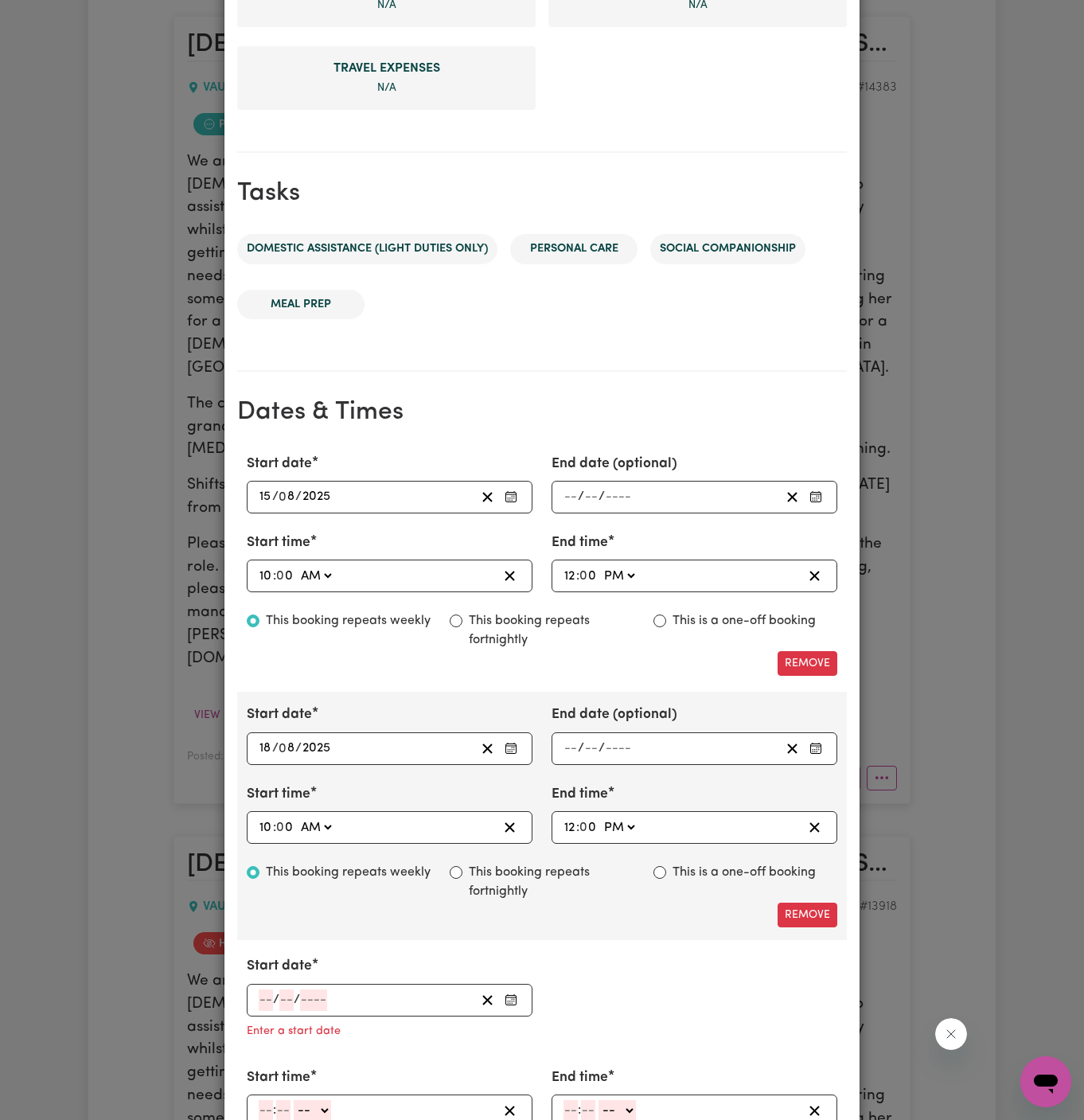
scroll to position [735, 0]
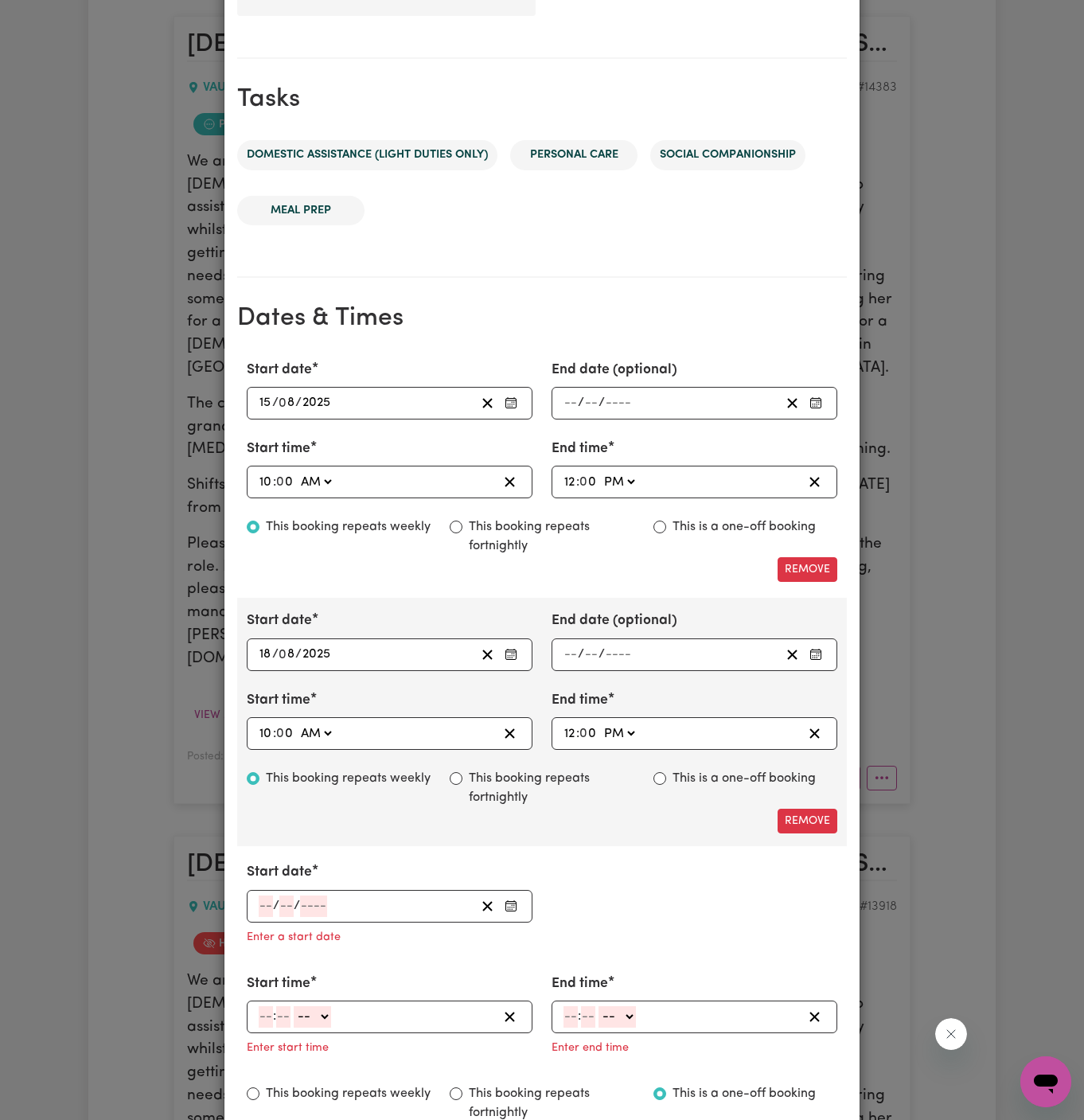
click at [264, 899] on input "number" at bounding box center [266, 906] width 14 height 21
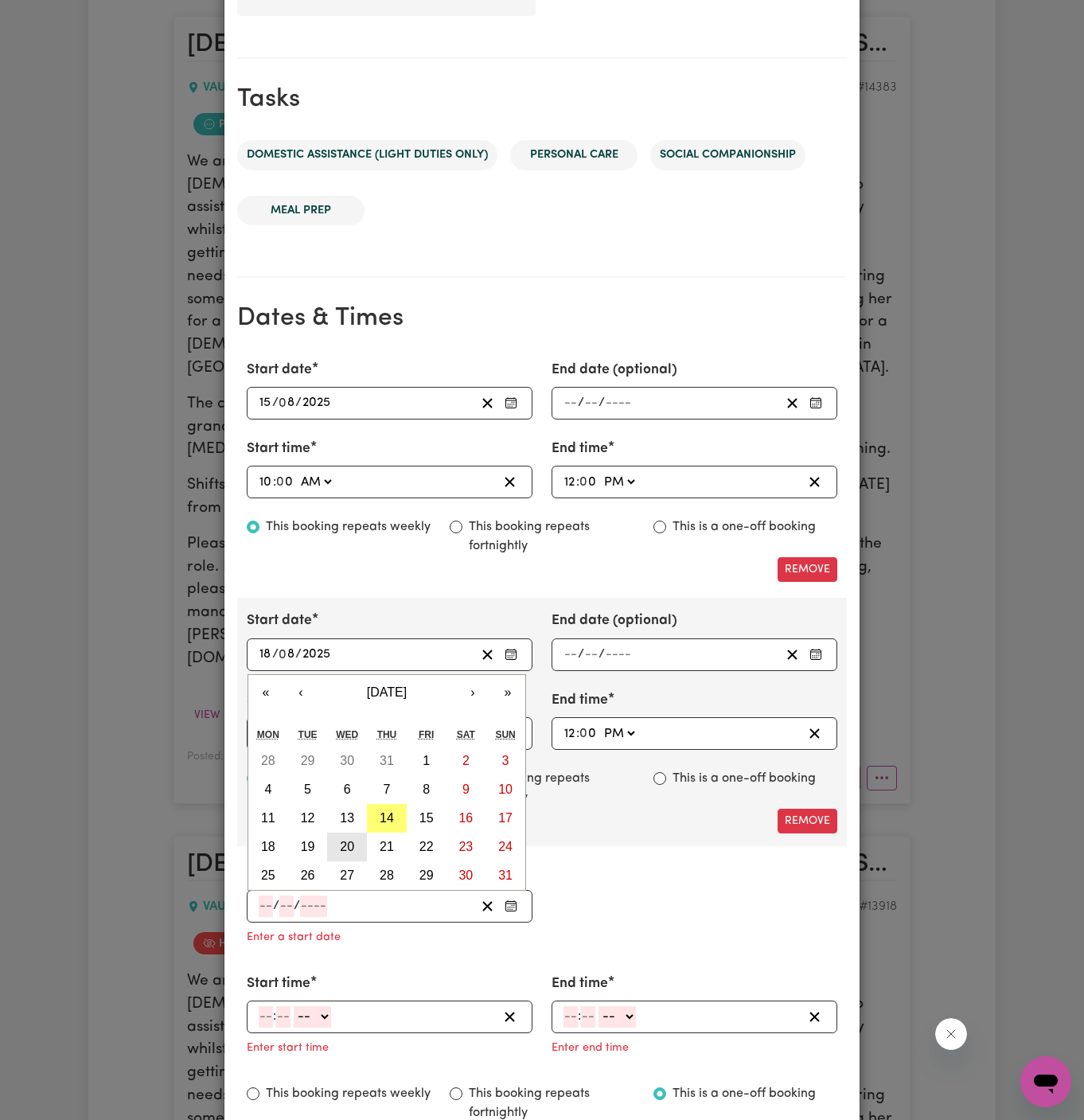
click at [345, 840] on abbr "20" at bounding box center [347, 846] width 14 height 13
type input "2025-08-20"
type input "20"
type input "8"
type input "2025"
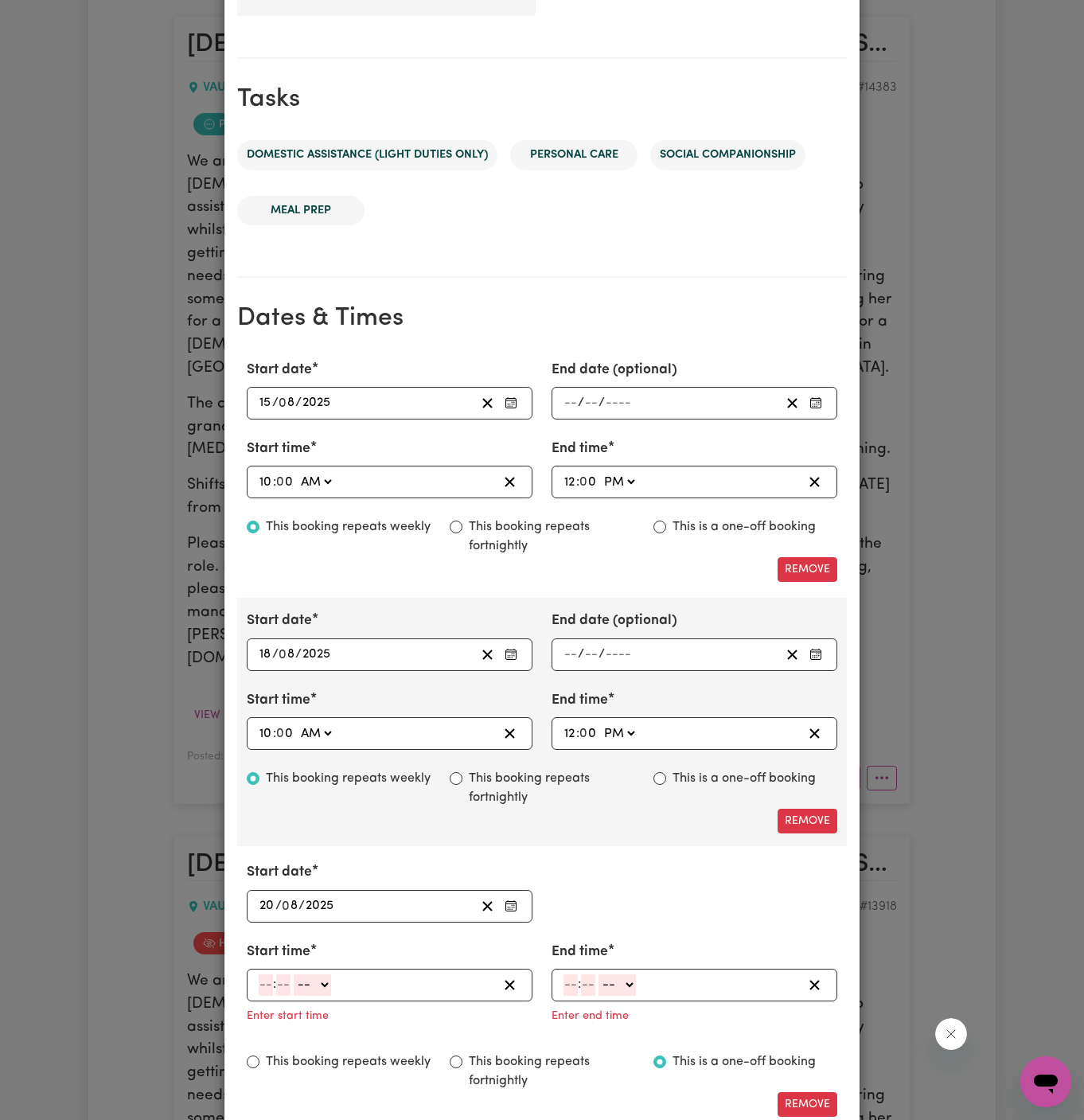
click at [262, 975] on input "number" at bounding box center [266, 985] width 14 height 21
type input "10"
type input "00"
click at [315, 981] on select "-- AM PM" at bounding box center [316, 985] width 37 height 21
select select "am"
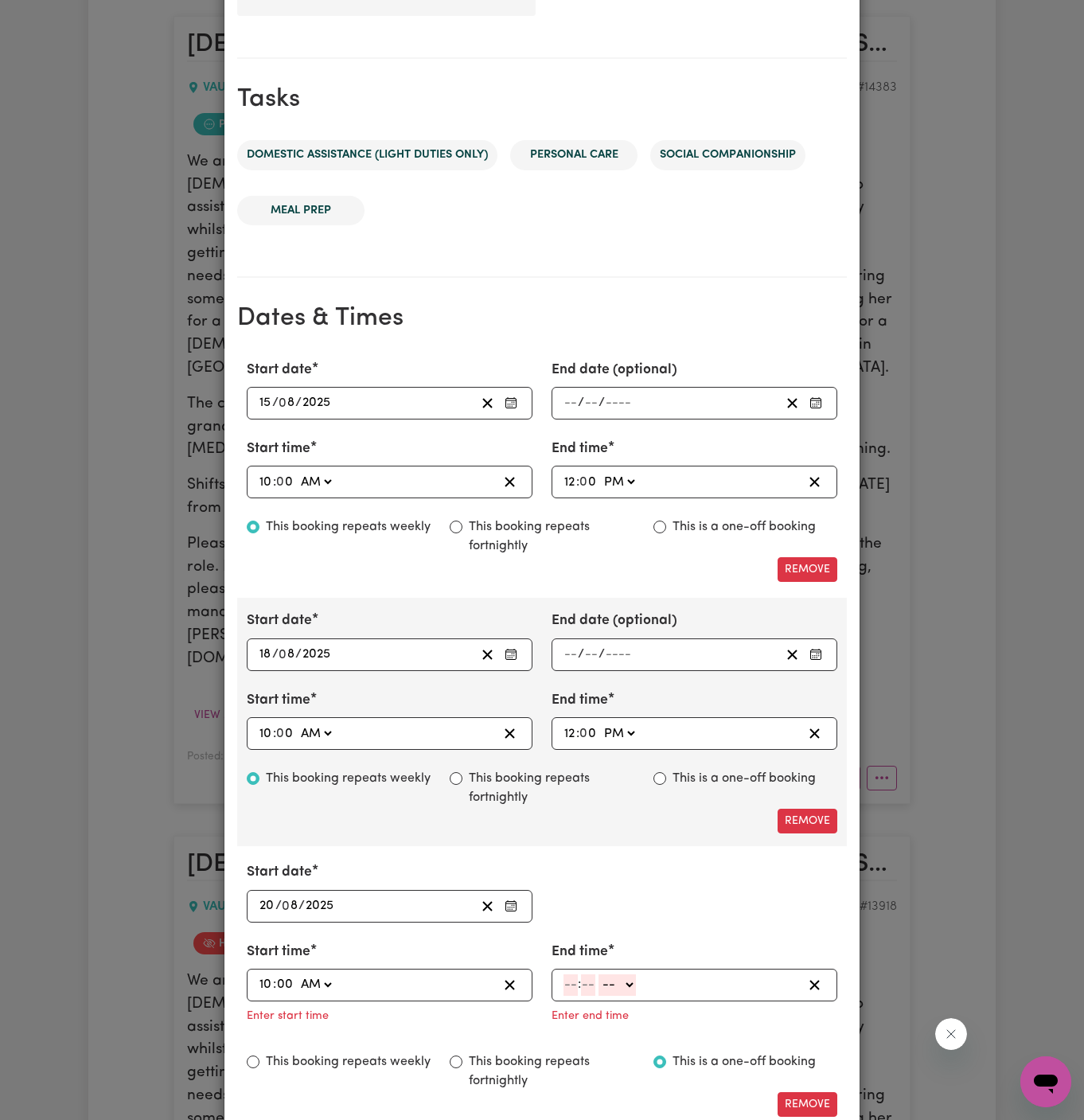
click at [297, 975] on select "-- AM PM" at bounding box center [316, 985] width 37 height 21
type input "10:00"
type input "0"
click at [574, 981] on input "number" at bounding box center [570, 985] width 14 height 21
type input "12"
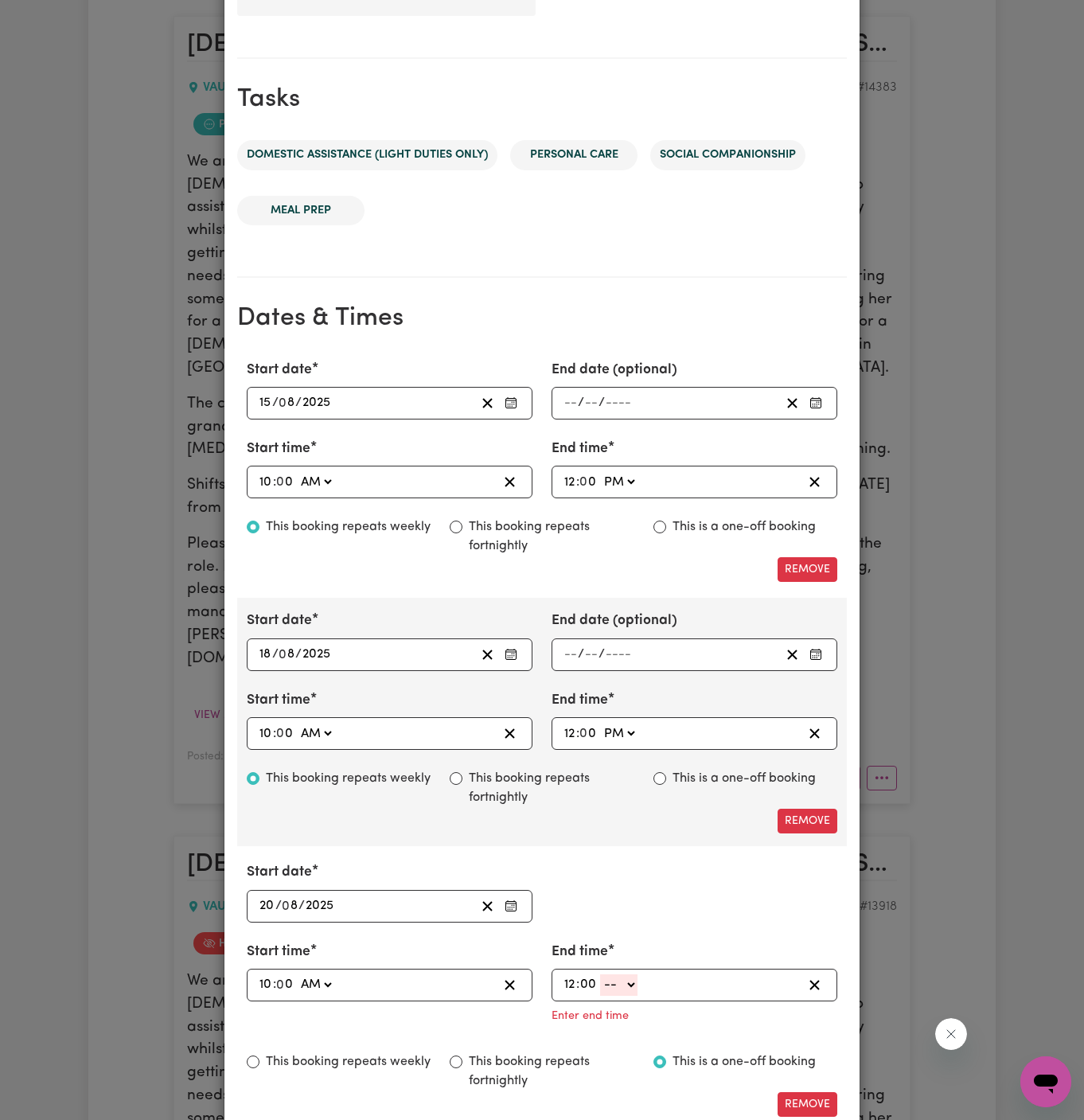
type input "00"
click at [633, 980] on select "-- AM PM" at bounding box center [619, 985] width 37 height 21
select select "pm"
click at [601, 975] on select "-- AM PM" at bounding box center [619, 985] width 37 height 21
type input "12:00"
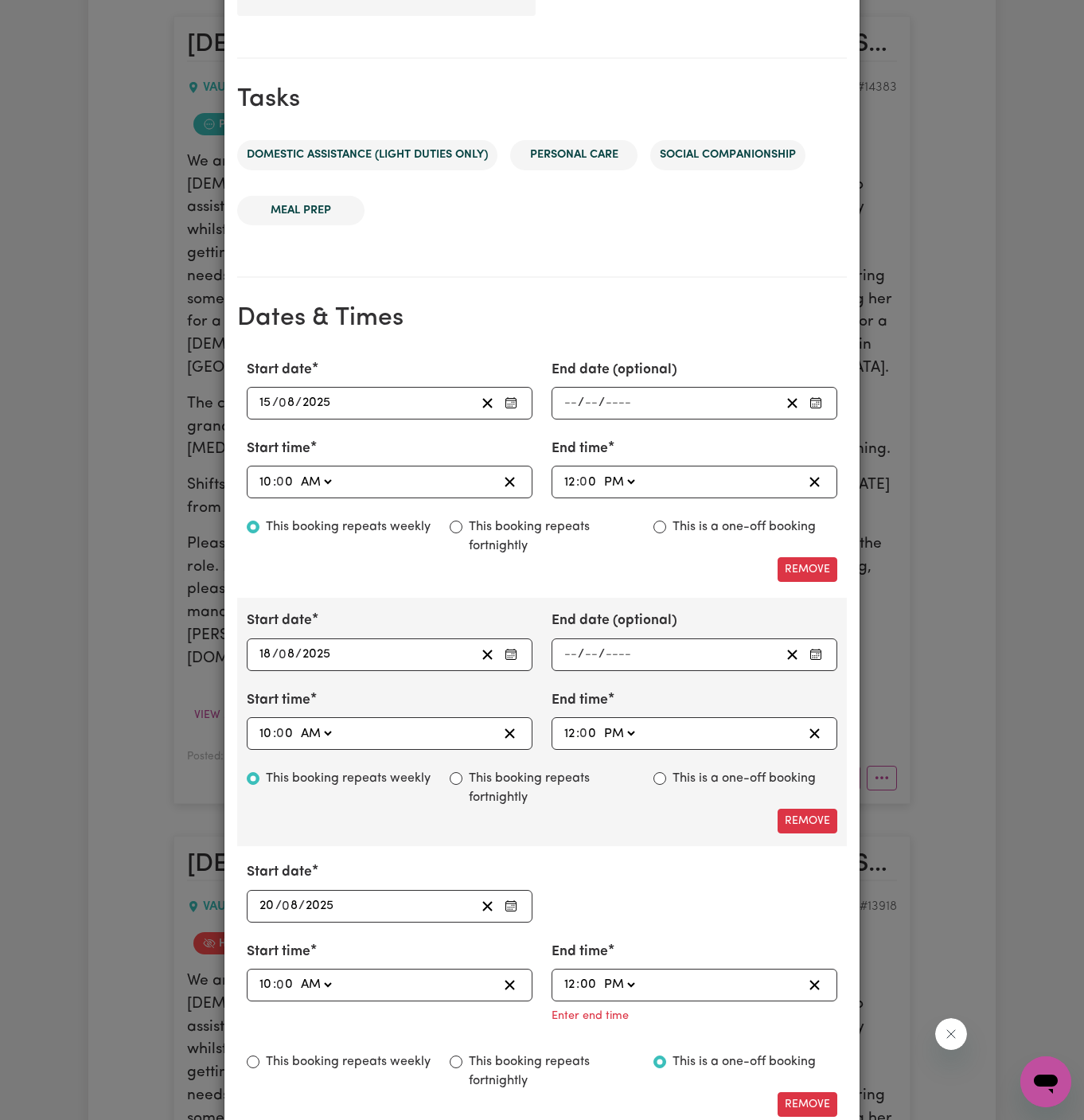
type input "0"
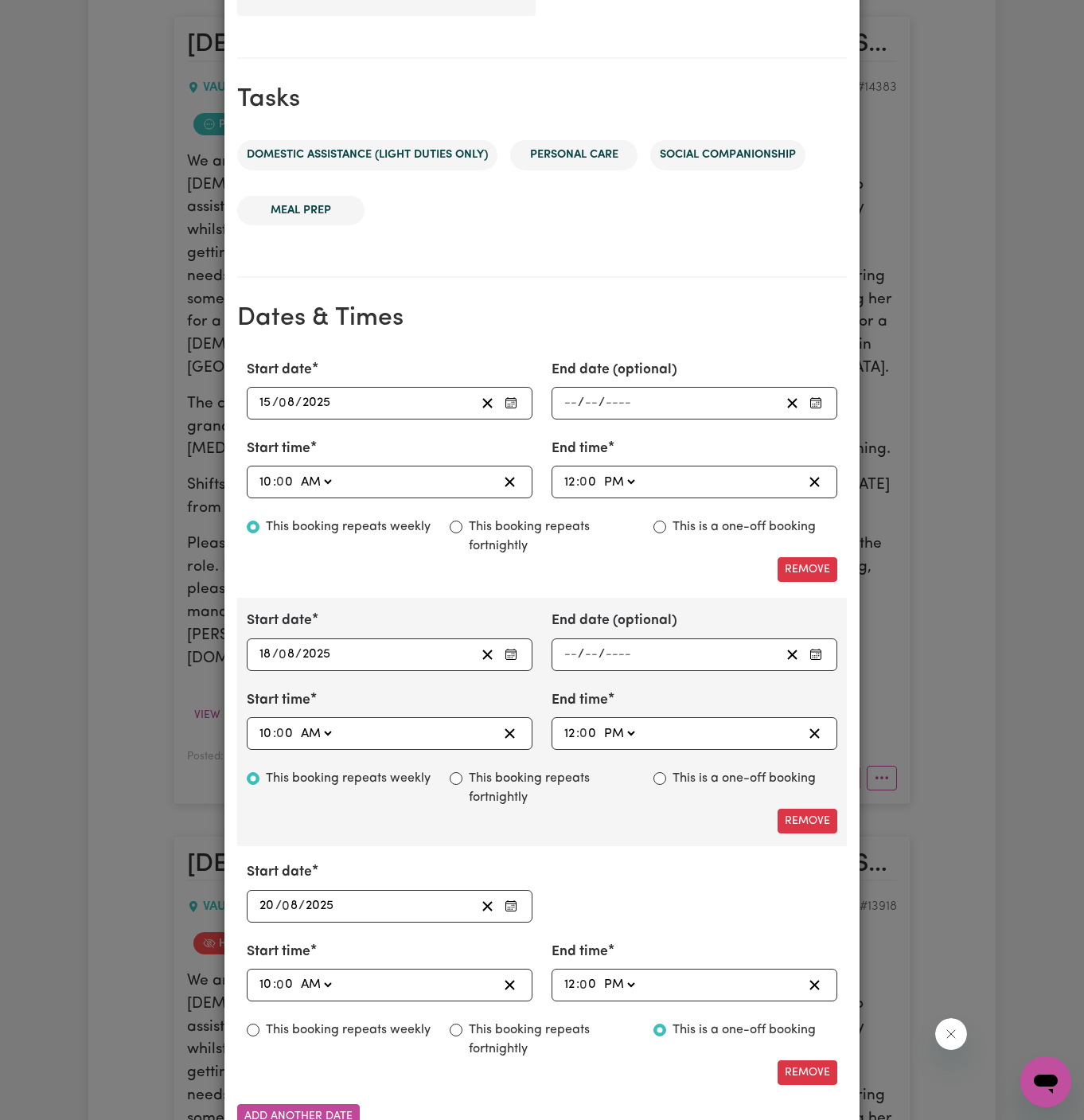
click at [387, 1024] on label "This booking repeats weekly" at bounding box center [349, 1030] width 165 height 20
click at [260, 1024] on input "This booking repeats weekly" at bounding box center [253, 1030] width 12 height 12
radio input "true"
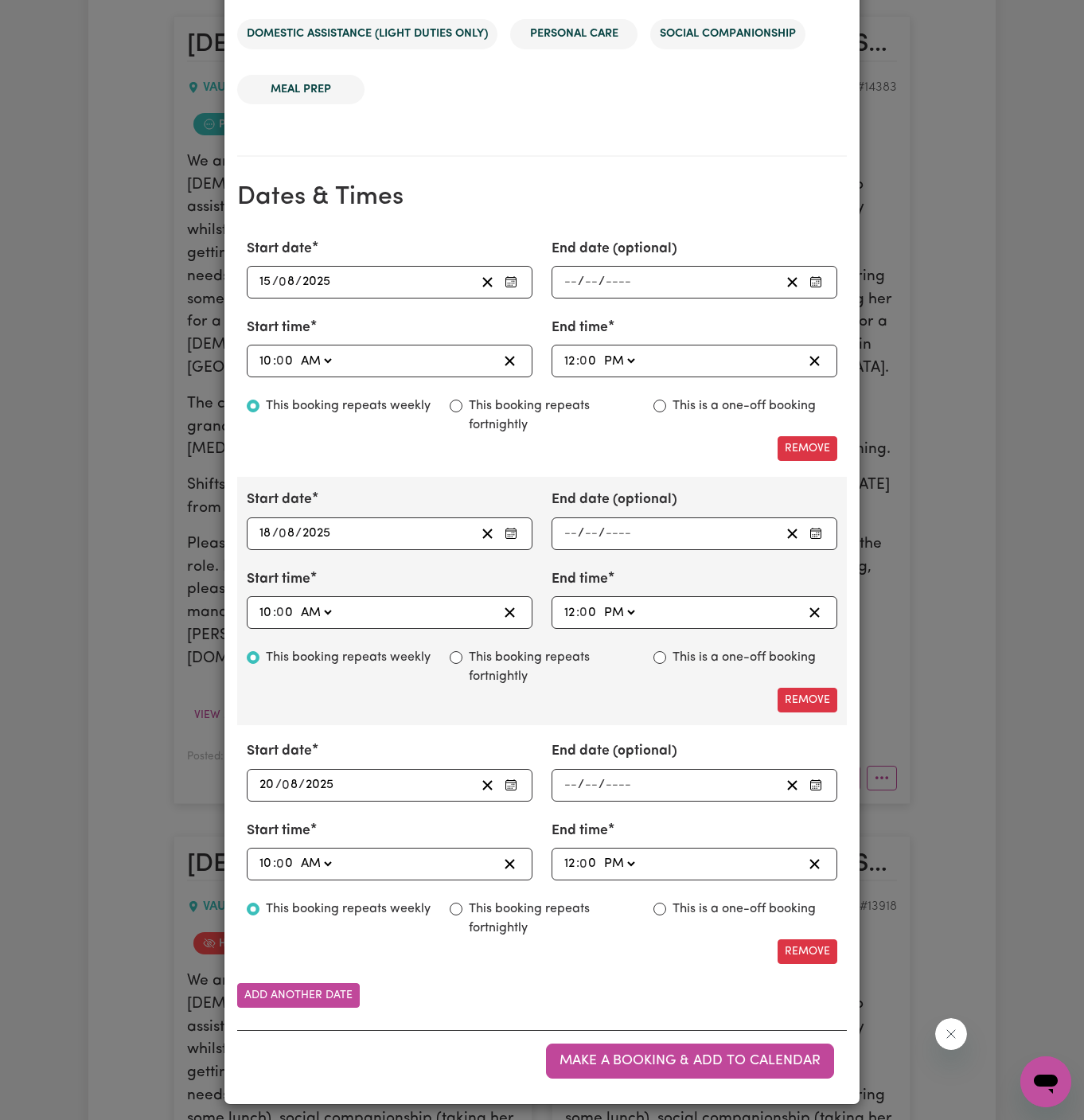
click at [712, 1036] on div "Make a booking & add to calendar" at bounding box center [541, 1060] width 609 height 61
click at [711, 1053] on span "Make a booking & add to calendar" at bounding box center [690, 1060] width 261 height 13
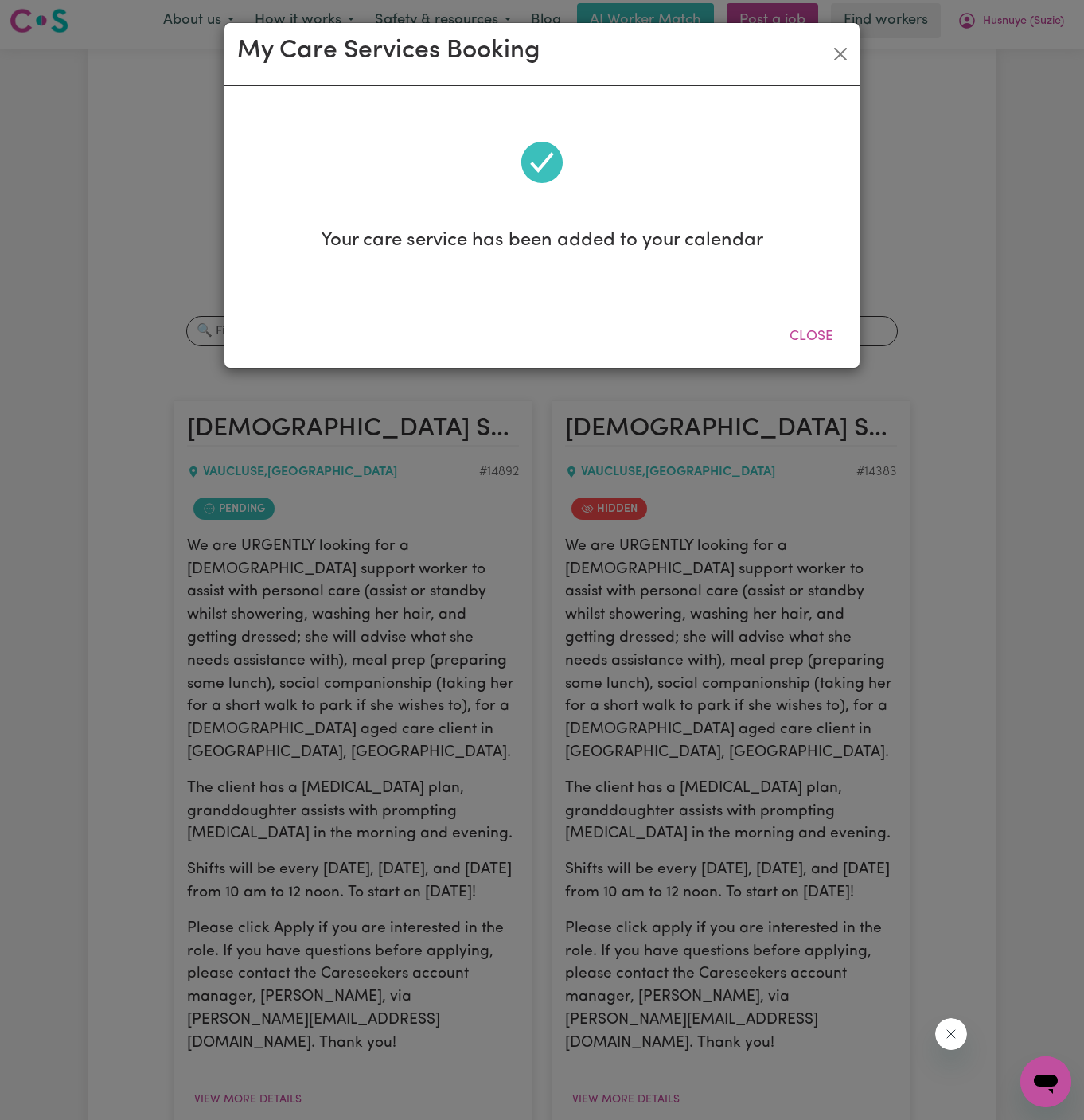
scroll to position [0, 0]
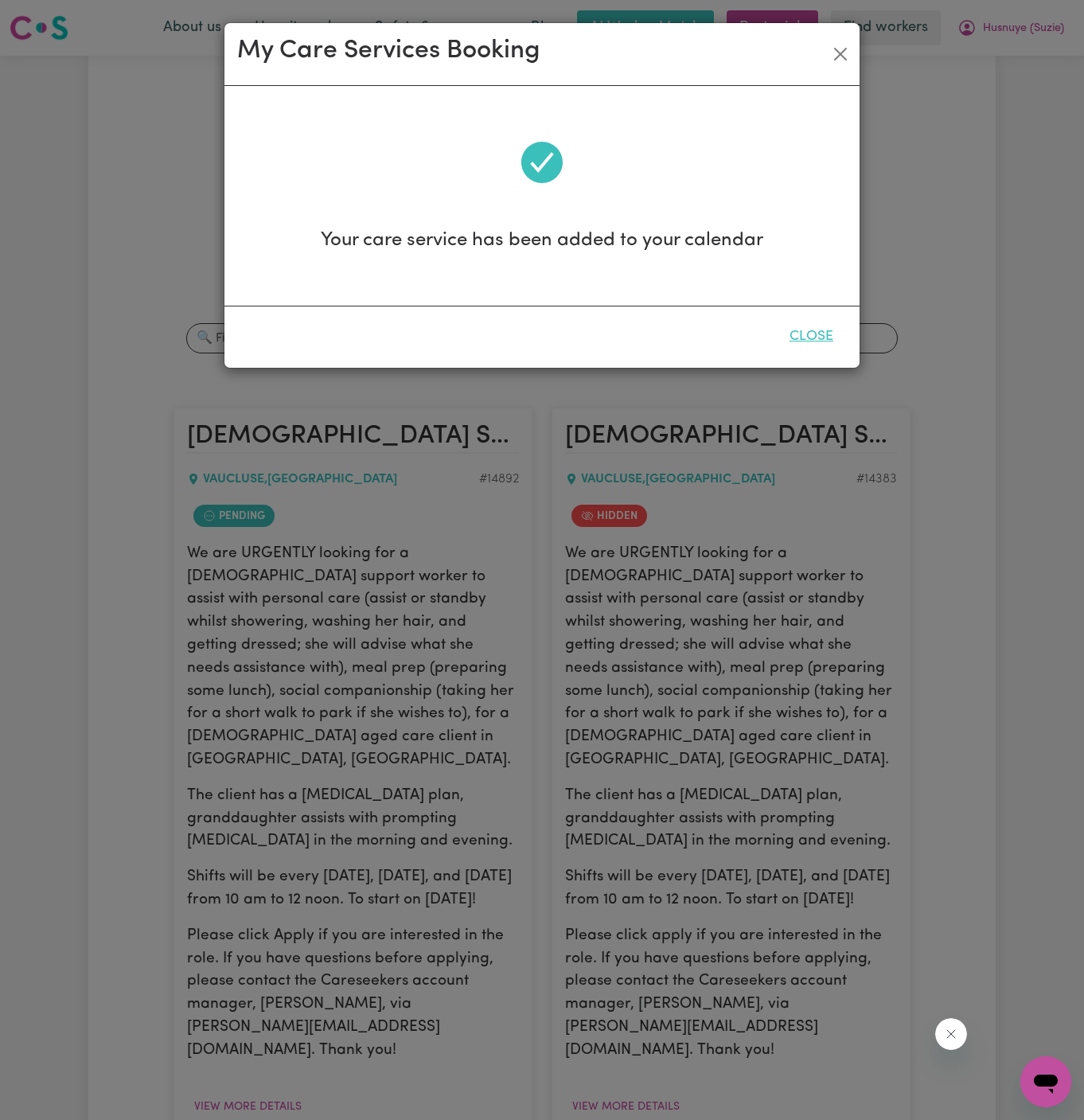
click at [824, 325] on button "Close" at bounding box center [812, 336] width 71 height 35
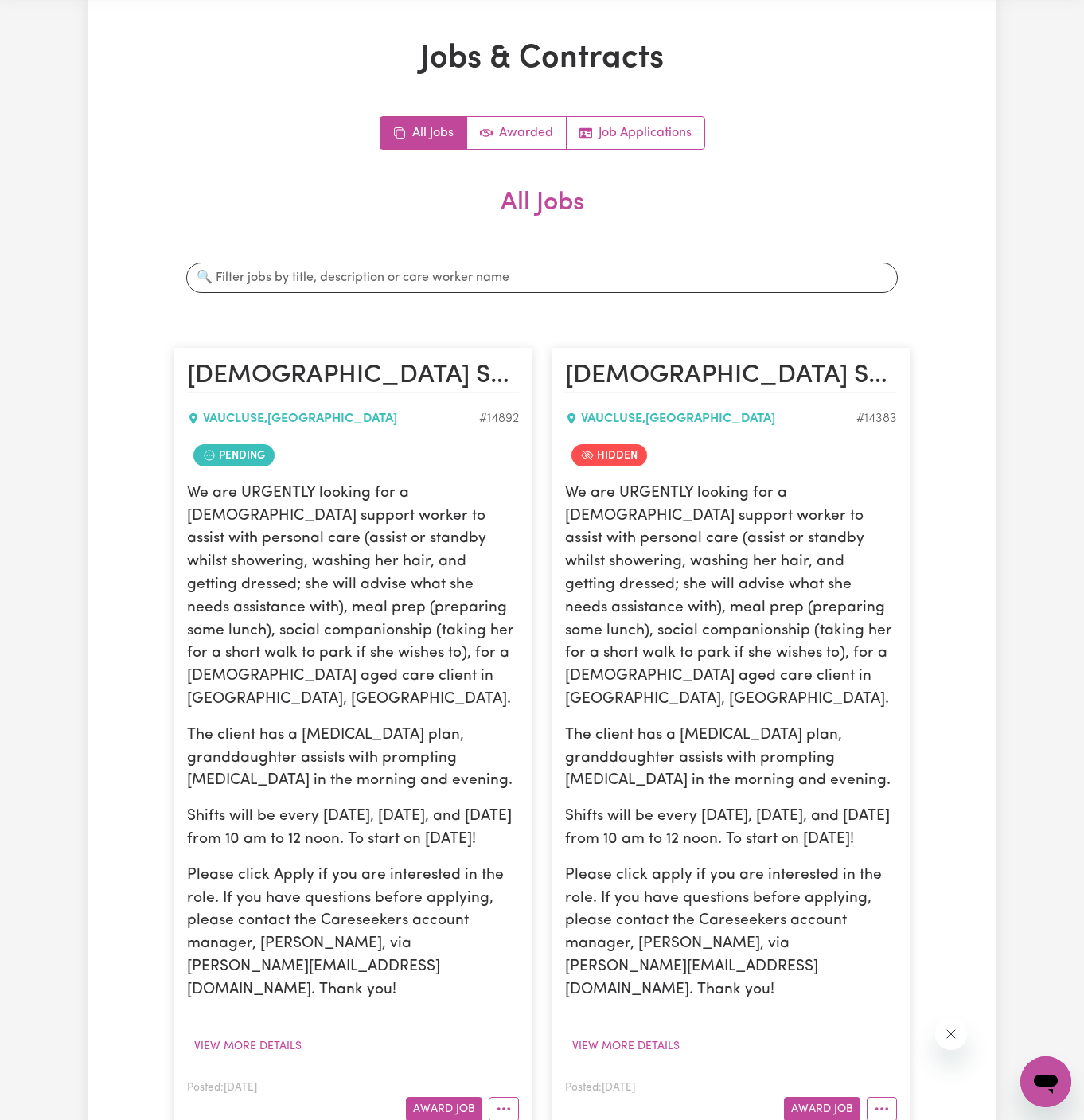
scroll to position [141, 0]
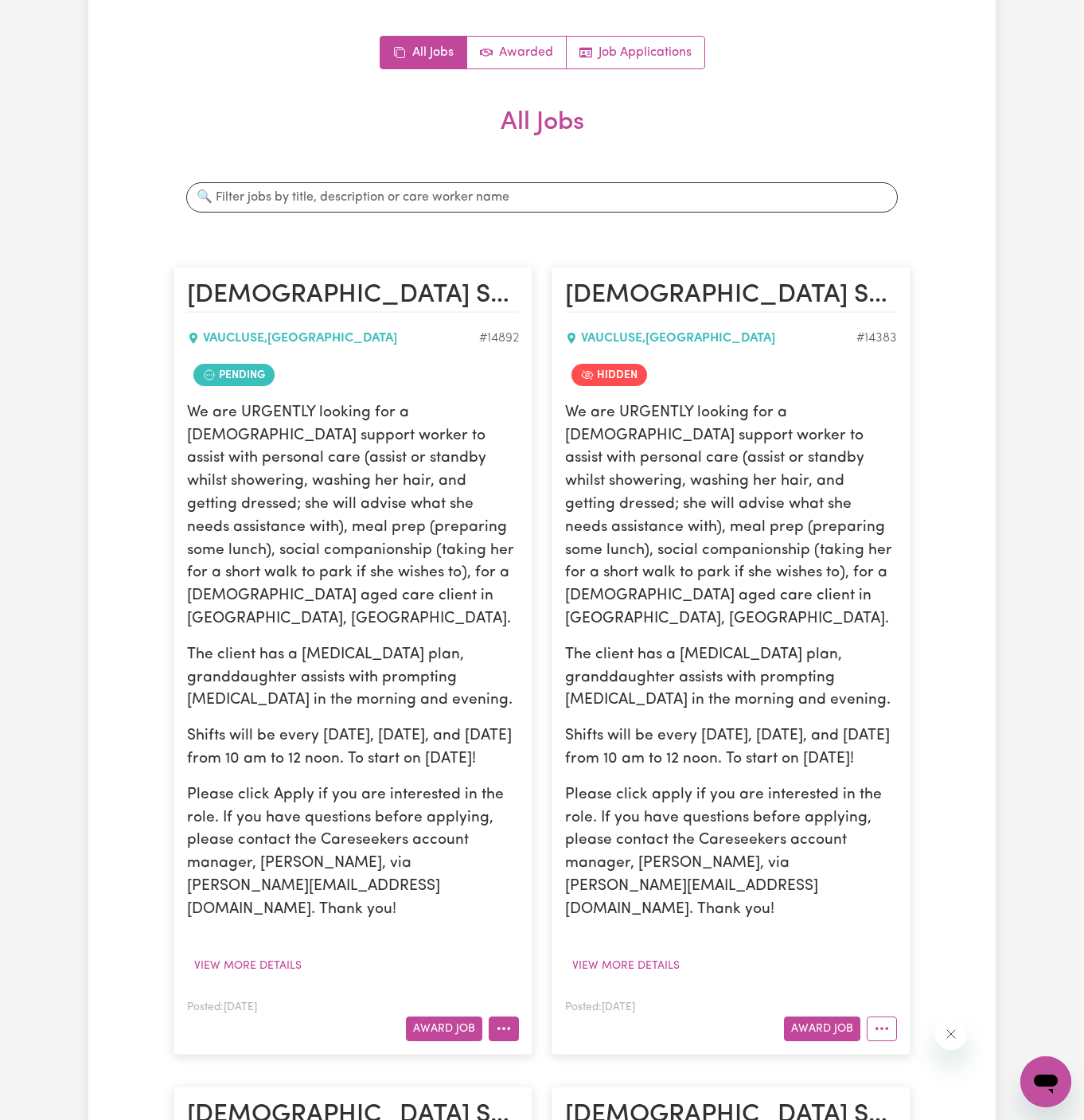
click at [494, 1016] on button "More options" at bounding box center [504, 1029] width 30 height 25
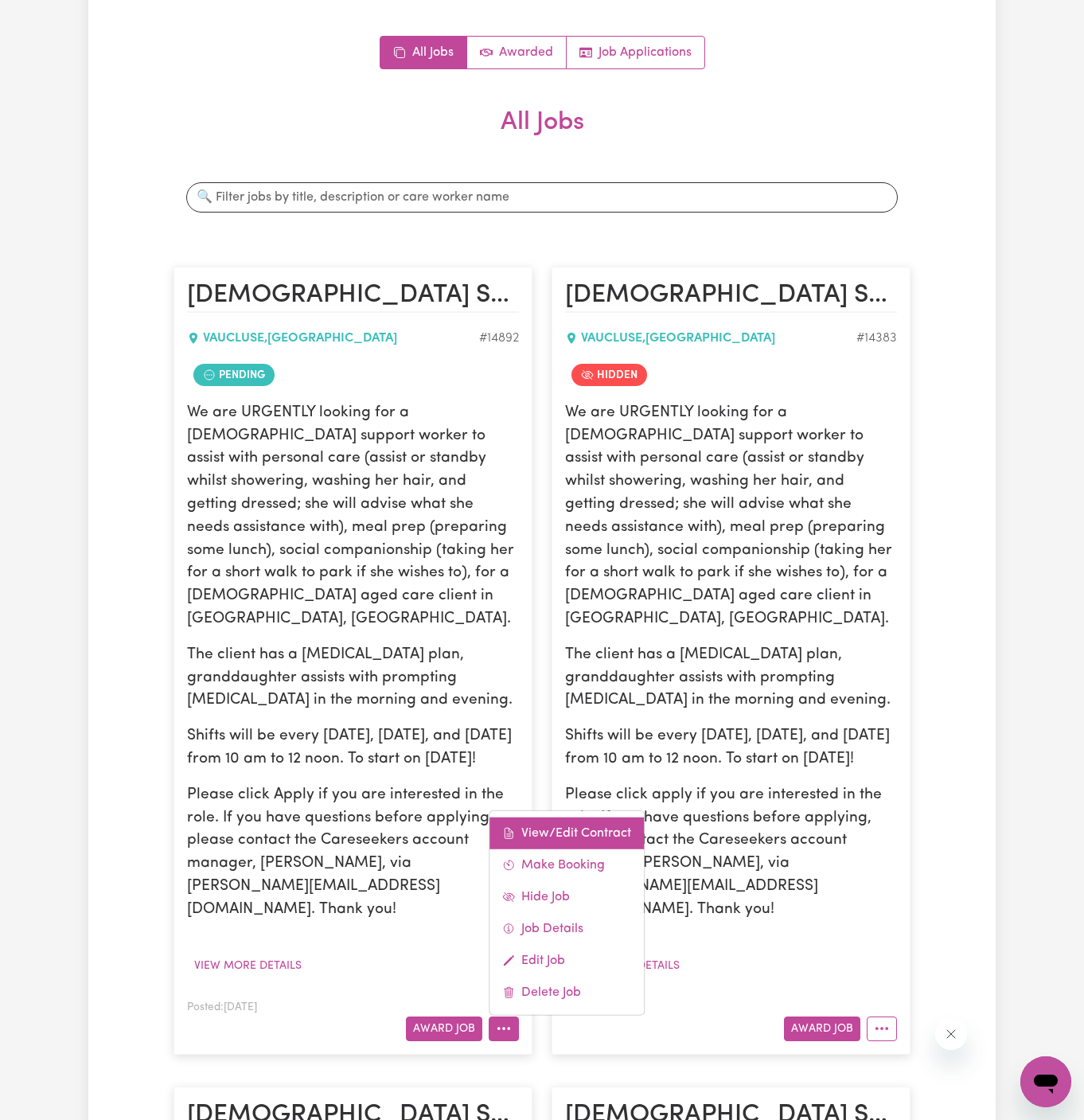
click at [586, 817] on link "View/Edit Contract" at bounding box center [567, 833] width 154 height 32
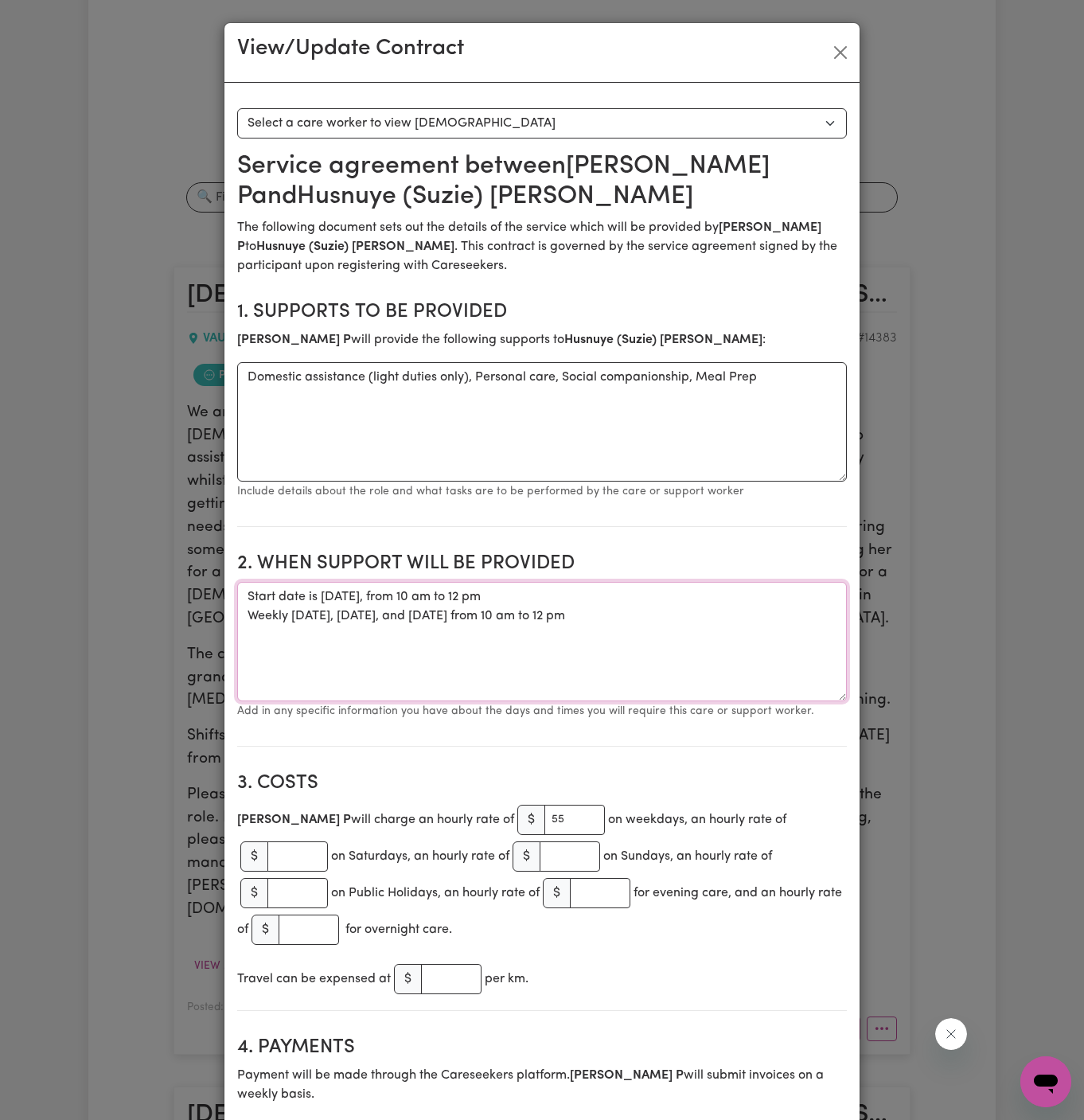
click at [657, 618] on textarea "Start date is Friday, 15 August 2025, from 10 am to 12 pm Weekly on Monday, Wed…" at bounding box center [541, 641] width 609 height 120
drag, startPoint x: 659, startPoint y: 620, endPoint x: 243, endPoint y: 594, distance: 416.8
click at [243, 594] on textarea "Start date is Friday, 15 August 2025, from 10 am to 12 pm Weekly on Monday, Wed…" at bounding box center [541, 641] width 609 height 120
click at [416, 655] on textarea "Start date is Friday, 15 August 2025, from 10 am to 12 pm Weekly on Monday, Wed…" at bounding box center [541, 641] width 609 height 120
drag, startPoint x: 320, startPoint y: 595, endPoint x: 816, endPoint y: 591, distance: 496.0
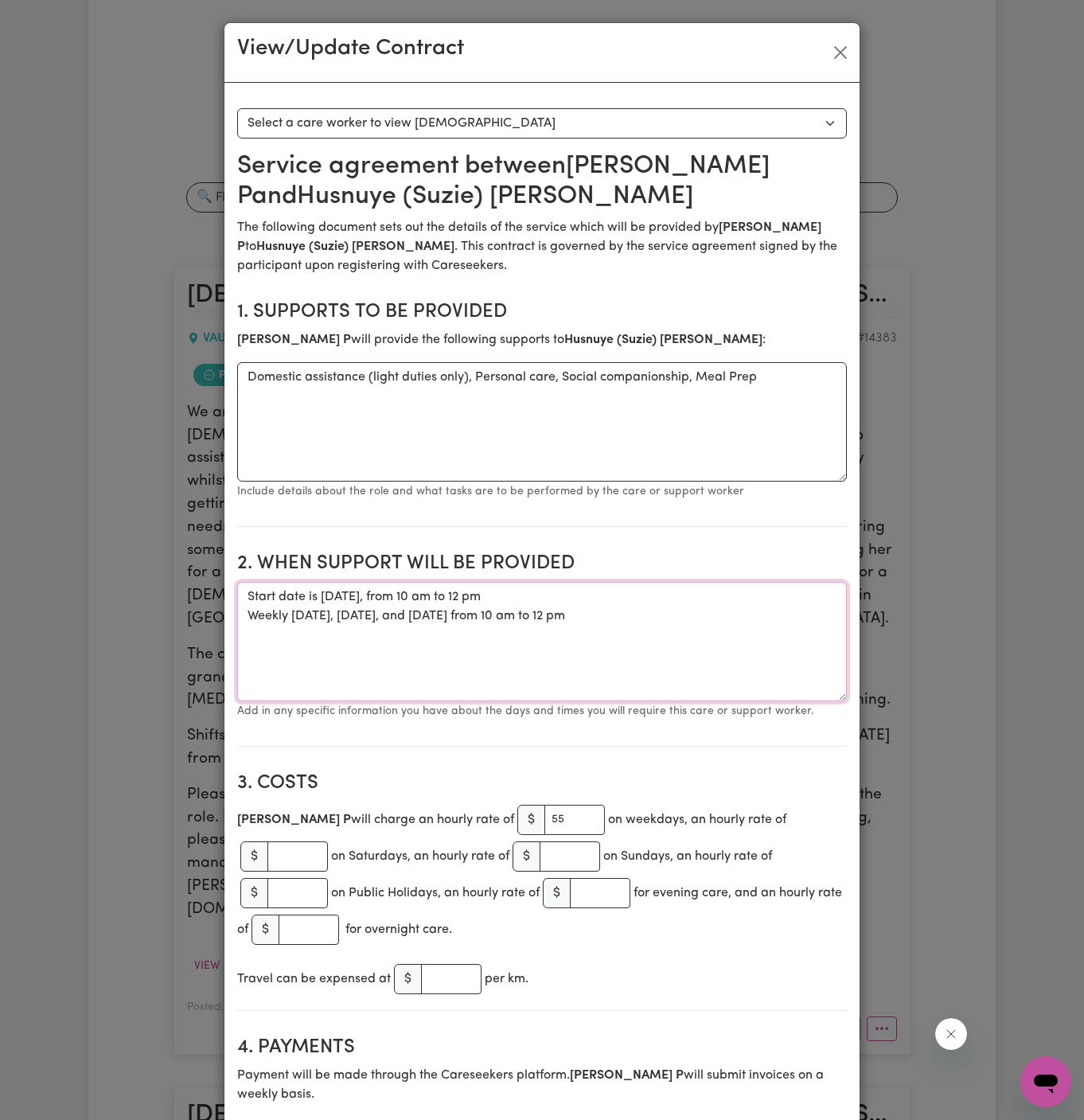
click at [816, 591] on textarea "Start date is Friday, 15 August 2025, from 10 am to 12 pm Weekly on Monday, Wed…" at bounding box center [541, 641] width 609 height 120
click at [837, 43] on button "Close" at bounding box center [840, 52] width 26 height 26
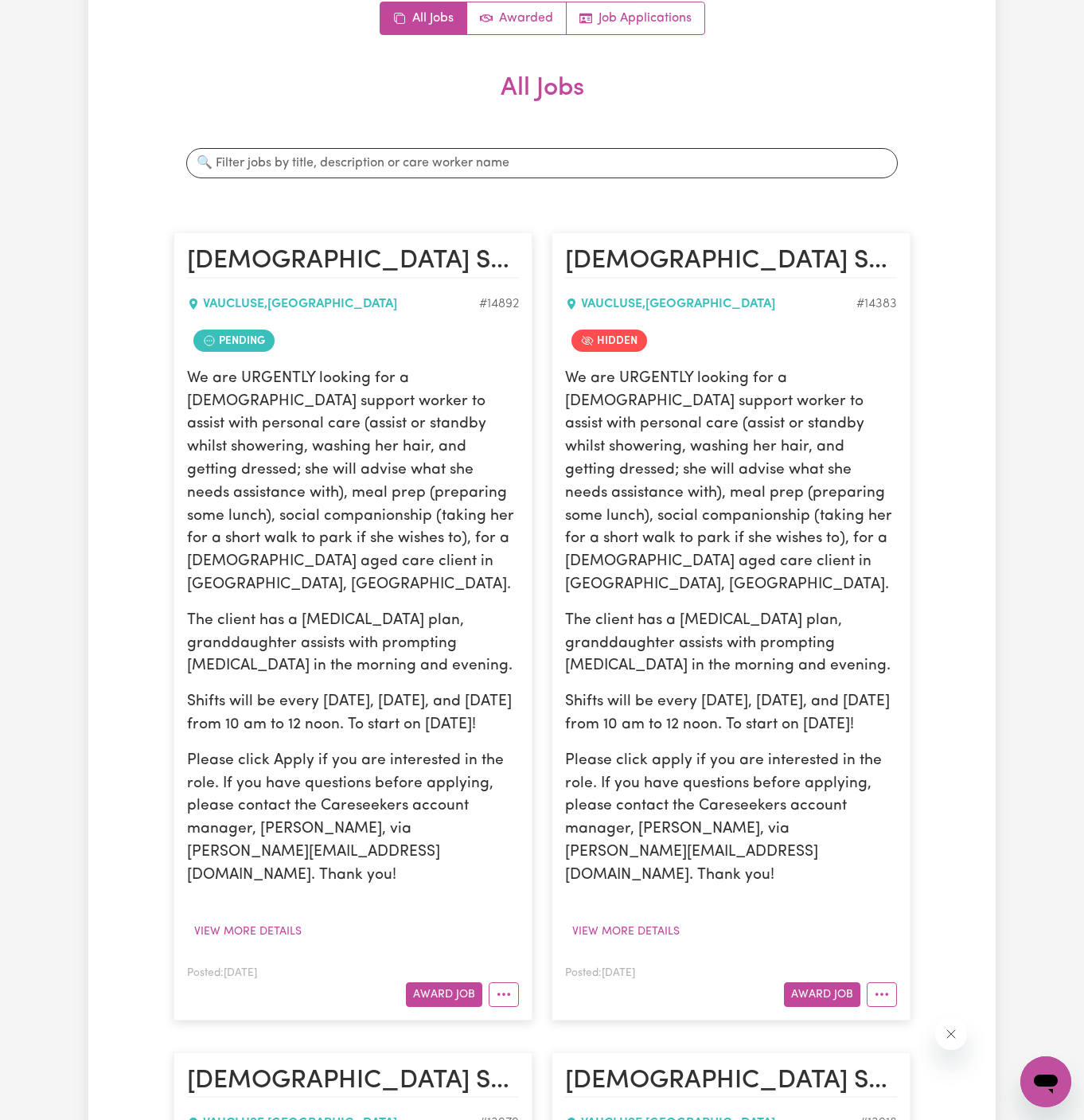
scroll to position [0, 0]
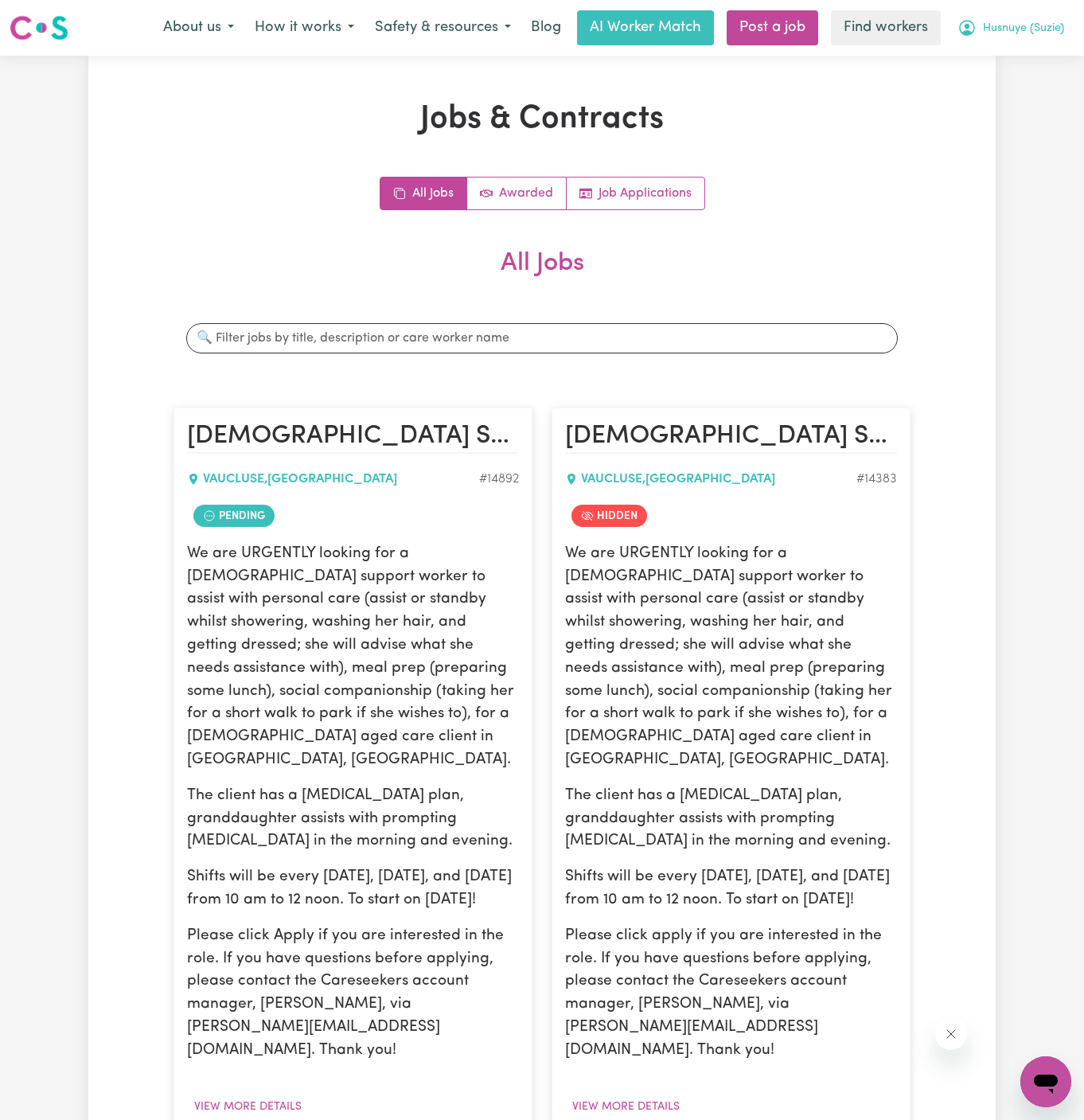
click at [1019, 20] on button "Husnuye (Suzie)" at bounding box center [1011, 28] width 128 height 34
click at [1014, 41] on button "Husnuye (Suzie)" at bounding box center [1011, 28] width 128 height 34
click at [1014, 29] on span "Husnuye (Suzie)" at bounding box center [1024, 28] width 82 height 18
click at [1013, 56] on link "My Dashboard" at bounding box center [1011, 62] width 126 height 30
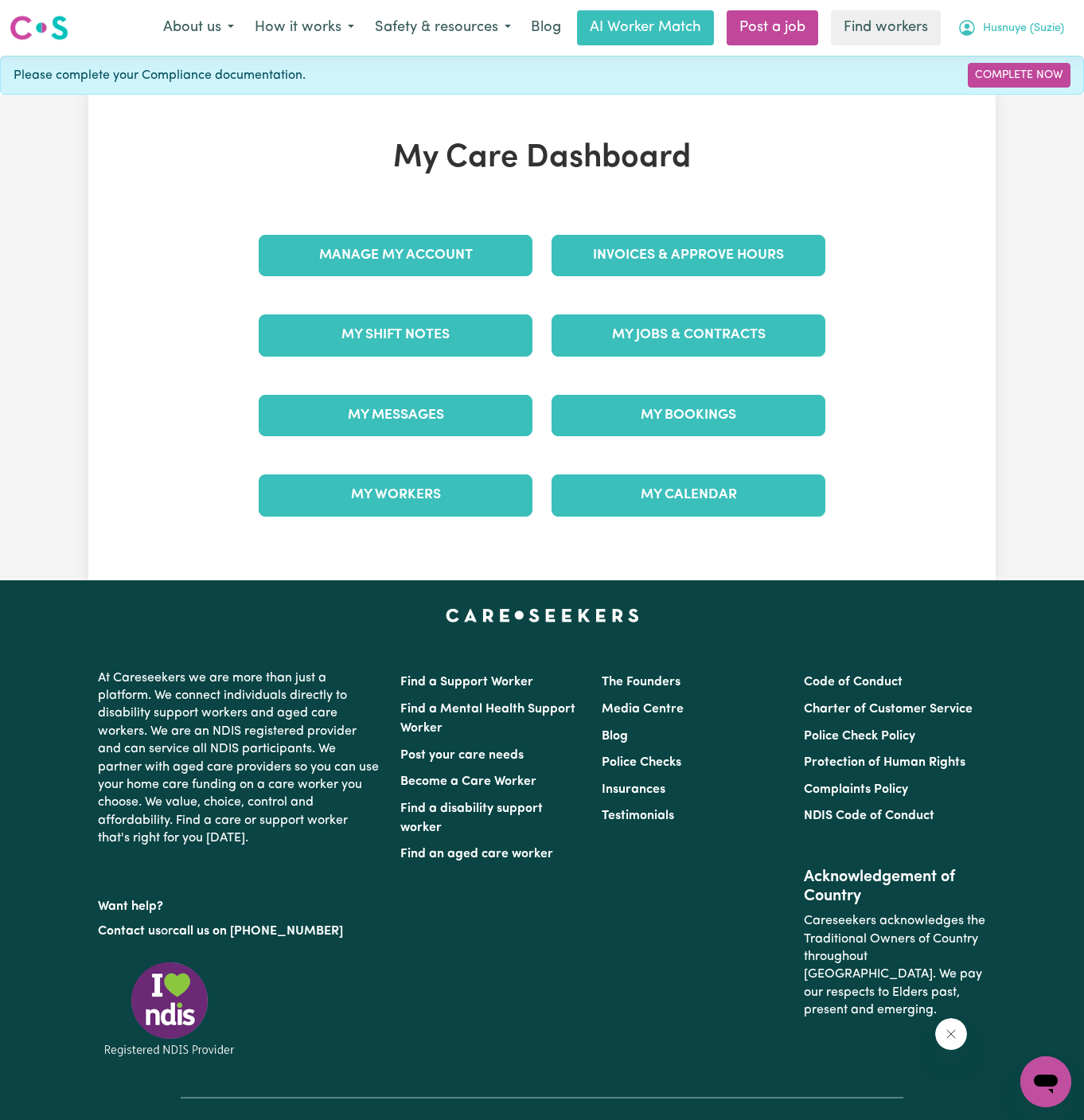
click at [1023, 32] on span "Husnuye (Suzie)" at bounding box center [1024, 28] width 82 height 18
click at [1013, 95] on link "Logout" at bounding box center [1011, 91] width 126 height 30
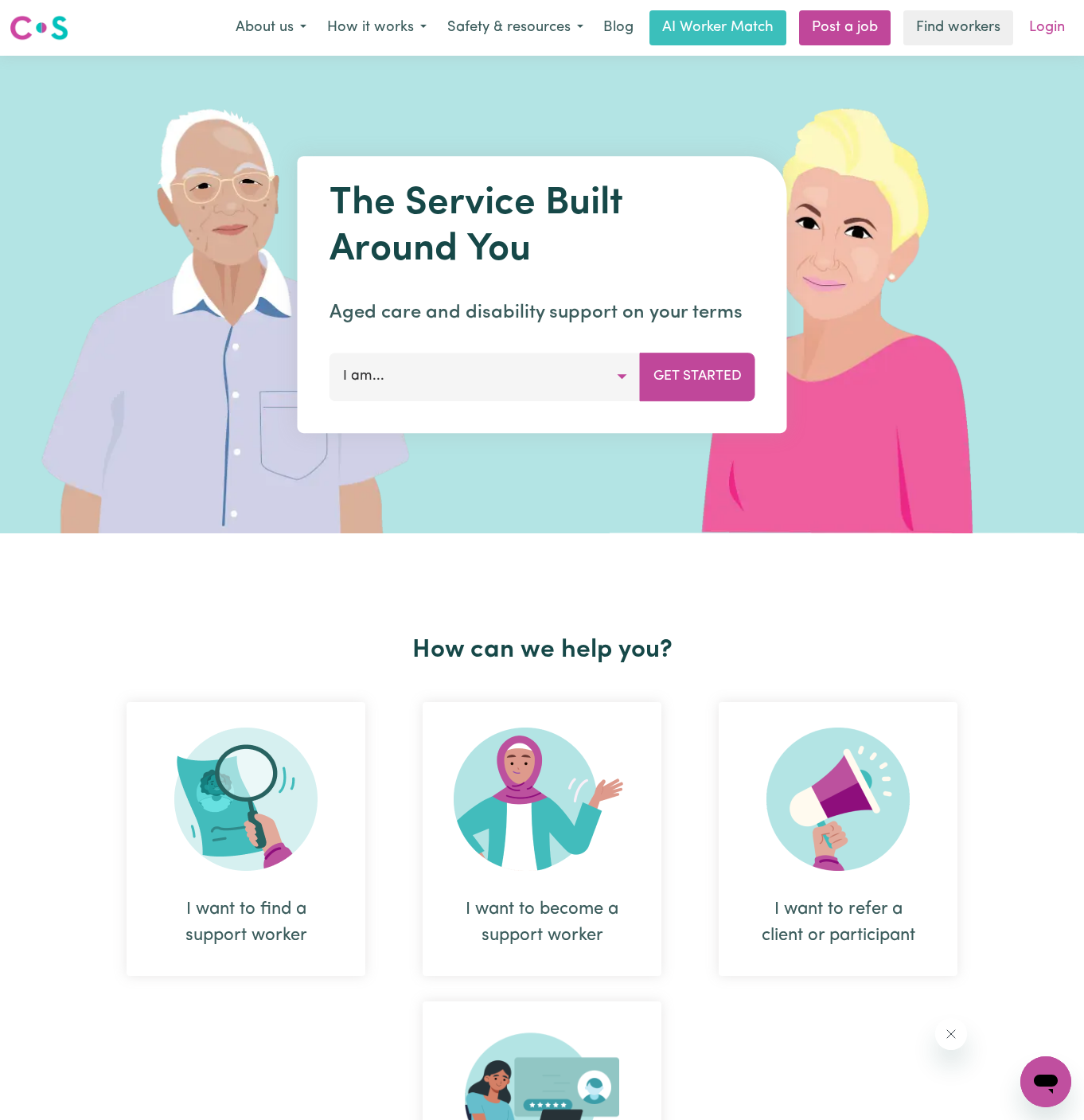
click at [1030, 21] on link "Login" at bounding box center [1048, 27] width 55 height 35
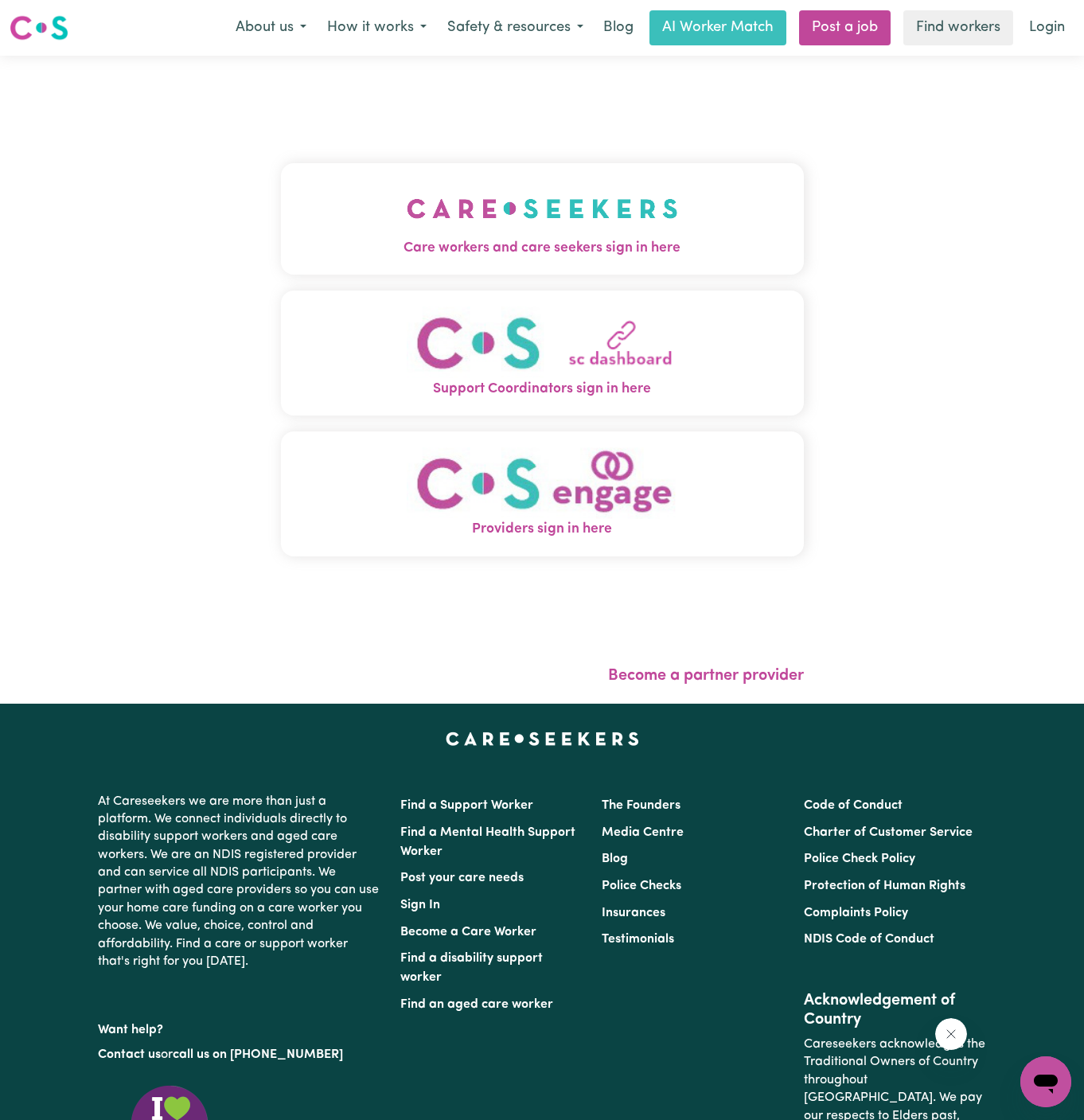
click at [598, 184] on img "Care workers and care seekers sign in here" at bounding box center [543, 208] width 271 height 59
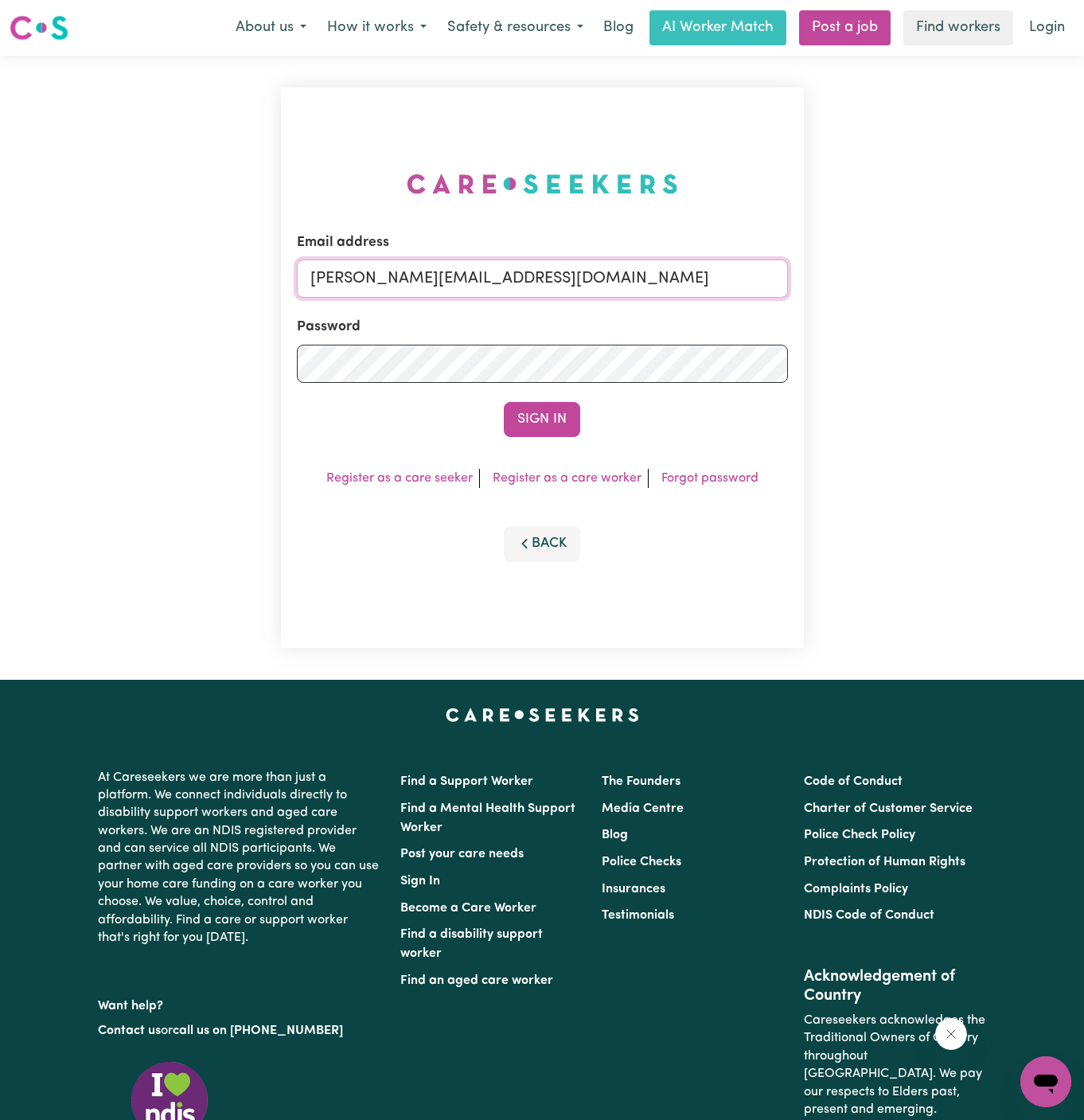
click at [586, 283] on input "dyan@careseekers.com.au" at bounding box center [543, 278] width 491 height 38
drag, startPoint x: 392, startPoint y: 280, endPoint x: 1161, endPoint y: 306, distance: 769.4
click at [1084, 306] on html "Menu About us How it works Safety & resources Blog AI Worker Match Post a job F…" at bounding box center [542, 682] width 1084 height 1364
click at [574, 424] on button "Sign In" at bounding box center [542, 419] width 76 height 35
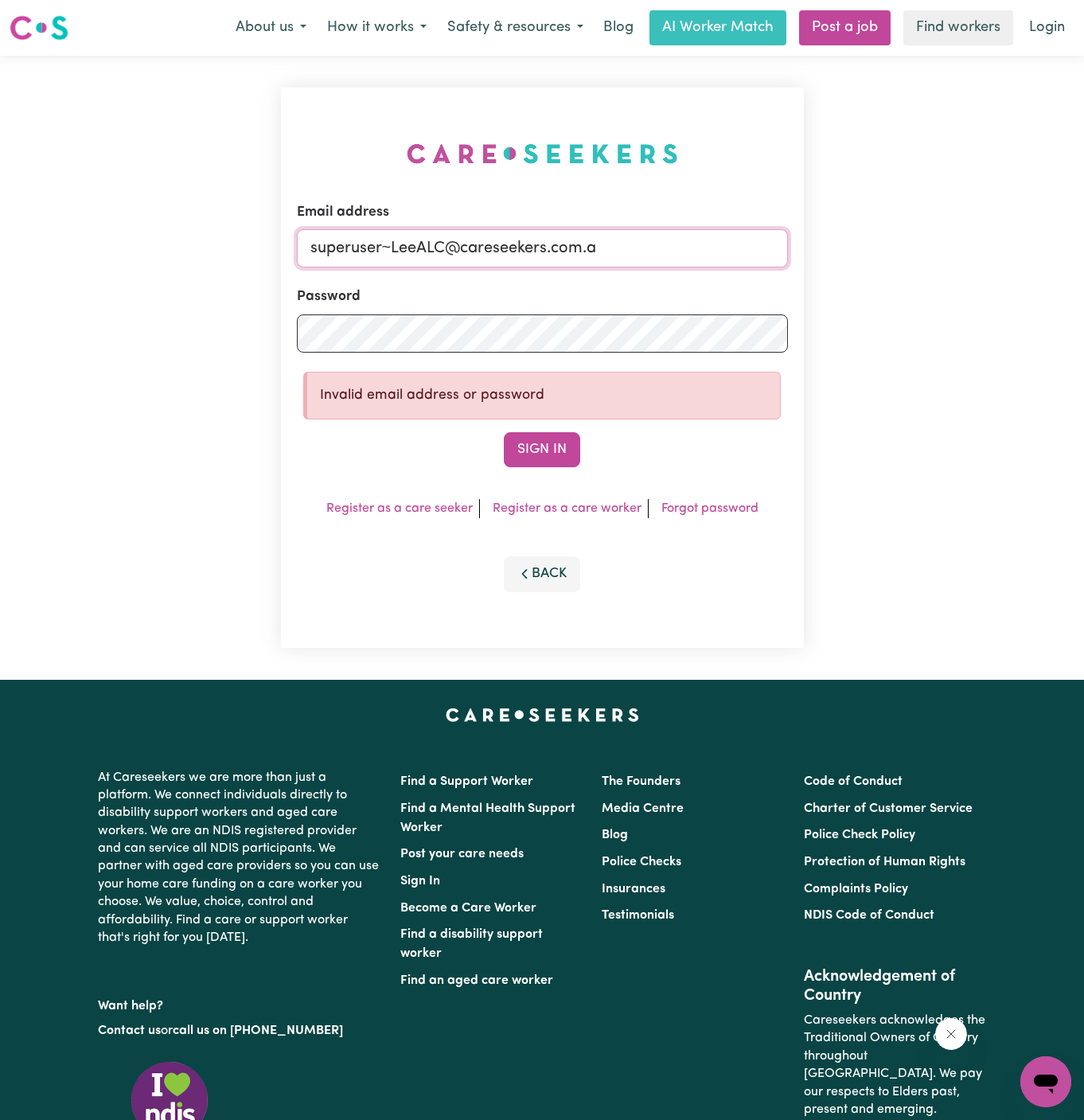
click at [676, 243] on input "superuser~LeeALC@careseekers.com.a" at bounding box center [543, 247] width 491 height 38
type input "superuser~LeeALC@careseekers.com.au"
click at [504, 432] on button "Sign In" at bounding box center [542, 449] width 76 height 35
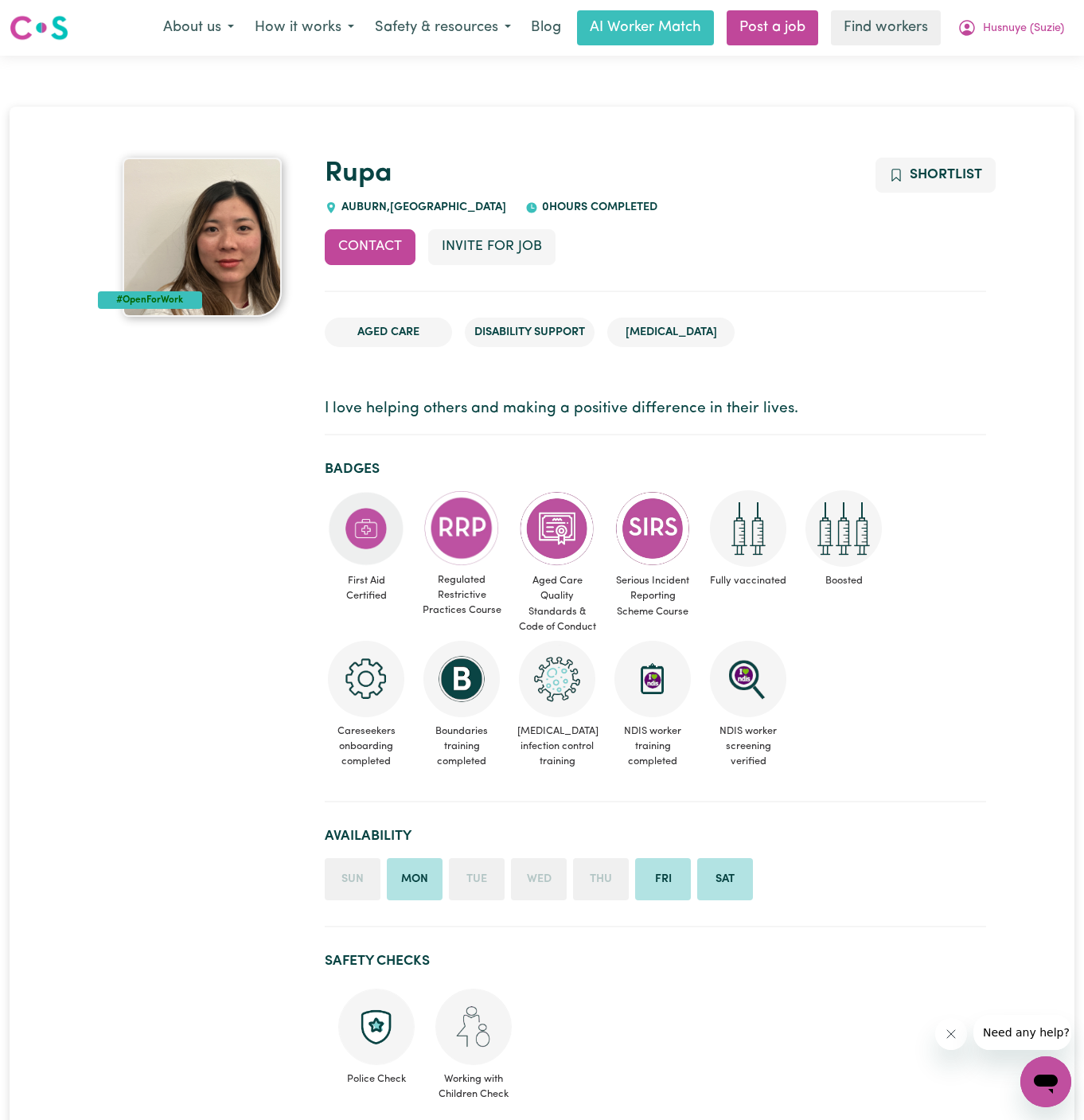
click at [363, 204] on span "AUBURN , New South Wales" at bounding box center [422, 207] width 169 height 12
copy span "AUBURN"
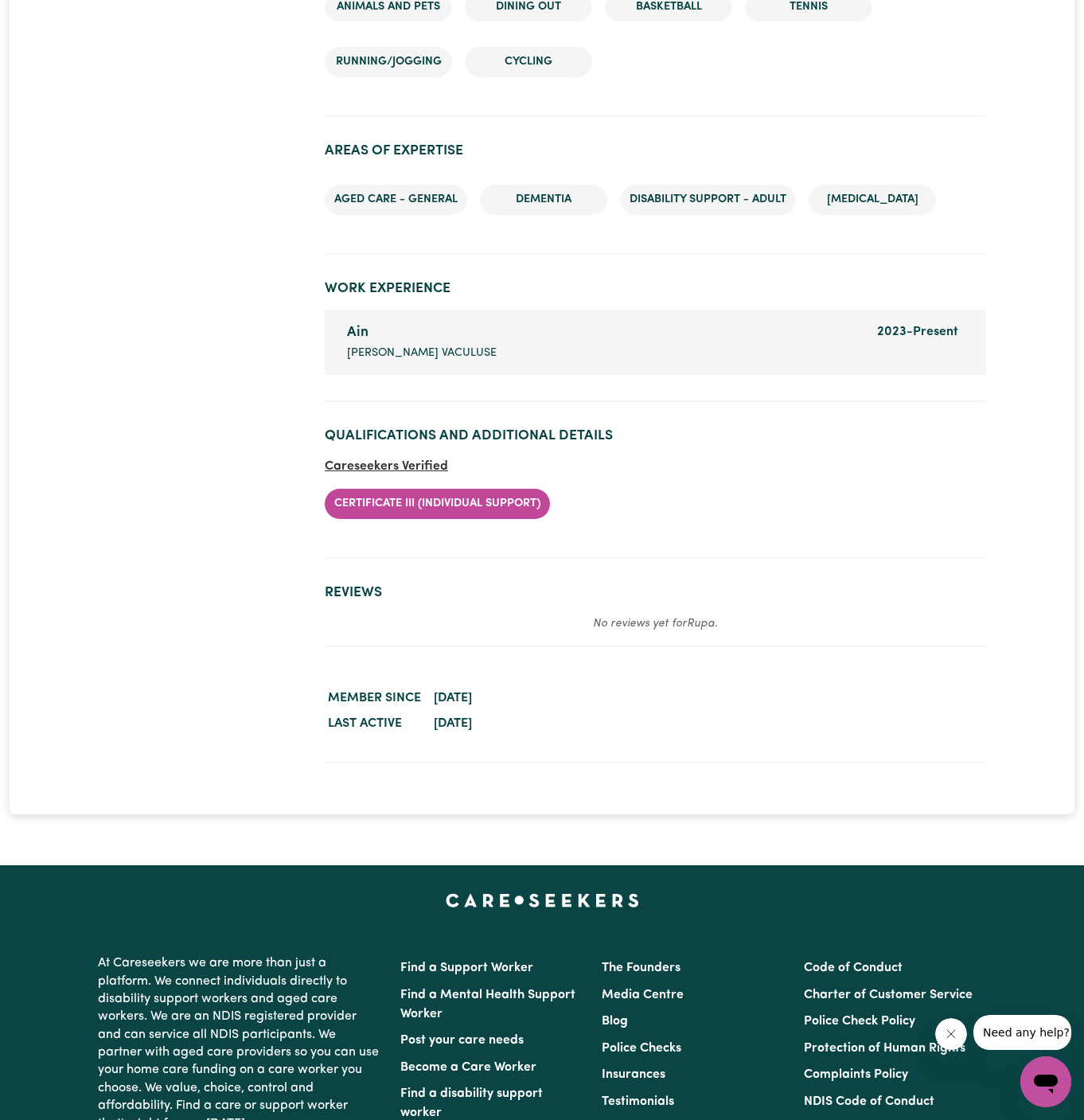
scroll to position [2116, 0]
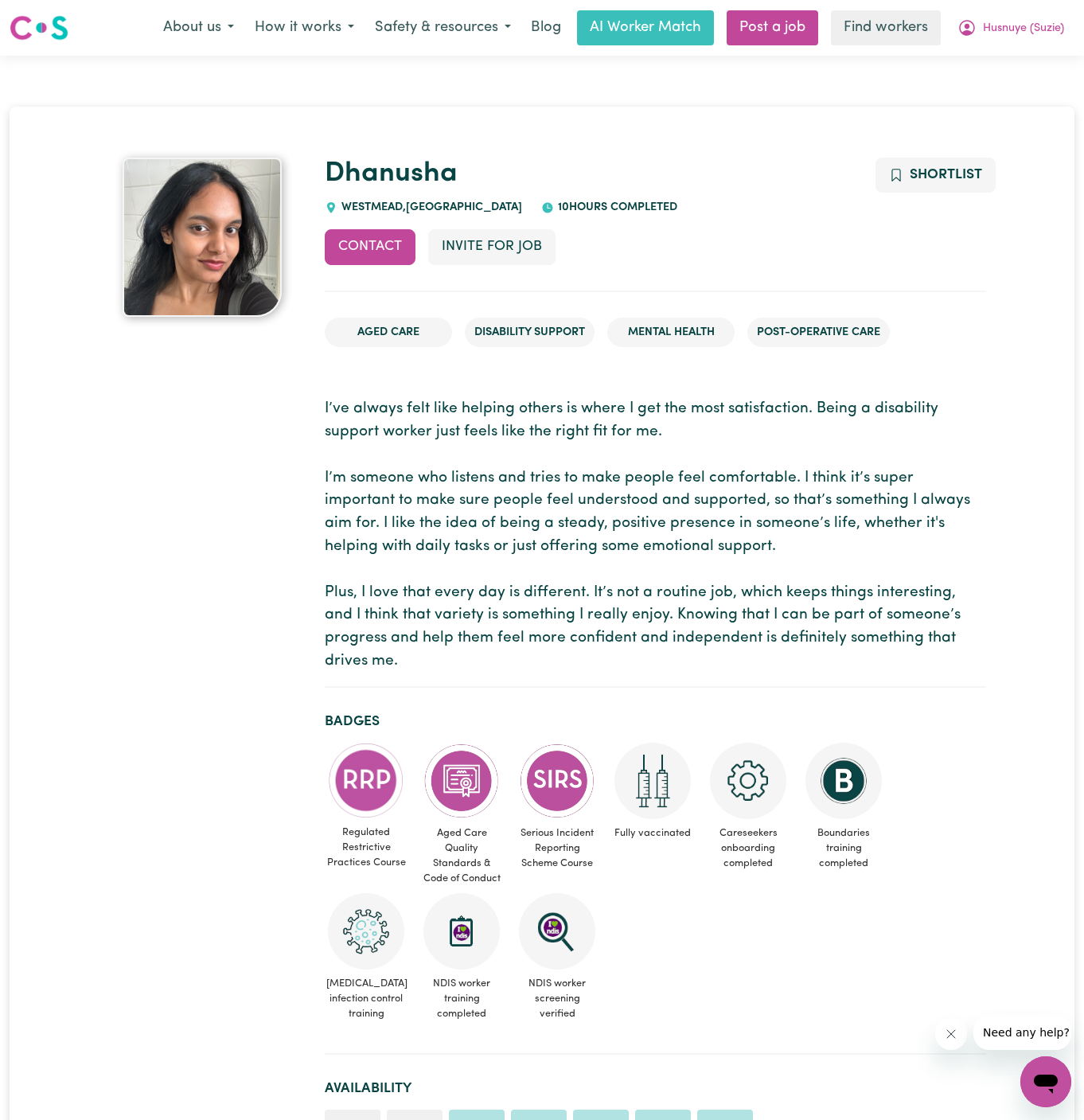
click at [375, 209] on span "WESTMEAD , New South Wales" at bounding box center [430, 207] width 185 height 12
copy span "WESTMEAD"
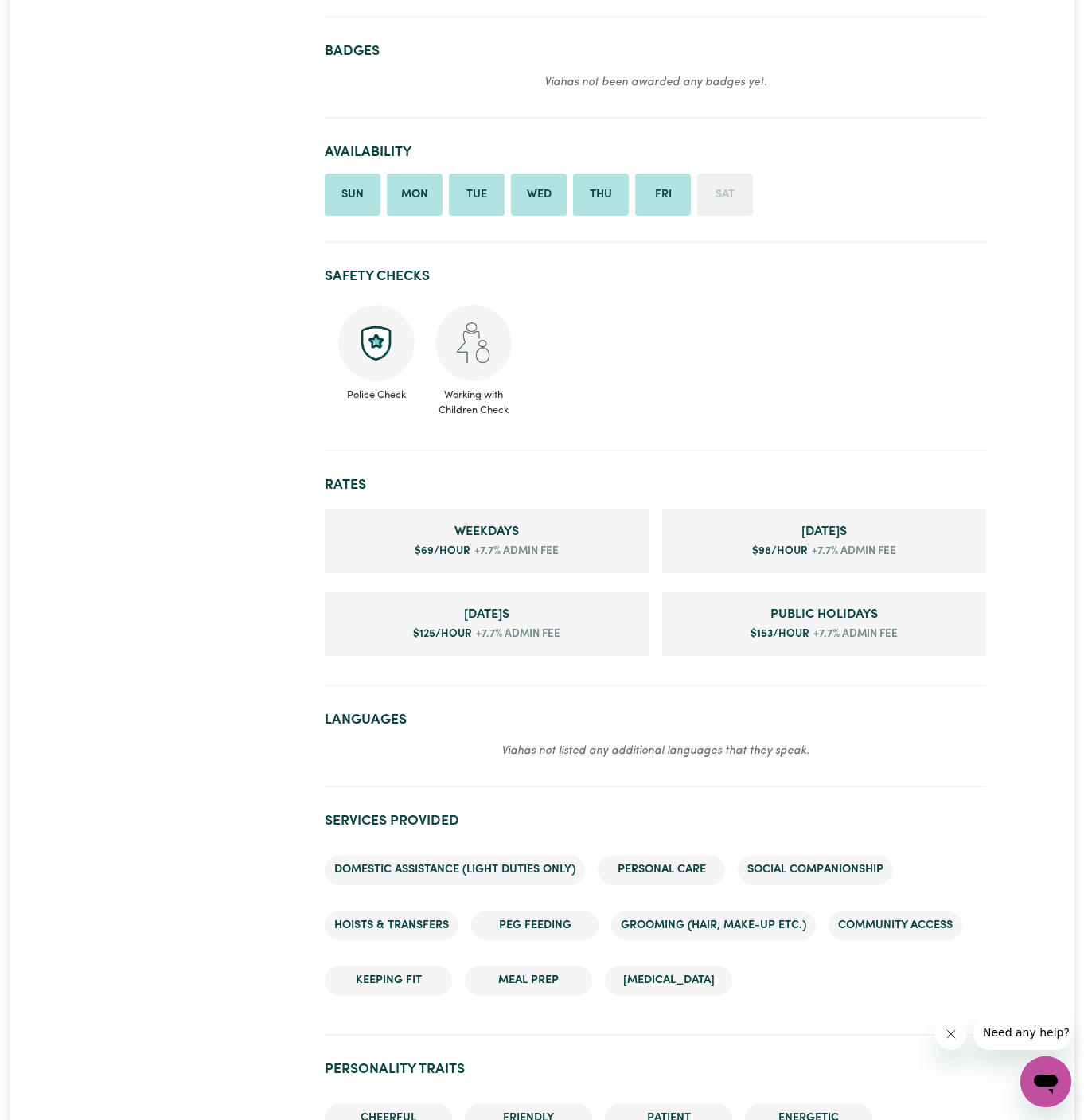
scroll to position [712, 0]
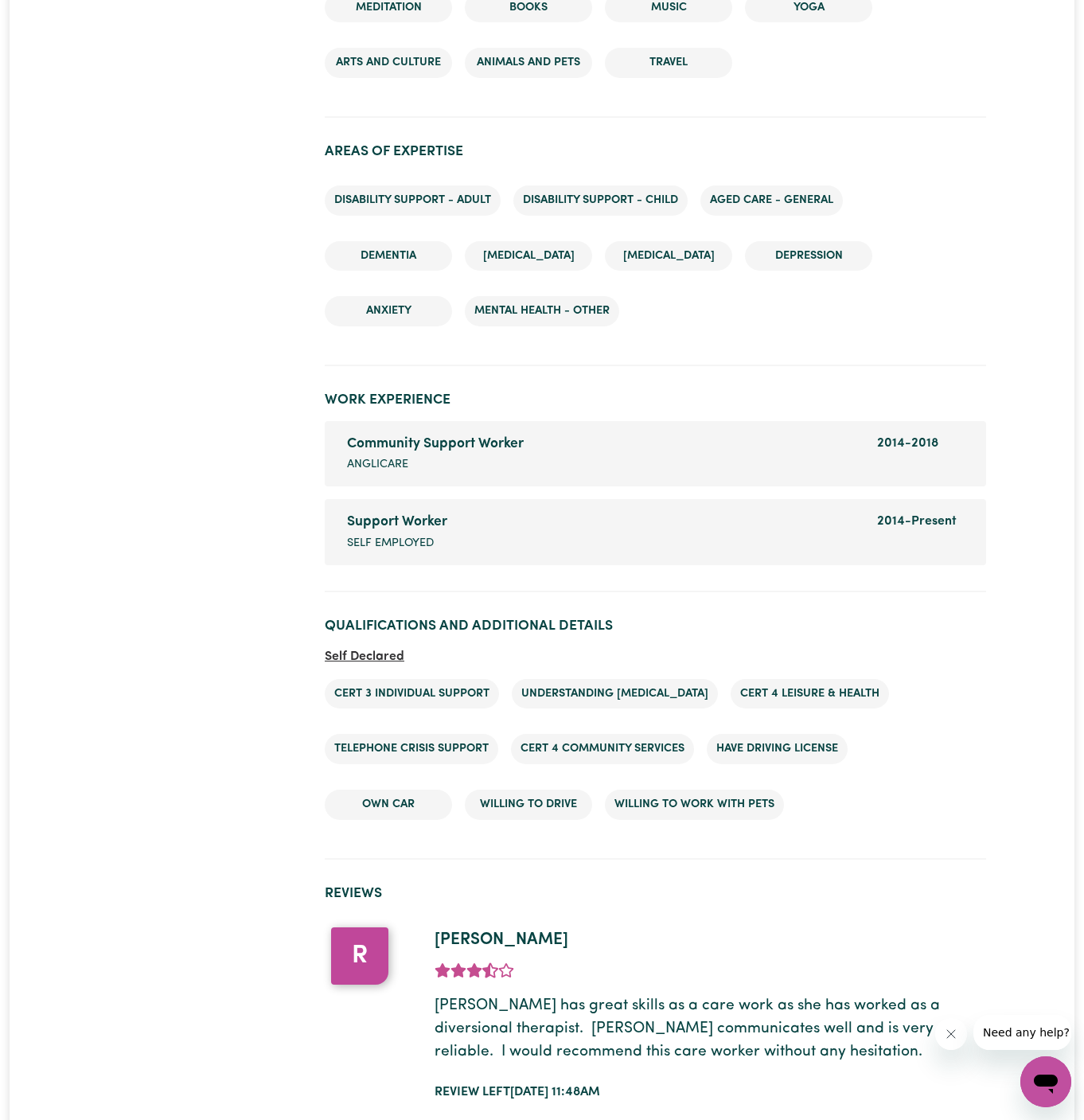
scroll to position [2260, 0]
